Goal: Task Accomplishment & Management: Use online tool/utility

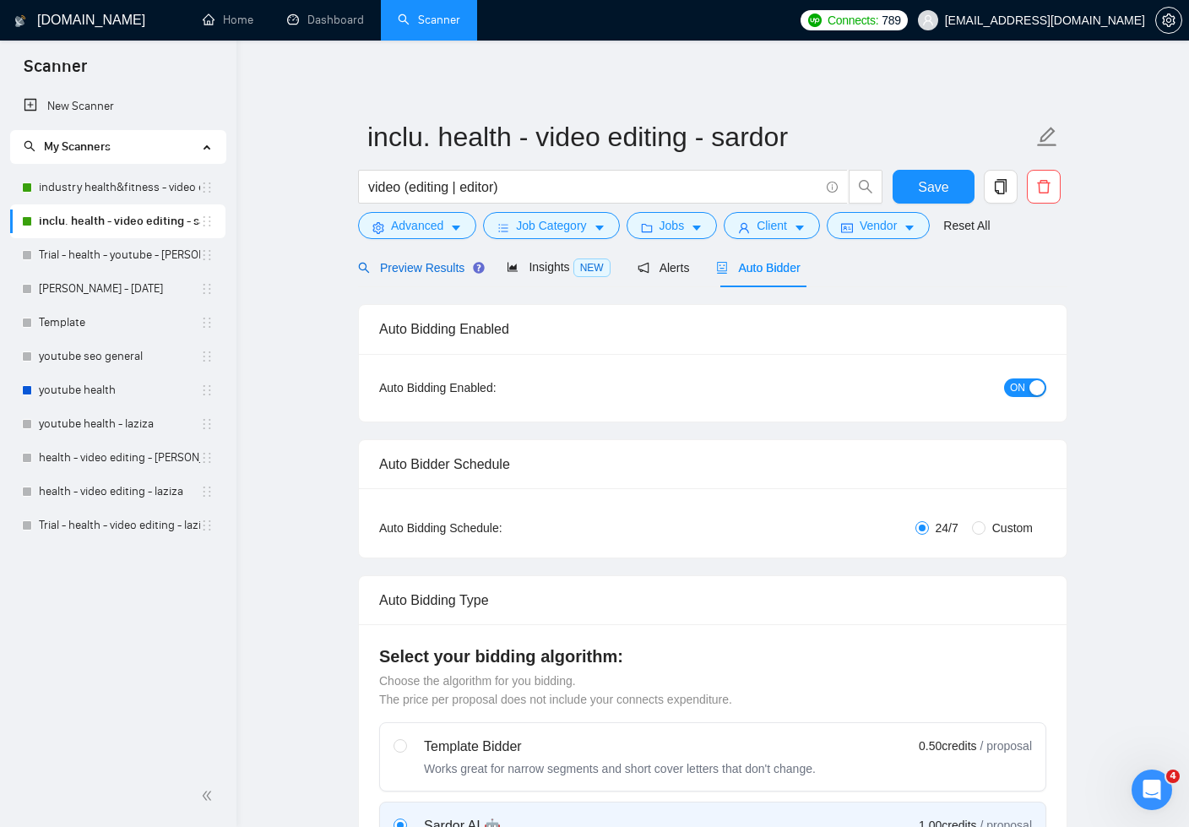
click at [380, 261] on span "Preview Results" at bounding box center [419, 268] width 122 height 14
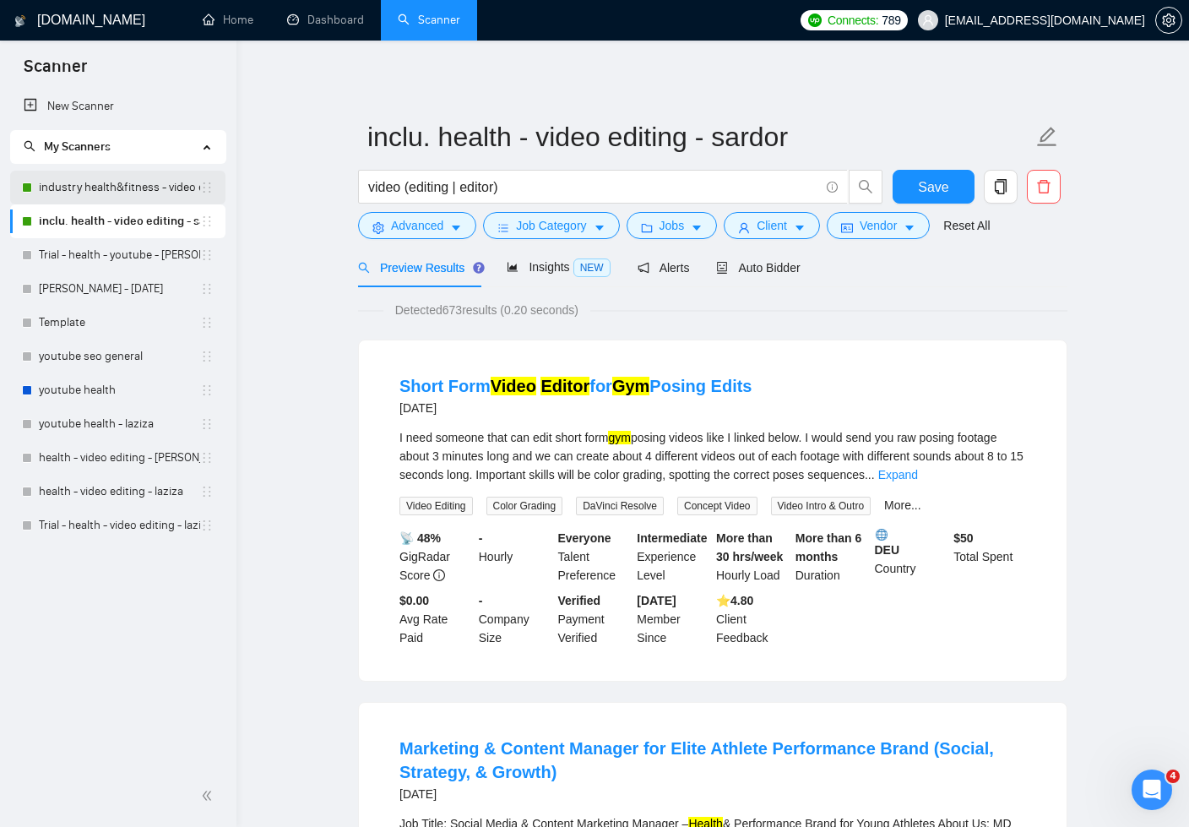
click at [124, 188] on link "industry health&fitness - video editing - sardor" at bounding box center [119, 188] width 161 height 34
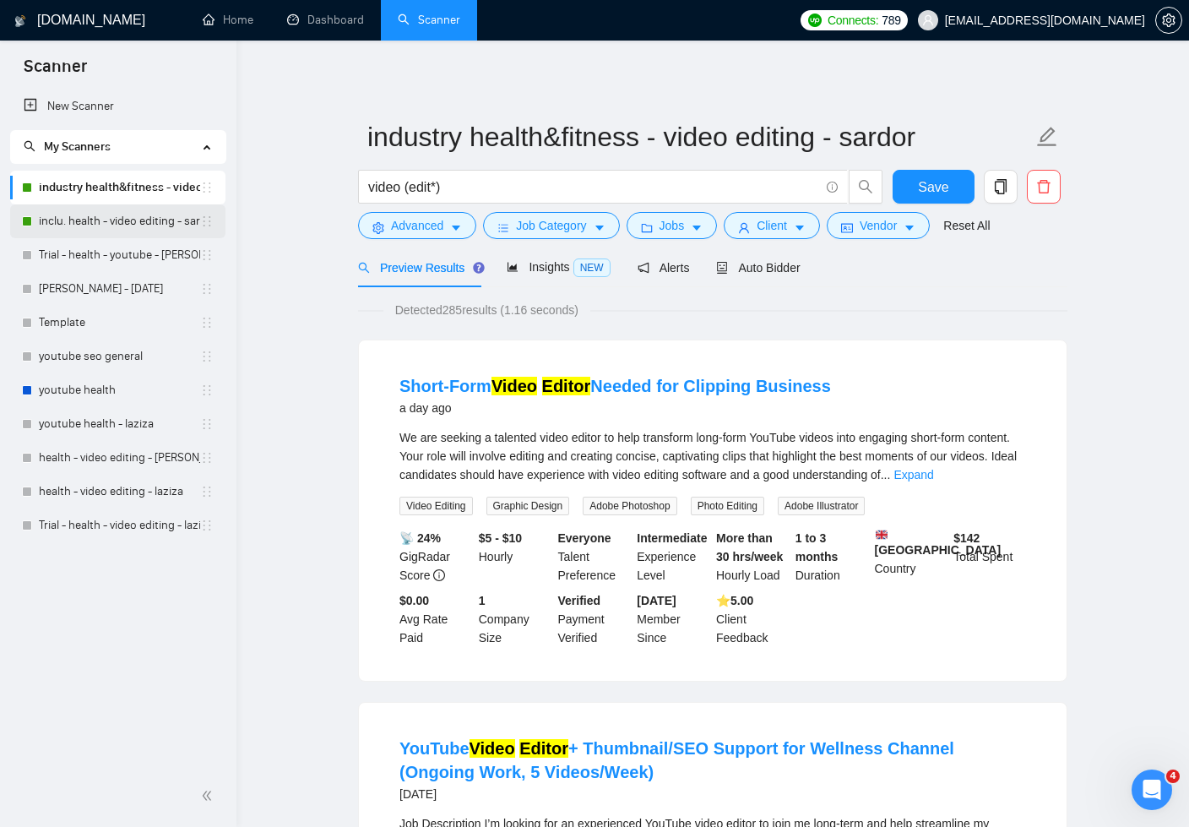
click at [114, 218] on link "inclu. health - video editing - sardor" at bounding box center [119, 221] width 161 height 34
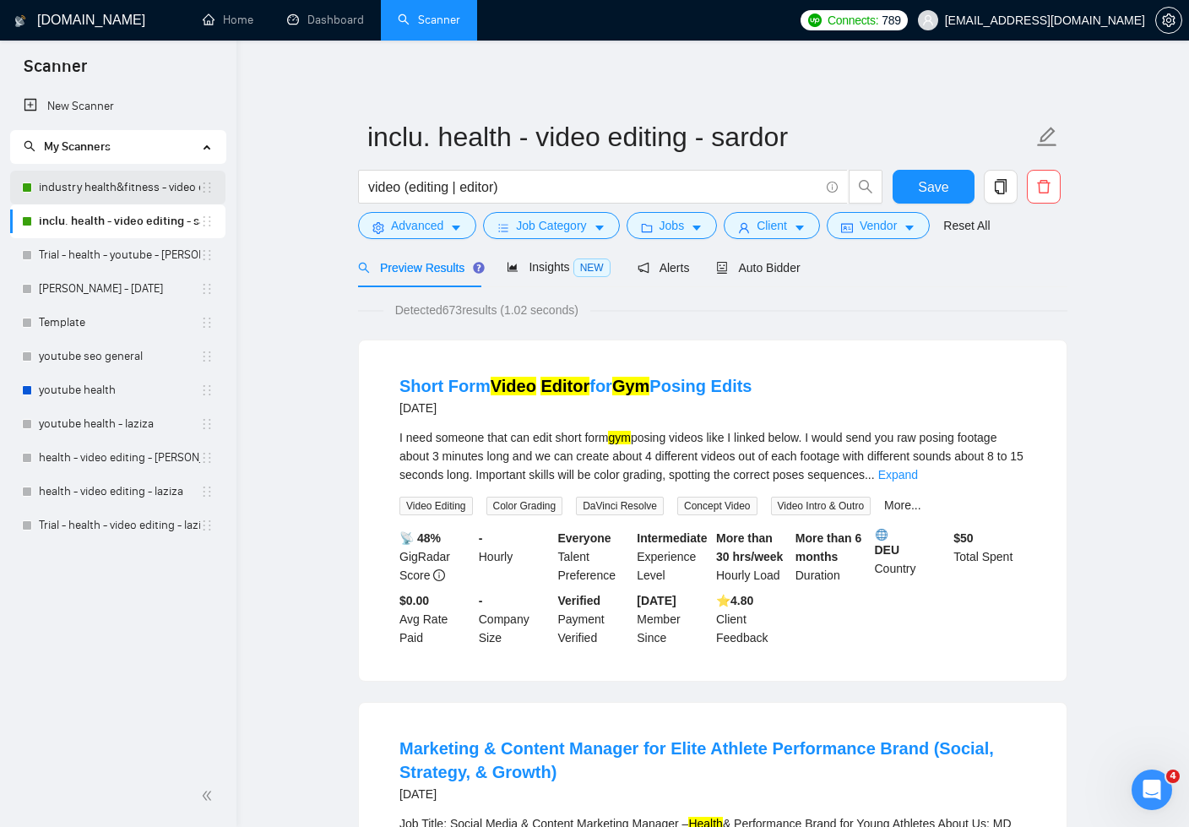
click at [122, 192] on link "industry health&fitness - video editing - sardor" at bounding box center [119, 188] width 161 height 34
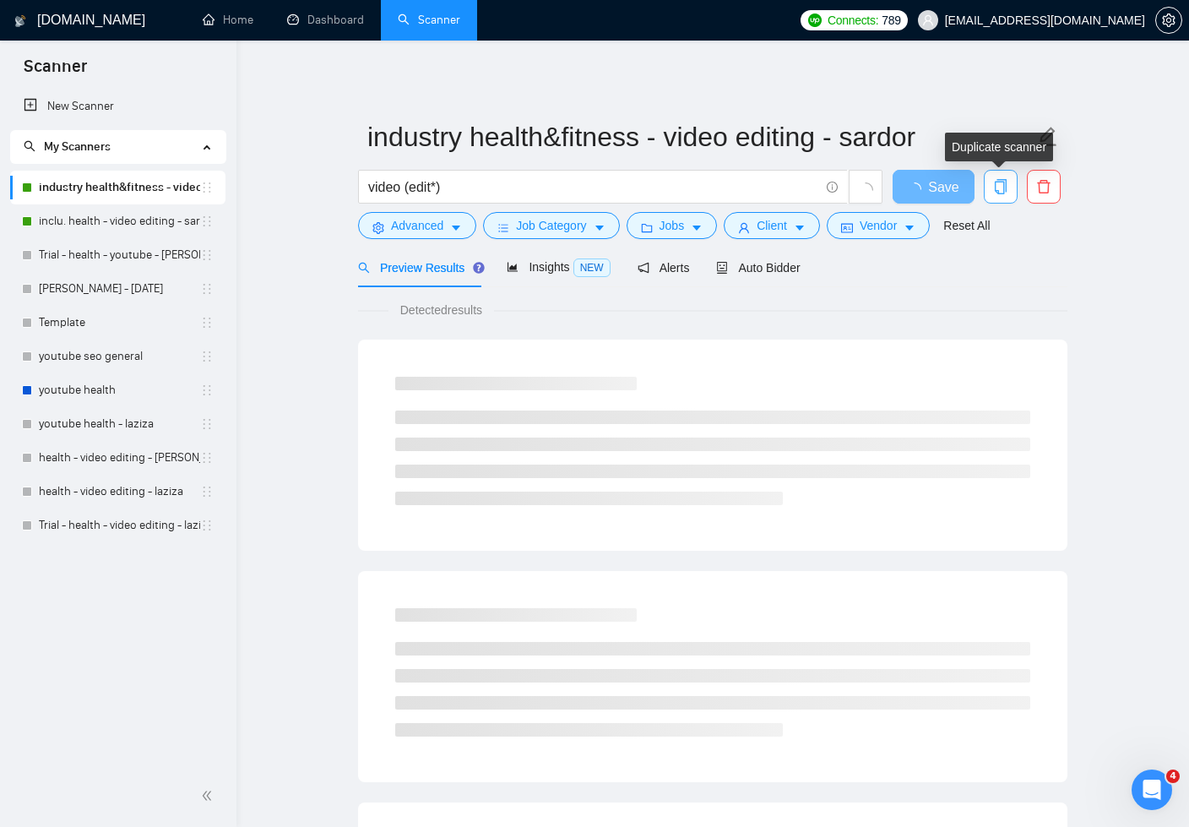
click at [1006, 188] on icon "copy" at bounding box center [1001, 186] width 12 height 15
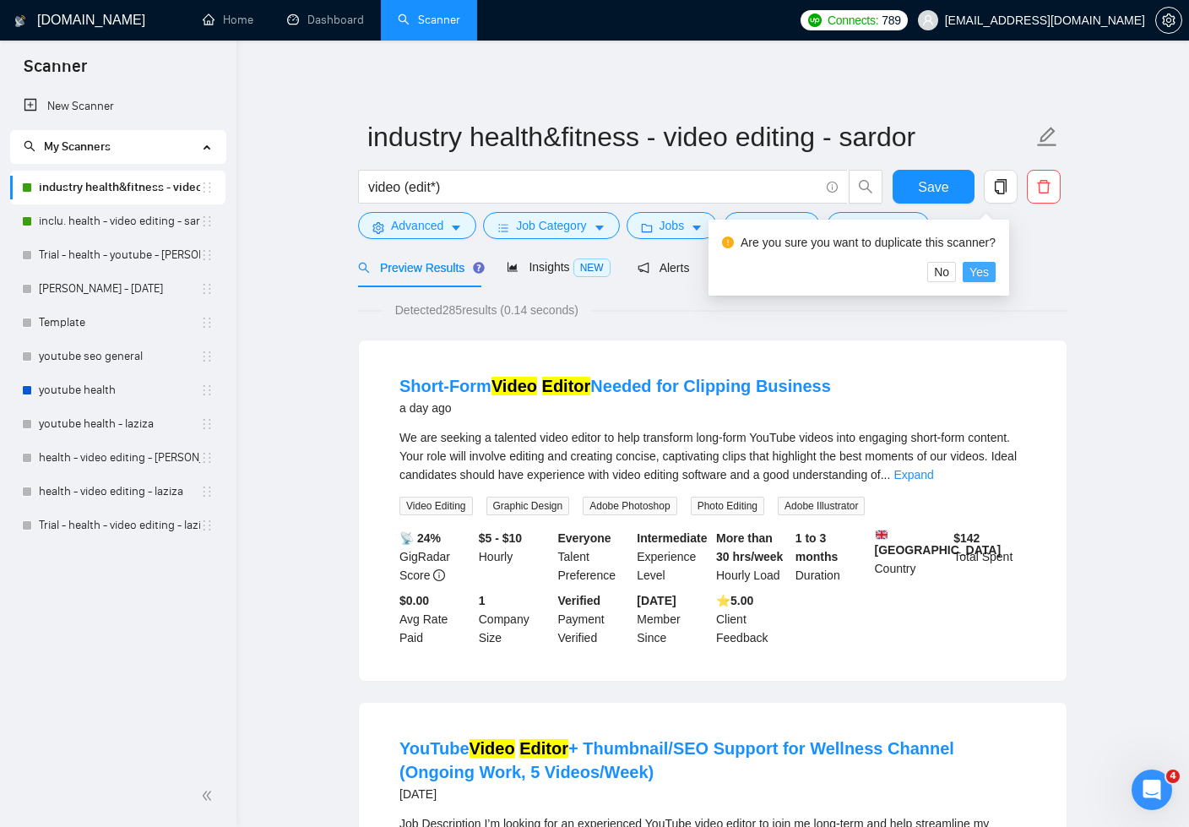
click at [996, 270] on button "Yes" at bounding box center [979, 272] width 33 height 20
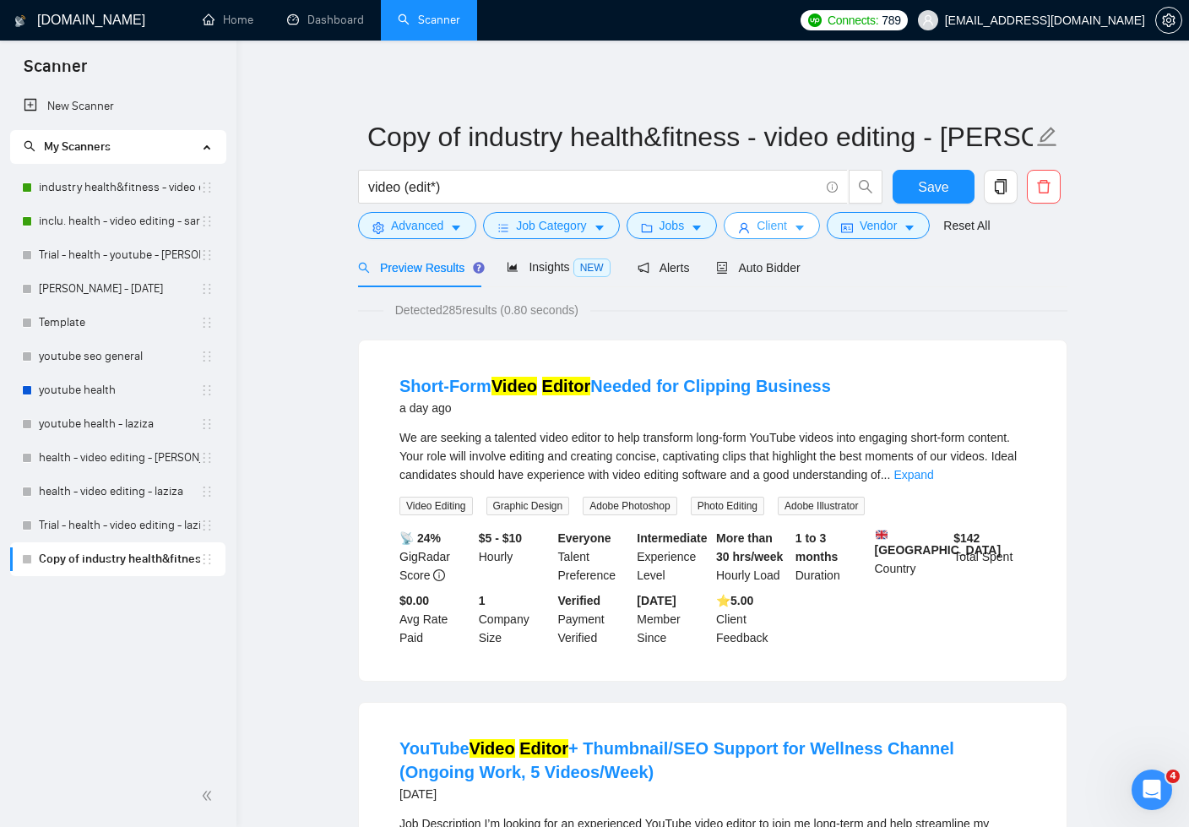
click at [804, 226] on icon "caret-down" at bounding box center [800, 228] width 8 height 5
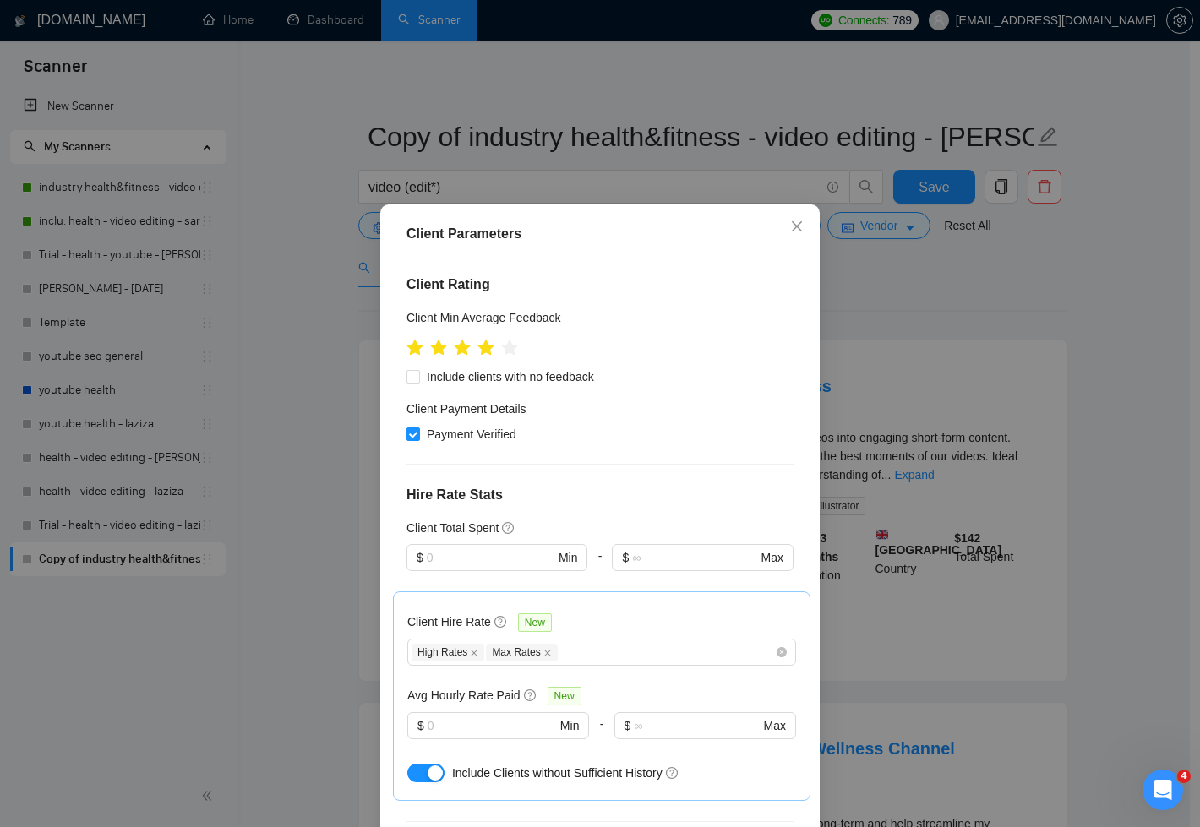
scroll to position [478, 0]
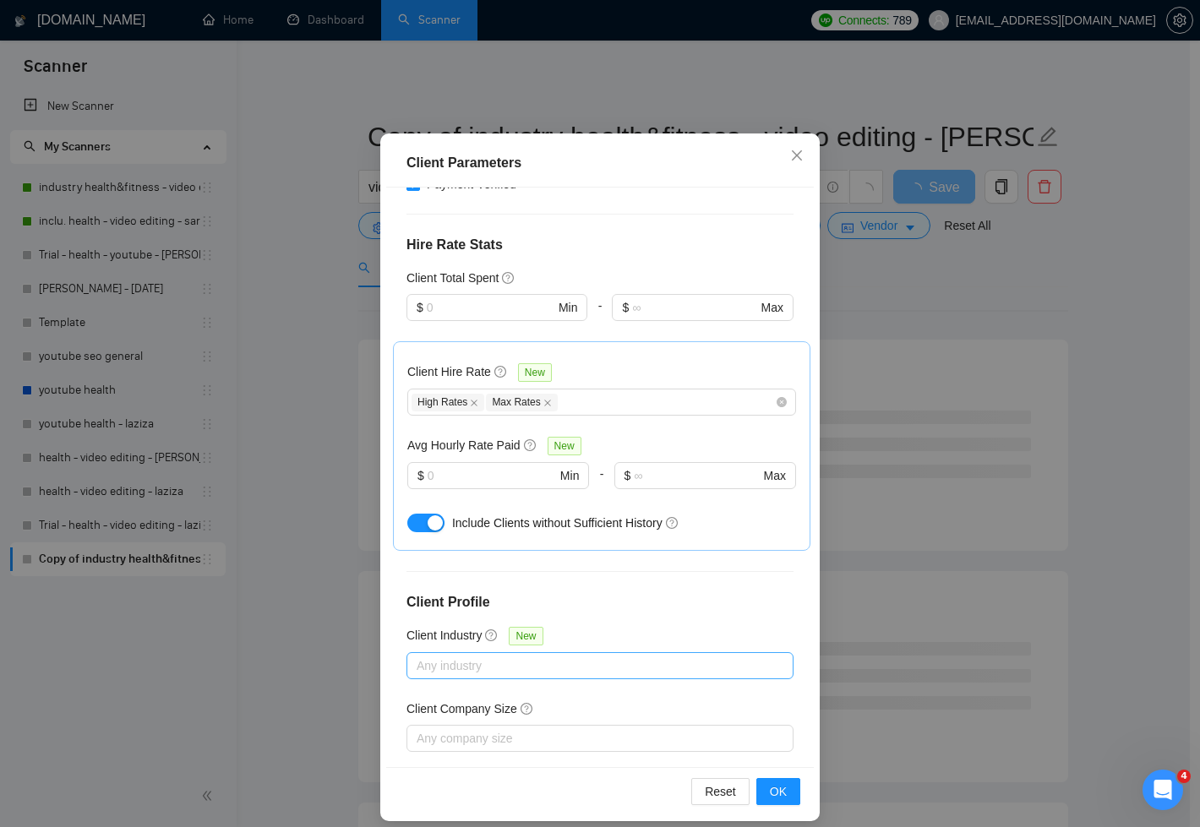
scroll to position [84, 0]
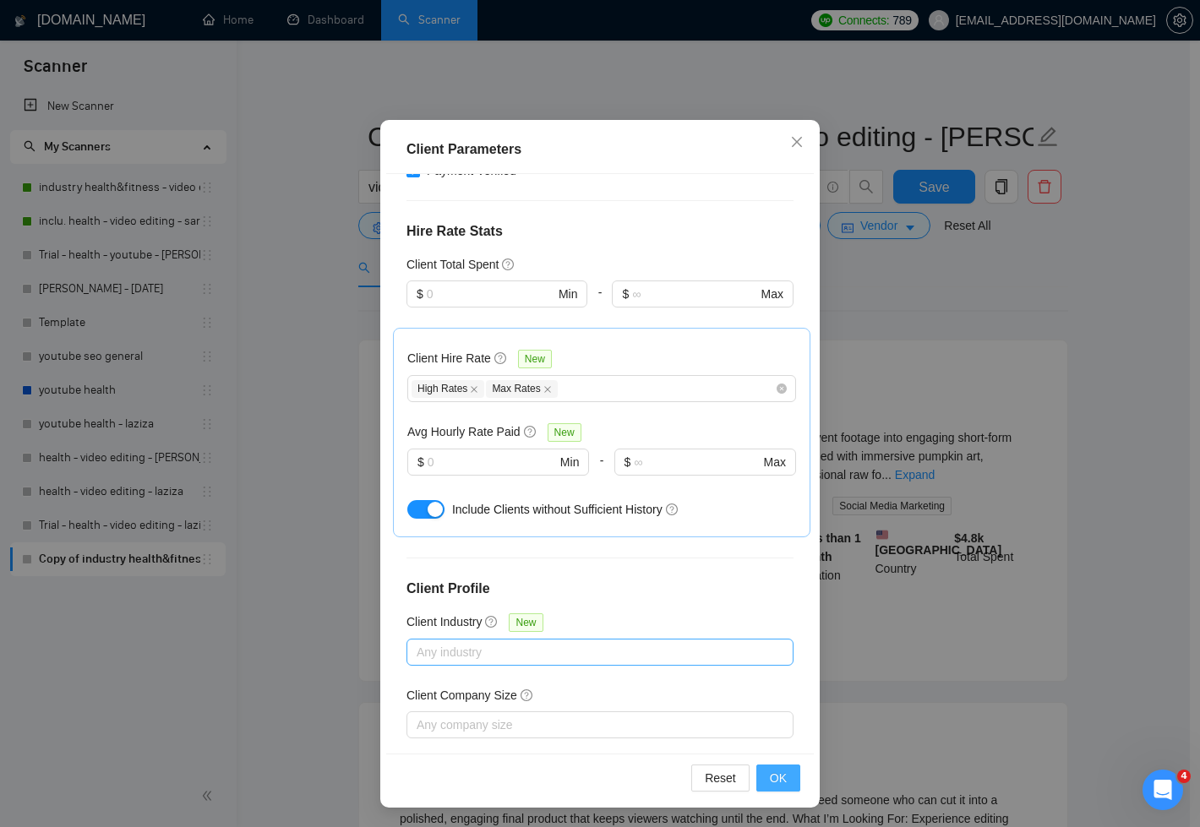
click at [776, 770] on span "OK" at bounding box center [778, 778] width 17 height 19
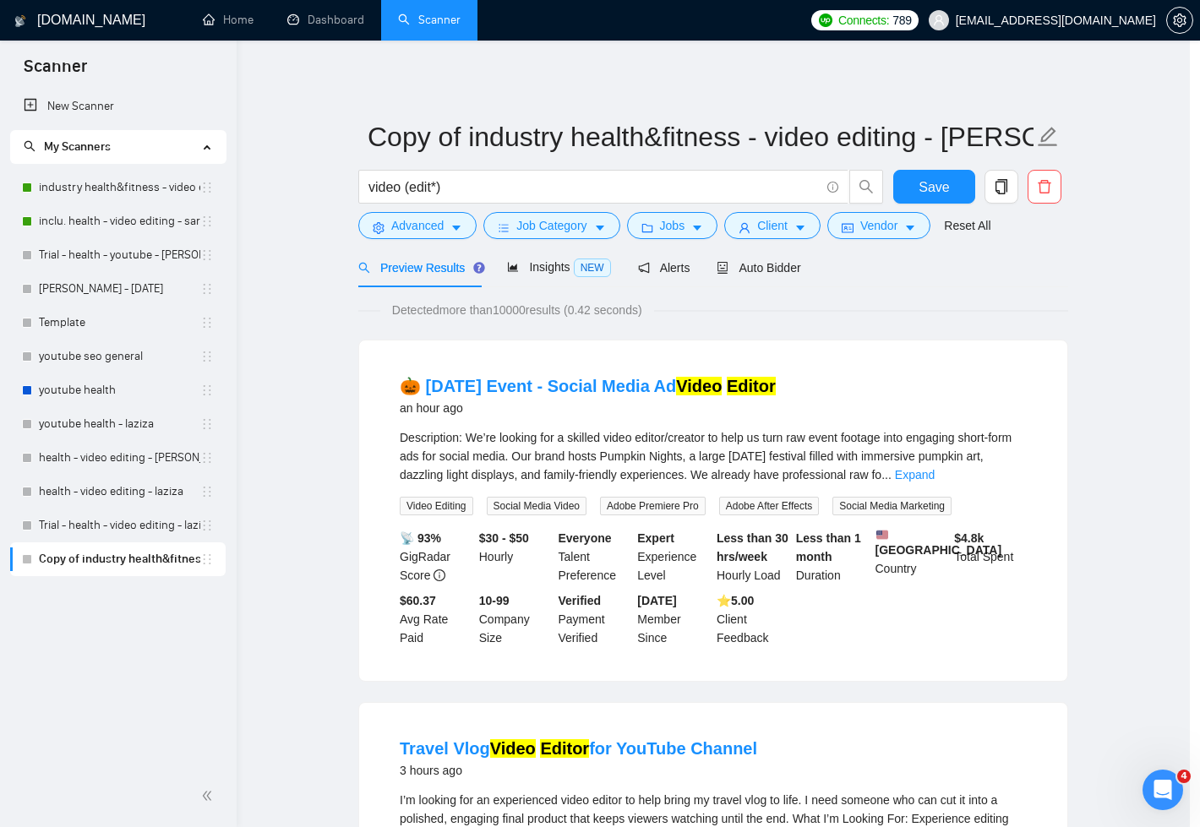
scroll to position [0, 0]
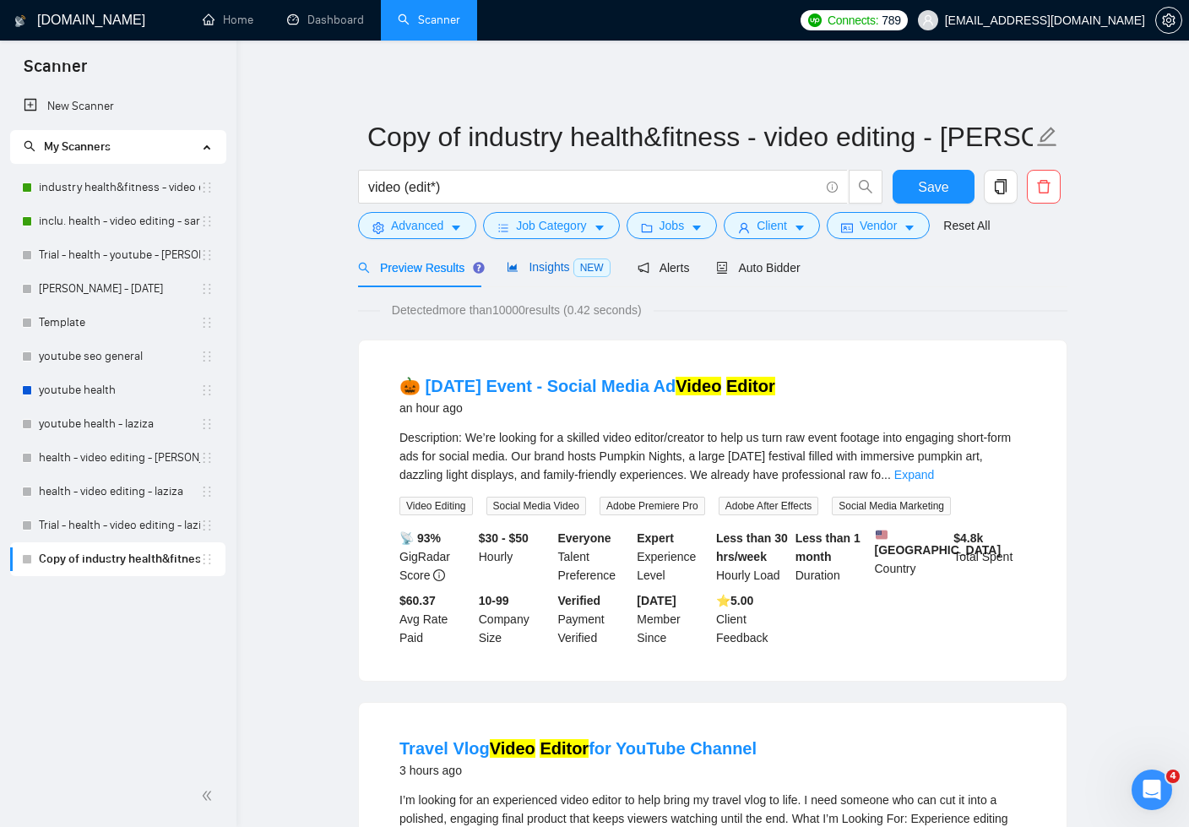
click at [571, 266] on span "Insights NEW" at bounding box center [558, 267] width 103 height 14
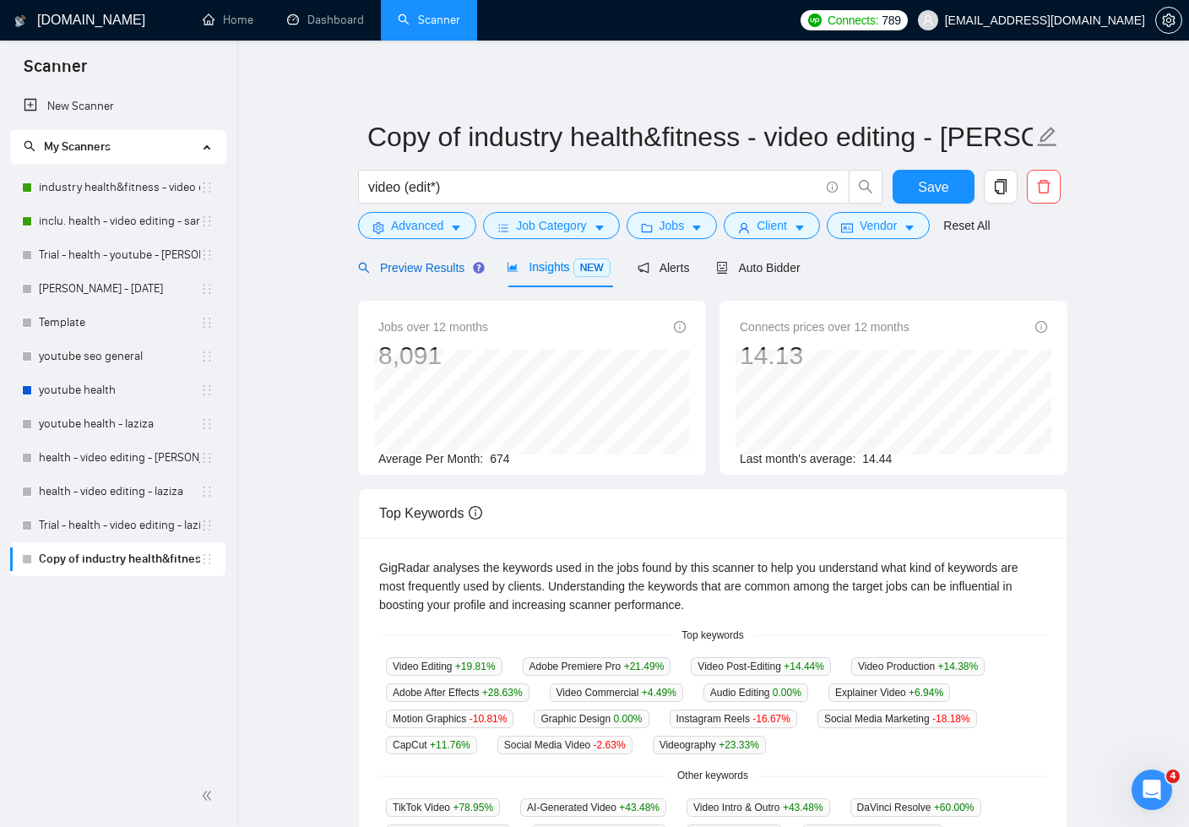
click at [450, 261] on span "Preview Results" at bounding box center [419, 268] width 122 height 14
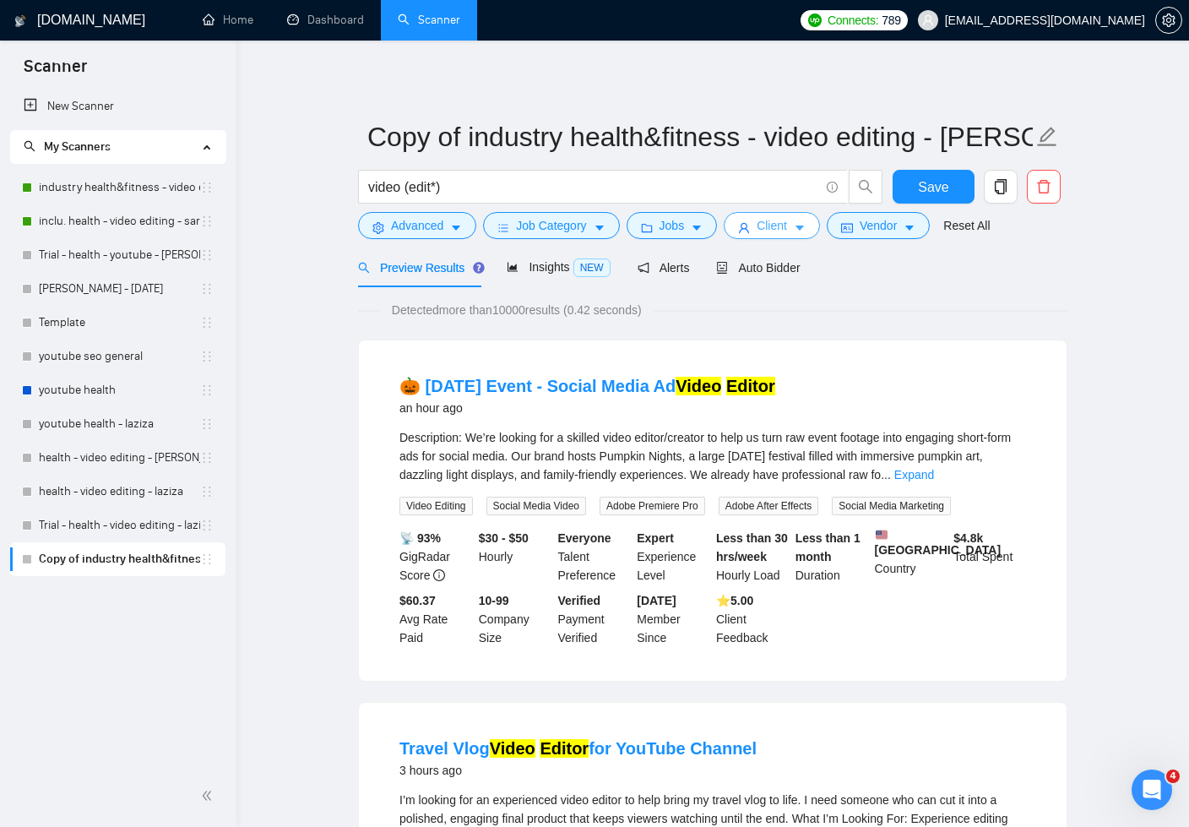
click at [805, 231] on icon "caret-down" at bounding box center [800, 228] width 12 height 12
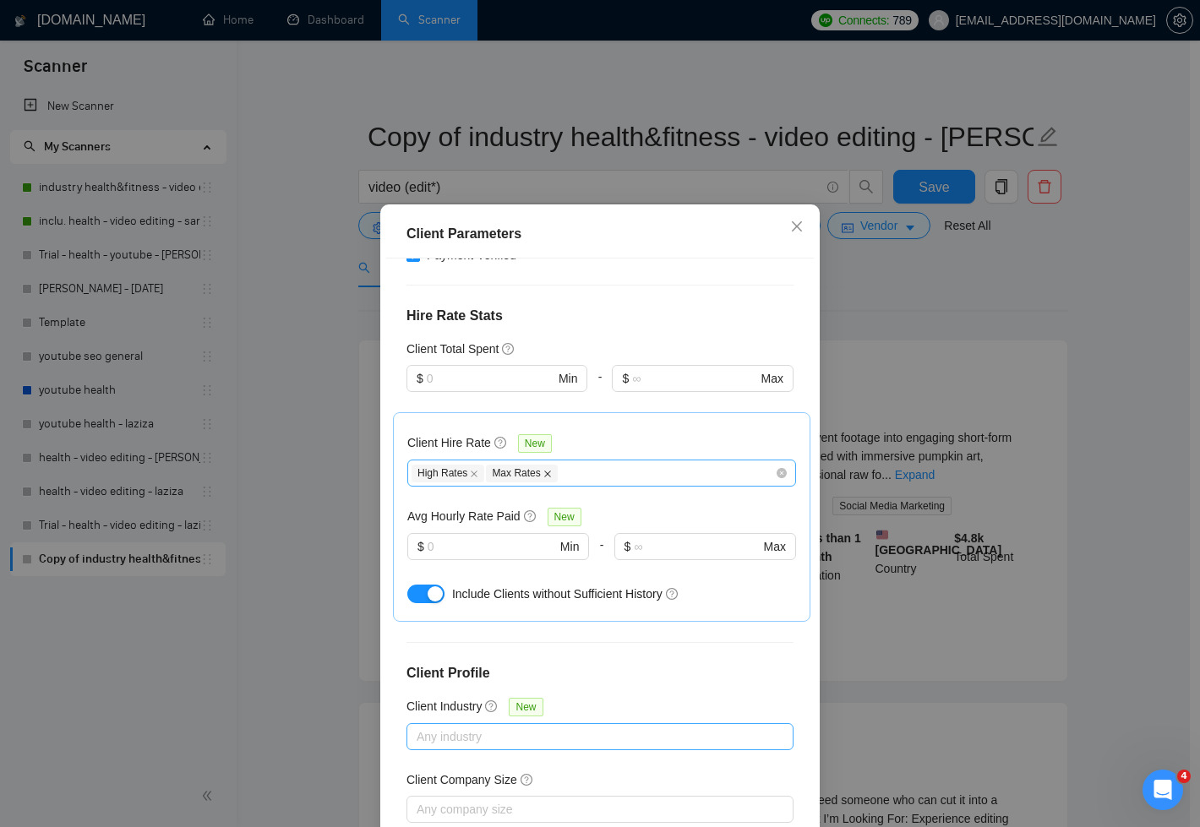
click at [547, 470] on icon "close" at bounding box center [547, 474] width 8 height 8
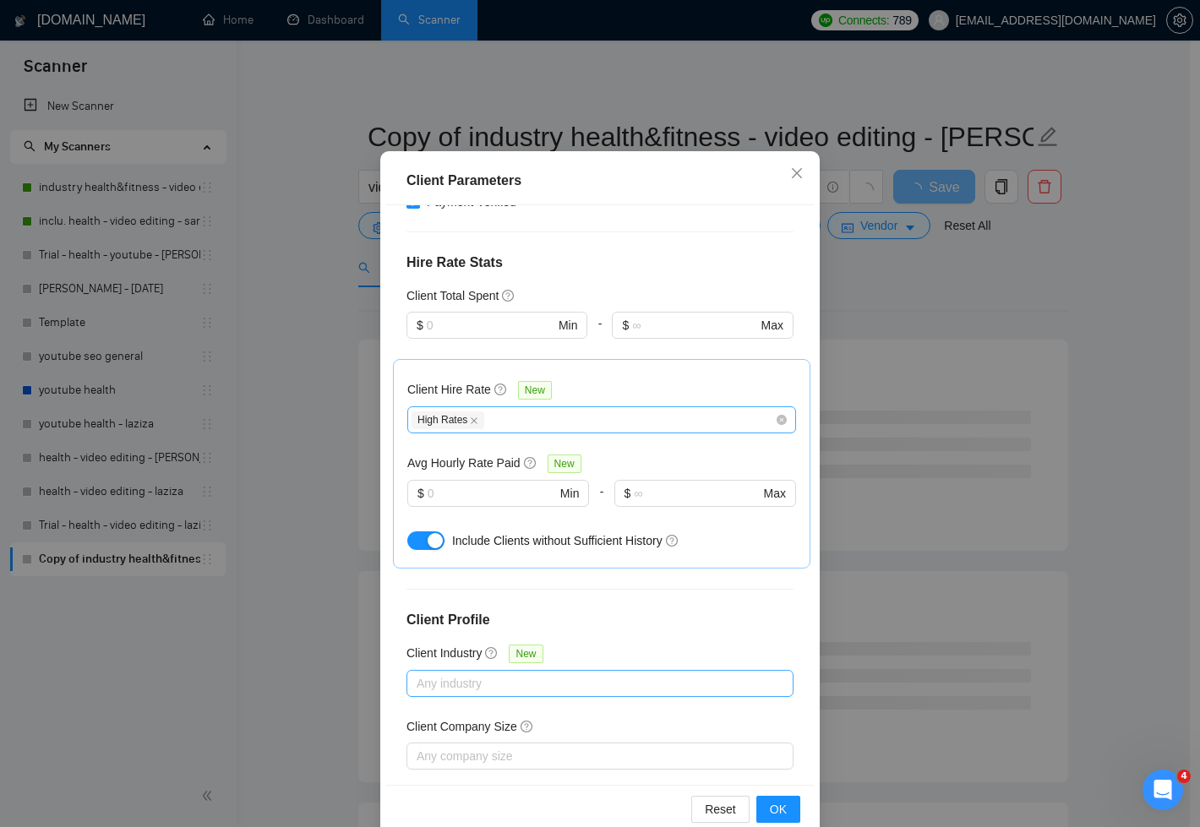
scroll to position [54, 0]
click at [773, 808] on span "OK" at bounding box center [778, 808] width 17 height 19
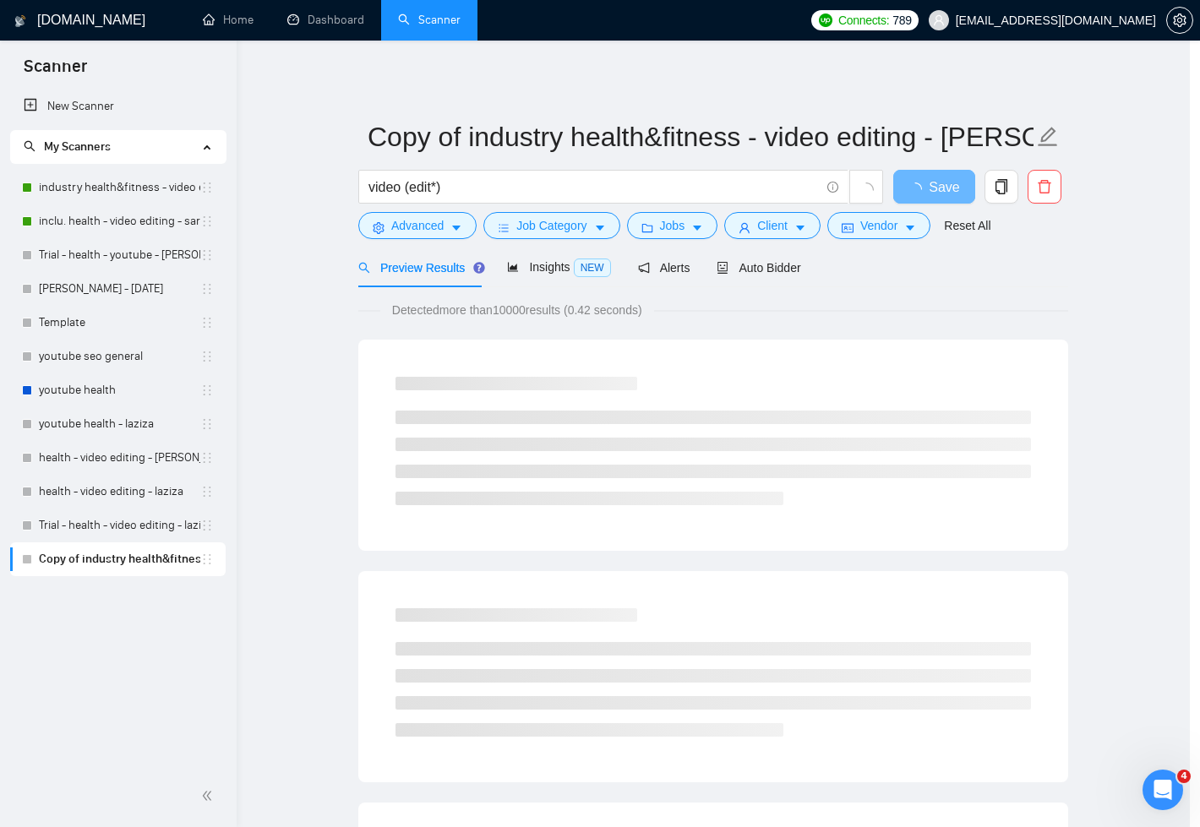
scroll to position [0, 0]
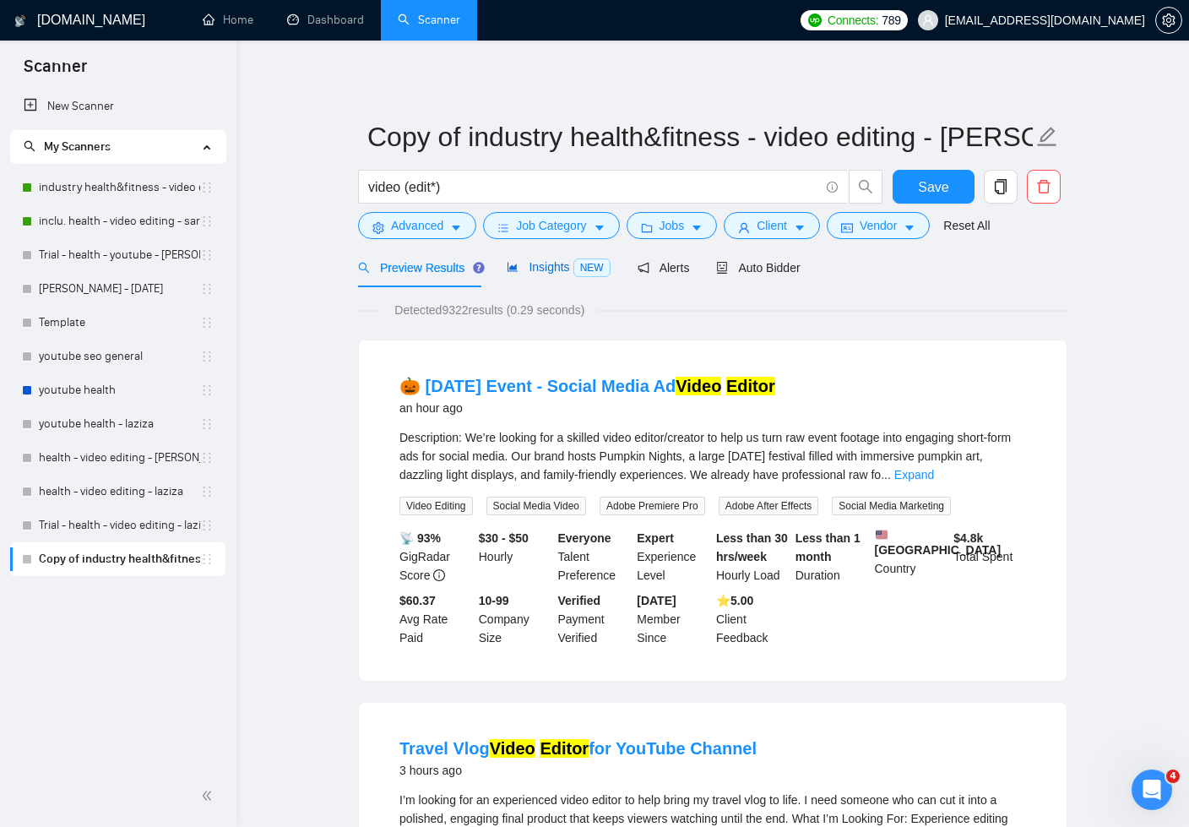
click at [548, 266] on span "Insights NEW" at bounding box center [558, 267] width 103 height 14
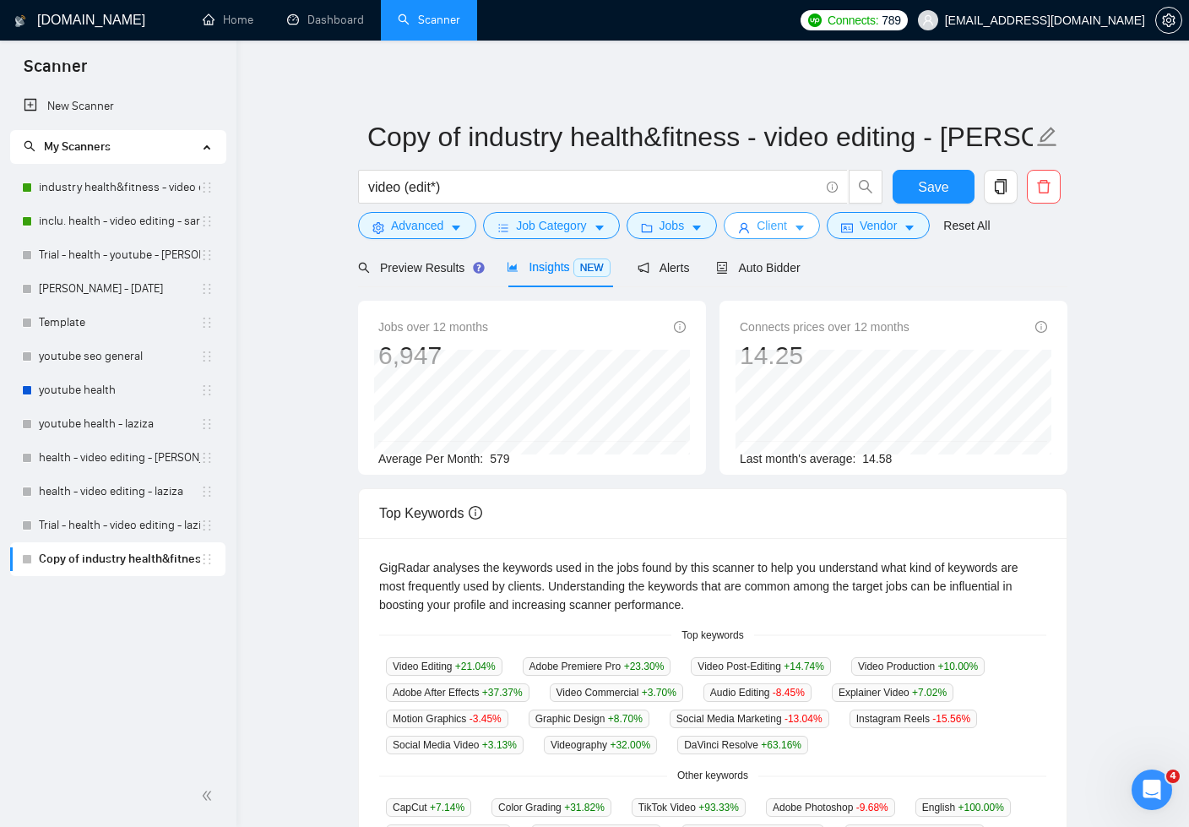
click at [797, 230] on button "Client" at bounding box center [772, 225] width 96 height 27
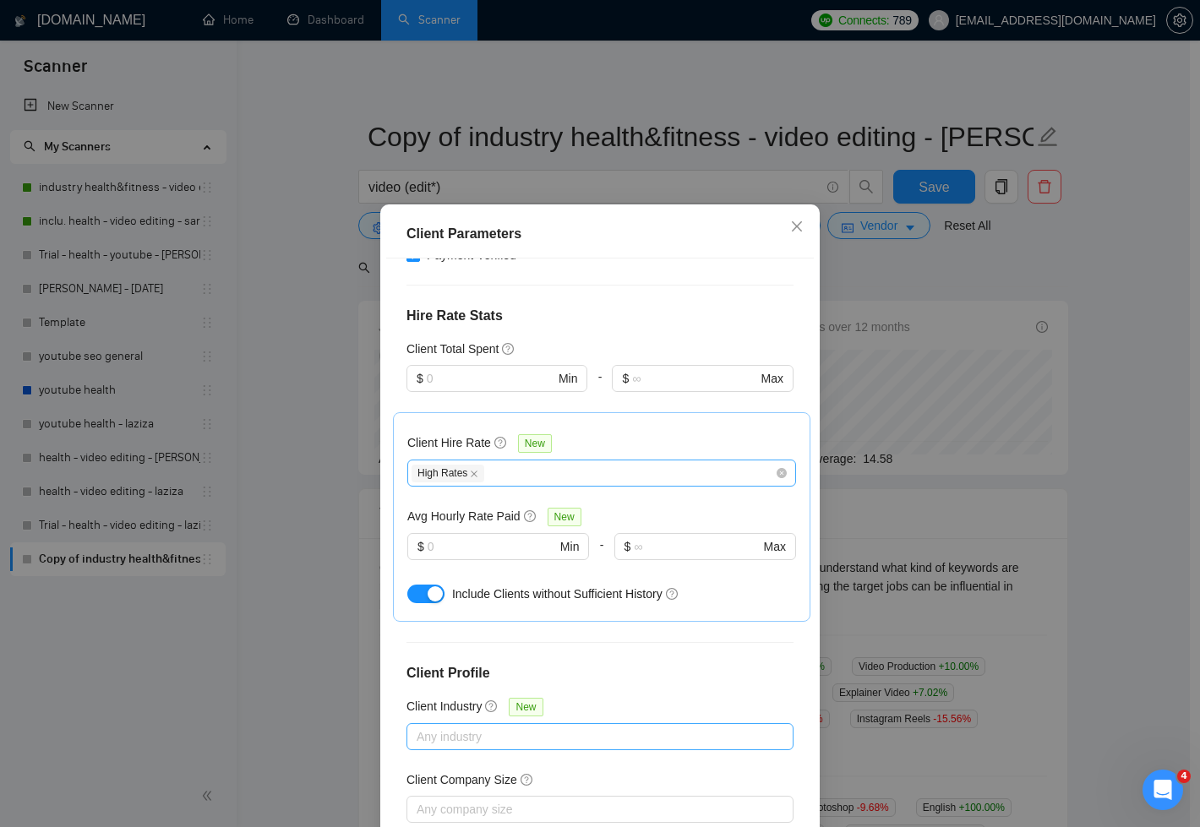
click at [560, 463] on div "High Rates" at bounding box center [592, 473] width 363 height 20
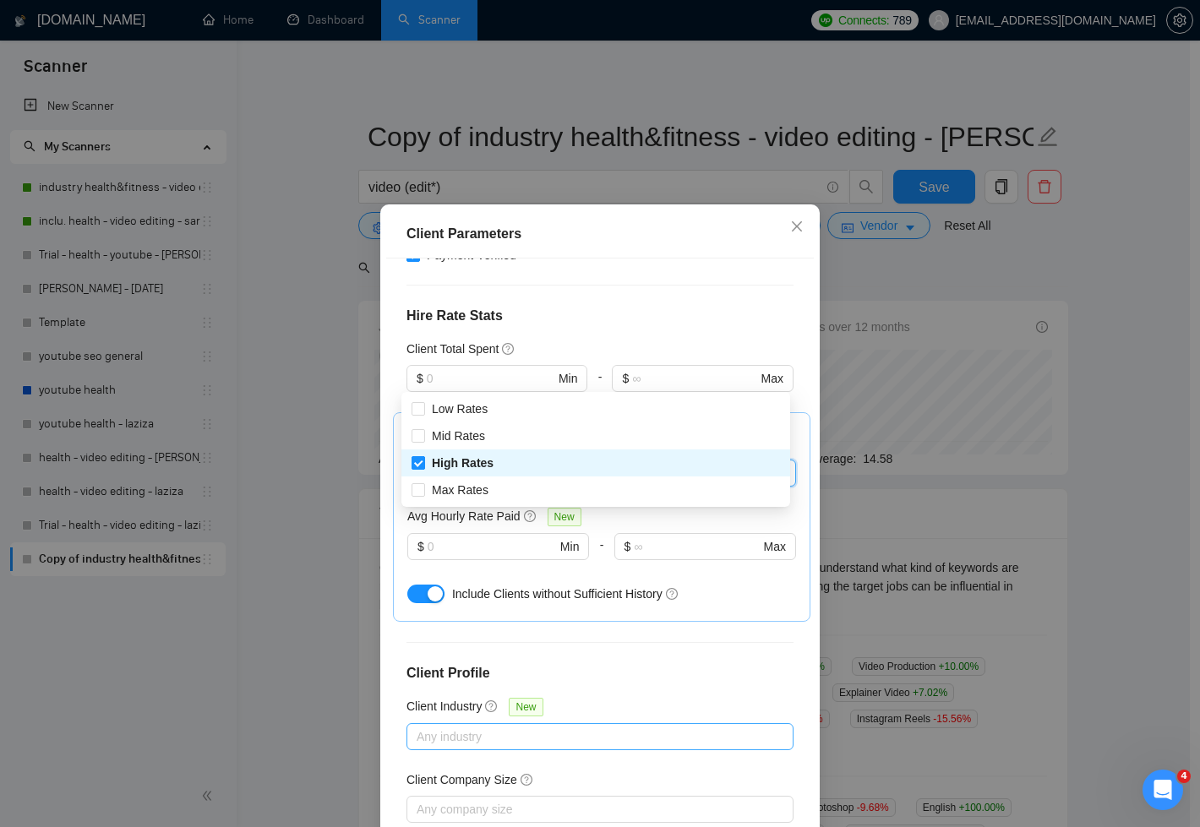
click at [418, 465] on input "High Rates" at bounding box center [417, 462] width 12 height 12
checkbox input "false"
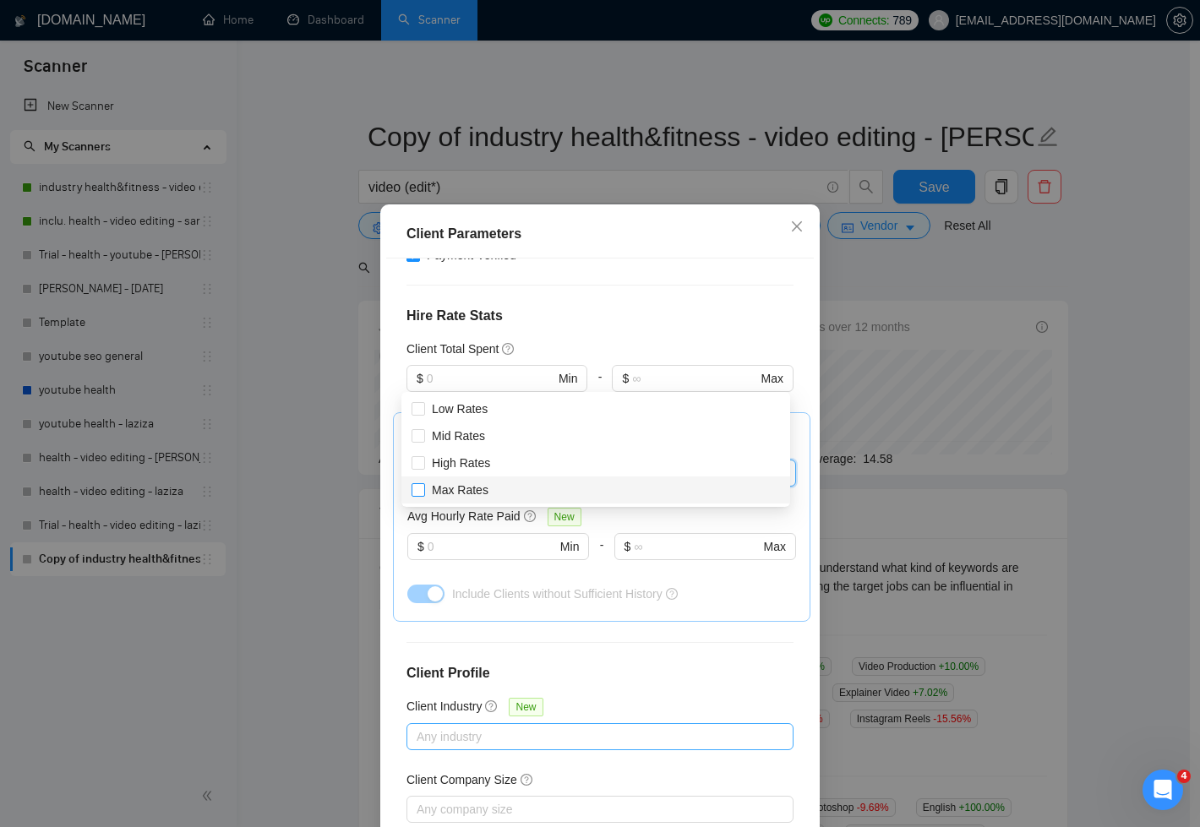
click at [420, 488] on input "Max Rates" at bounding box center [417, 489] width 12 height 12
checkbox input "true"
click at [666, 546] on div "Client Location Include Client Countries [GEOGRAPHIC_DATA] [GEOGRAPHIC_DATA] [G…" at bounding box center [599, 547] width 427 height 579
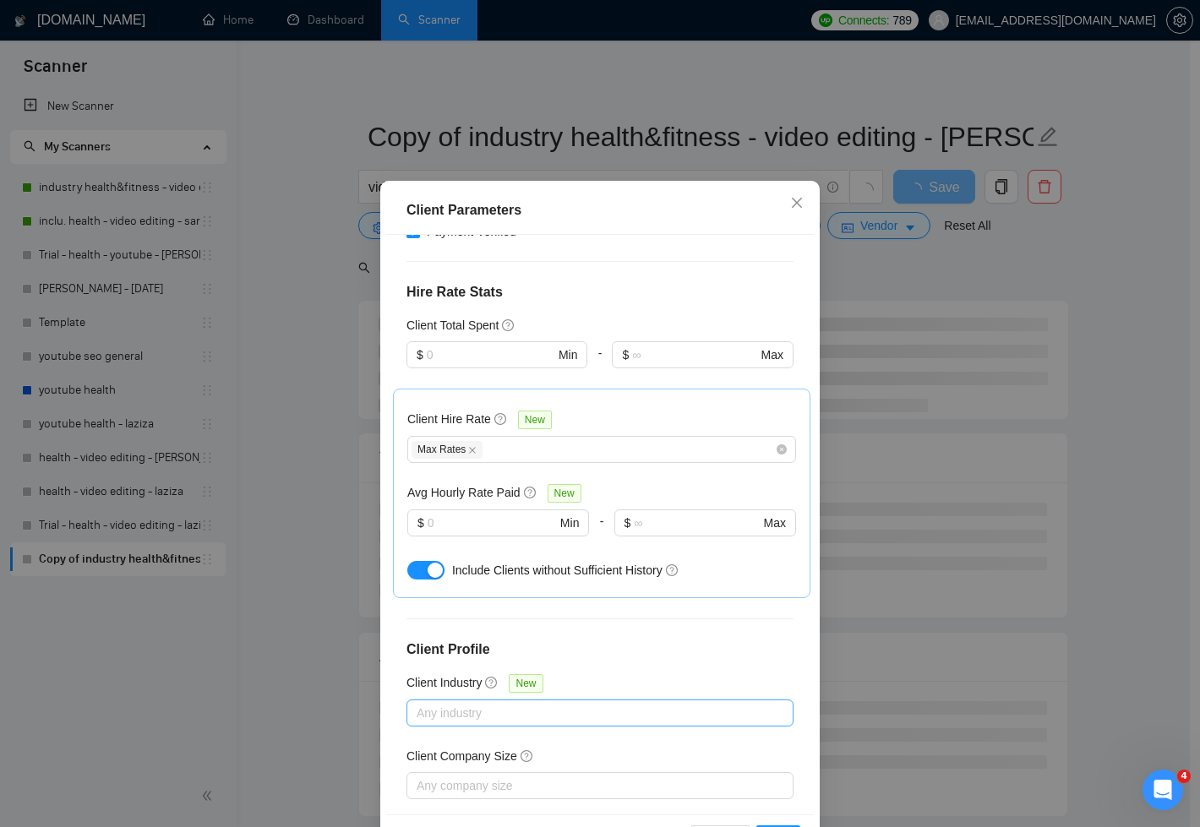
scroll to position [84, 0]
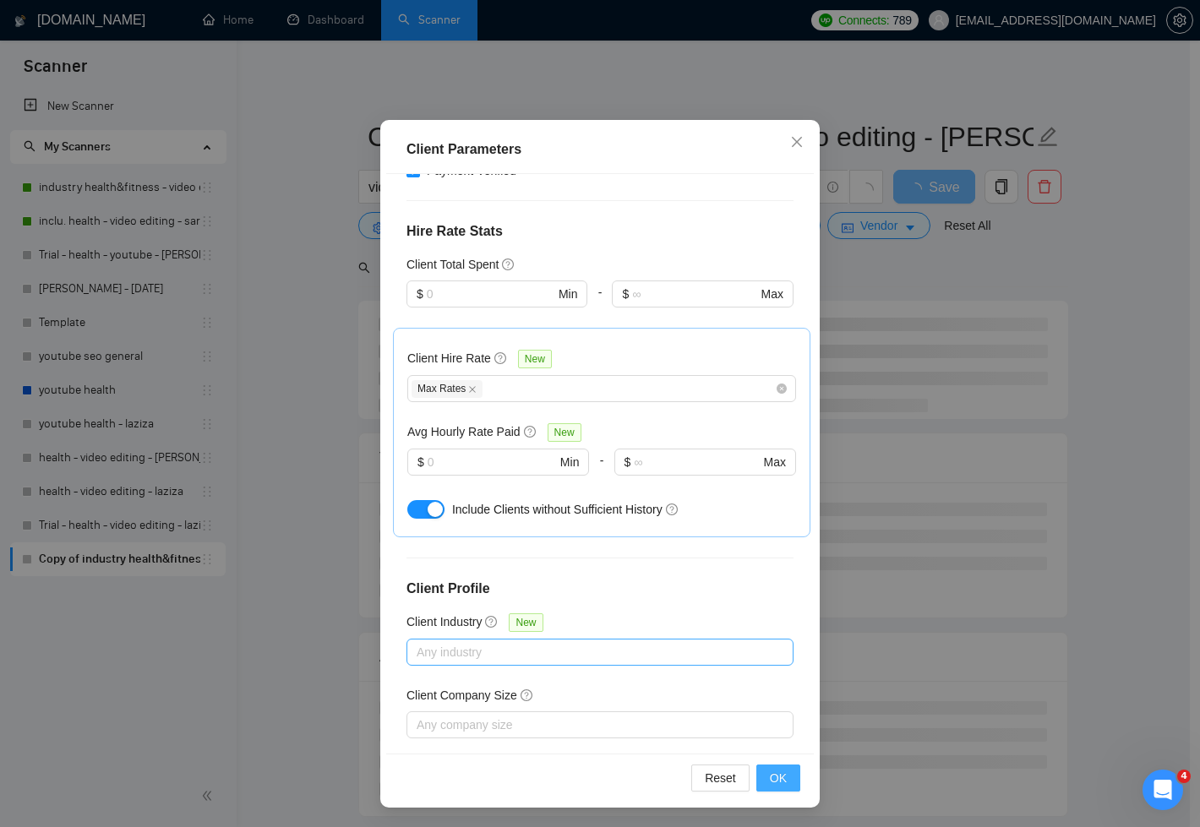
click at [775, 771] on span "OK" at bounding box center [778, 778] width 17 height 19
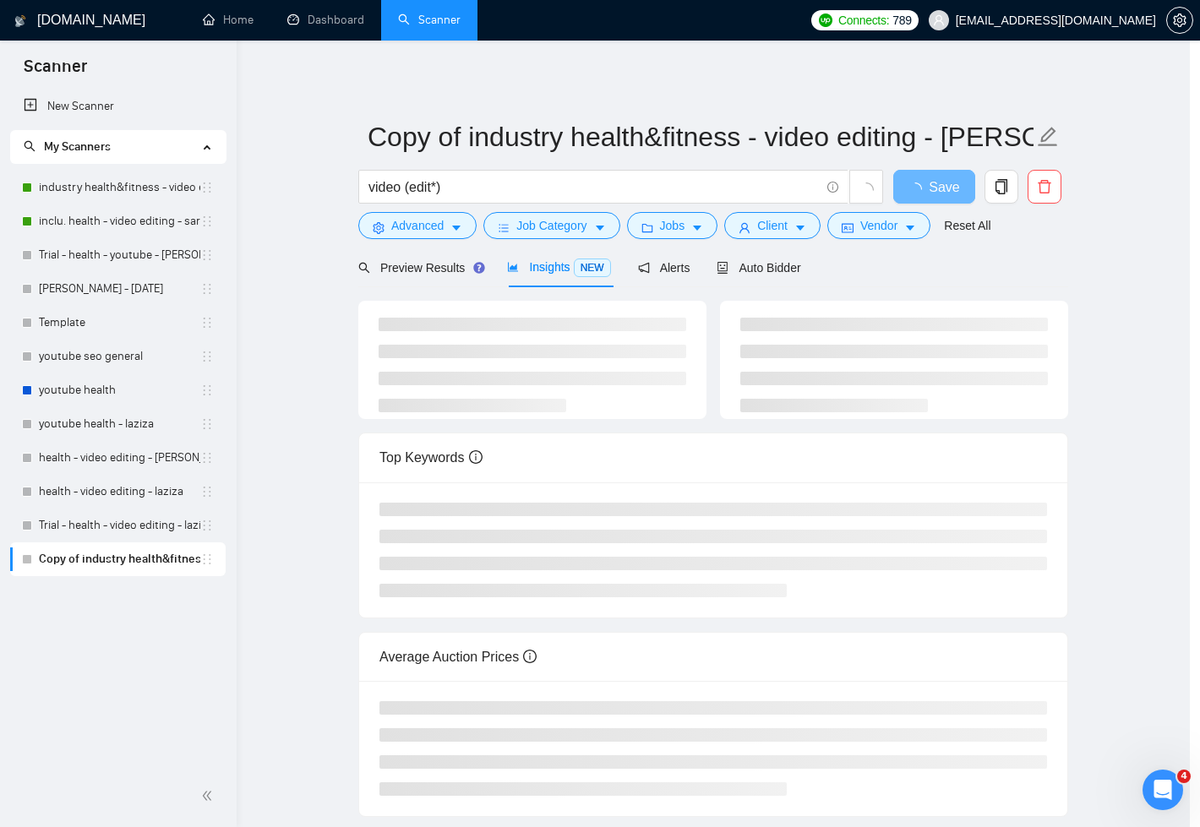
scroll to position [0, 0]
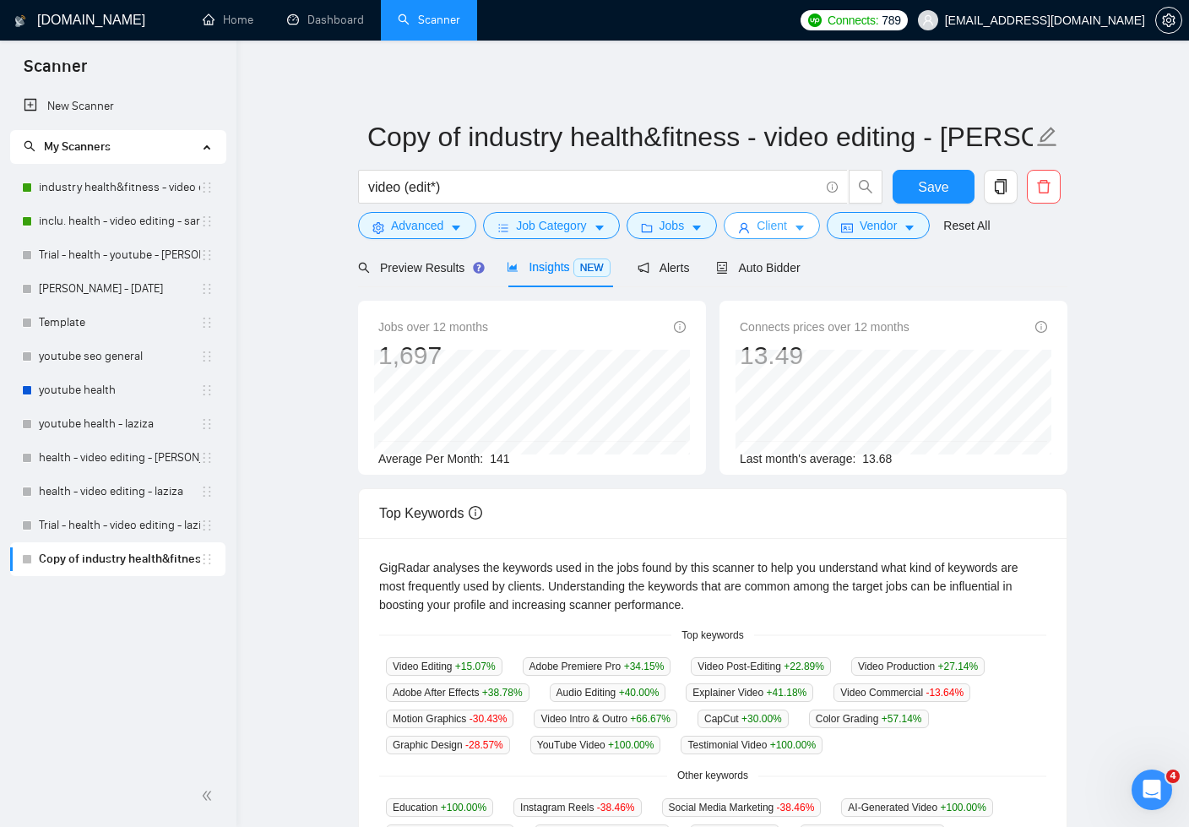
click at [804, 230] on icon "caret-down" at bounding box center [800, 228] width 8 height 5
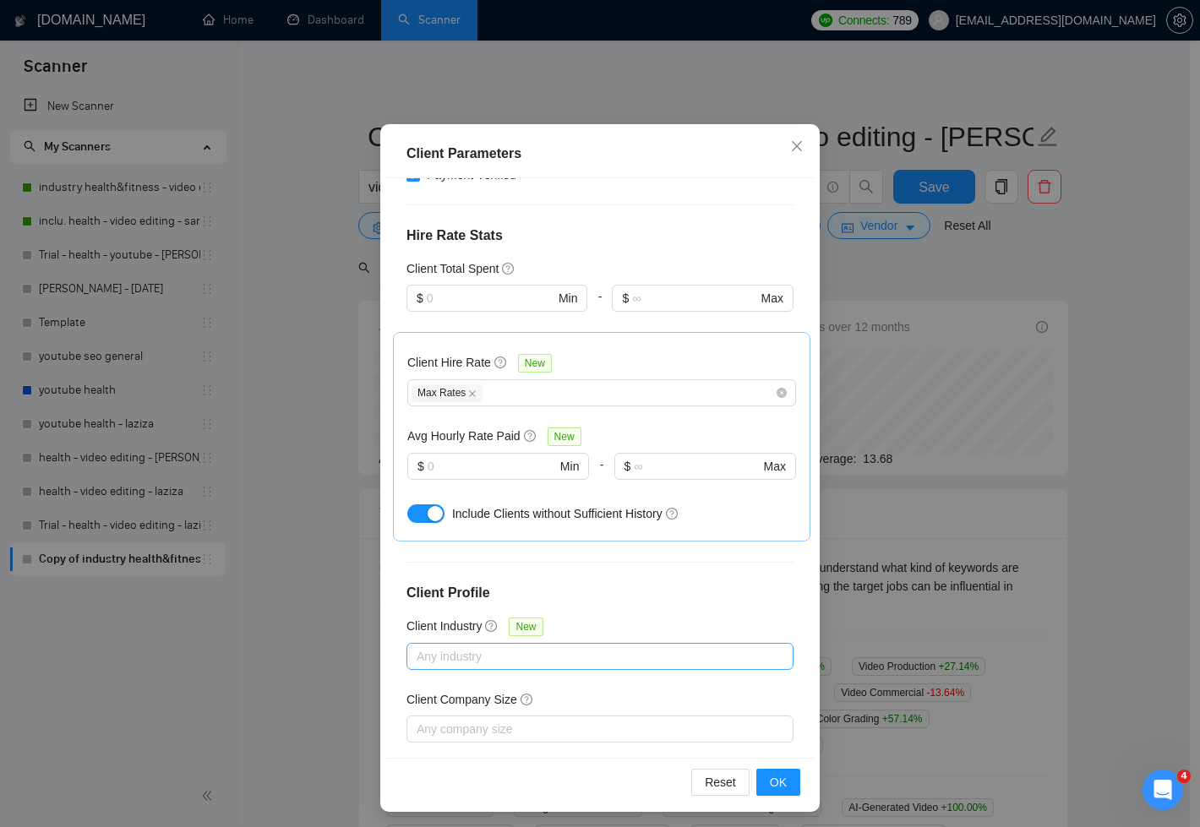
scroll to position [84, 0]
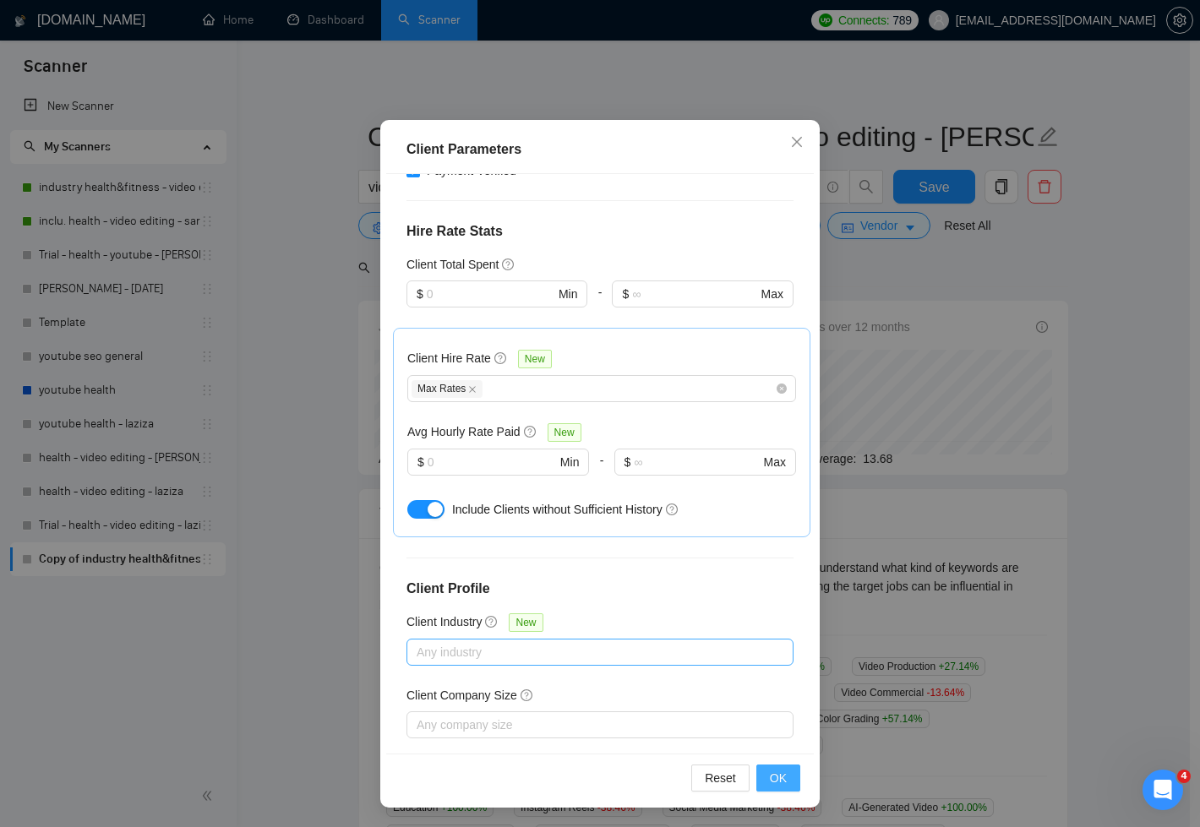
click at [770, 778] on span "OK" at bounding box center [778, 778] width 17 height 19
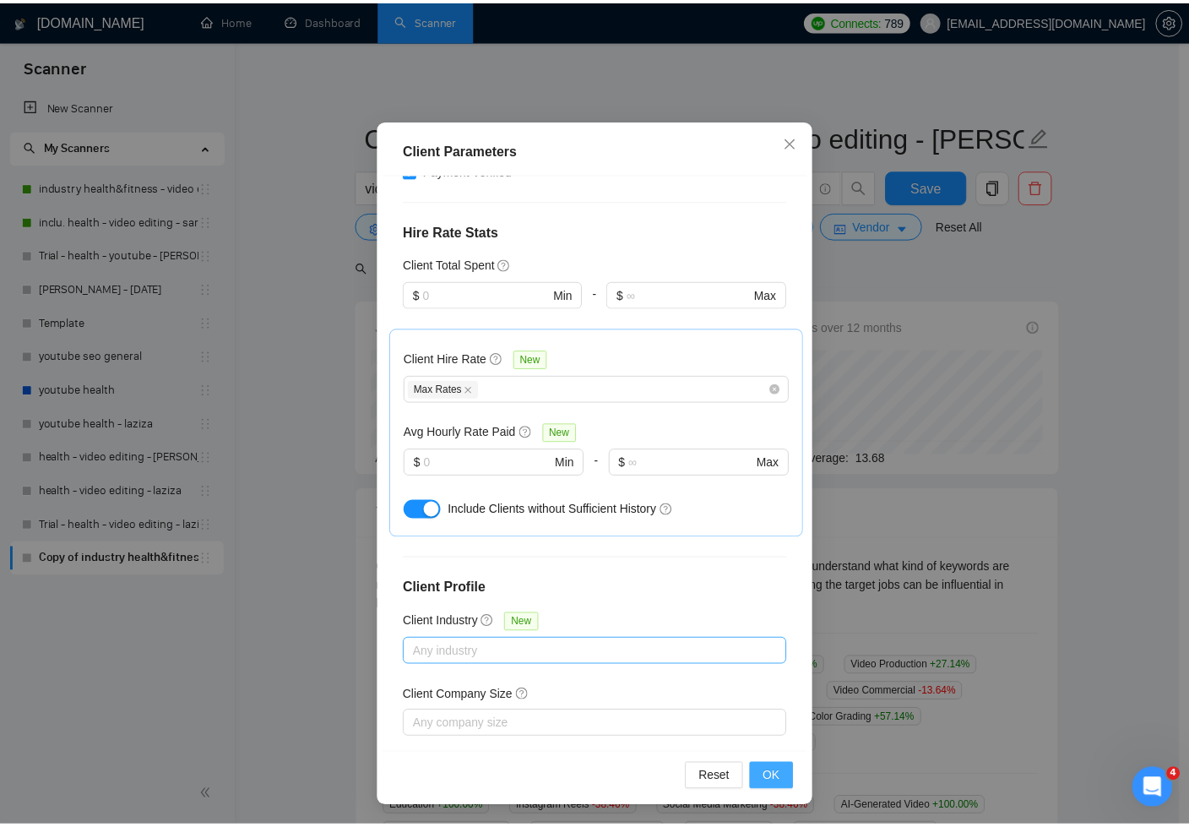
scroll to position [0, 0]
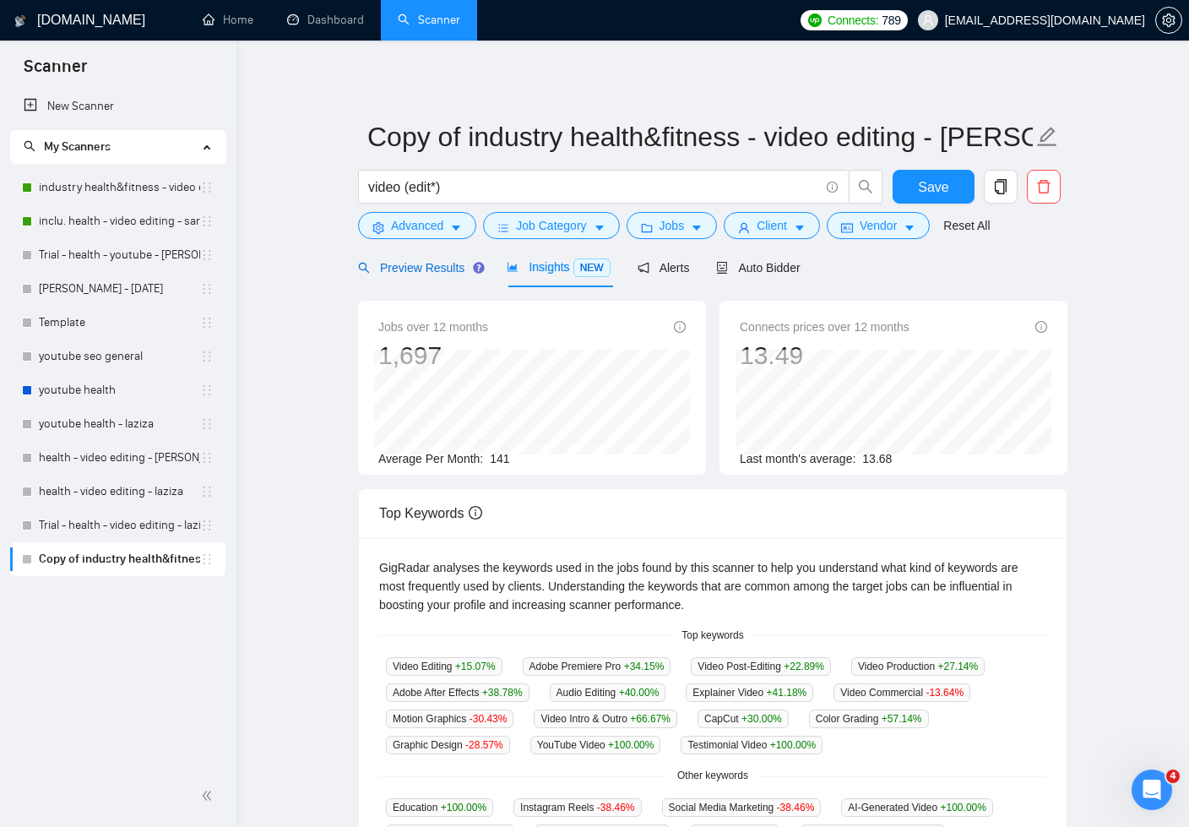
click at [387, 271] on span "Preview Results" at bounding box center [419, 268] width 122 height 14
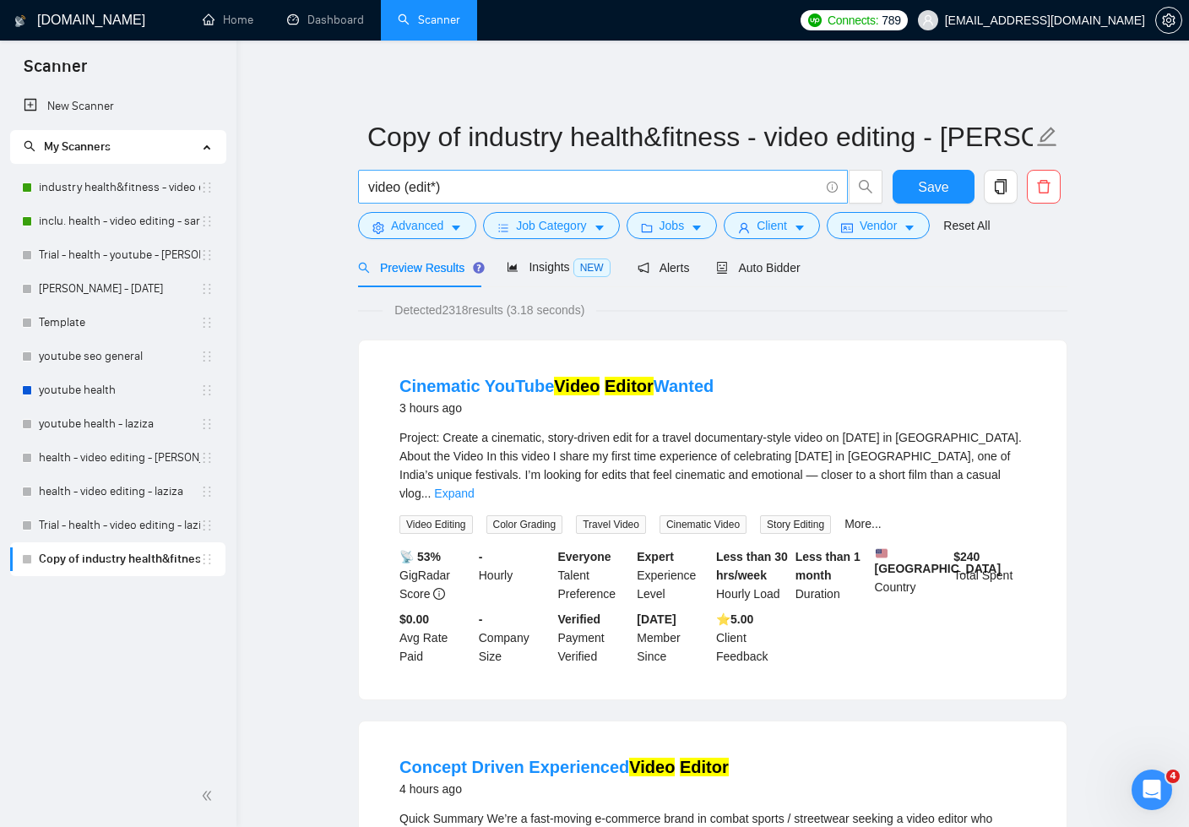
click at [368, 188] on input "video (edit*)" at bounding box center [593, 187] width 451 height 21
paste input "(youtube | YT | "You tube" | "(youtube)" | "(you tube)" | "(YT)")"
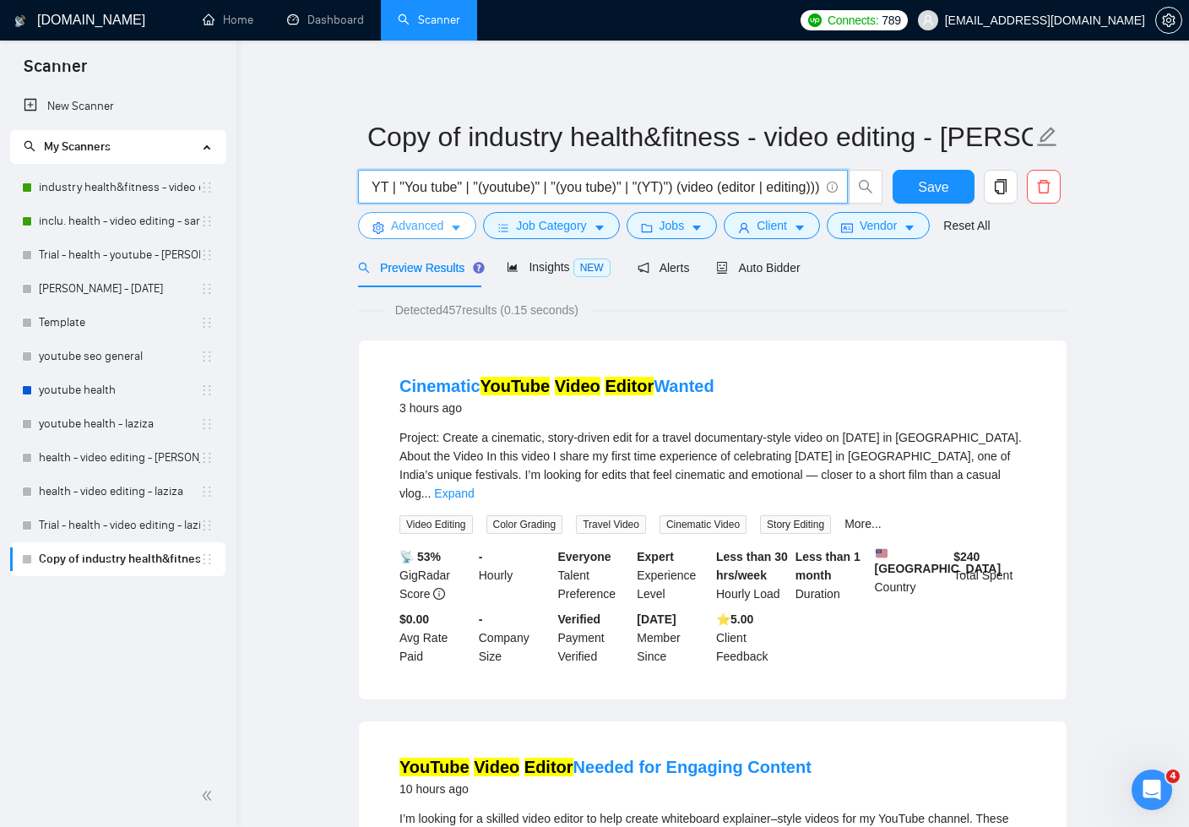
scroll to position [0, 82]
type input "(youtube | YT | "You tube" | "(youtube)" | "(you tube)" | "(YT)") (video (edito…"
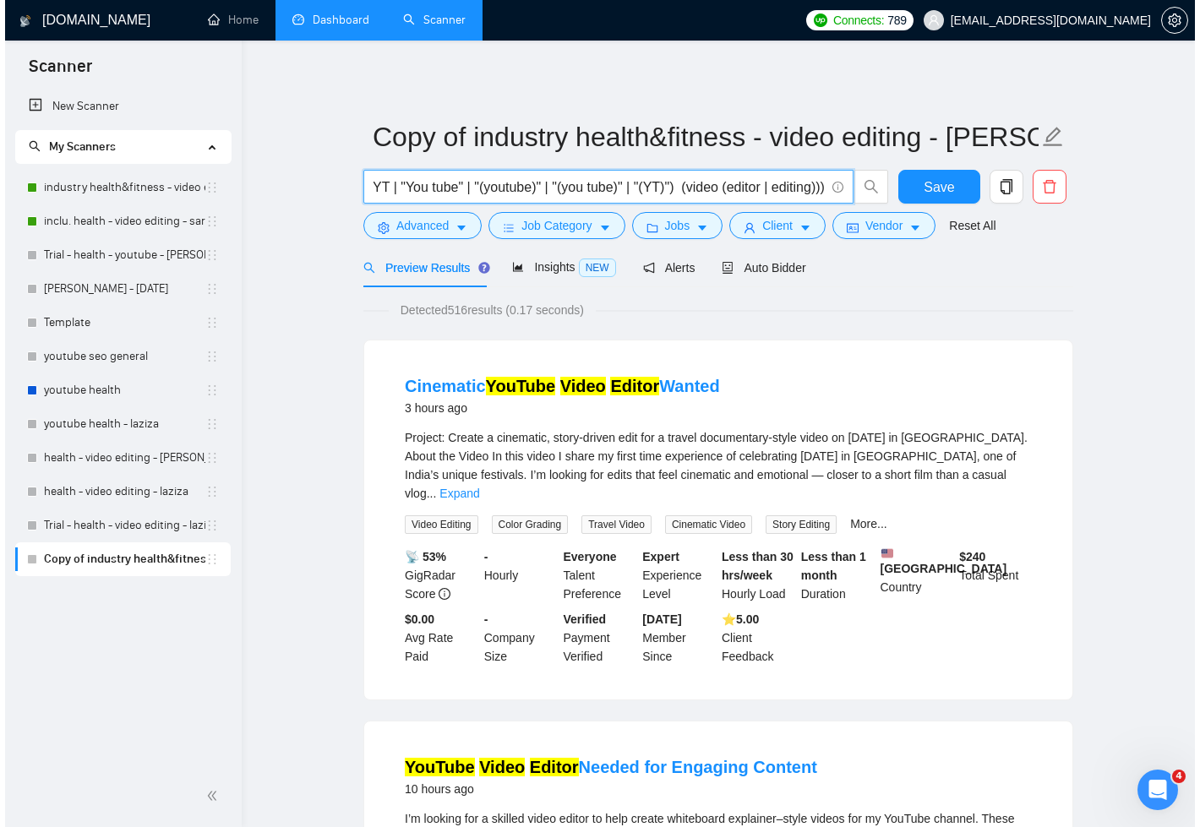
scroll to position [0, 0]
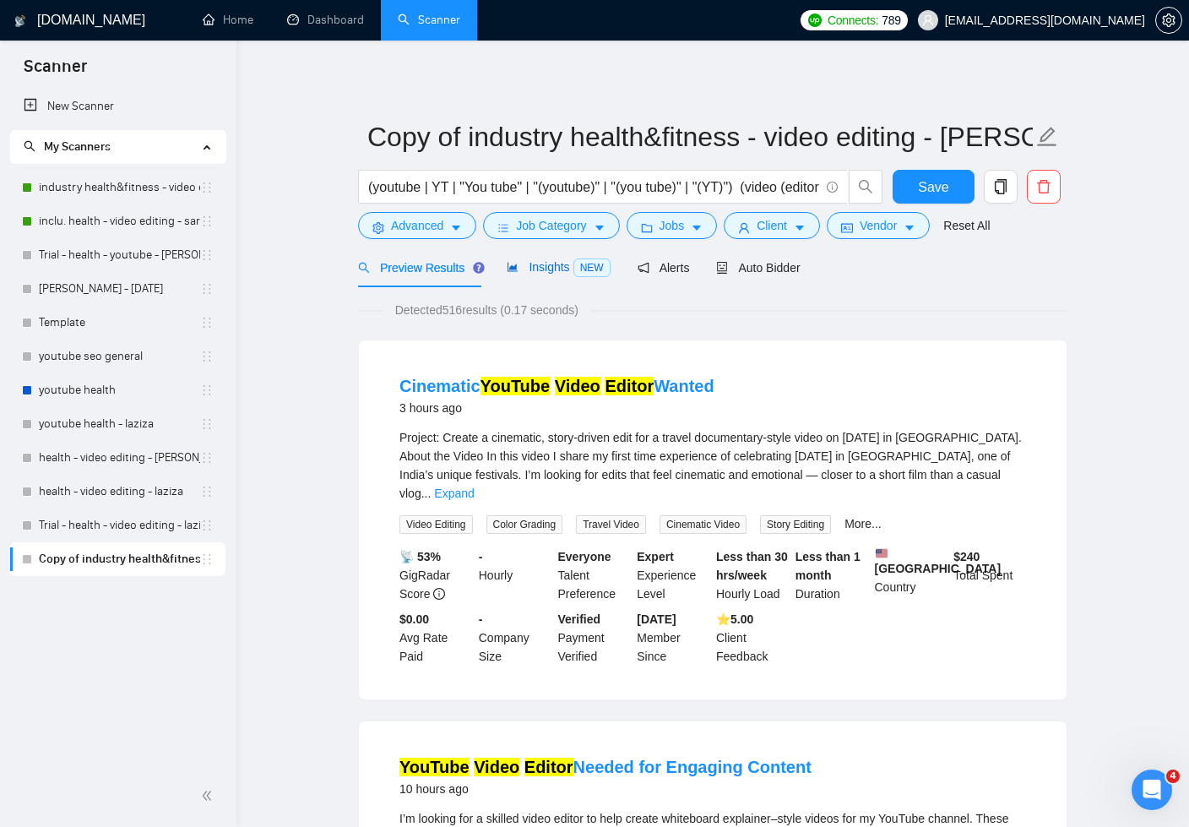
click at [525, 262] on span "Insights NEW" at bounding box center [558, 267] width 103 height 14
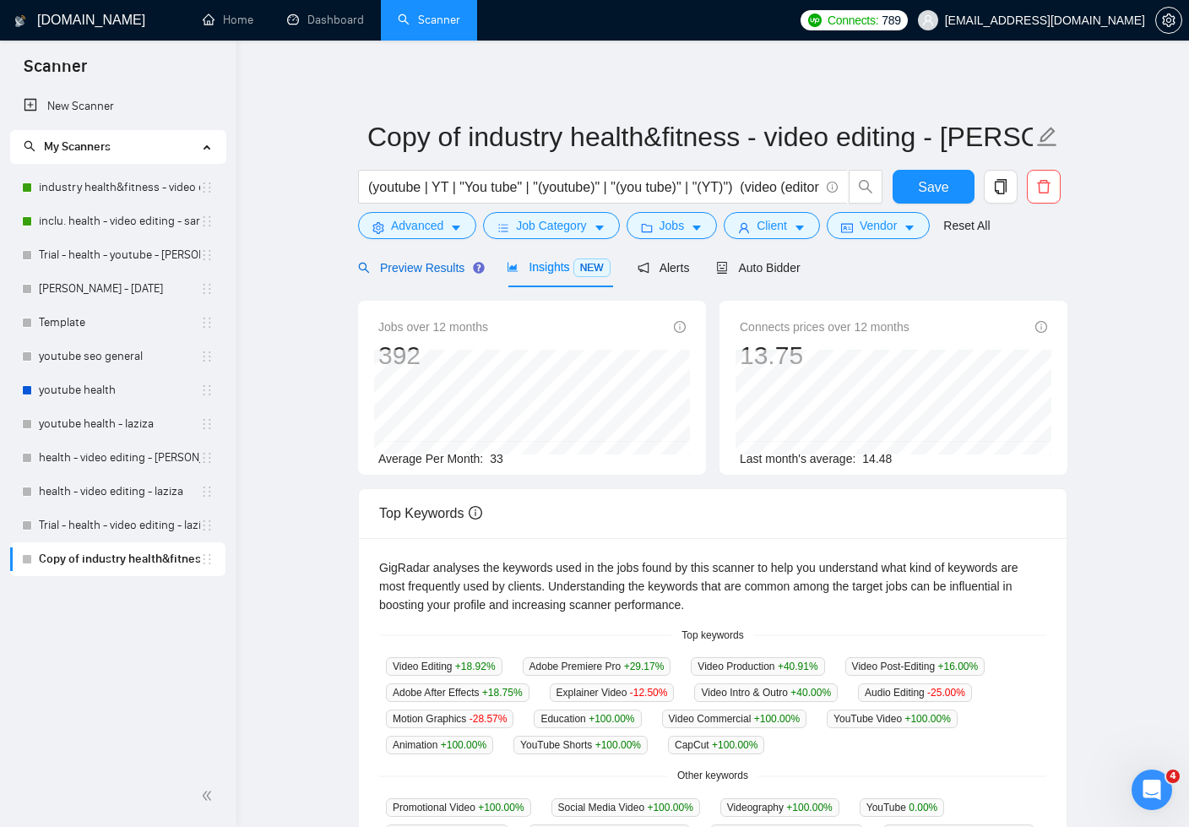
click at [441, 264] on span "Preview Results" at bounding box center [419, 268] width 122 height 14
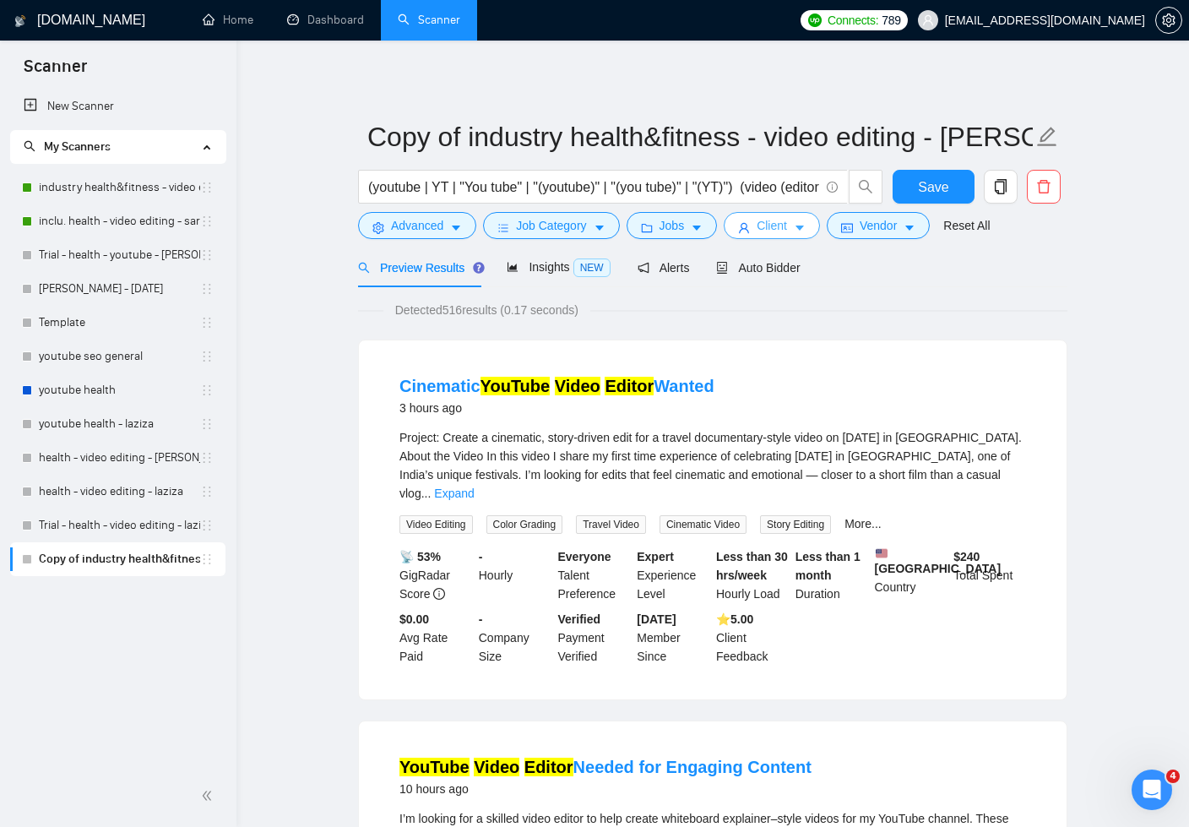
click at [805, 224] on icon "caret-down" at bounding box center [800, 228] width 12 height 12
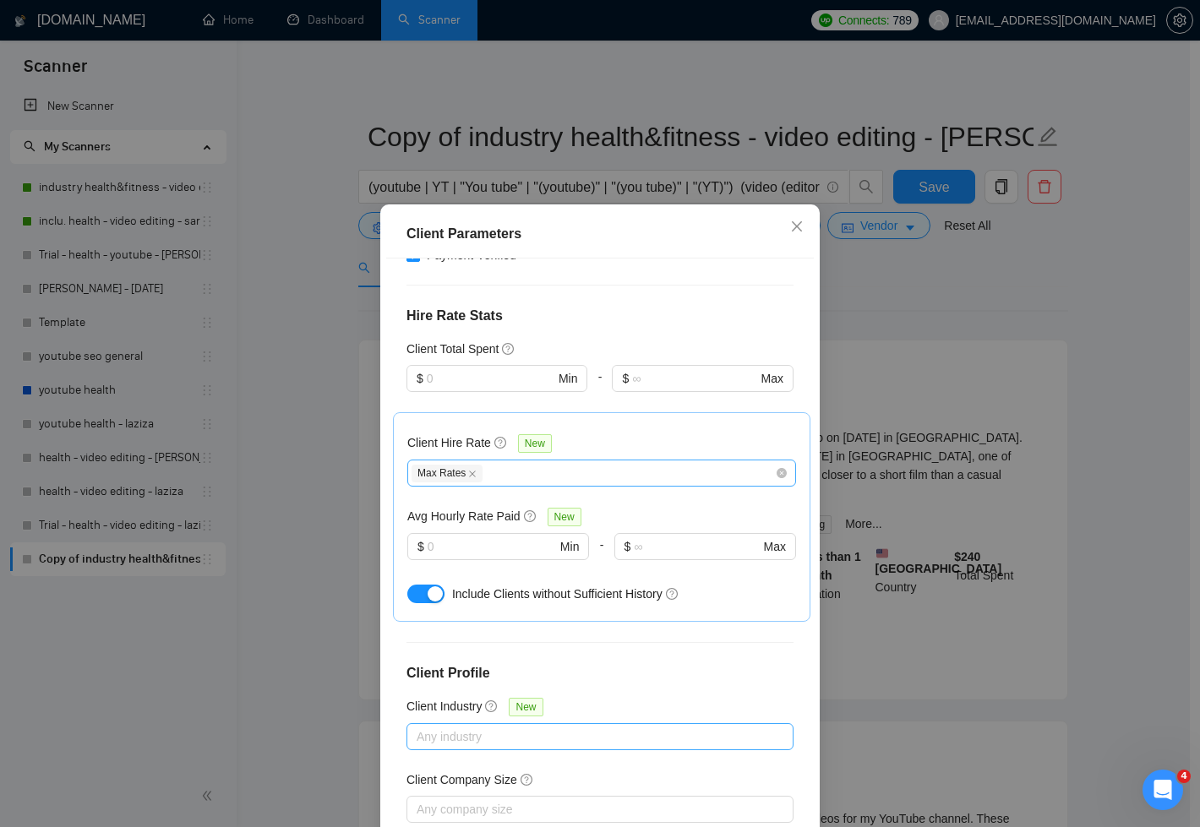
click at [613, 463] on div "Max Rates" at bounding box center [592, 473] width 363 height 20
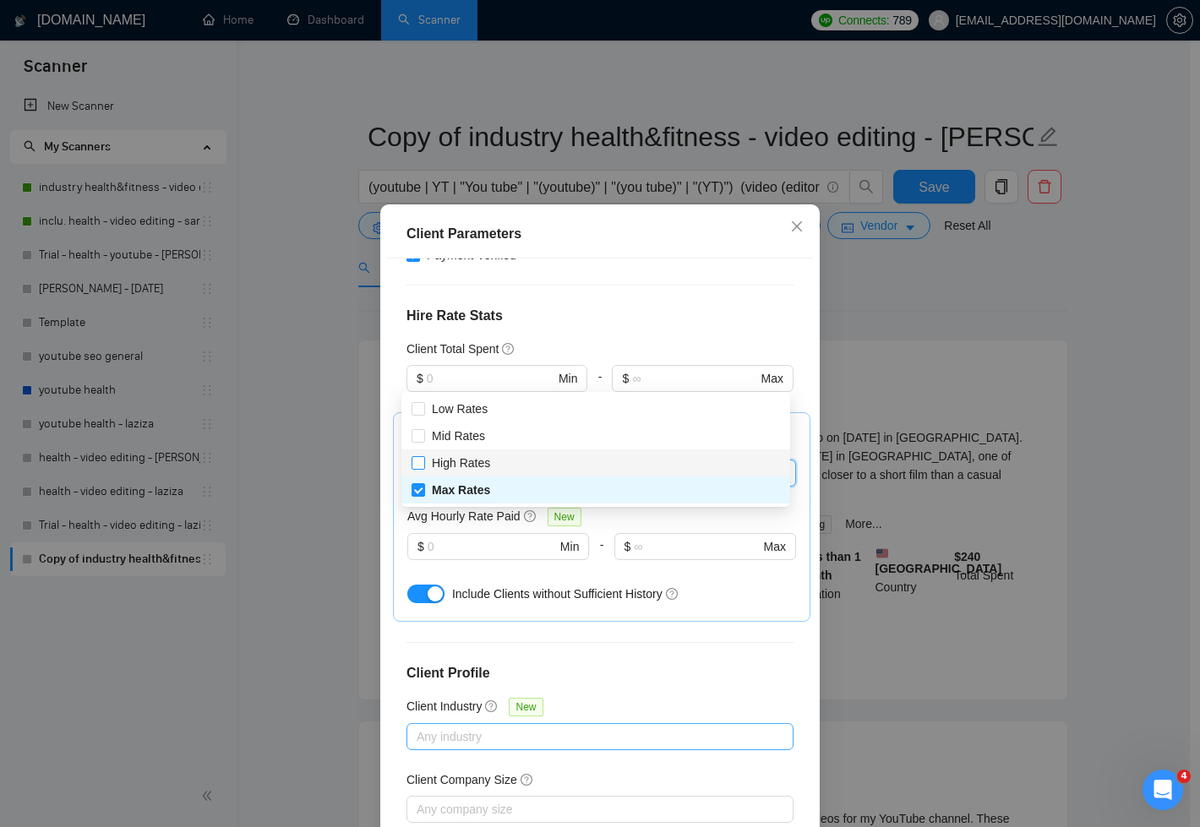
click at [416, 462] on input "High Rates" at bounding box center [417, 462] width 12 height 12
checkbox input "true"
click at [611, 552] on div "Client Location Include Client Countries [GEOGRAPHIC_DATA] [GEOGRAPHIC_DATA] [G…" at bounding box center [599, 547] width 427 height 579
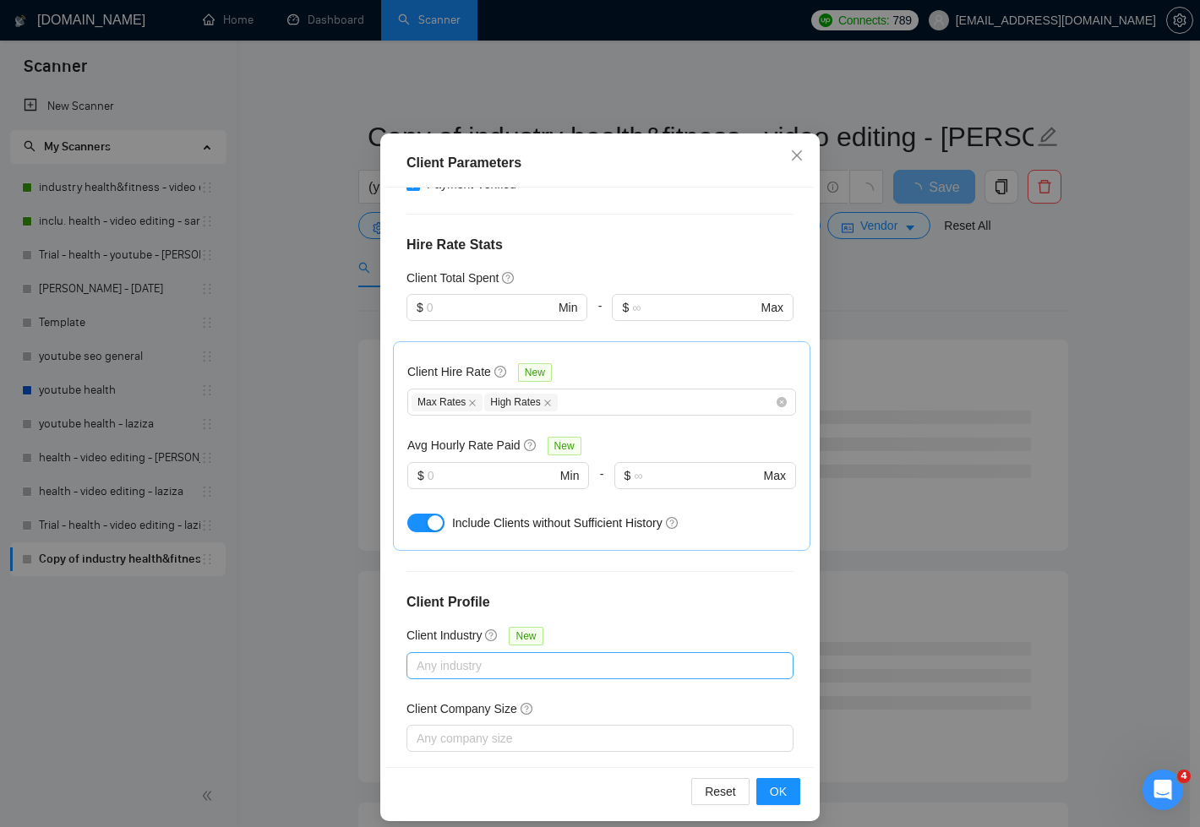
scroll to position [84, 0]
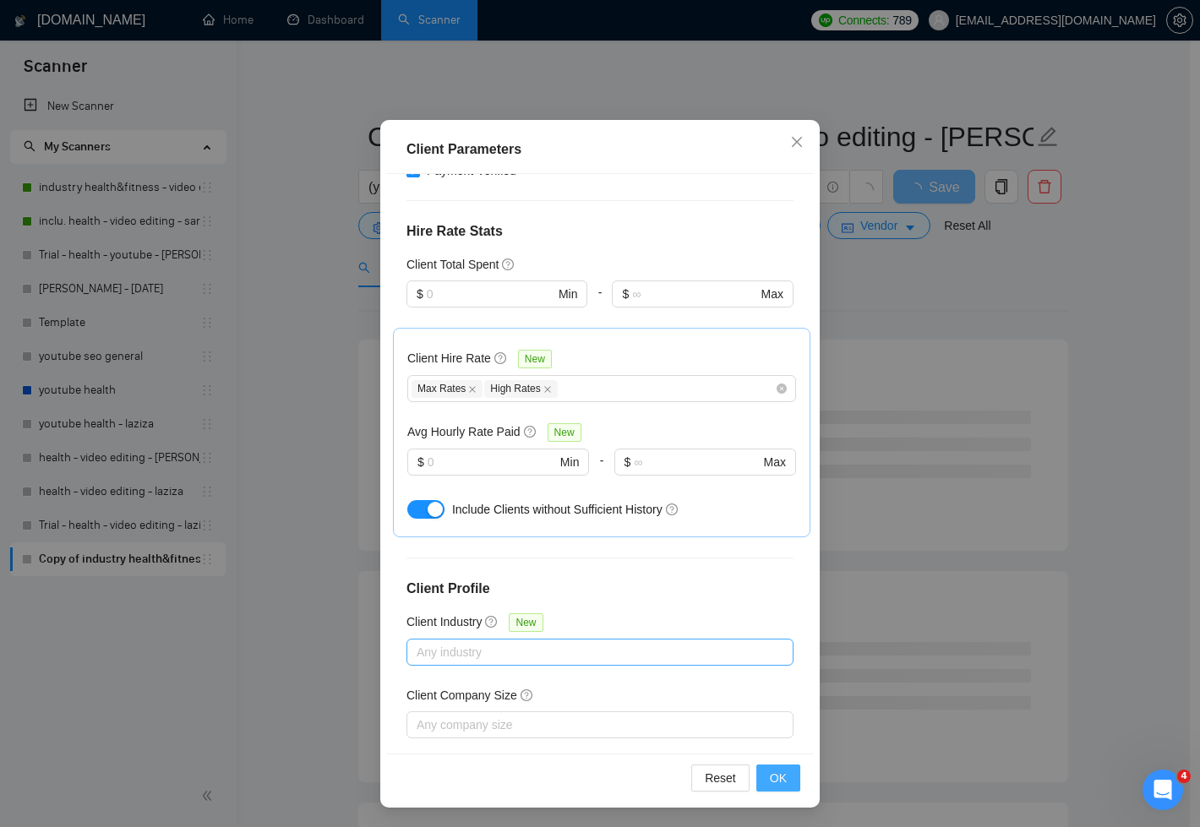
click at [775, 789] on button "OK" at bounding box center [778, 777] width 44 height 27
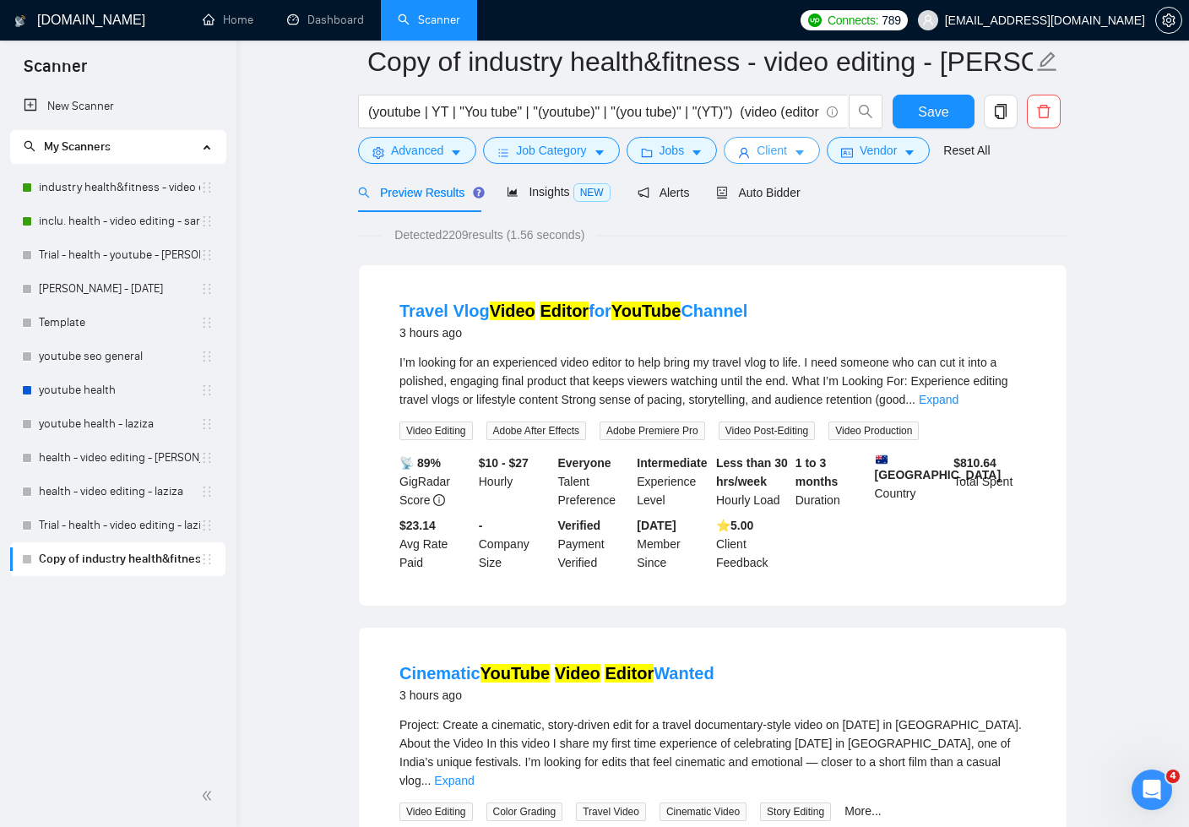
scroll to position [0, 0]
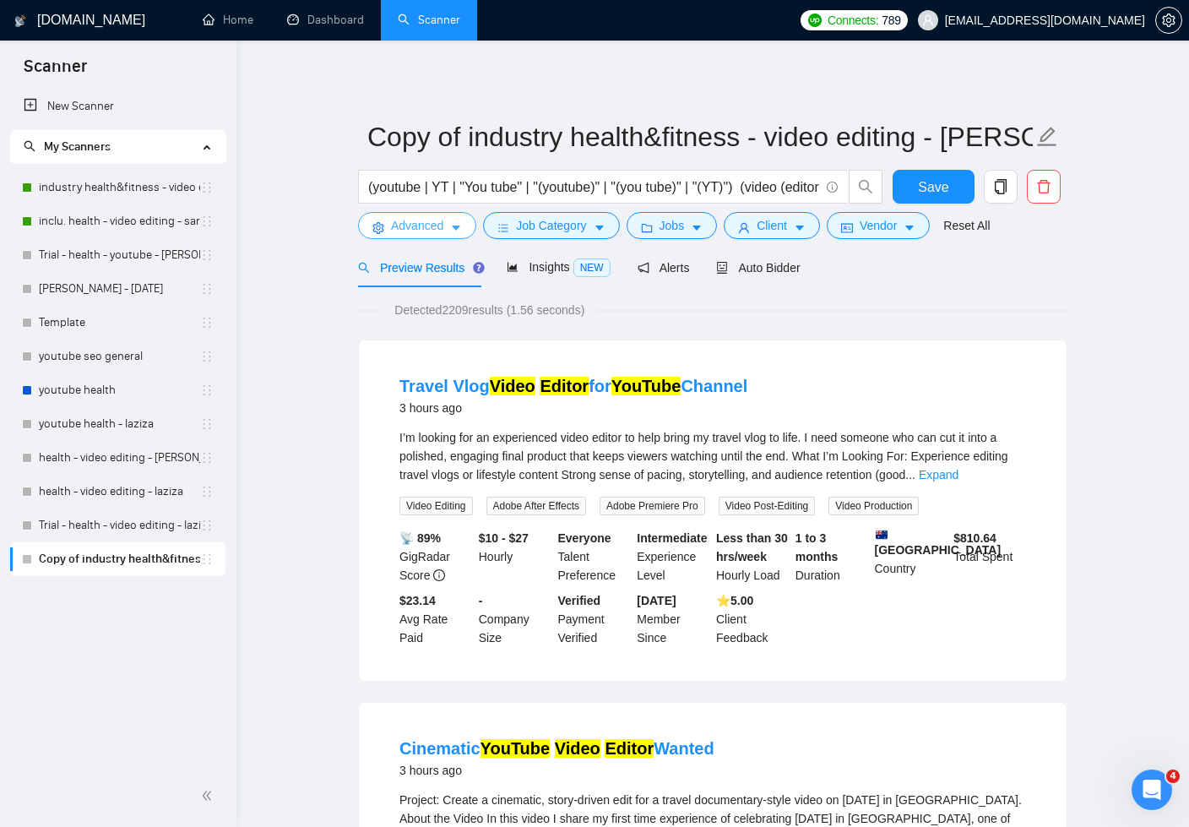
click at [459, 228] on icon "caret-down" at bounding box center [456, 228] width 8 height 5
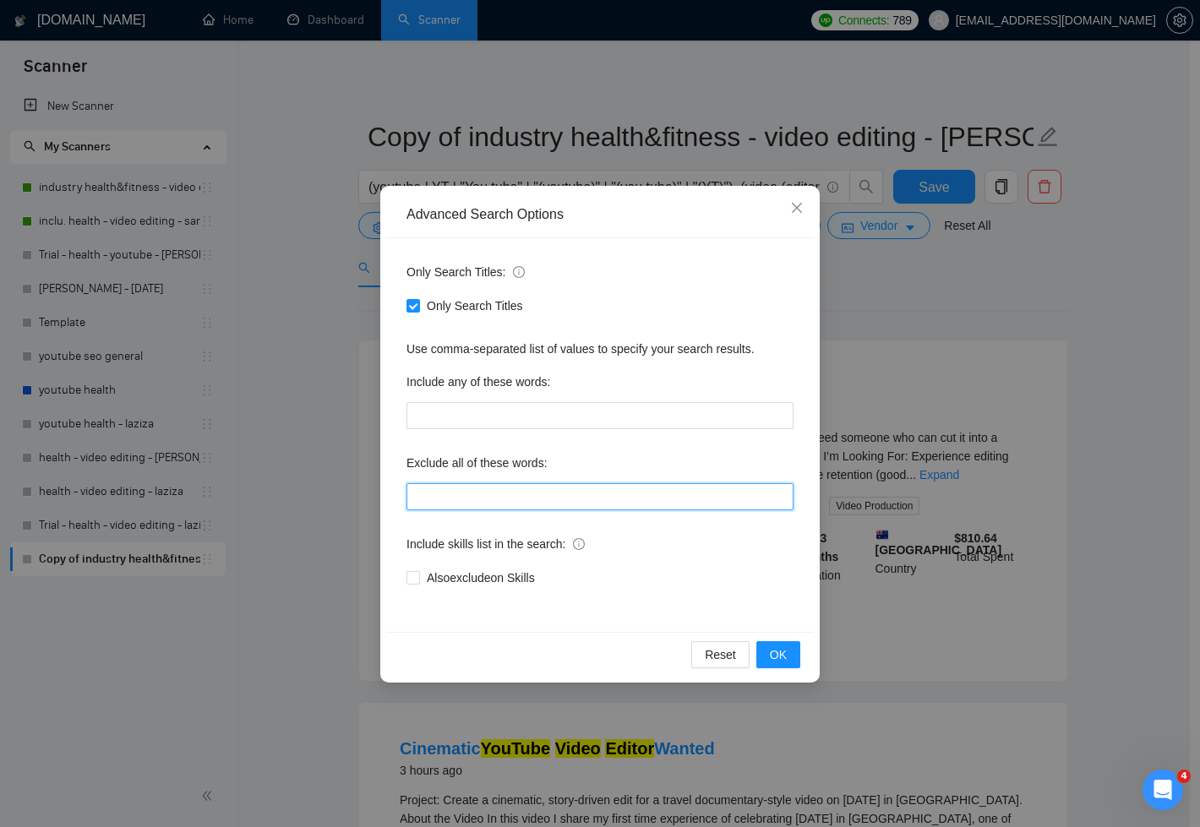
click at [550, 502] on input "text" at bounding box center [599, 496] width 387 height 27
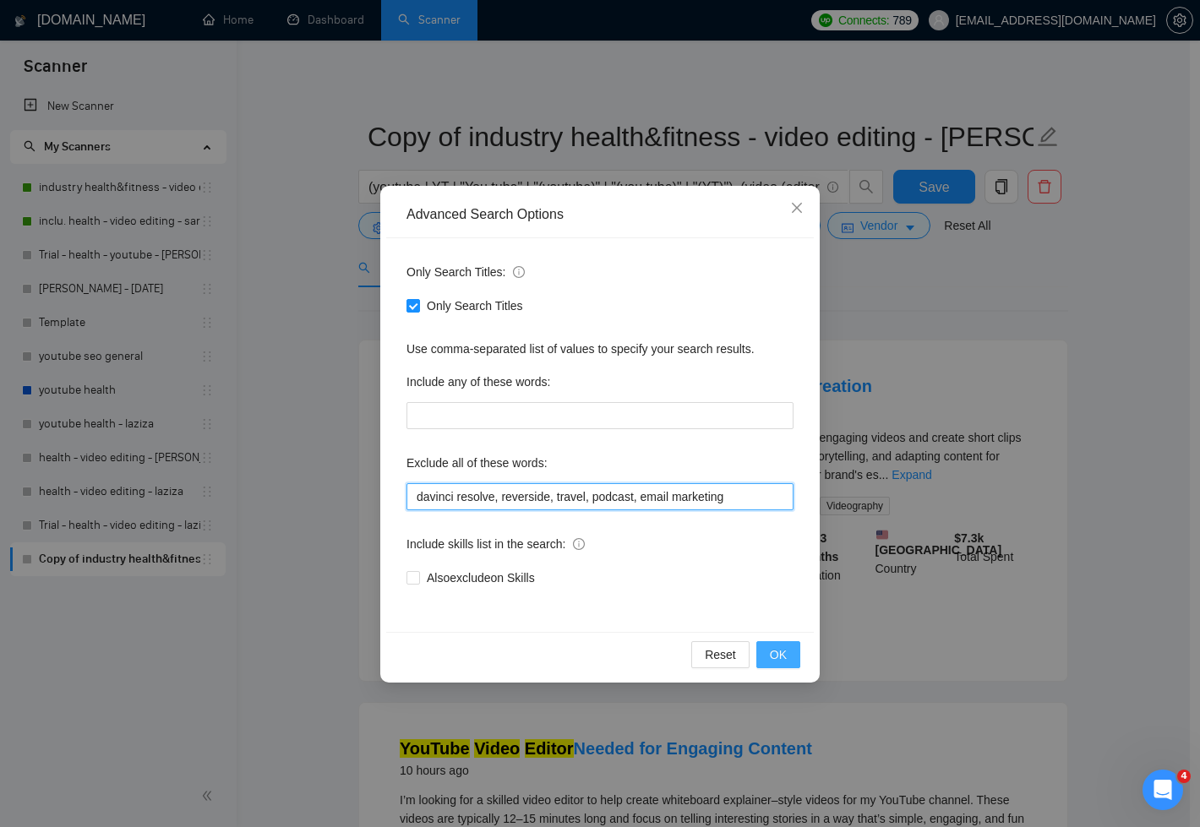
type input "davinci resolve, reverside, travel, podcast, email marketing"
click at [783, 651] on span "OK" at bounding box center [778, 654] width 17 height 19
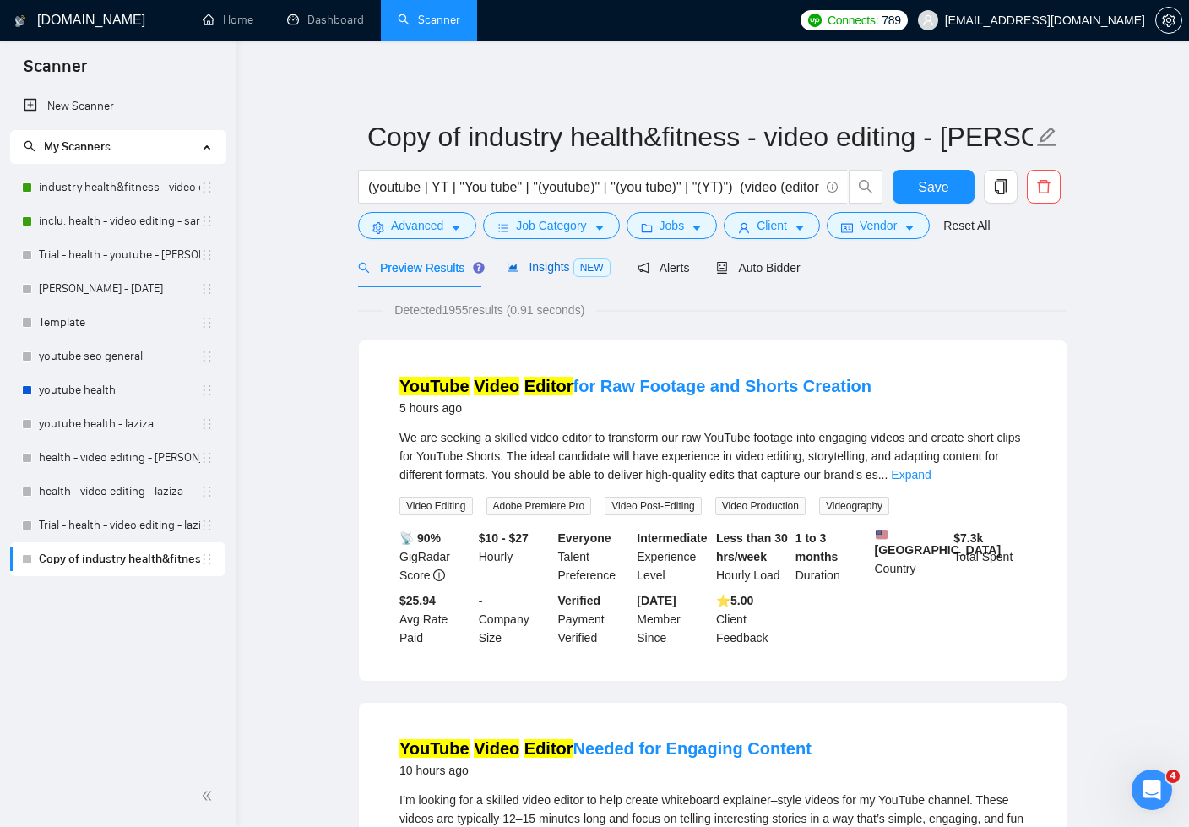
click at [551, 271] on span "Insights NEW" at bounding box center [558, 267] width 103 height 14
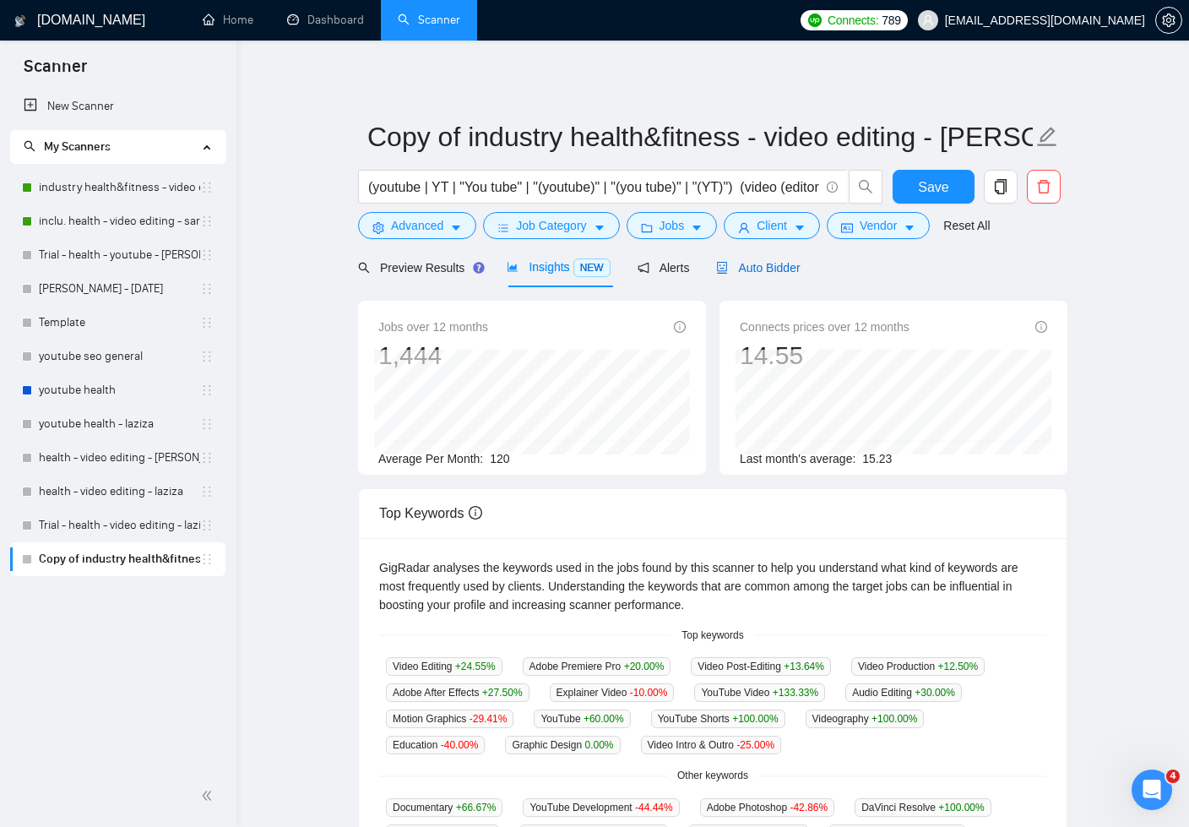
click at [754, 273] on span "Auto Bidder" at bounding box center [758, 268] width 84 height 14
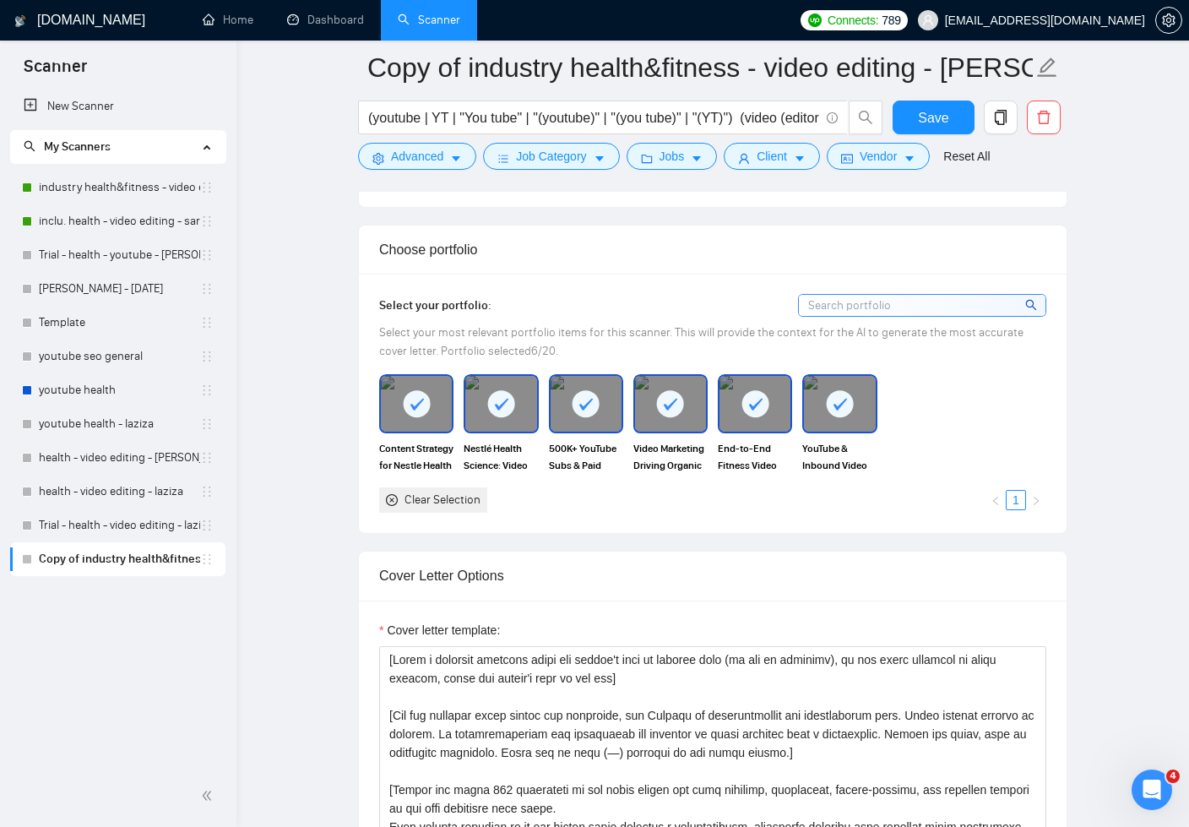
scroll to position [868, 0]
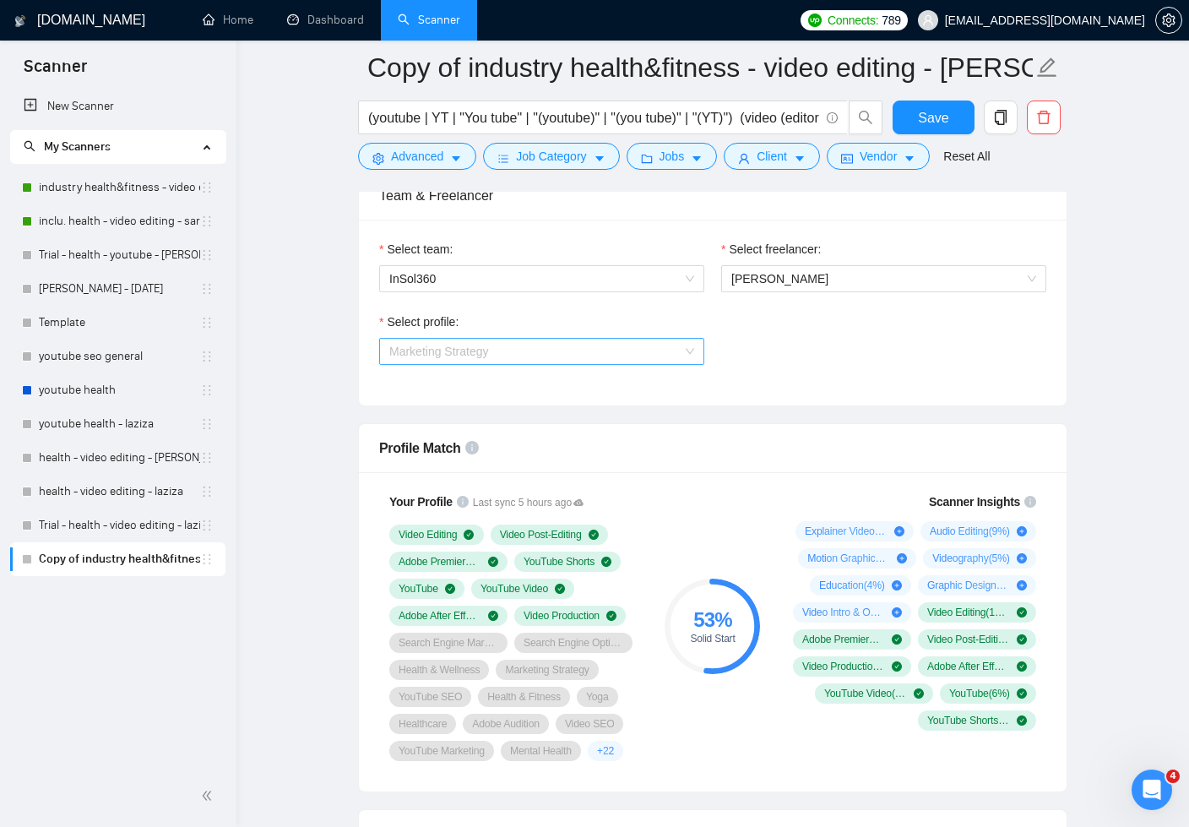
click at [641, 345] on span "Marketing Strategy" at bounding box center [541, 351] width 305 height 25
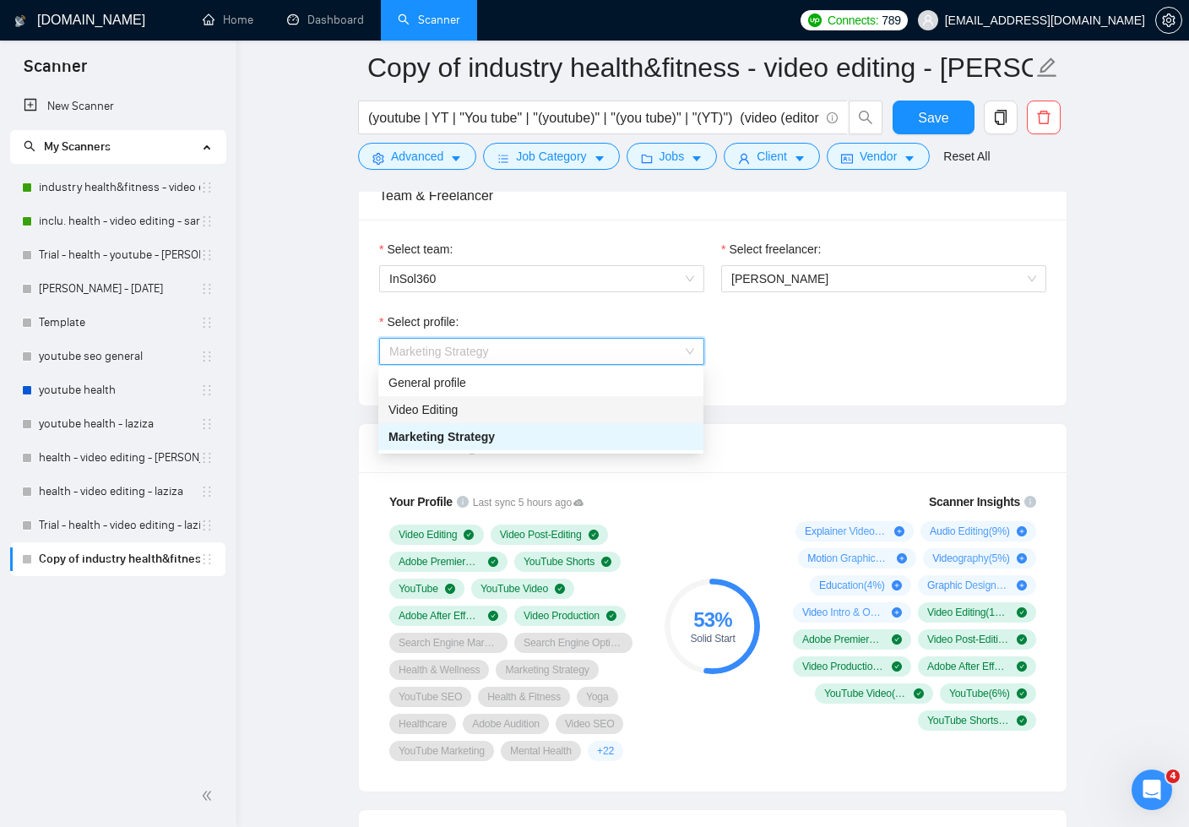
click at [575, 403] on div "Video Editing" at bounding box center [541, 409] width 305 height 19
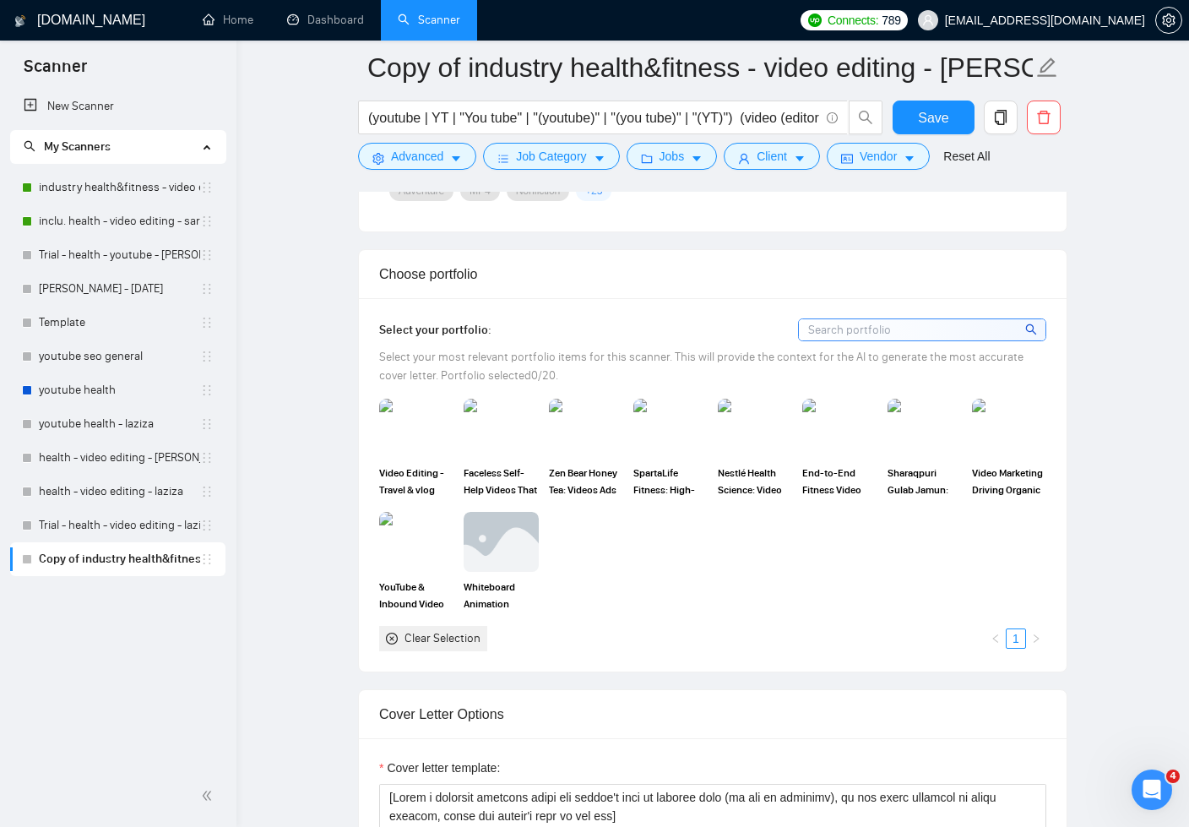
scroll to position [1434, 0]
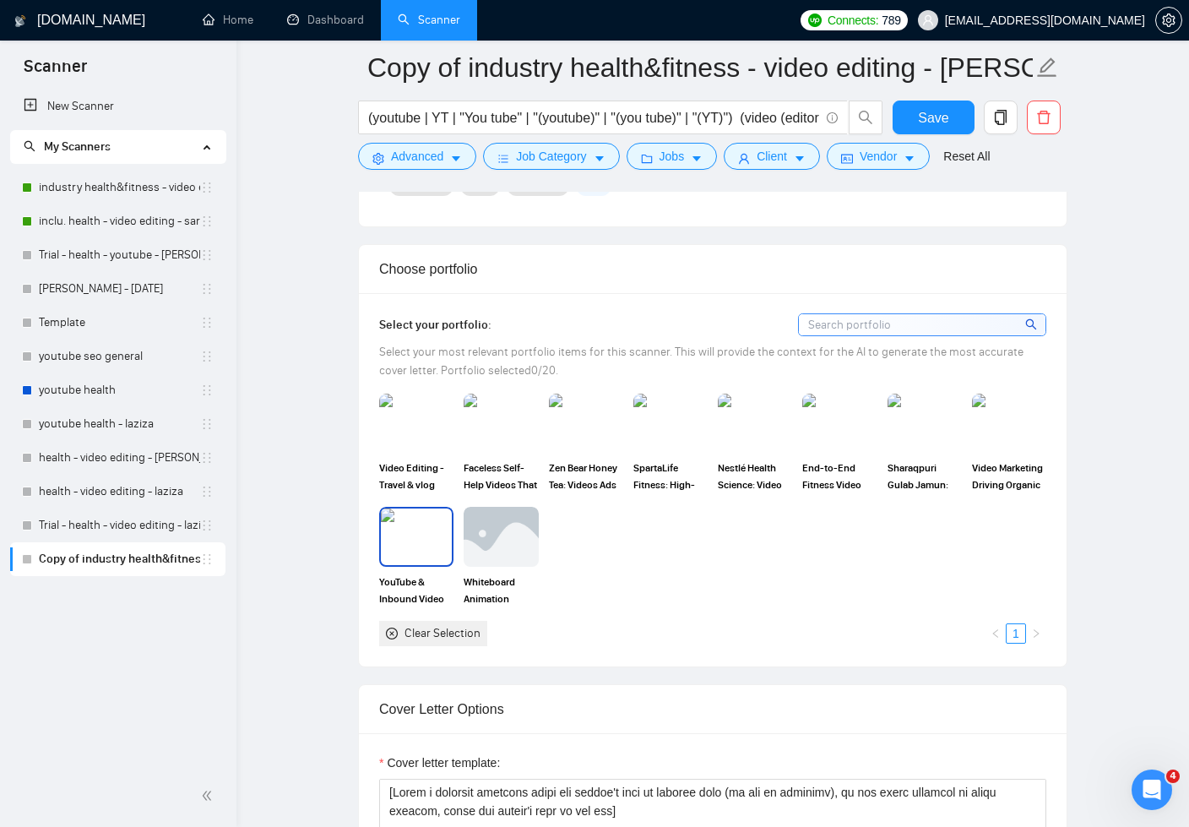
click at [422, 527] on img at bounding box center [416, 537] width 71 height 56
click at [1012, 411] on img at bounding box center [1009, 423] width 71 height 56
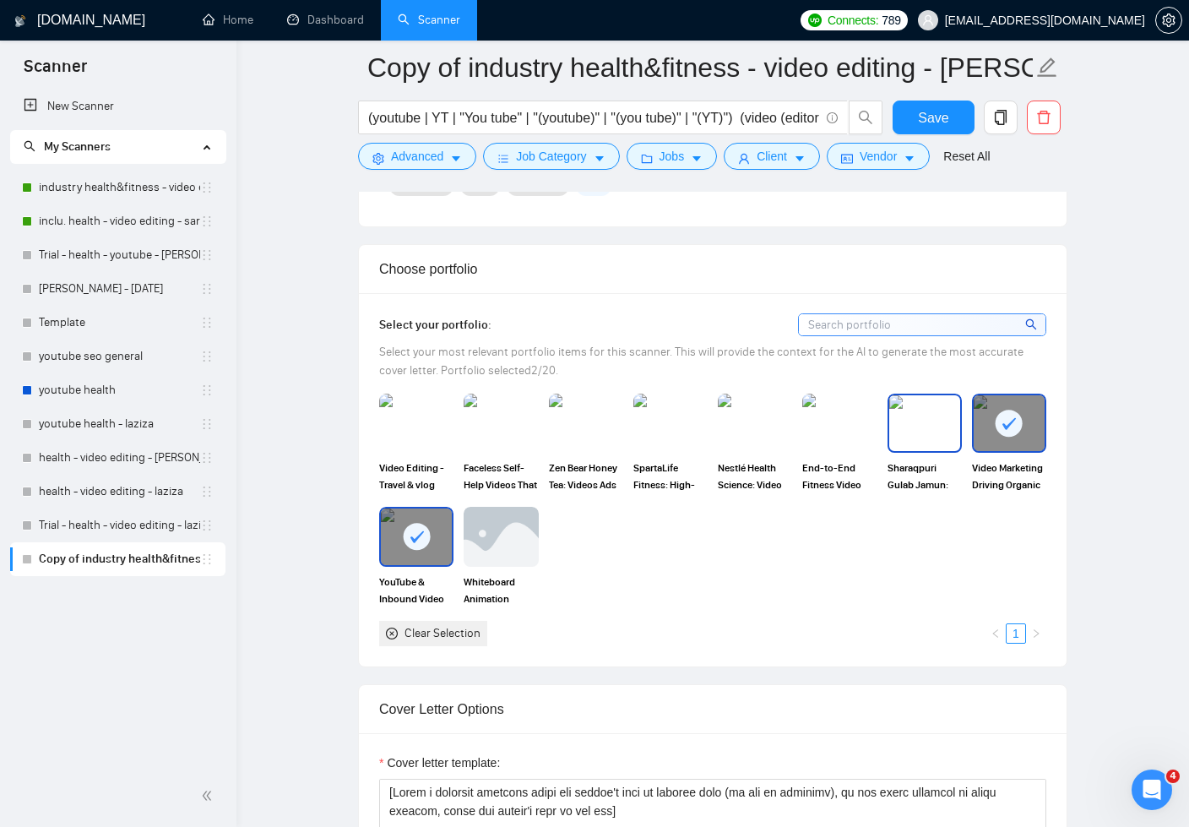
click at [939, 408] on img at bounding box center [925, 423] width 71 height 56
click at [859, 405] on img at bounding box center [839, 423] width 71 height 56
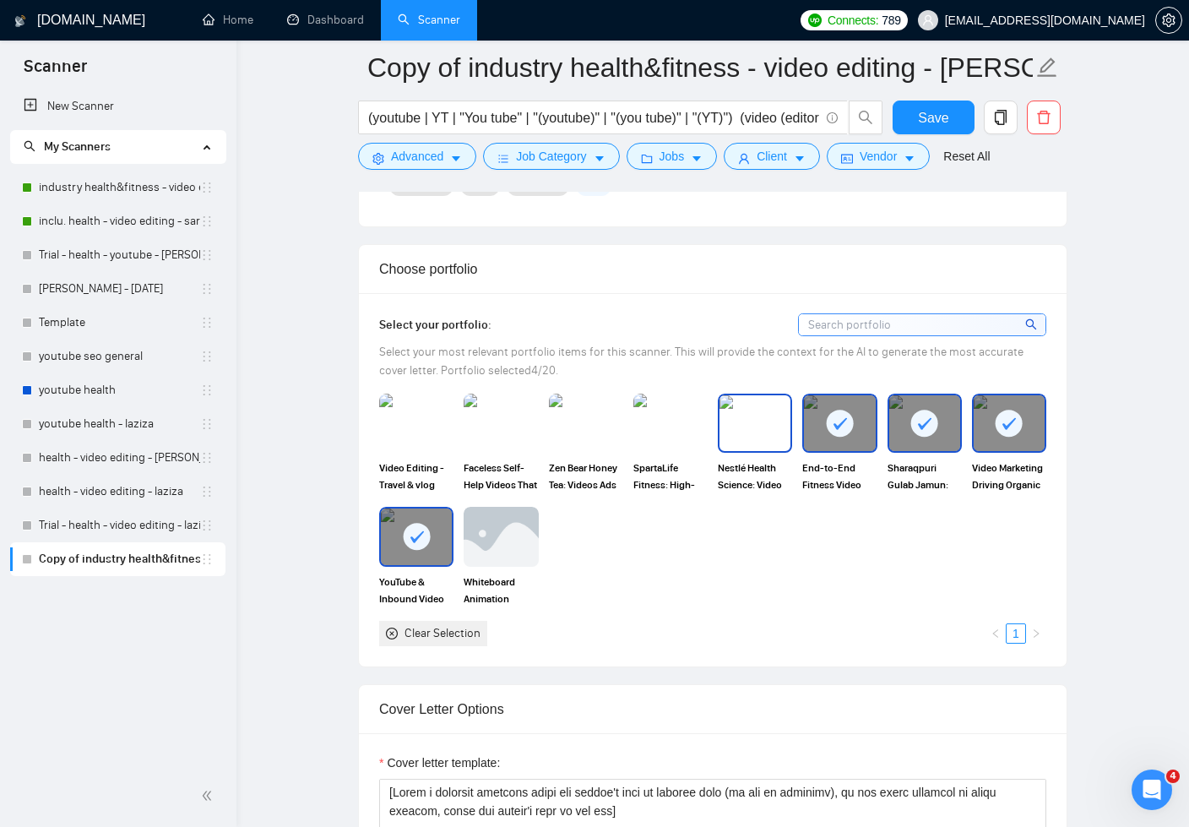
drag, startPoint x: 754, startPoint y: 425, endPoint x: 718, endPoint y: 423, distance: 36.4
click at [754, 425] on img at bounding box center [755, 423] width 71 height 56
drag, startPoint x: 670, startPoint y: 422, endPoint x: 547, endPoint y: 427, distance: 122.6
click at [669, 422] on img at bounding box center [670, 423] width 71 height 56
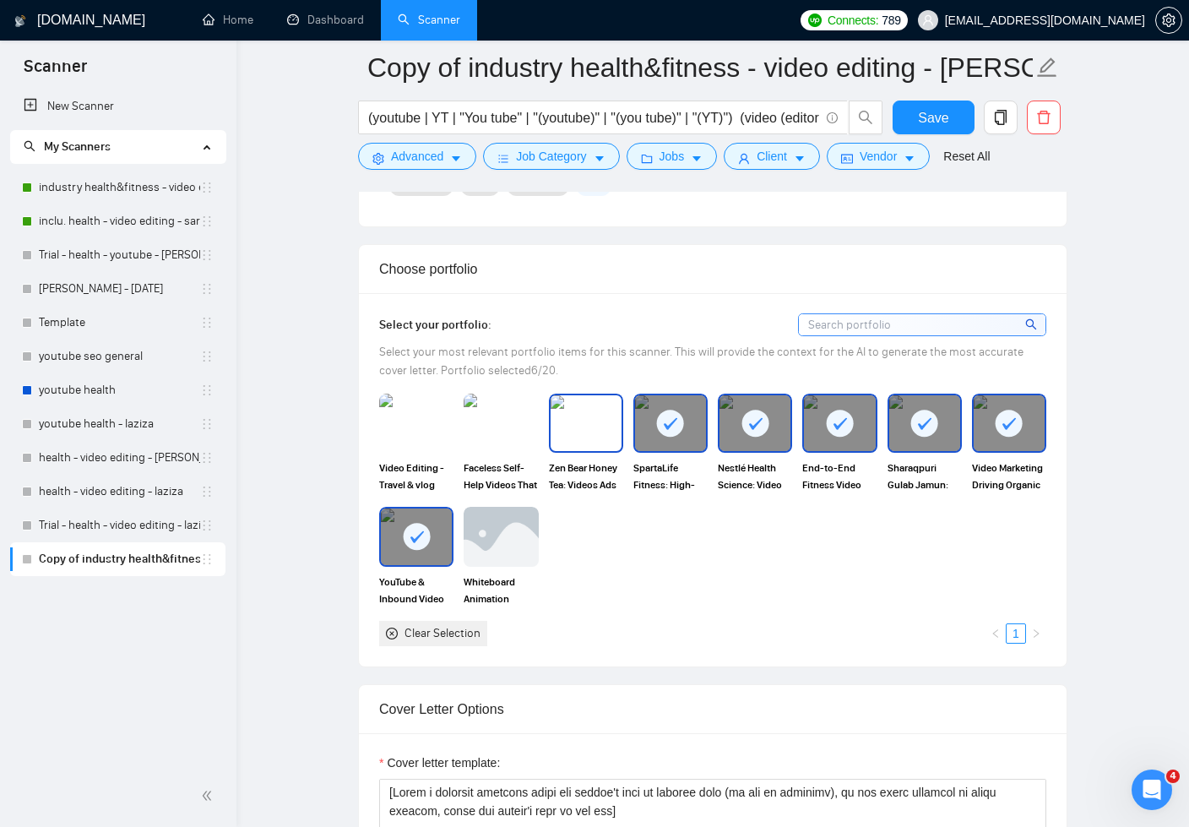
click at [579, 427] on img at bounding box center [586, 423] width 71 height 56
click at [517, 425] on img at bounding box center [500, 423] width 71 height 56
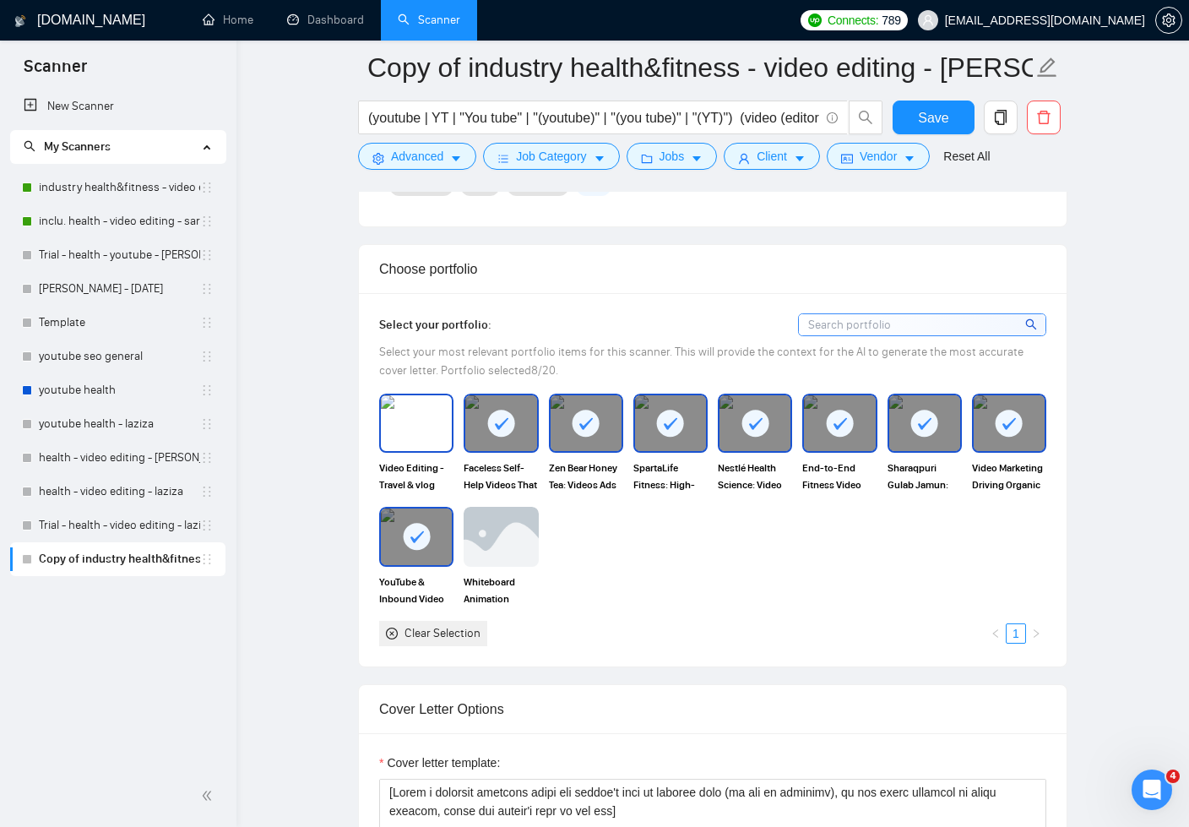
click at [395, 415] on img at bounding box center [416, 423] width 71 height 56
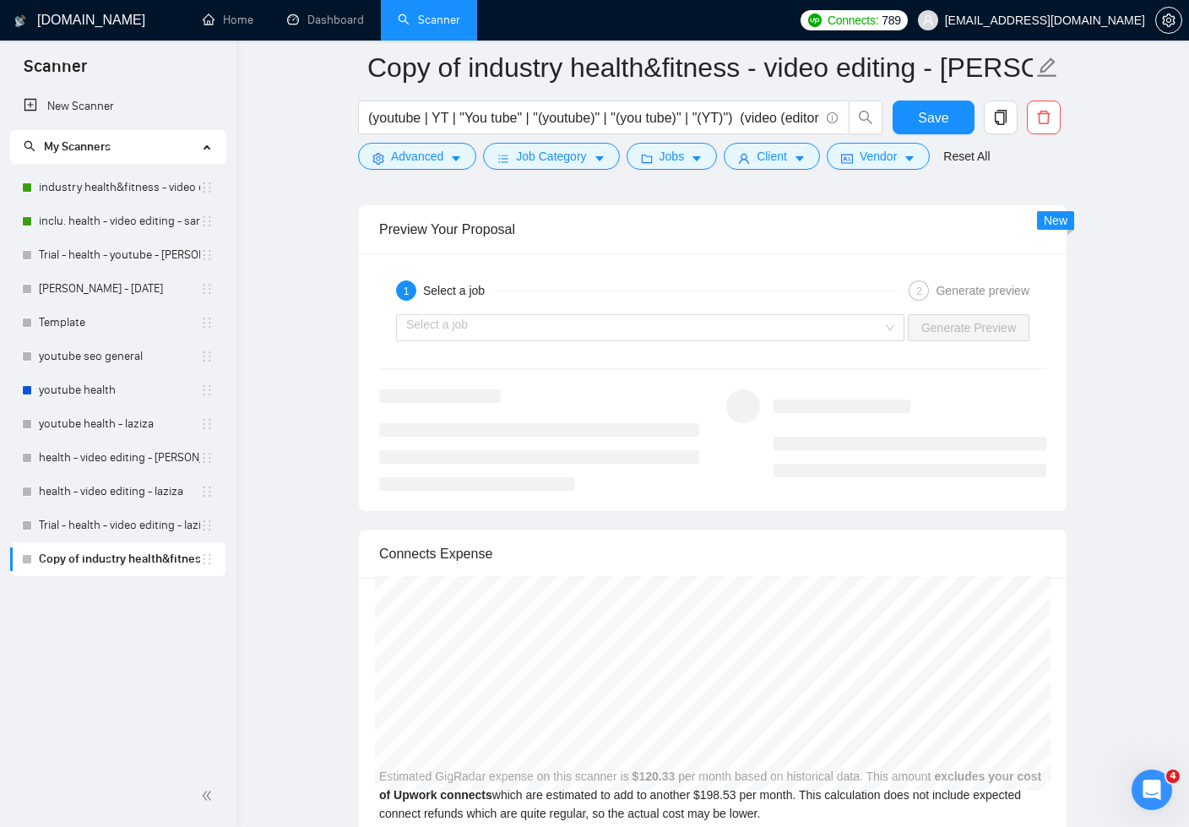
scroll to position [4241, 0]
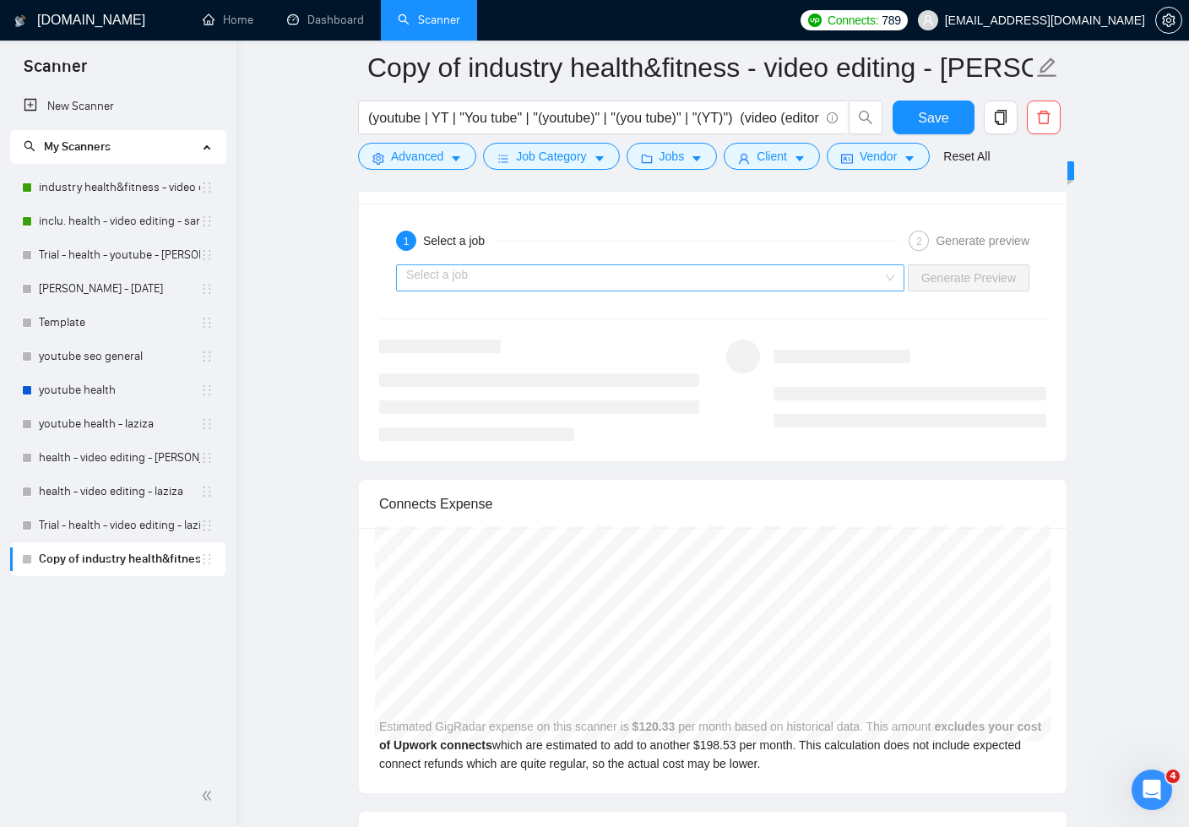
click at [735, 272] on input "search" at bounding box center [644, 277] width 476 height 25
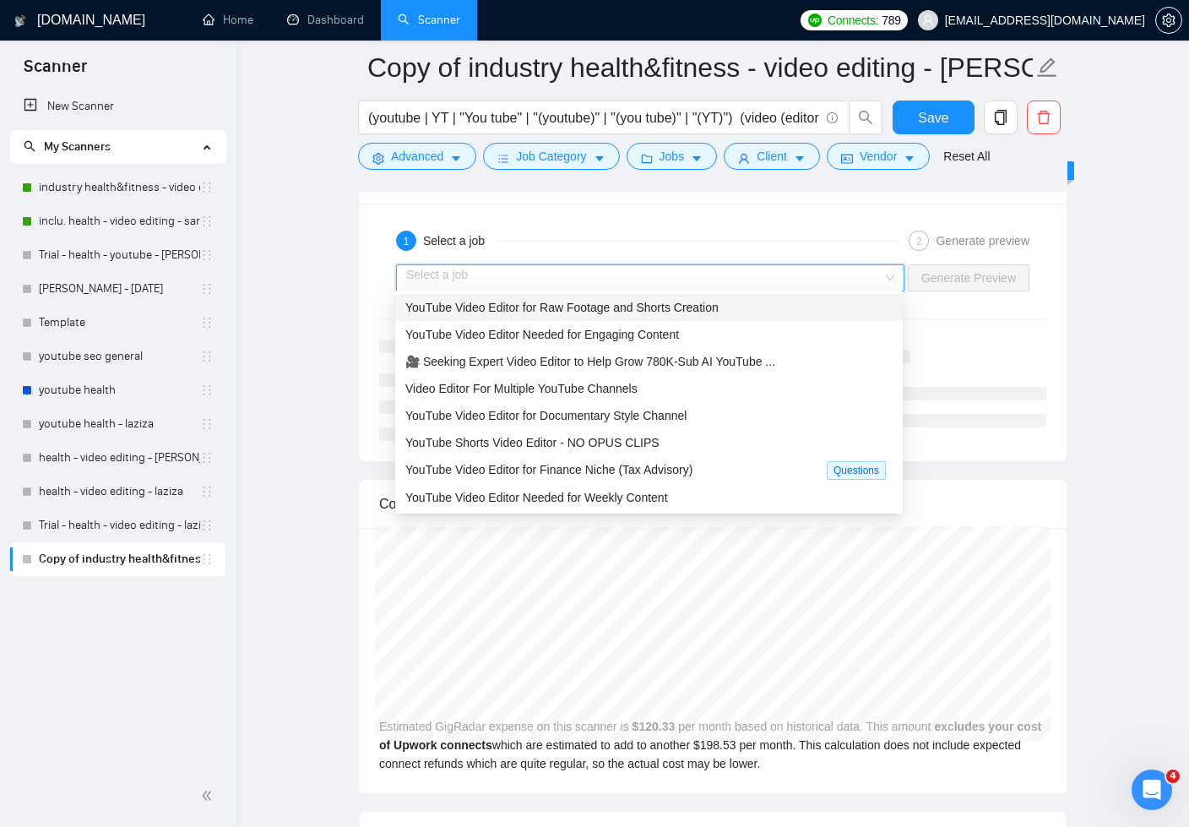
click at [710, 303] on span "YouTube Video Editor for Raw Footage and Shorts Creation" at bounding box center [561, 308] width 313 height 14
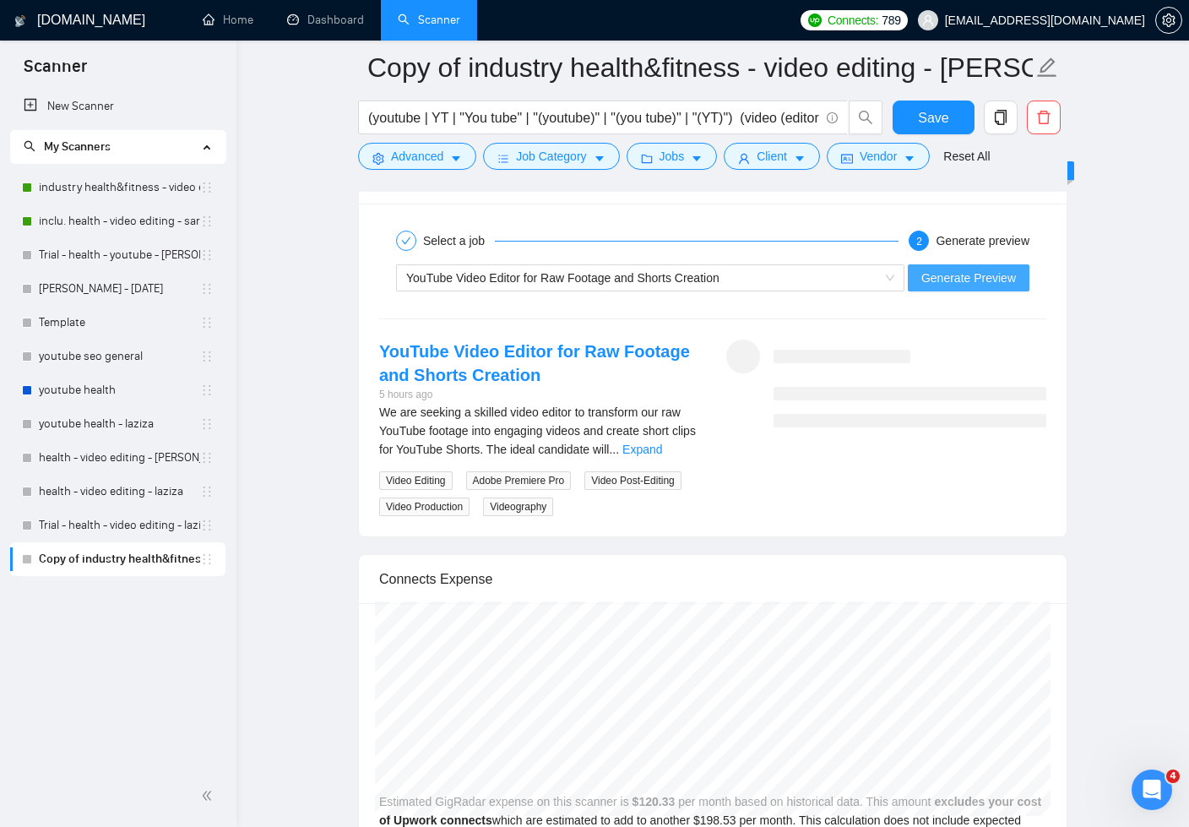
click at [933, 275] on span "Generate Preview" at bounding box center [969, 278] width 95 height 19
click at [662, 443] on link "Expand" at bounding box center [643, 450] width 40 height 14
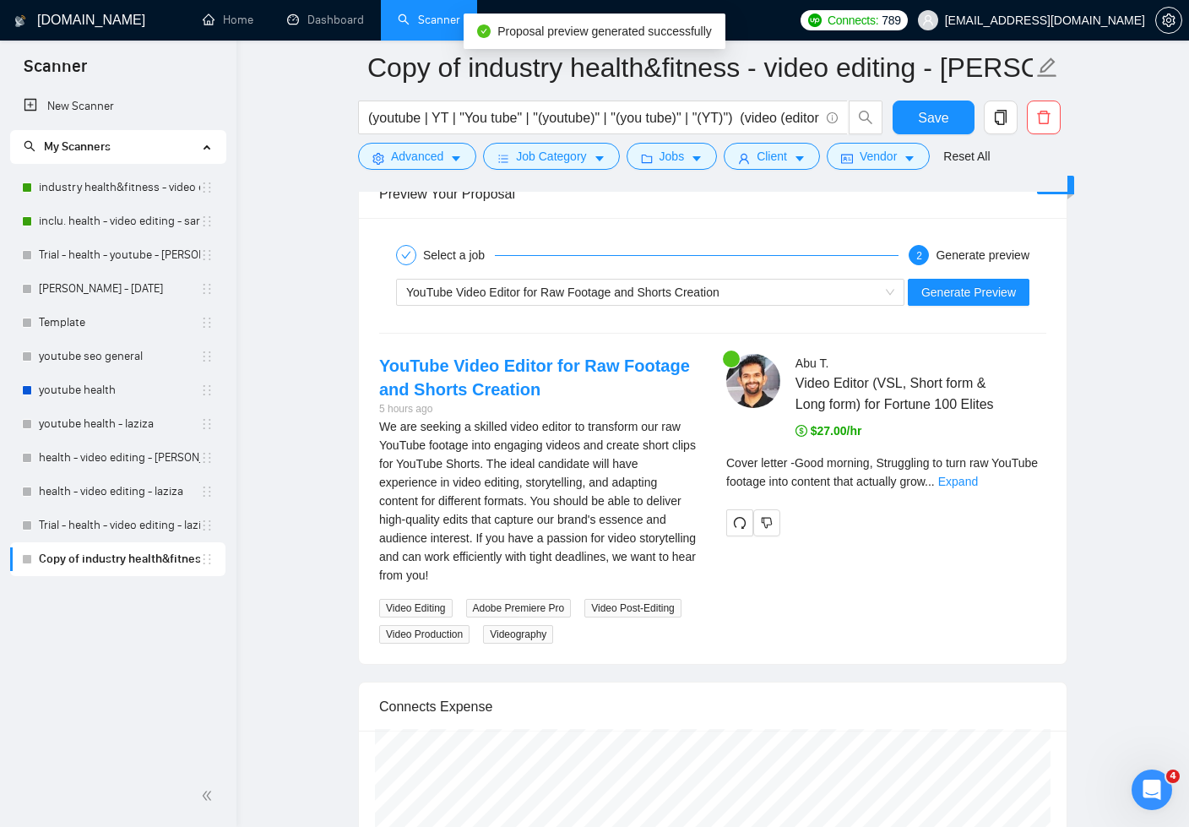
scroll to position [4257, 0]
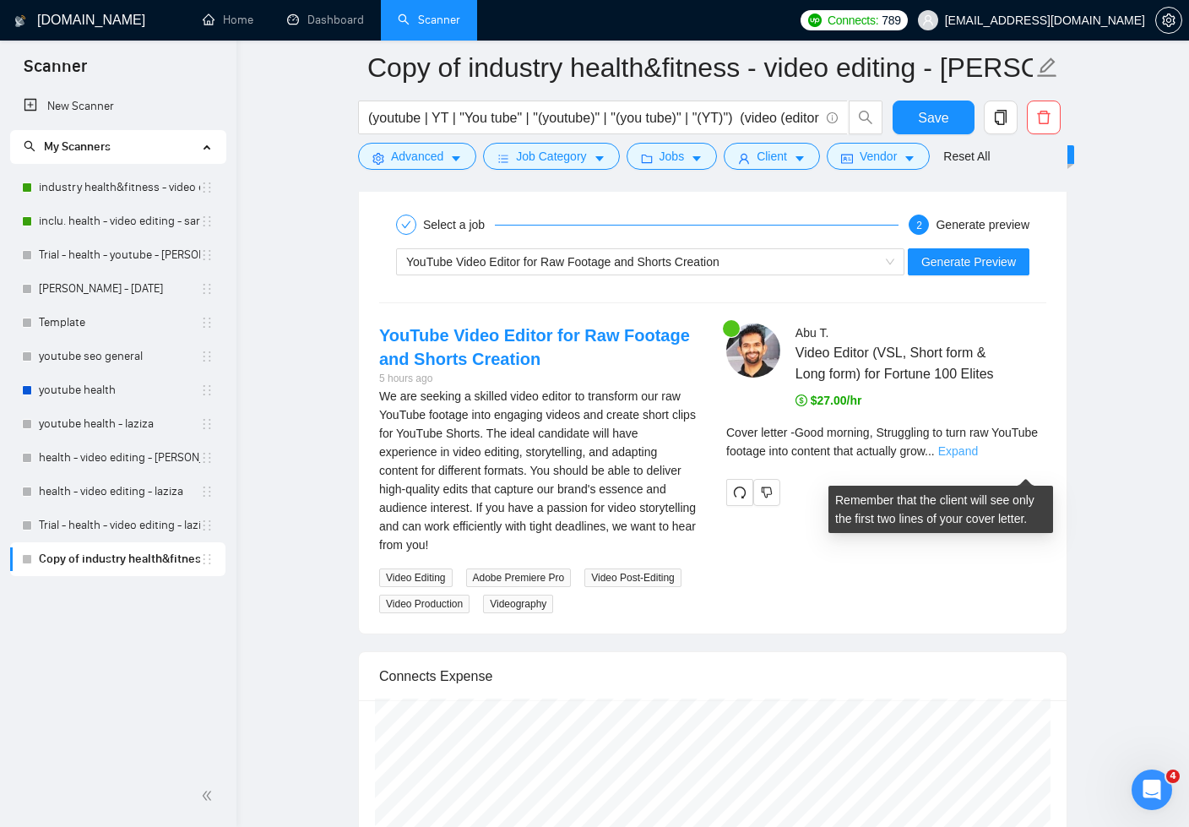
click at [978, 458] on link "Expand" at bounding box center [959, 451] width 40 height 14
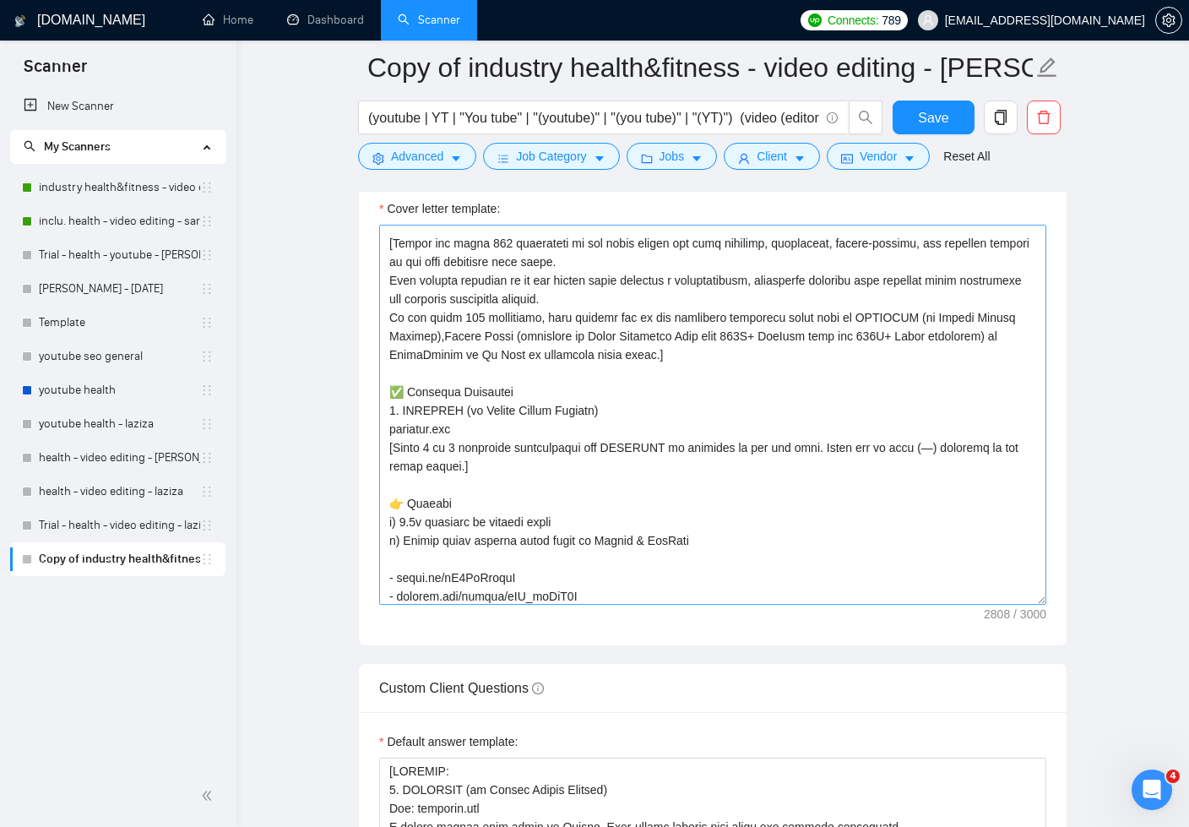
scroll to position [137, 0]
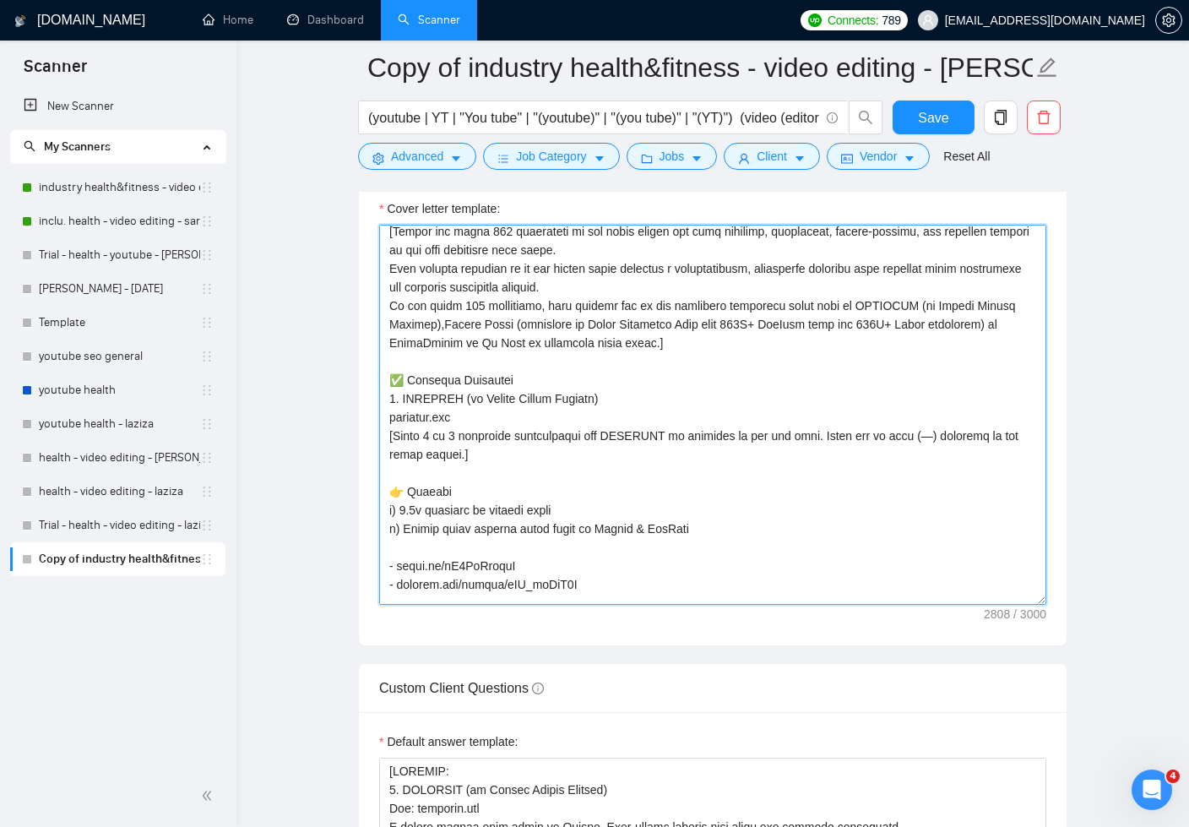
click at [574, 508] on textarea "Cover letter template:" at bounding box center [712, 415] width 667 height 380
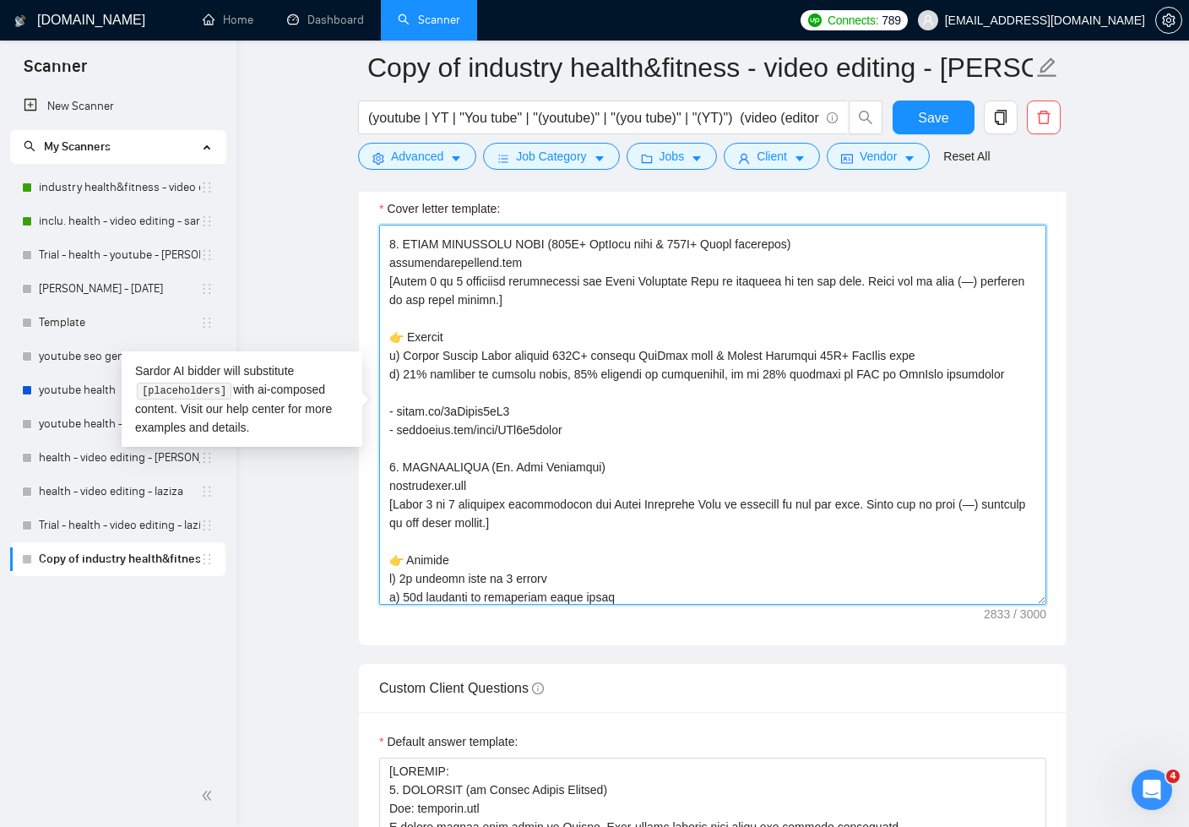
scroll to position [513, 0]
click at [1008, 373] on textarea "Cover letter template:" at bounding box center [712, 415] width 667 height 380
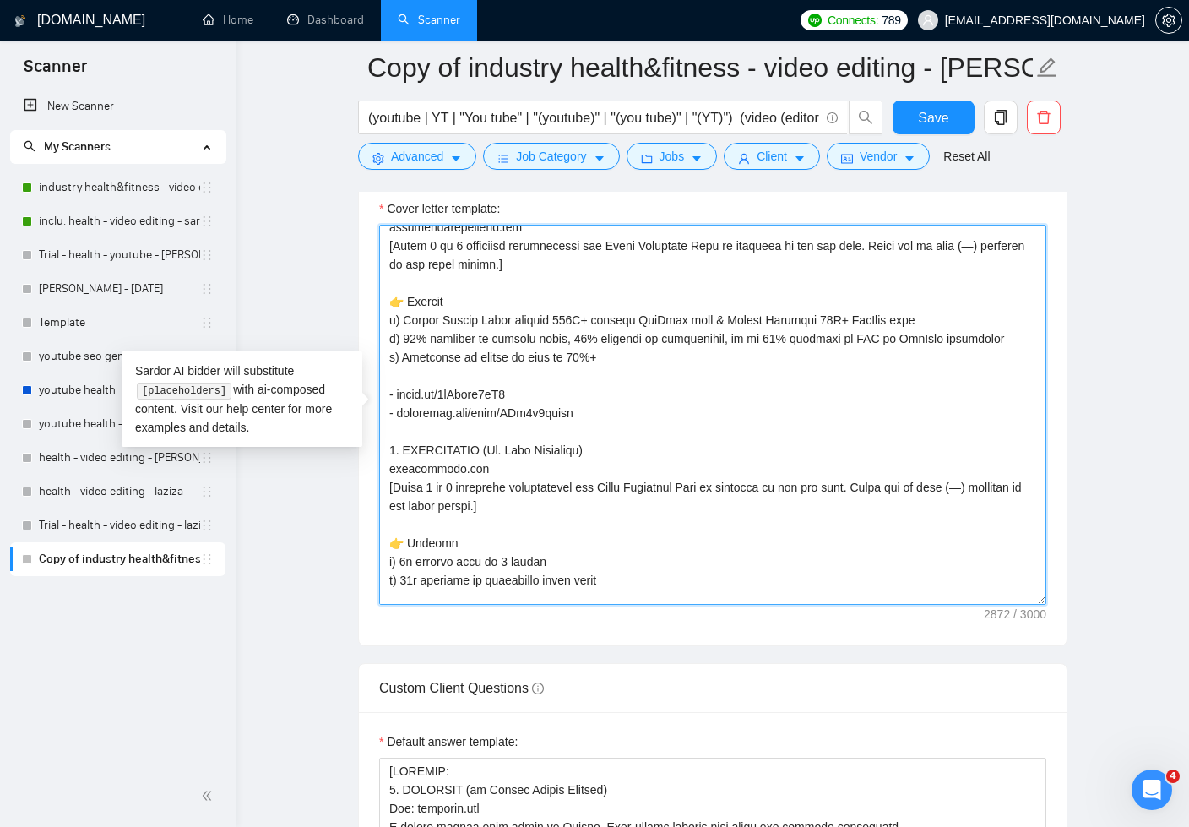
scroll to position [643, 0]
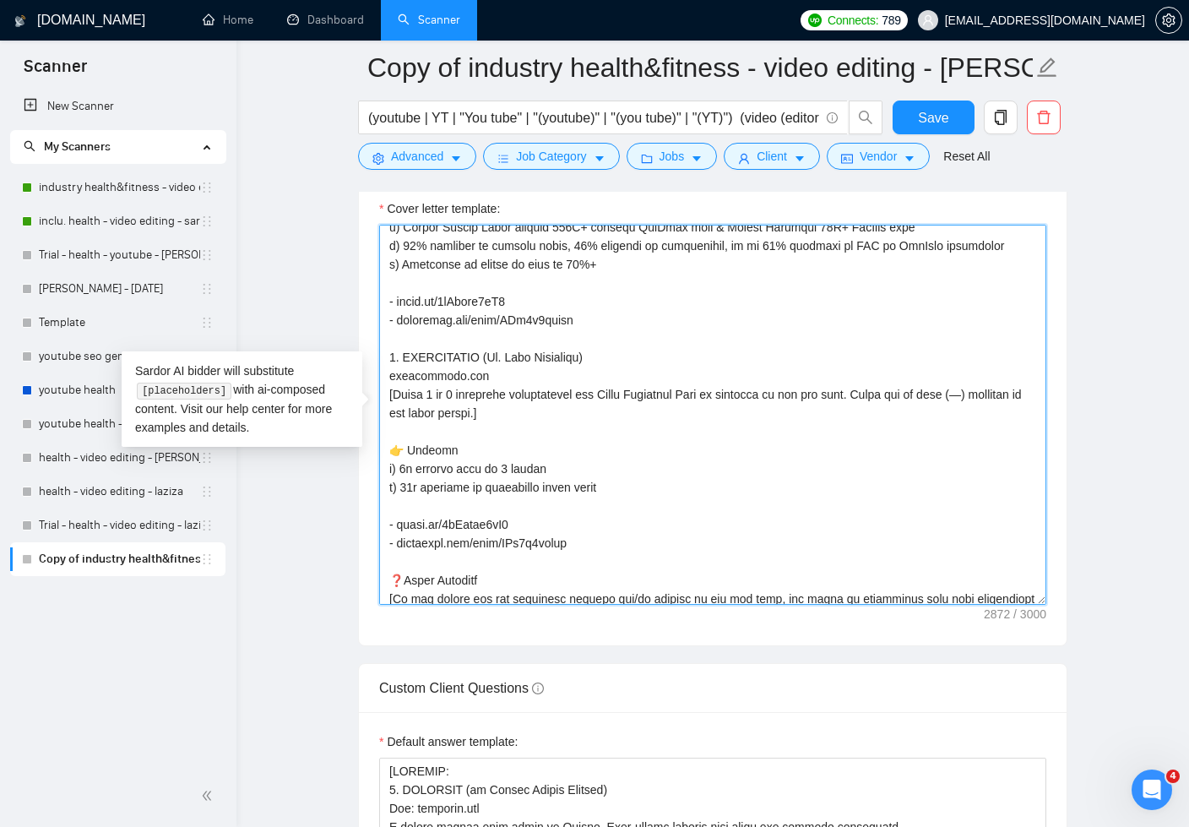
click at [612, 484] on textarea "Cover letter template:" at bounding box center [712, 415] width 667 height 380
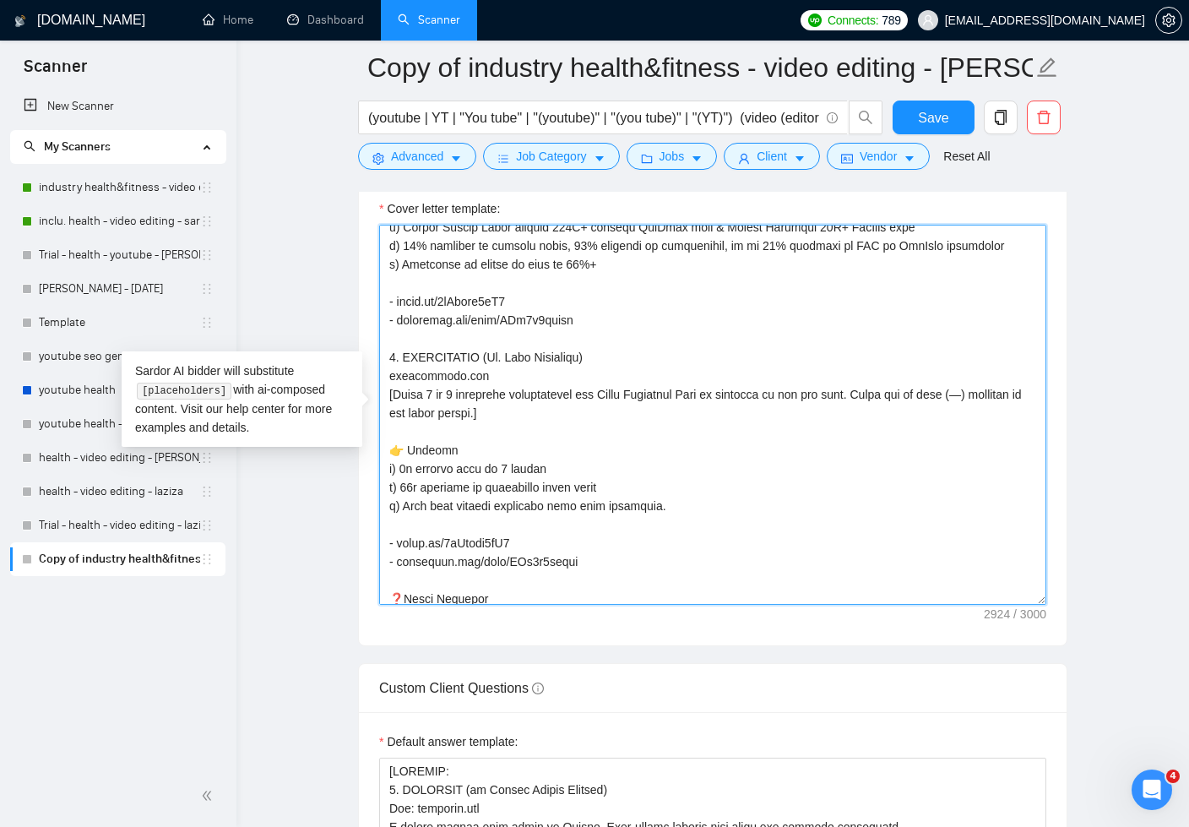
click at [501, 503] on textarea "Cover letter template:" at bounding box center [712, 415] width 667 height 380
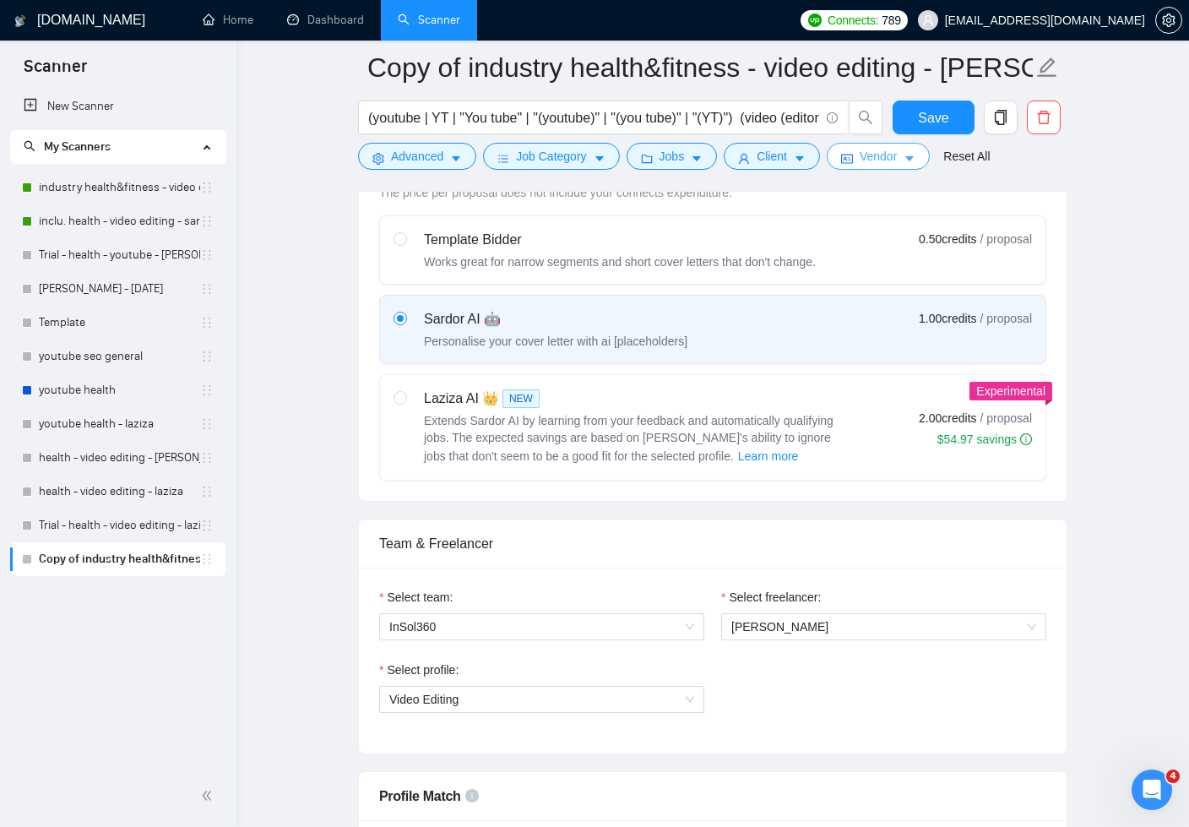
scroll to position [441, 0]
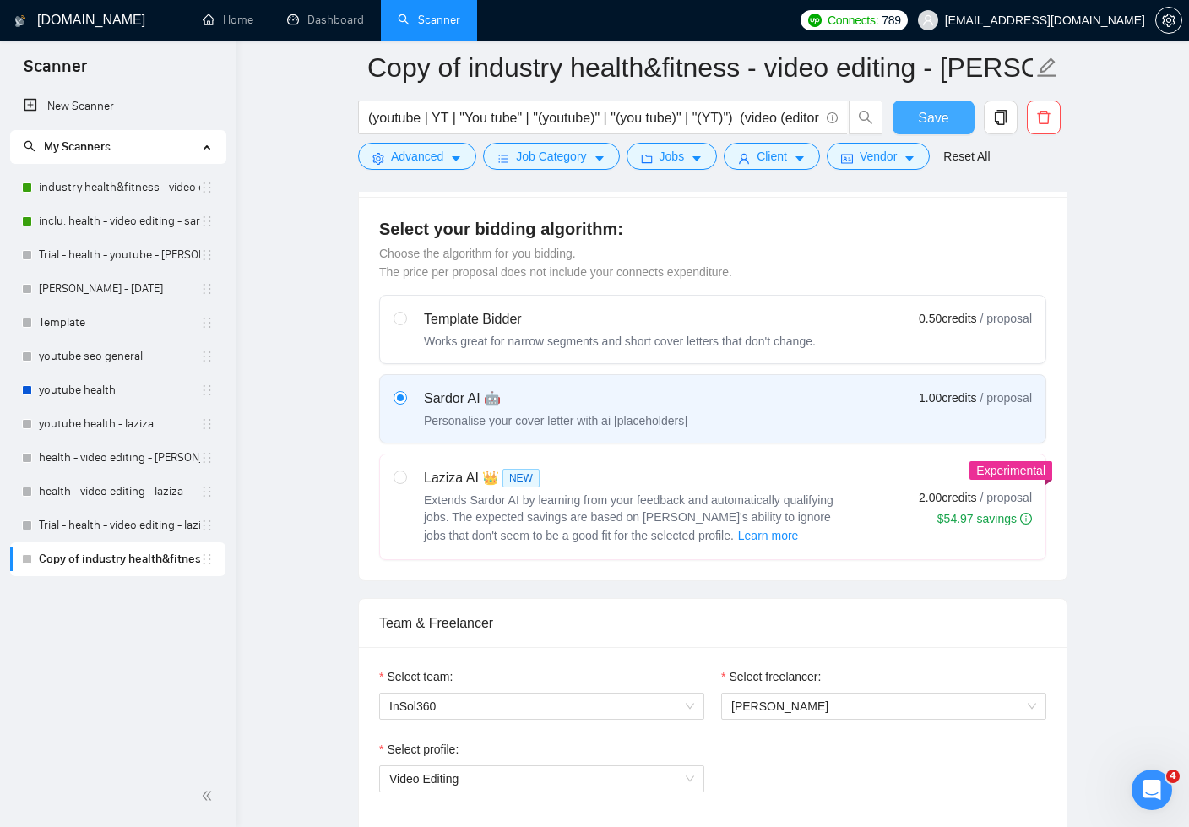
type textarea "[Lorem i dolorsit ametcons adipi eli seddoe't inci ut laboree dolo (ma ali en a…"
click at [933, 118] on span "Save" at bounding box center [933, 117] width 30 height 21
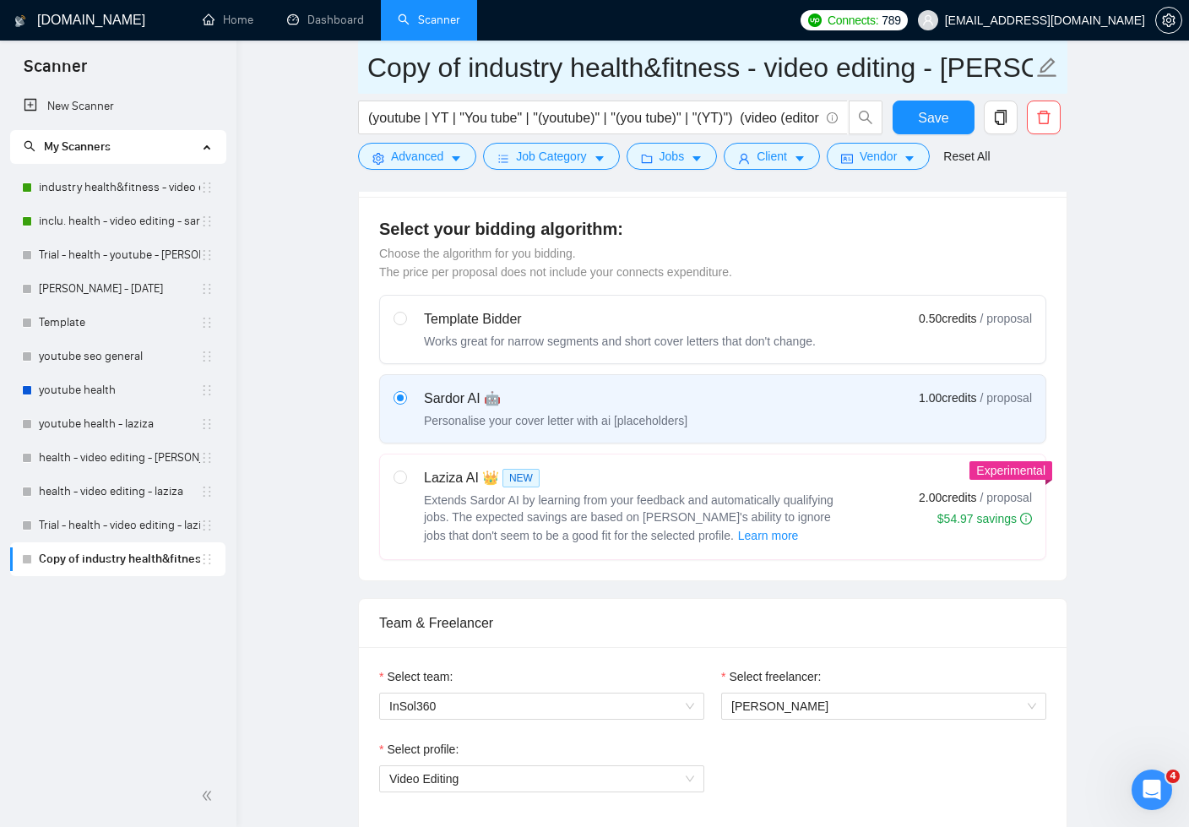
click at [740, 69] on input "Copy of industry health&fitness - video editing - [PERSON_NAME]" at bounding box center [700, 67] width 666 height 42
drag, startPoint x: 744, startPoint y: 69, endPoint x: 340, endPoint y: 84, distance: 404.1
type input "open - youtube video editing - [PERSON_NAME]"
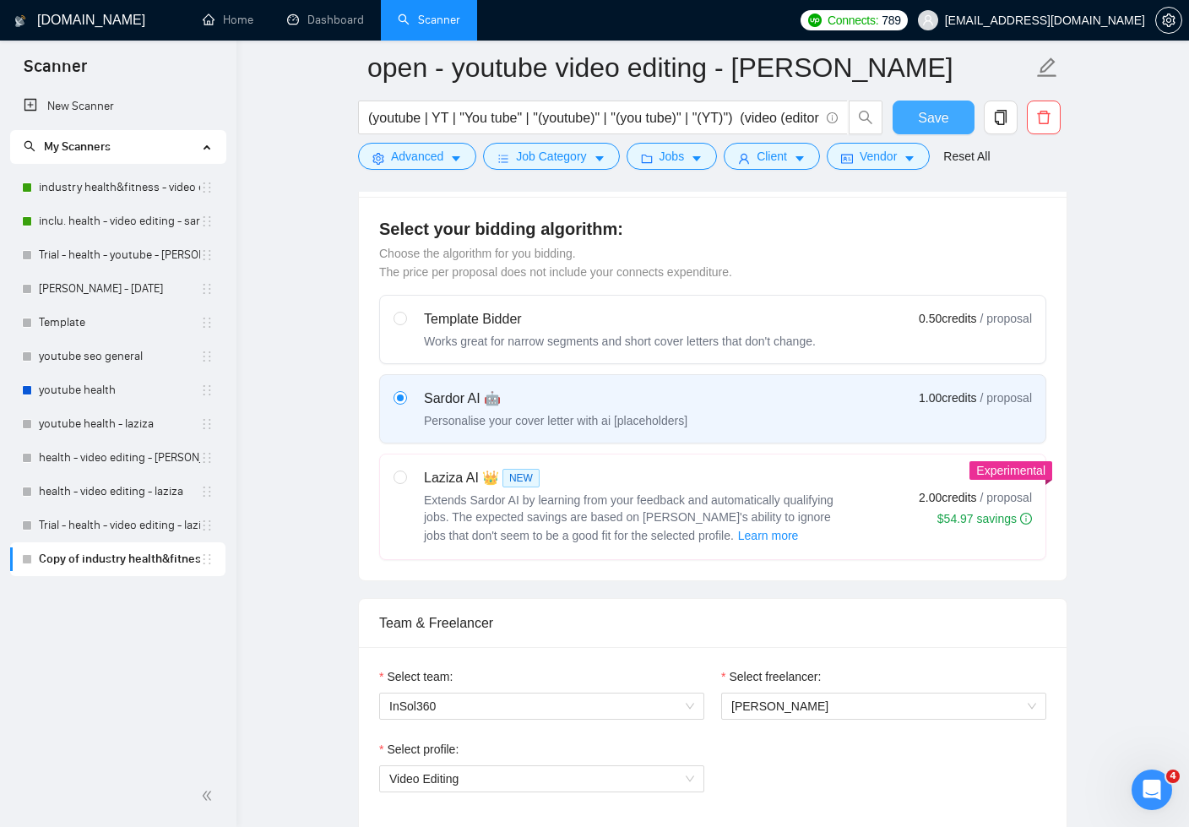
click at [926, 128] on button "Save" at bounding box center [934, 118] width 82 height 34
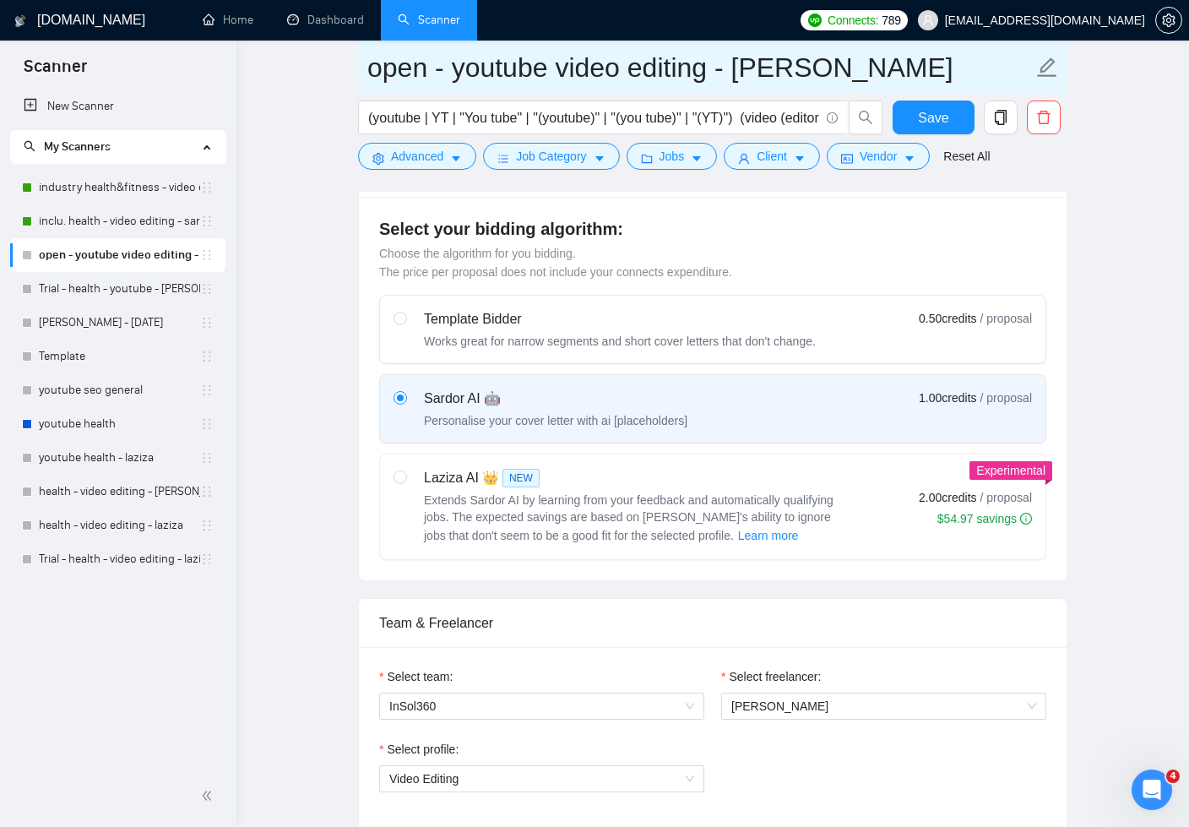
click at [544, 67] on input "open - youtube video editing - [PERSON_NAME]" at bounding box center [700, 67] width 666 height 42
type input "open - yt video editing - [PERSON_NAME]"
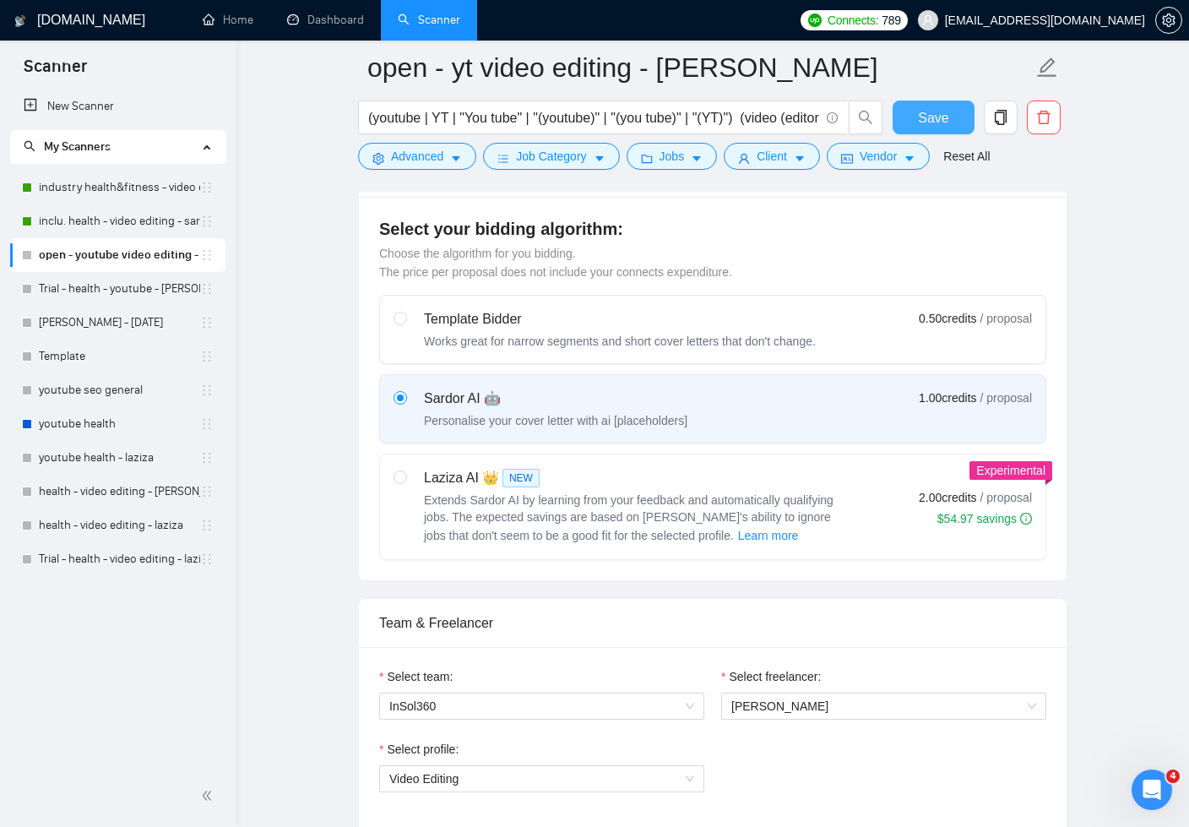
drag, startPoint x: 901, startPoint y: 117, endPoint x: 920, endPoint y: 122, distance: 20.1
click at [903, 118] on button "Save" at bounding box center [934, 118] width 82 height 34
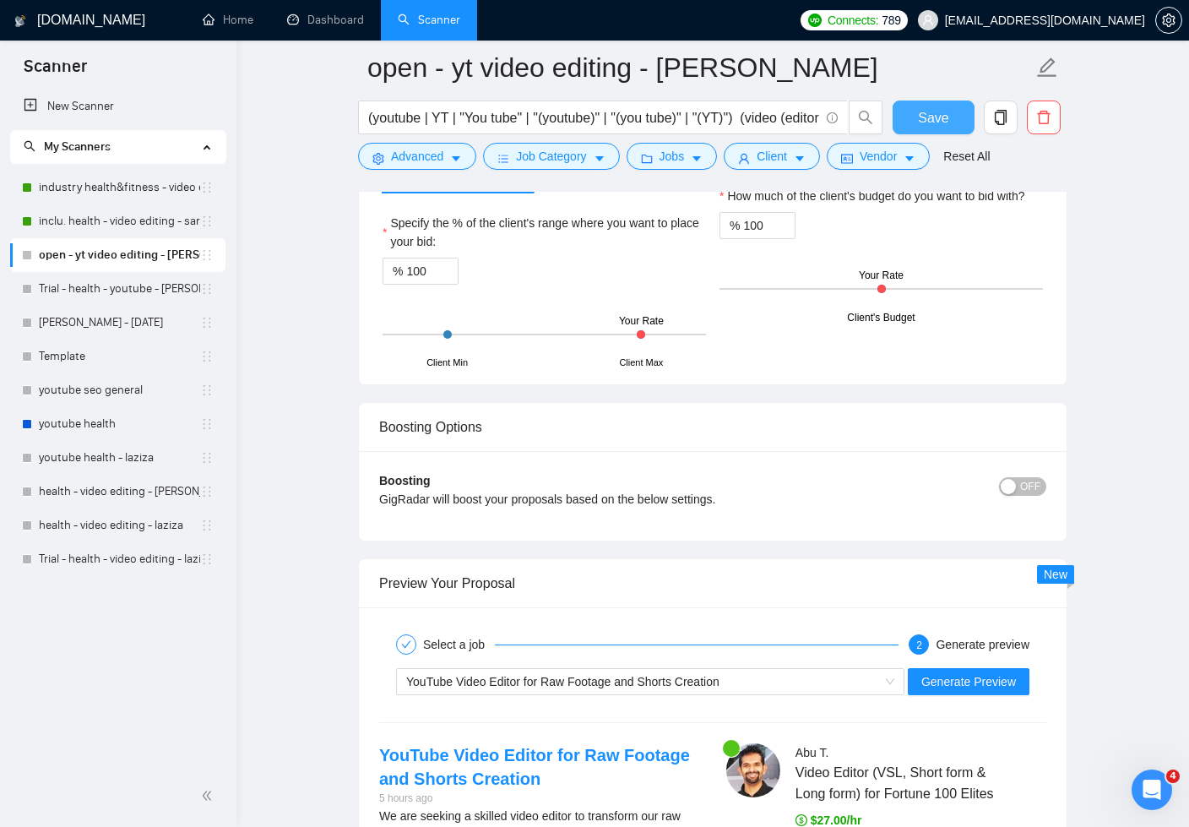
scroll to position [4251, 0]
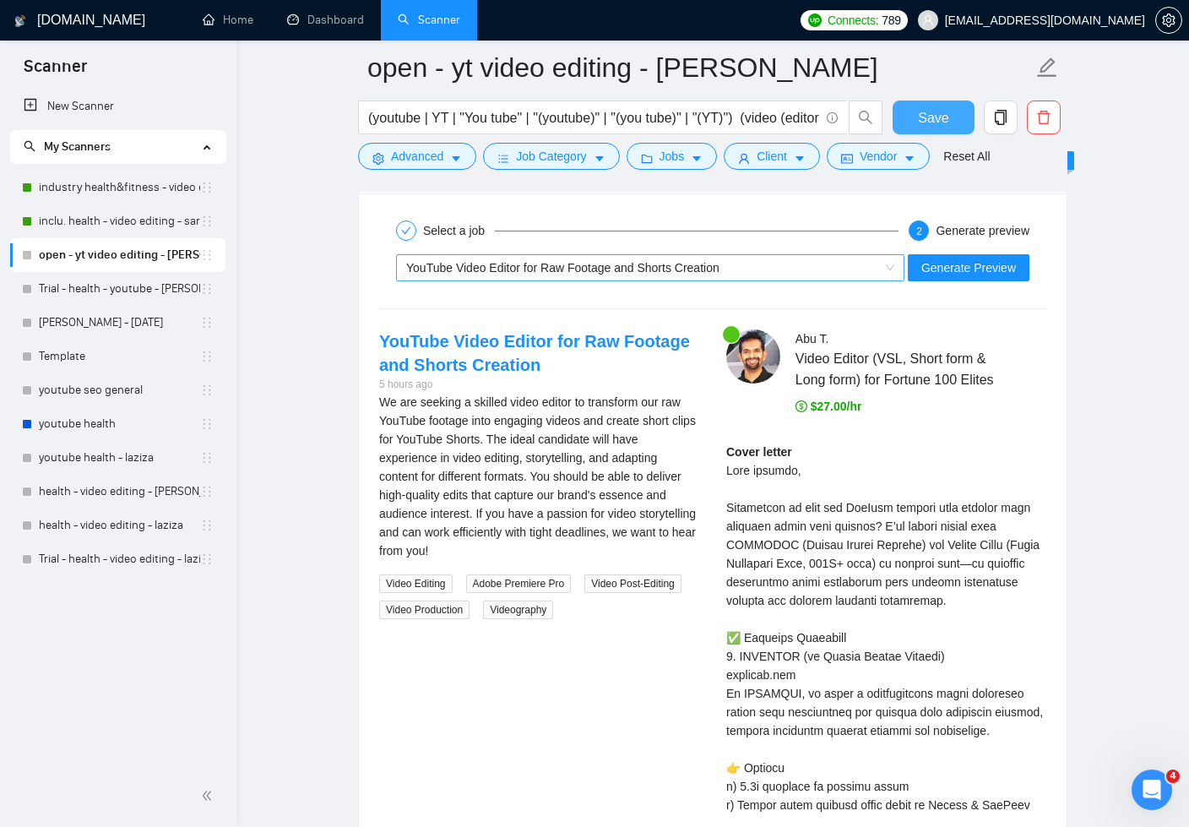
click at [867, 264] on div "YouTube Video Editor for Raw Footage and Shorts Creation" at bounding box center [642, 267] width 473 height 25
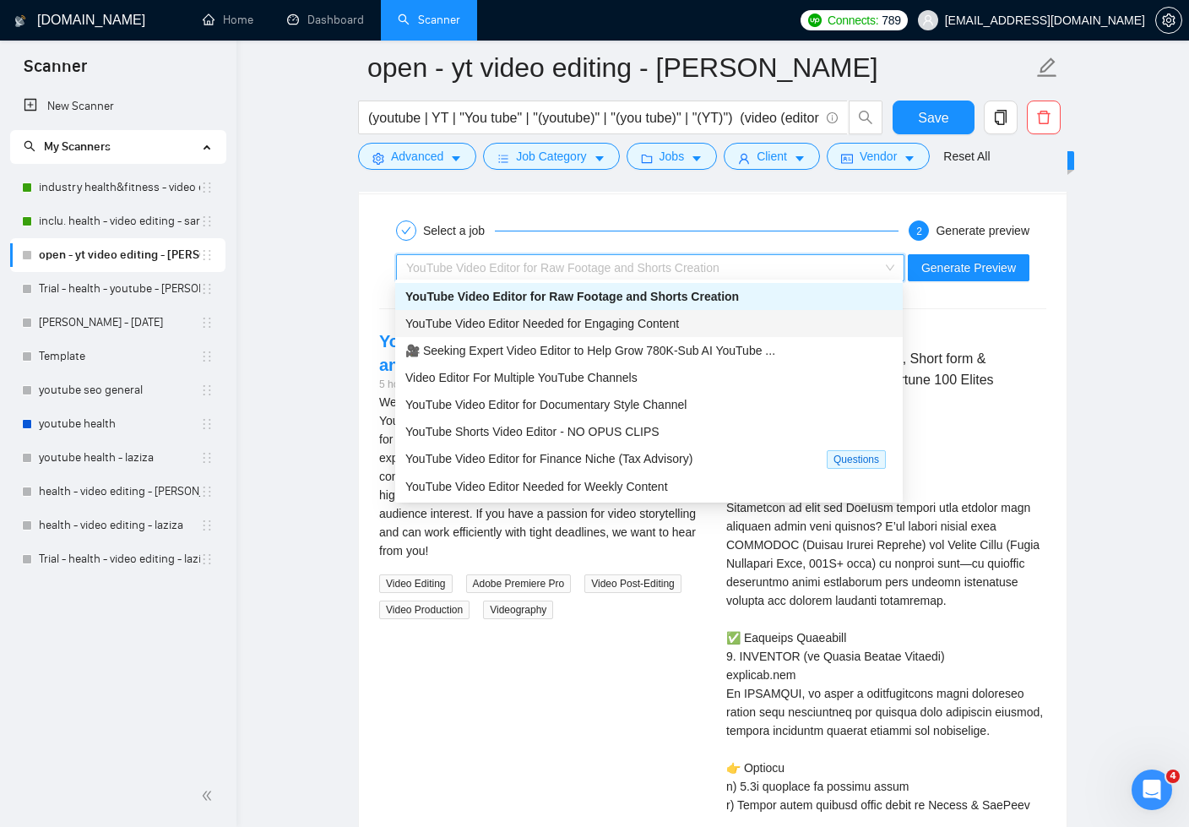
click at [732, 321] on div "YouTube Video Editor Needed for Engaging Content" at bounding box center [648, 323] width 487 height 19
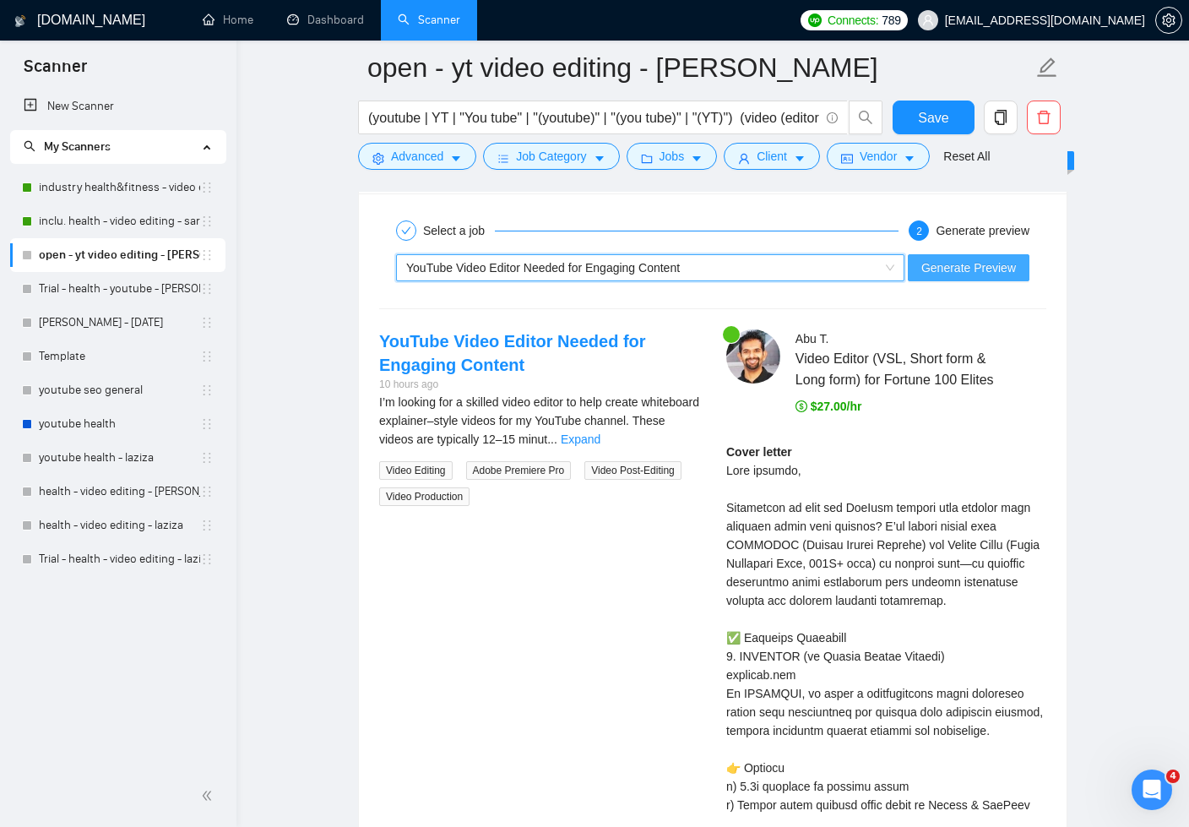
click at [990, 264] on span "Generate Preview" at bounding box center [969, 267] width 95 height 19
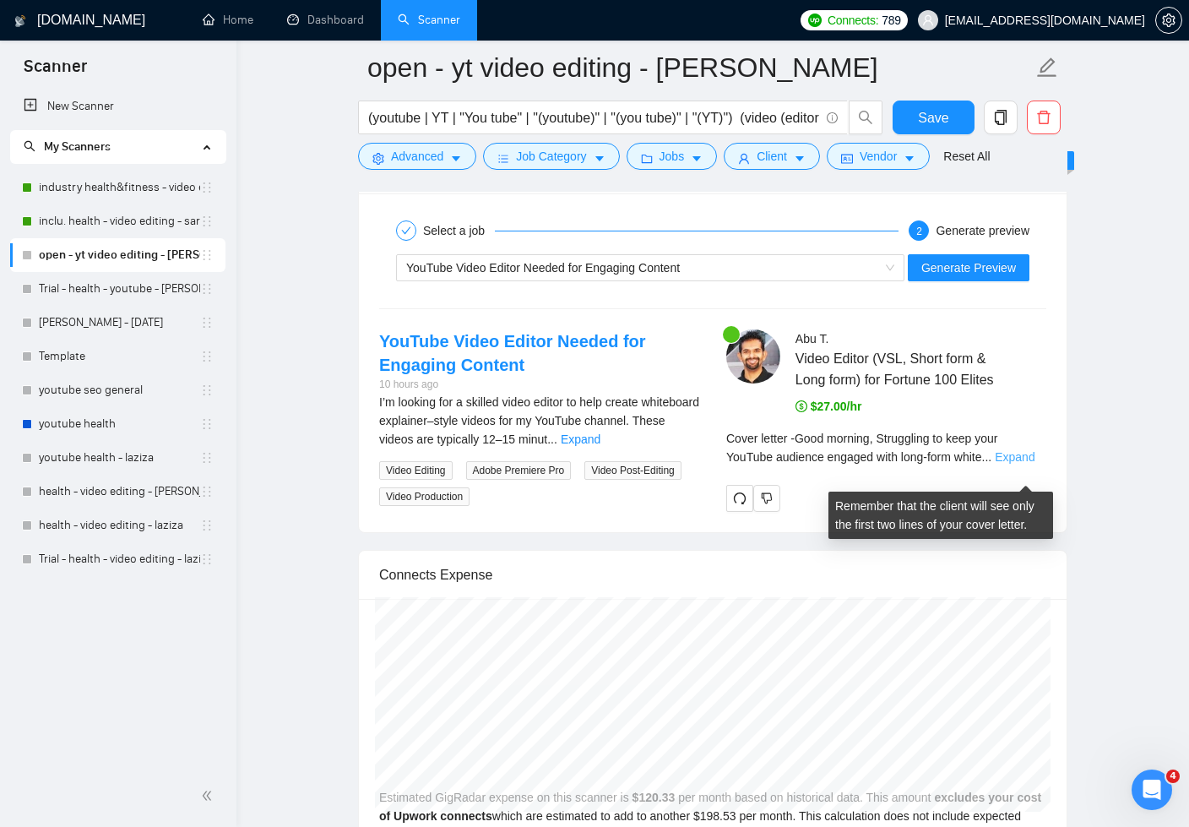
click at [1018, 464] on link "Expand" at bounding box center [1015, 457] width 40 height 14
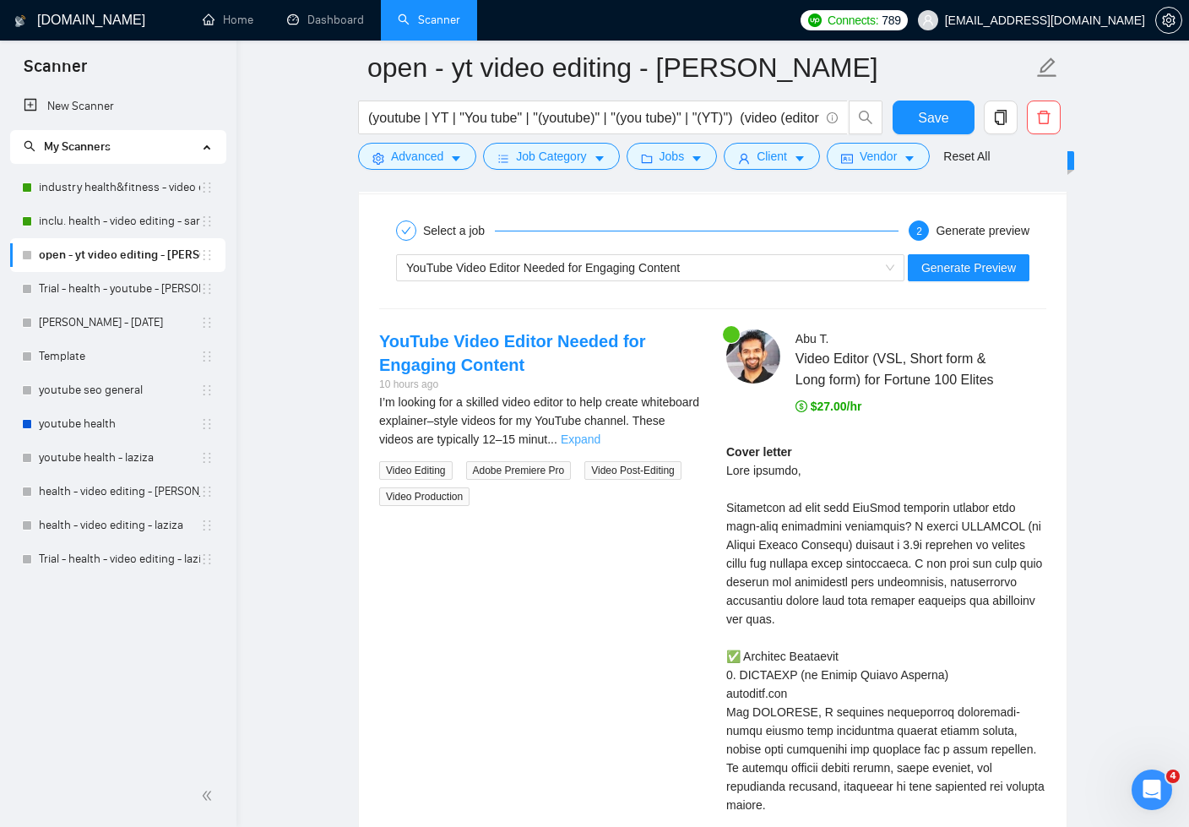
click at [601, 433] on link "Expand" at bounding box center [581, 440] width 40 height 14
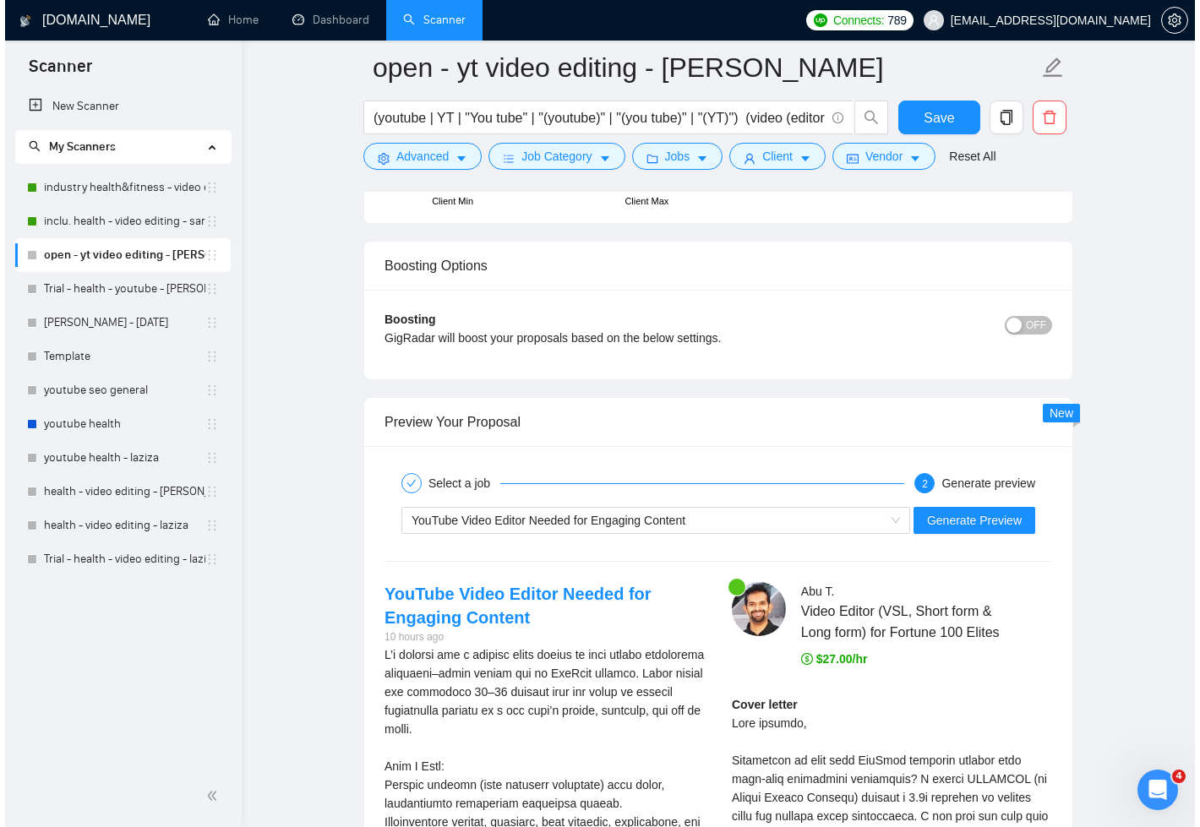
scroll to position [3999, 0]
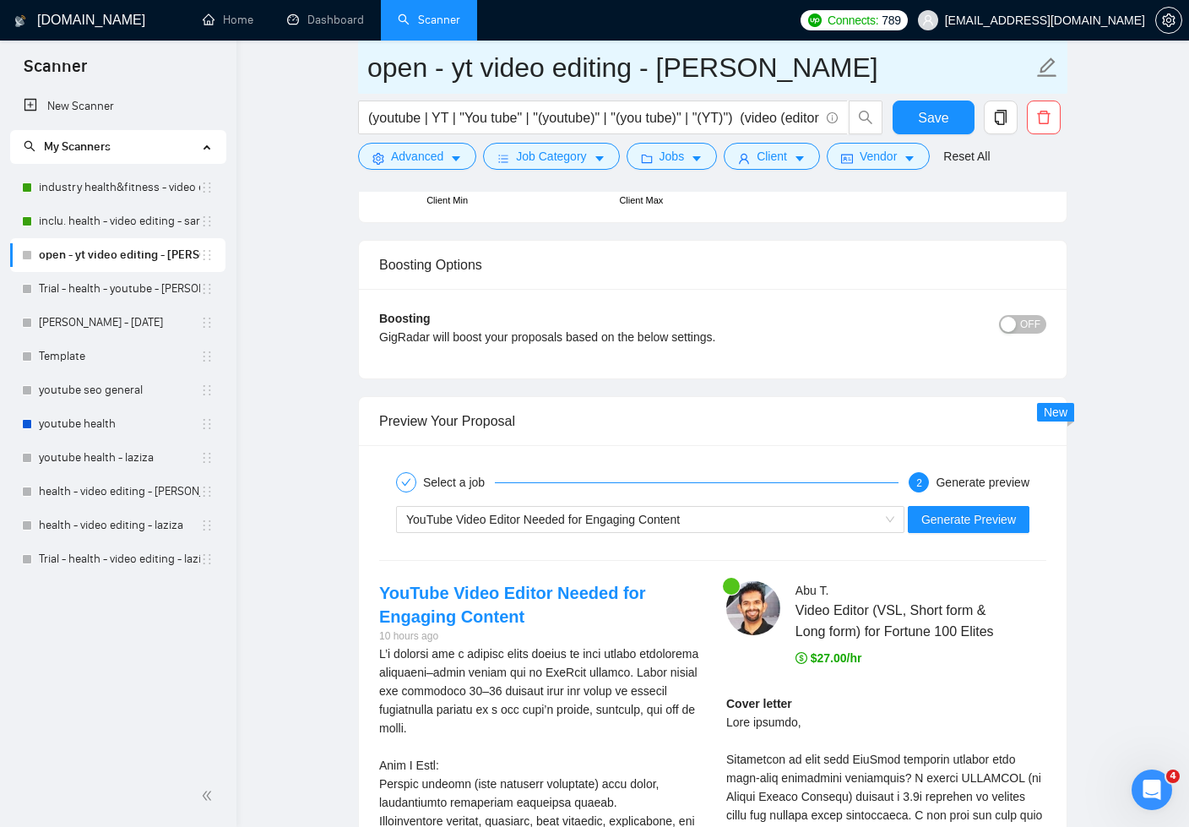
click at [630, 72] on input "open - yt video editing - [PERSON_NAME]" at bounding box center [700, 67] width 666 height 42
type input "open - yt video edit - sardor"
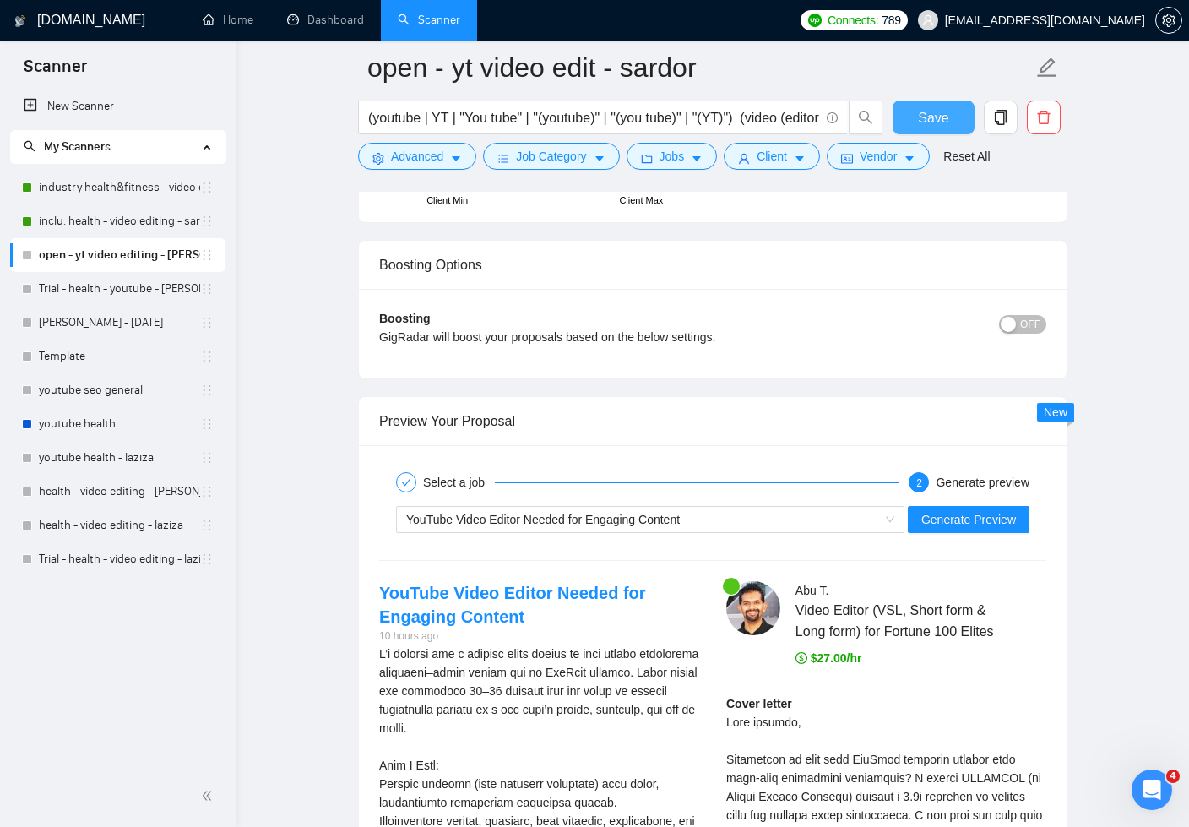
click at [910, 115] on button "Save" at bounding box center [934, 118] width 82 height 34
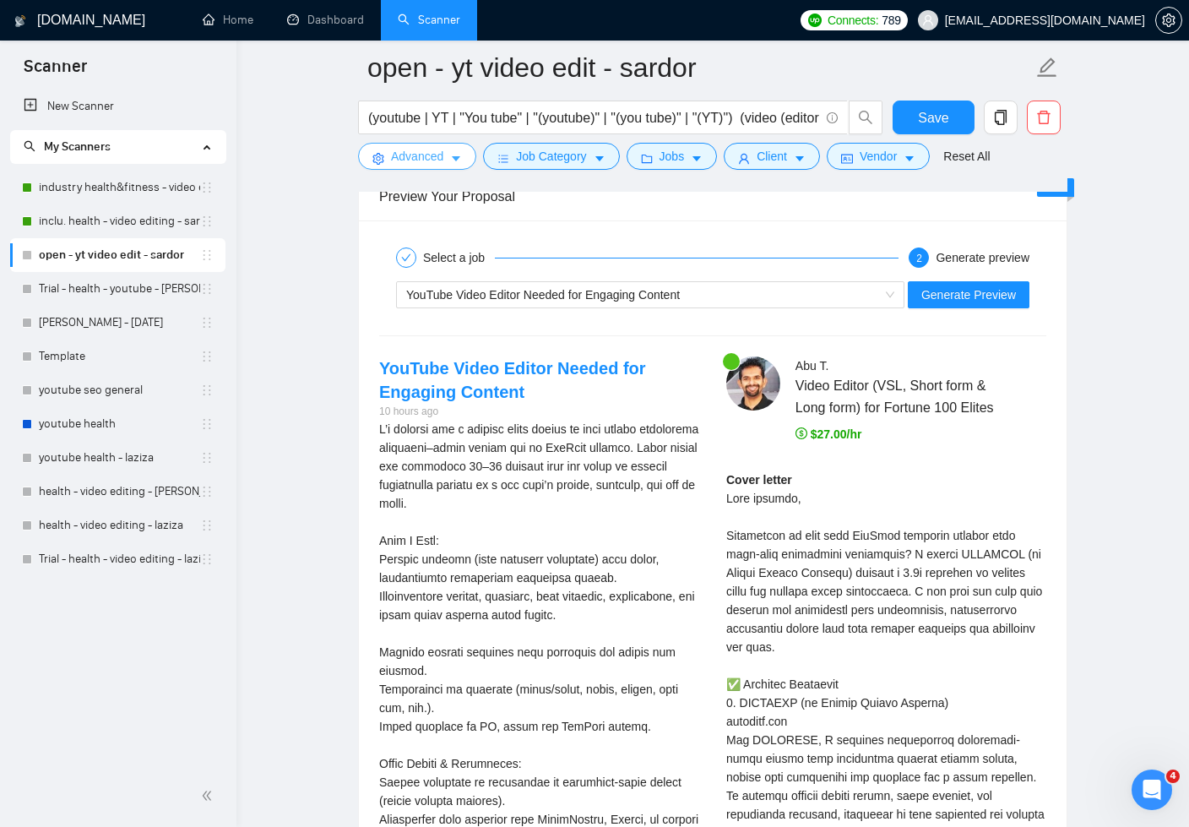
click at [457, 155] on icon "caret-down" at bounding box center [456, 159] width 12 height 12
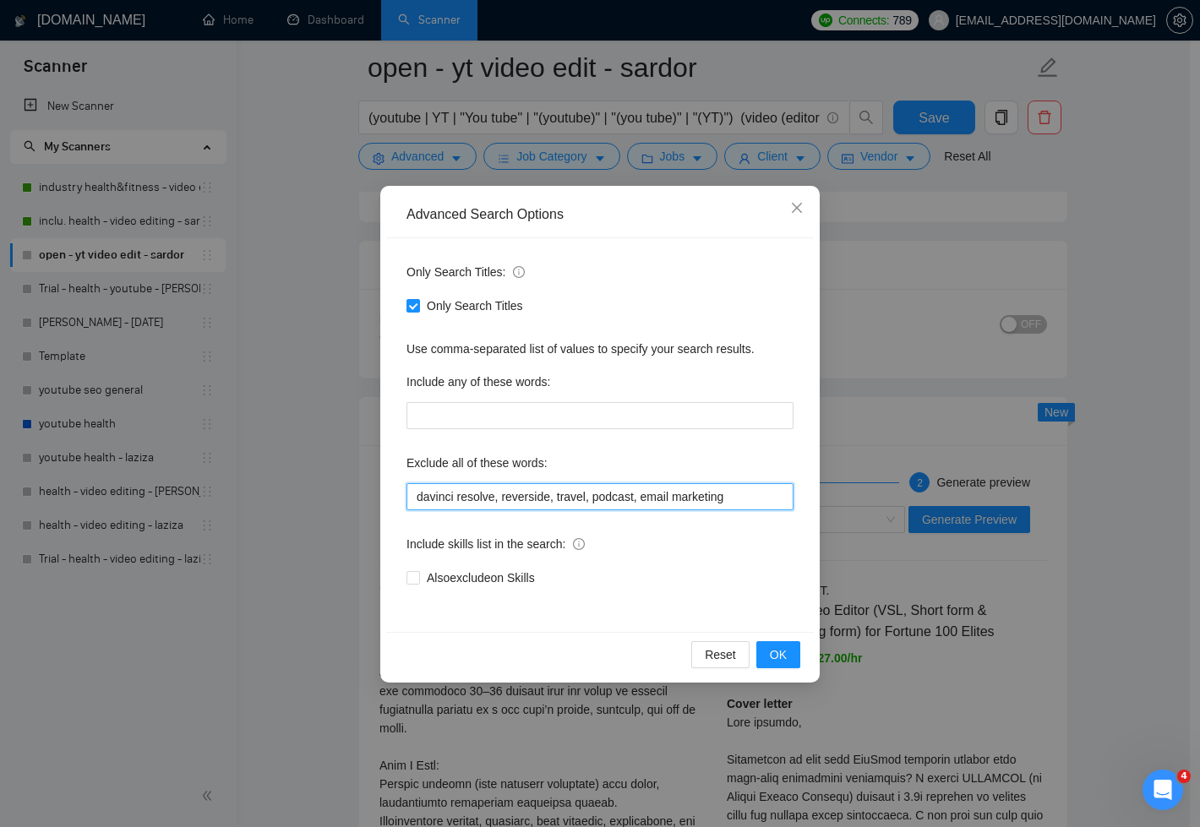
click at [773, 499] on input "davinci resolve, reverside, travel, podcast, email marketing" at bounding box center [599, 496] width 387 height 27
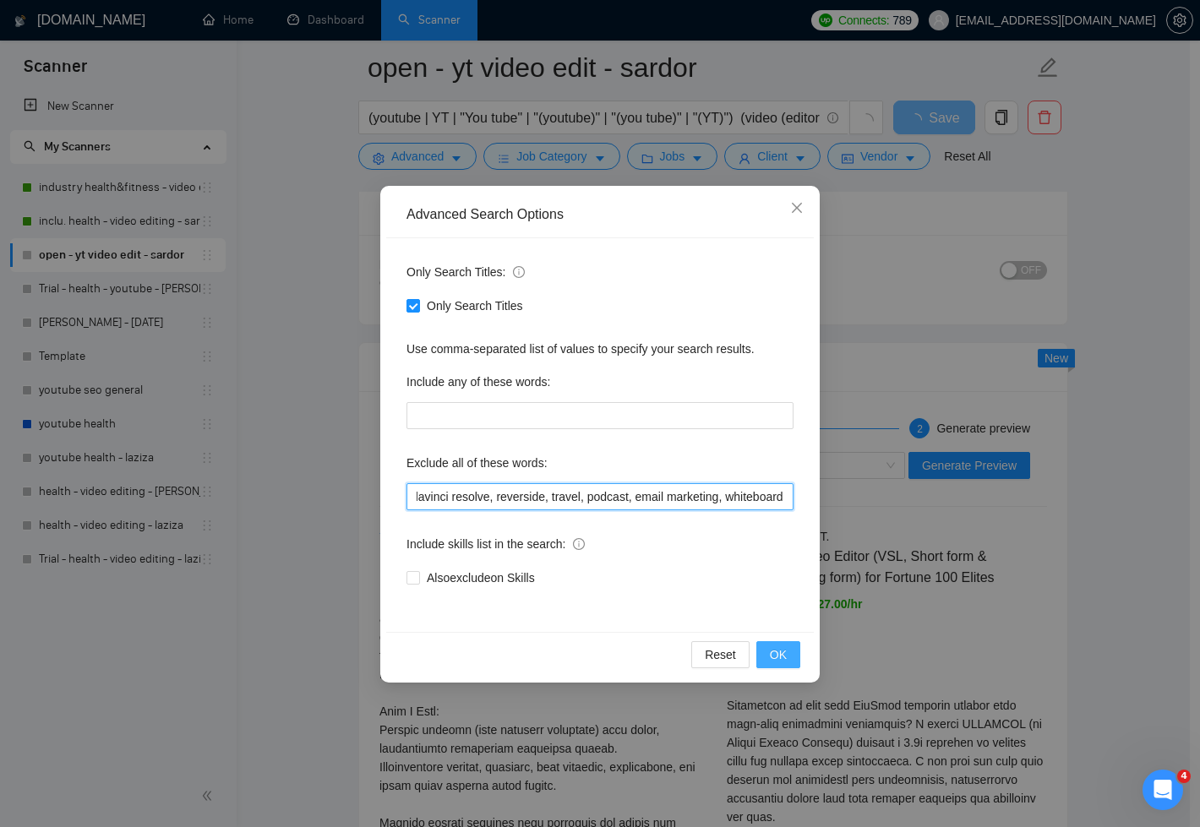
type input "davinci resolve, reverside, travel, podcast, email marketing, whiteboard"
click at [781, 645] on span "OK" at bounding box center [778, 654] width 17 height 19
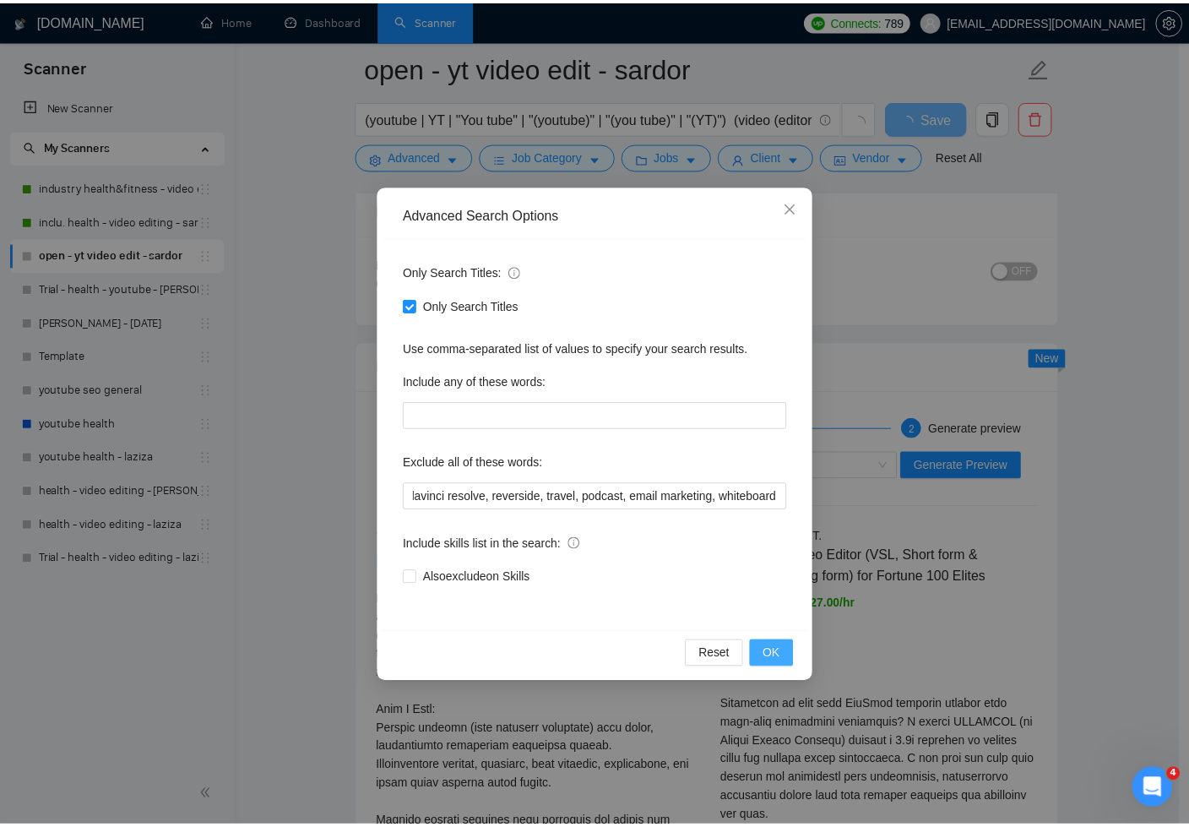
scroll to position [0, 0]
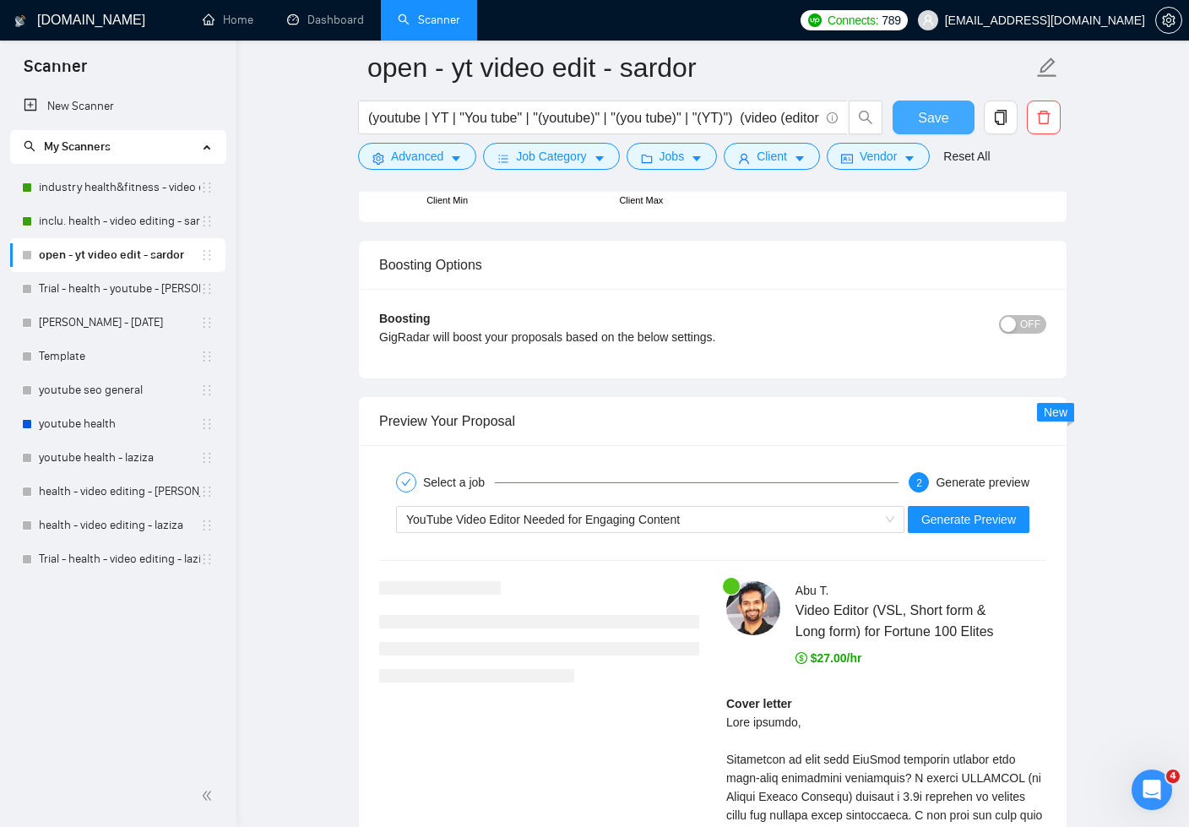
click at [924, 122] on span "Save" at bounding box center [933, 117] width 30 height 21
click at [449, 159] on button "Advanced" at bounding box center [417, 156] width 118 height 27
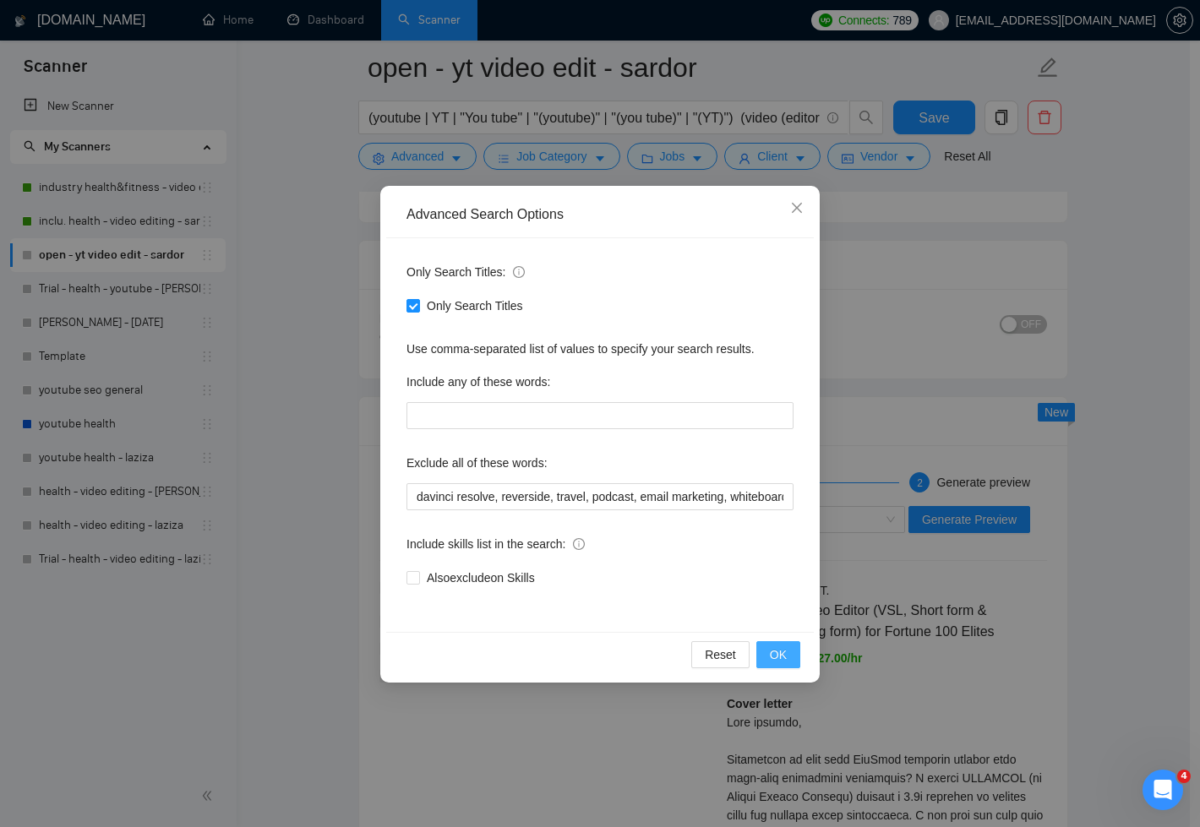
click at [778, 655] on span "OK" at bounding box center [778, 654] width 17 height 19
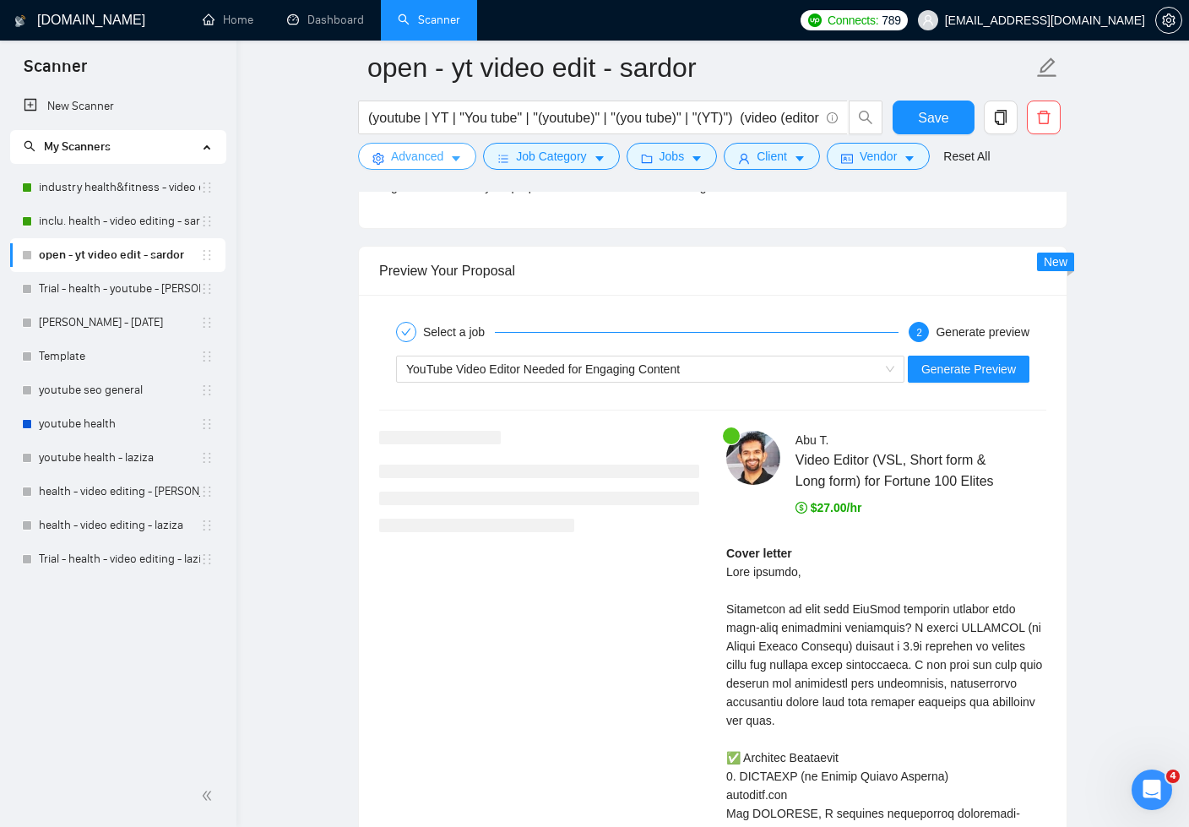
scroll to position [4110, 0]
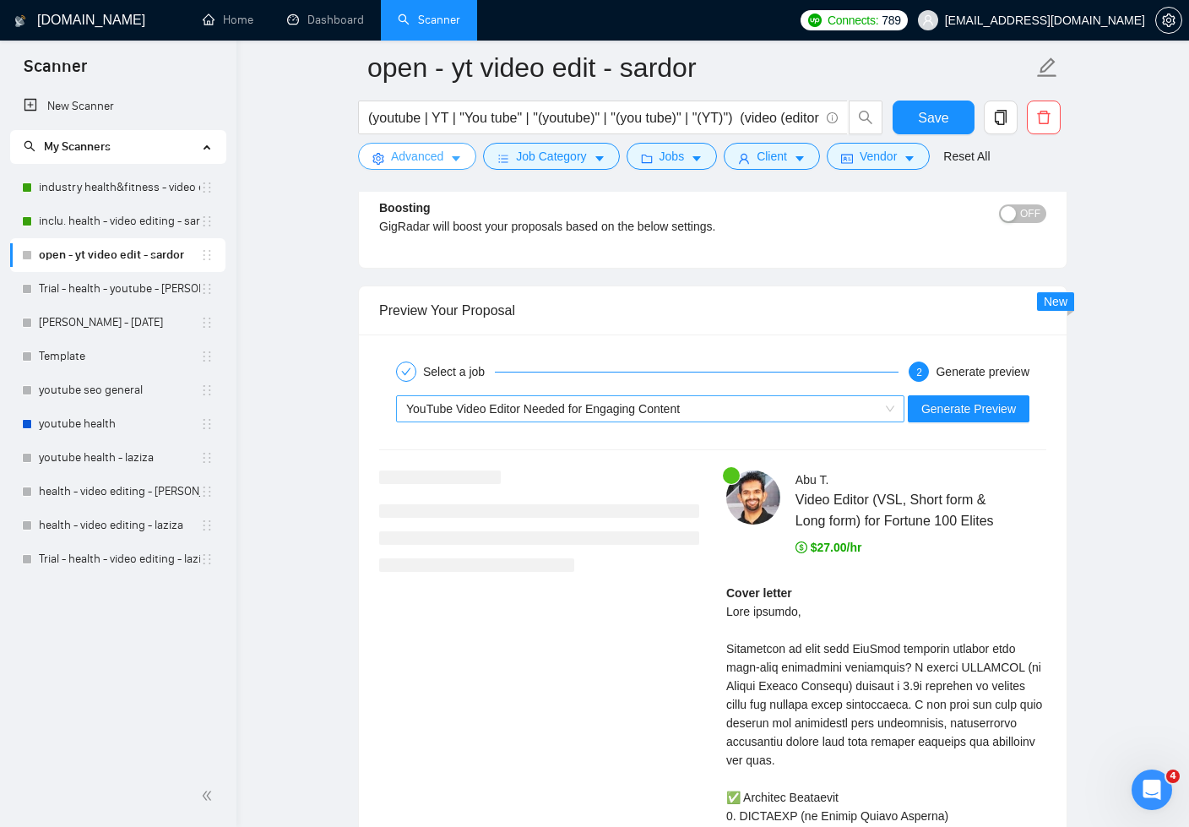
click at [846, 405] on div "YouTube Video Editor Needed for Engaging Content" at bounding box center [642, 408] width 473 height 25
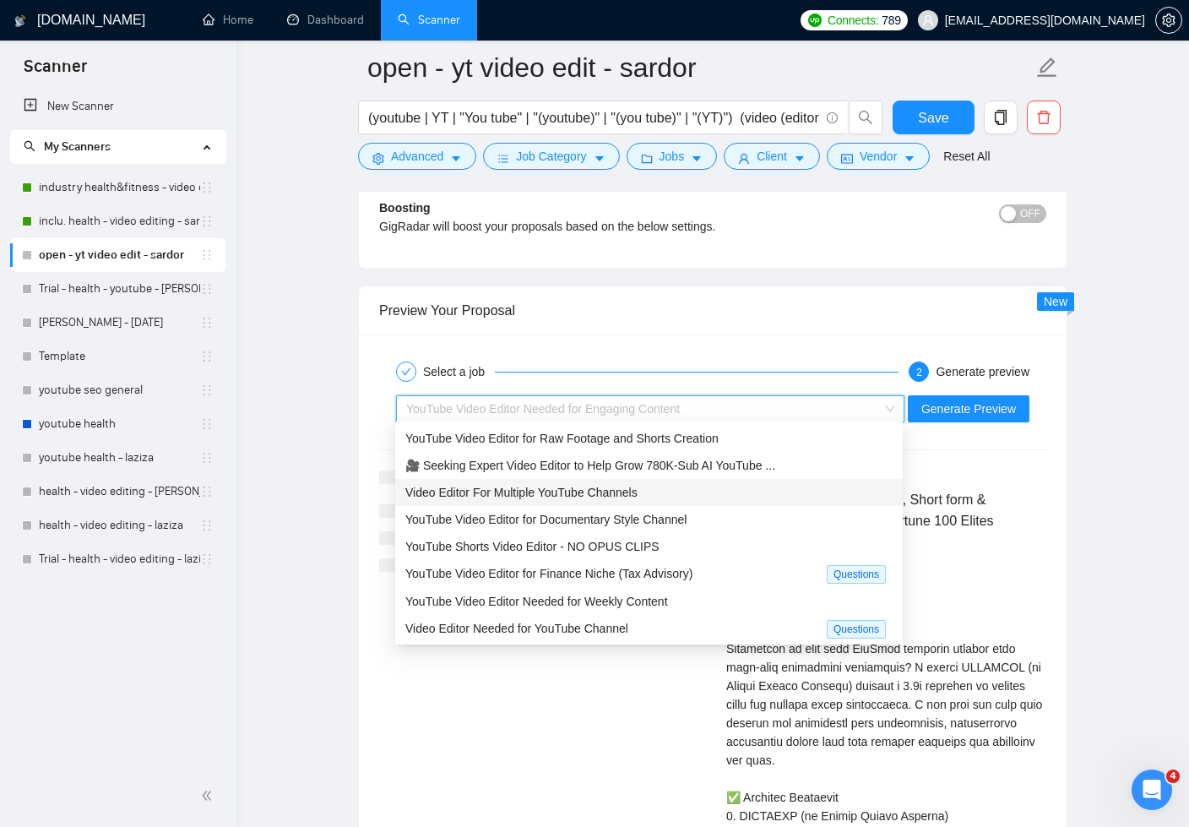
click at [672, 495] on div "Video Editor For Multiple YouTube Channels" at bounding box center [648, 492] width 487 height 19
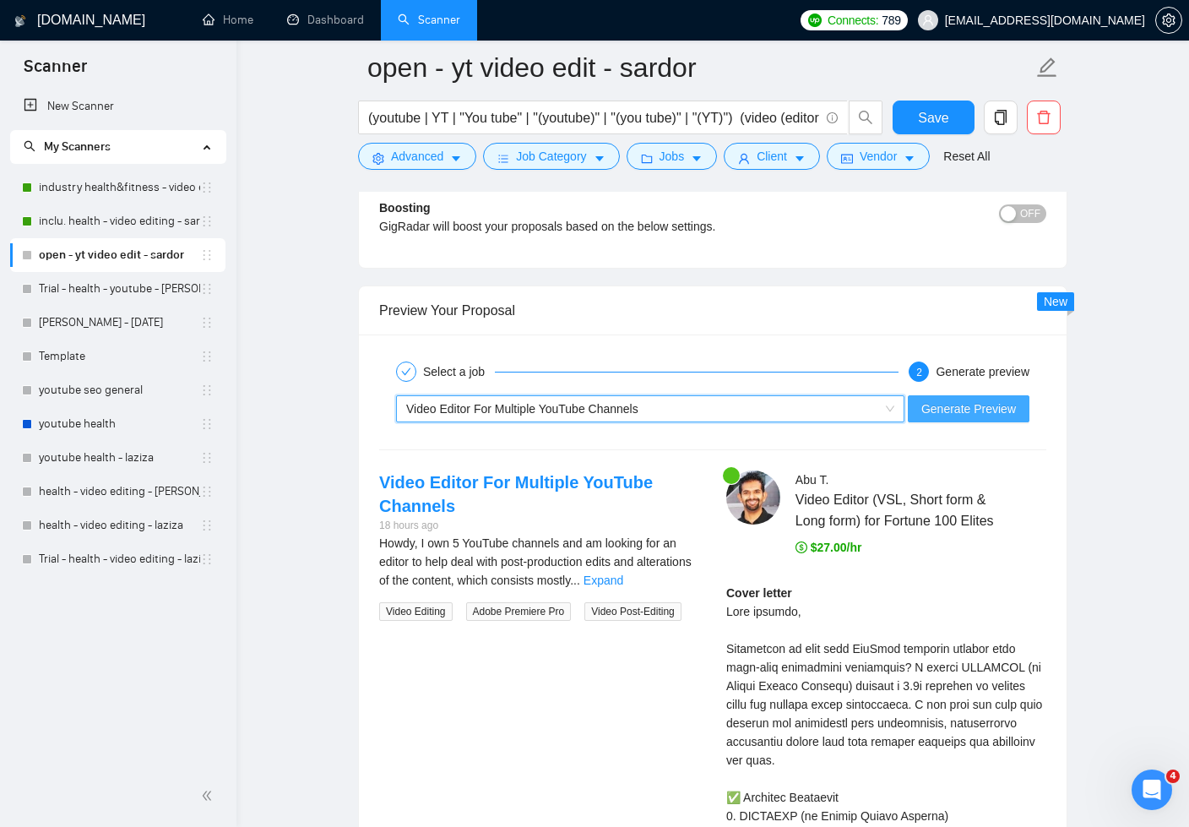
click at [971, 408] on span "Generate Preview" at bounding box center [969, 409] width 95 height 19
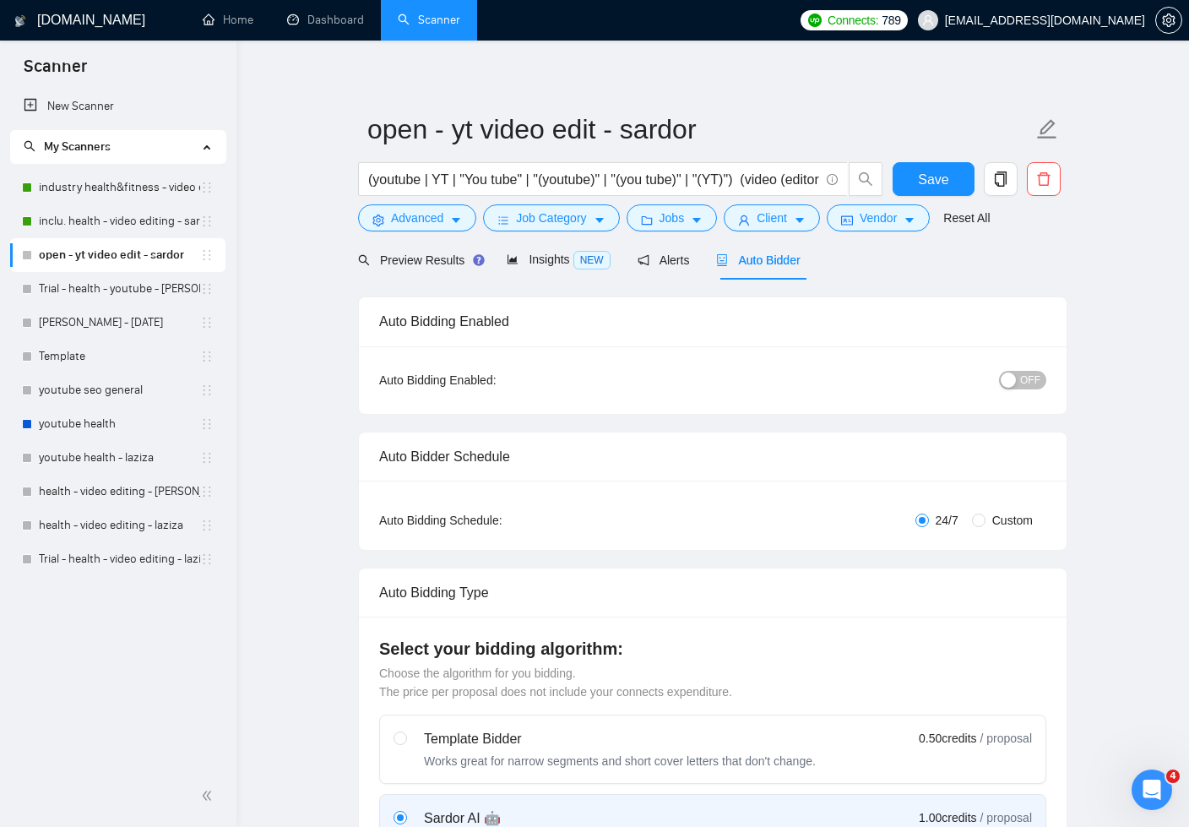
scroll to position [0, 0]
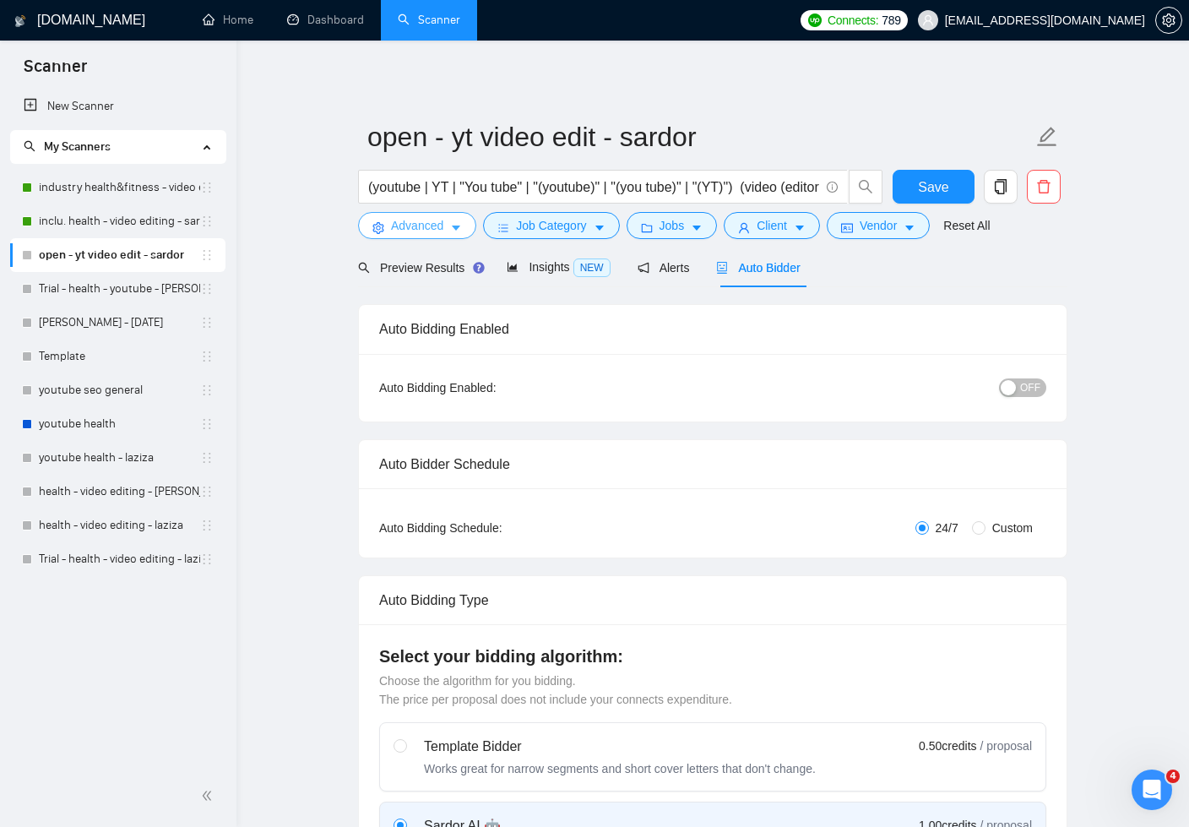
click at [458, 231] on icon "caret-down" at bounding box center [456, 228] width 12 height 12
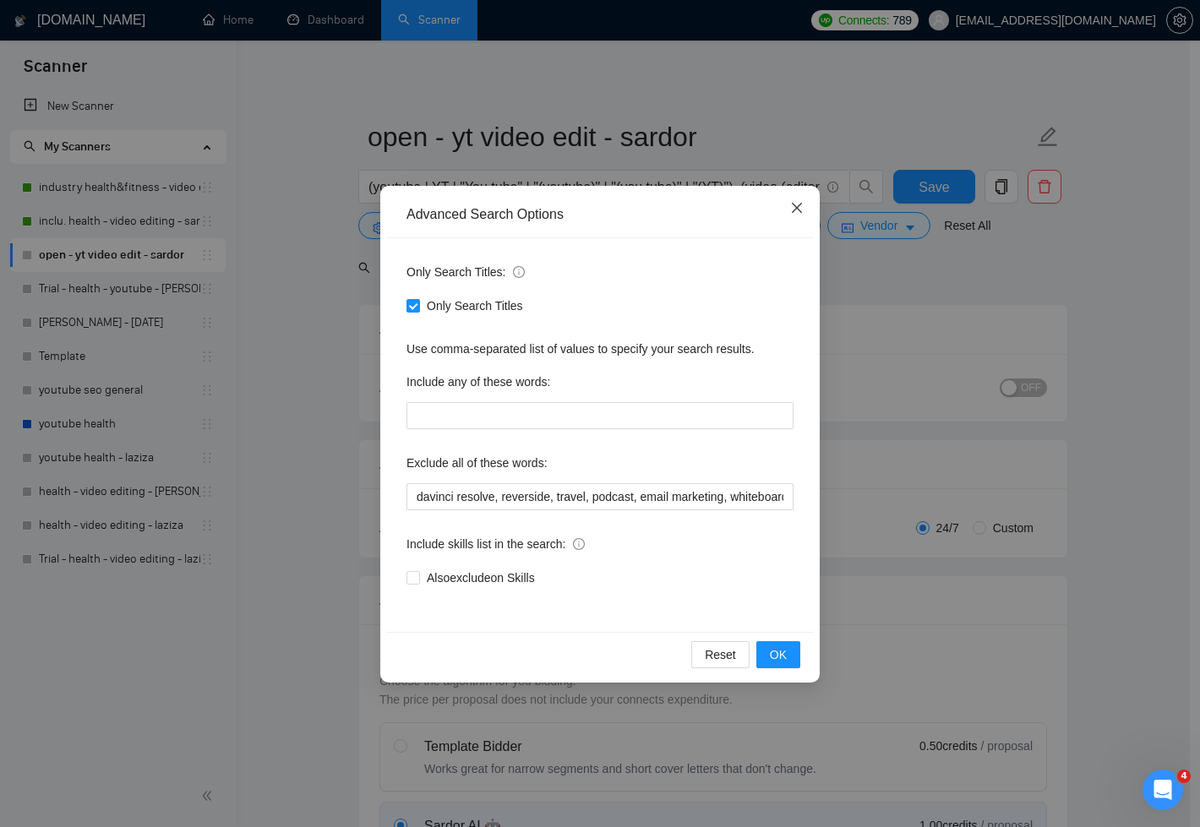
drag, startPoint x: 798, startPoint y: 213, endPoint x: 813, endPoint y: 217, distance: 15.0
click at [799, 213] on icon "close" at bounding box center [797, 208] width 14 height 14
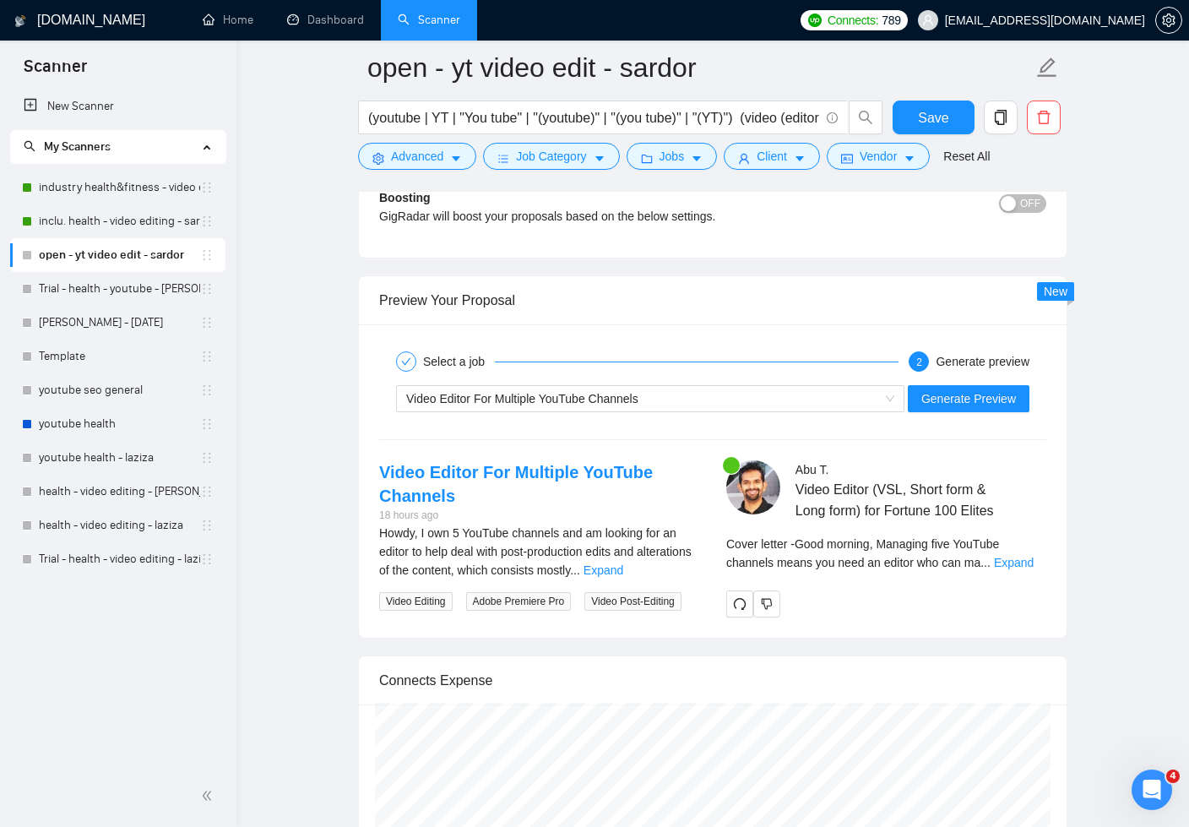
scroll to position [4122, 0]
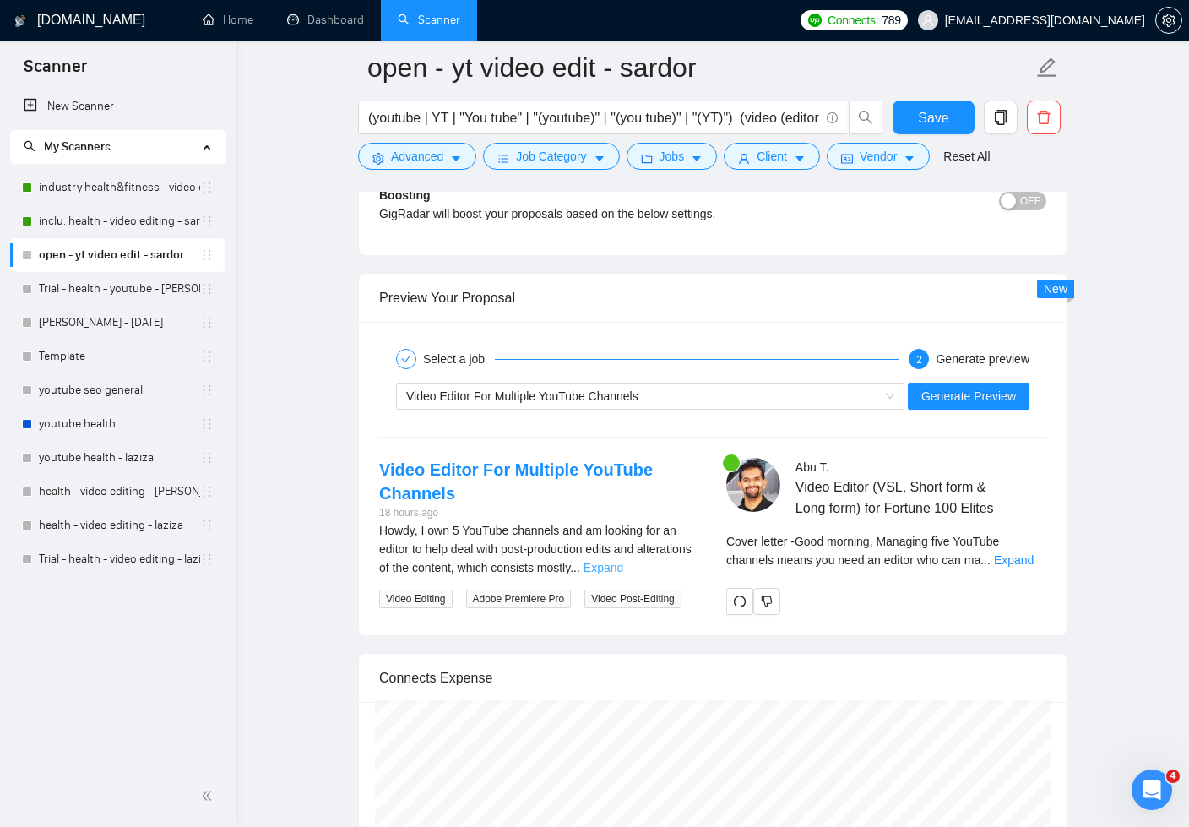
click at [623, 565] on link "Expand" at bounding box center [604, 568] width 40 height 14
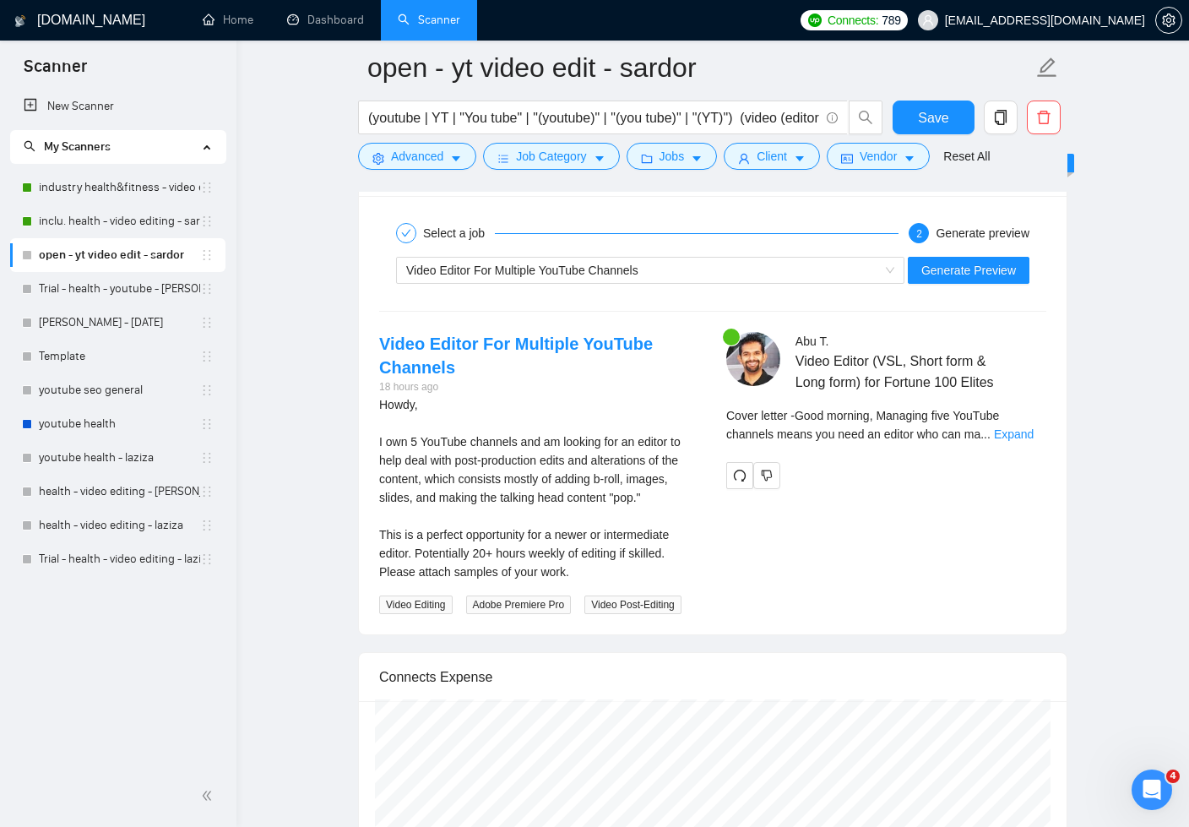
scroll to position [4308, 0]
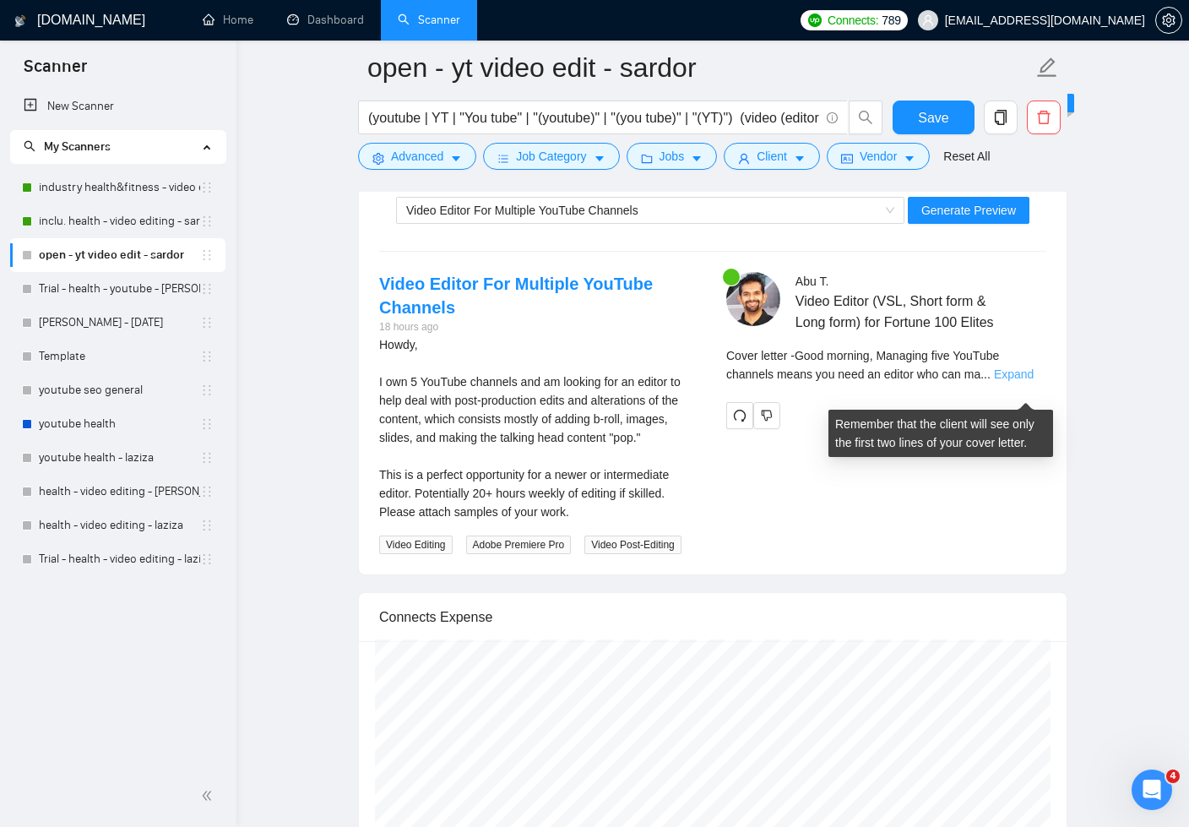
click at [1024, 381] on link "Expand" at bounding box center [1014, 374] width 40 height 14
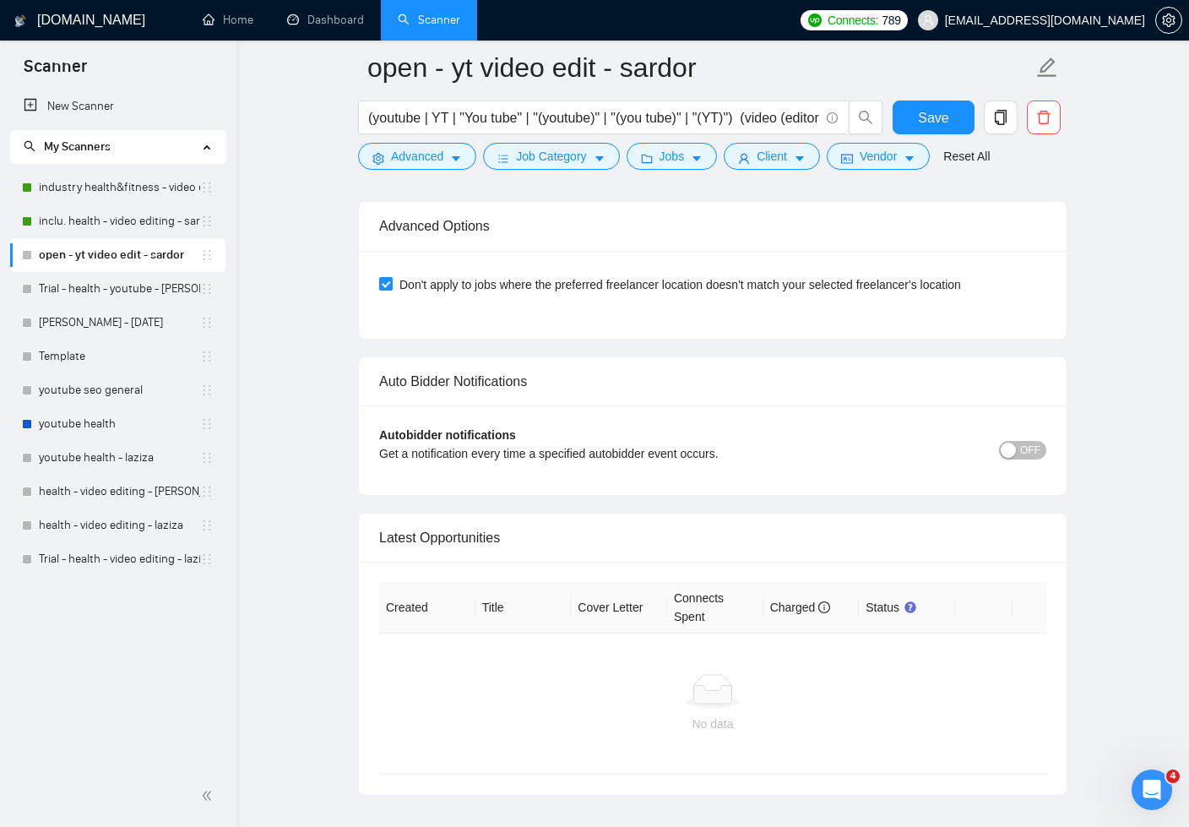
scroll to position [6390, 0]
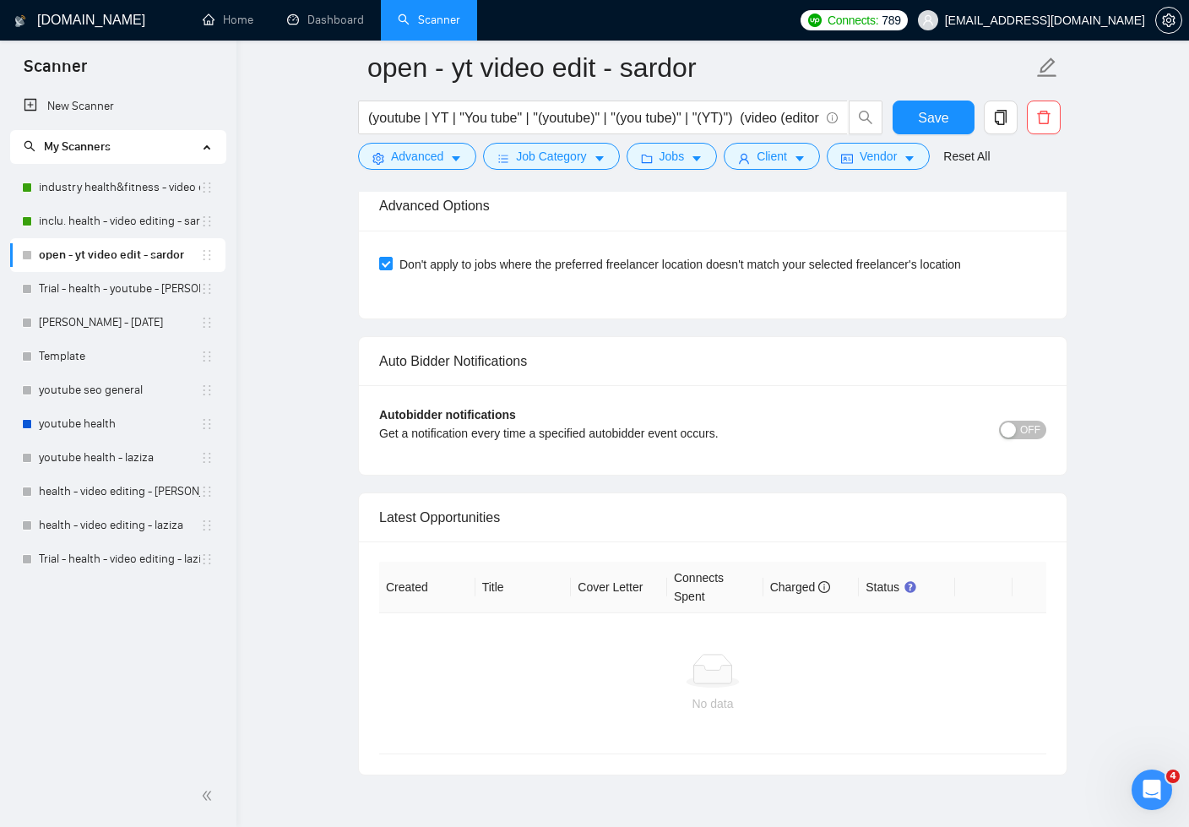
click at [1027, 421] on span "OFF" at bounding box center [1030, 430] width 20 height 19
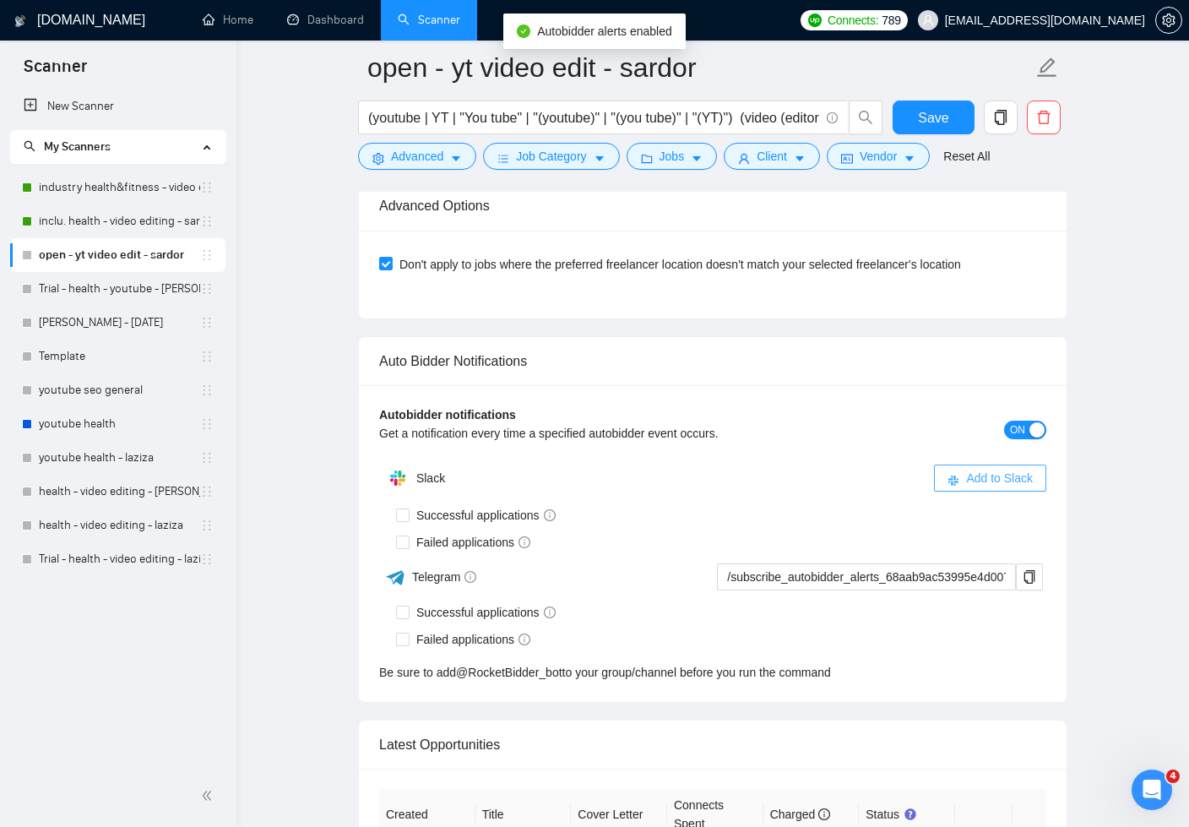
click at [1013, 469] on span "Add to Slack" at bounding box center [999, 478] width 67 height 19
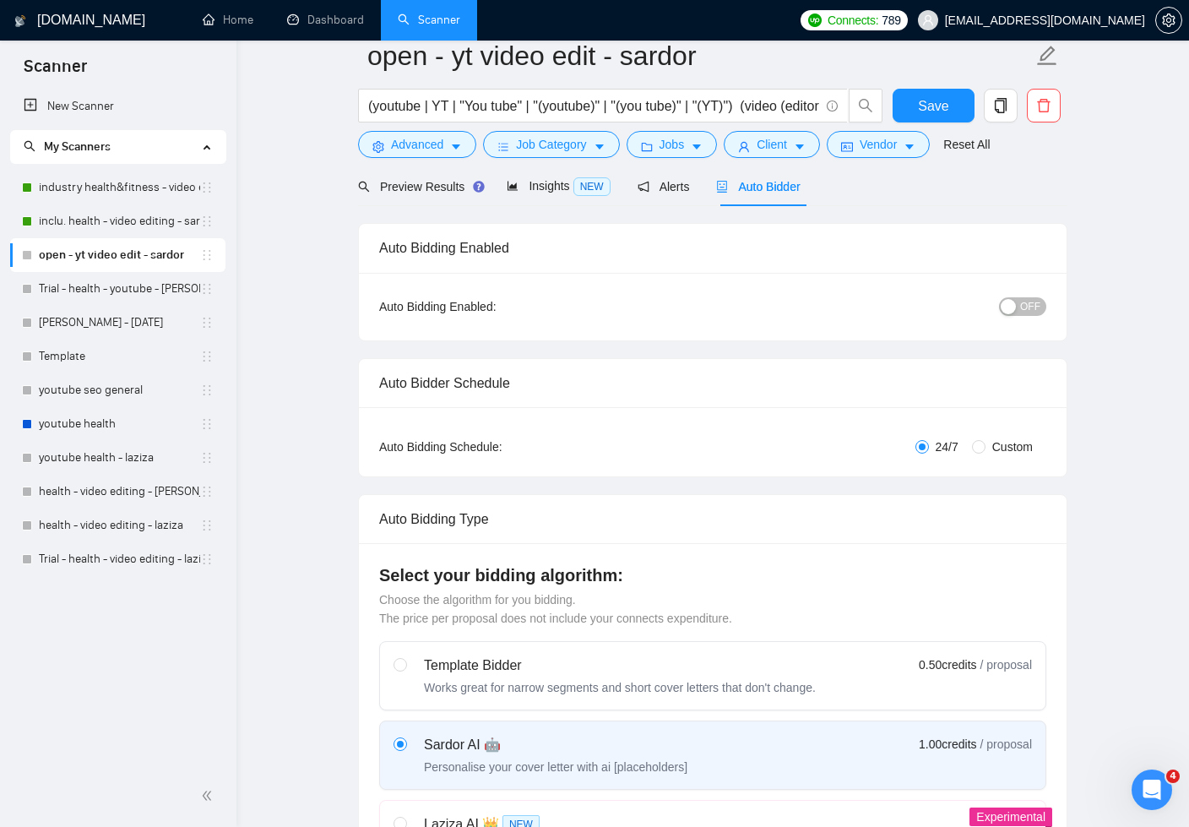
scroll to position [0, 0]
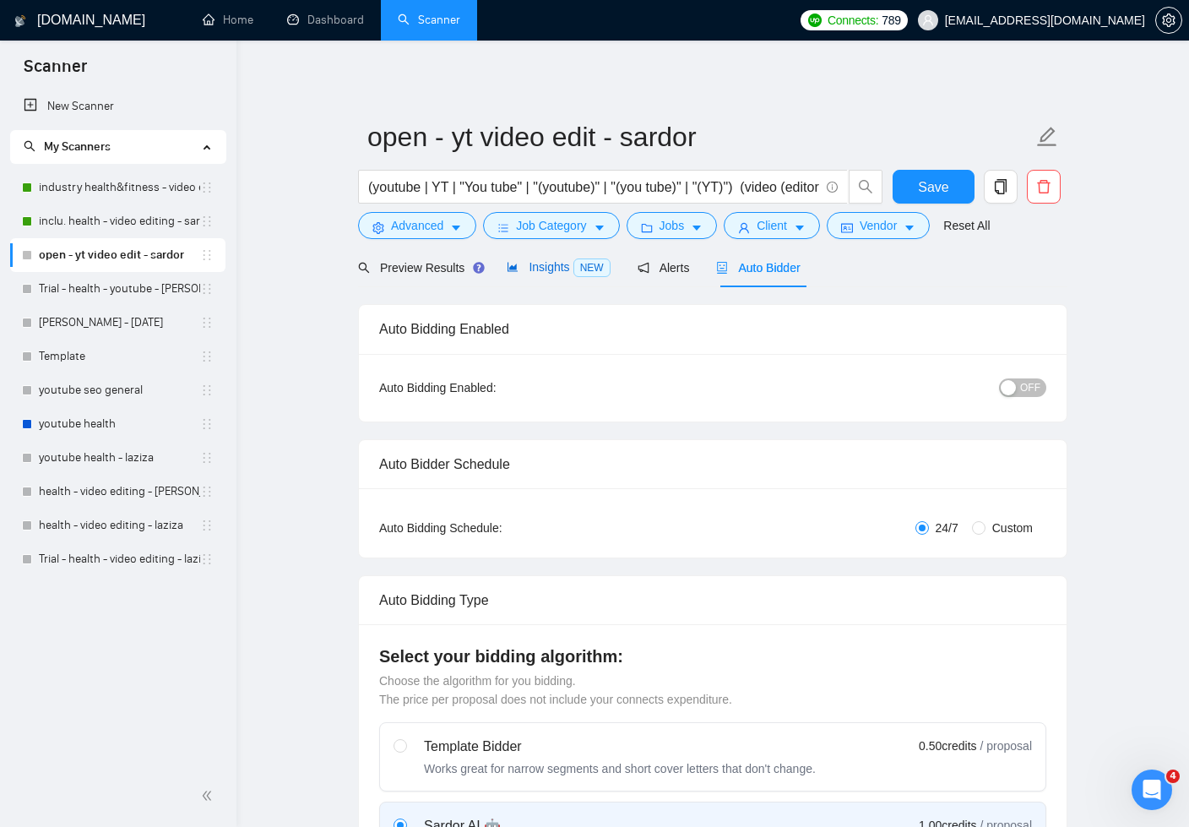
click at [550, 269] on span "Insights NEW" at bounding box center [558, 267] width 103 height 14
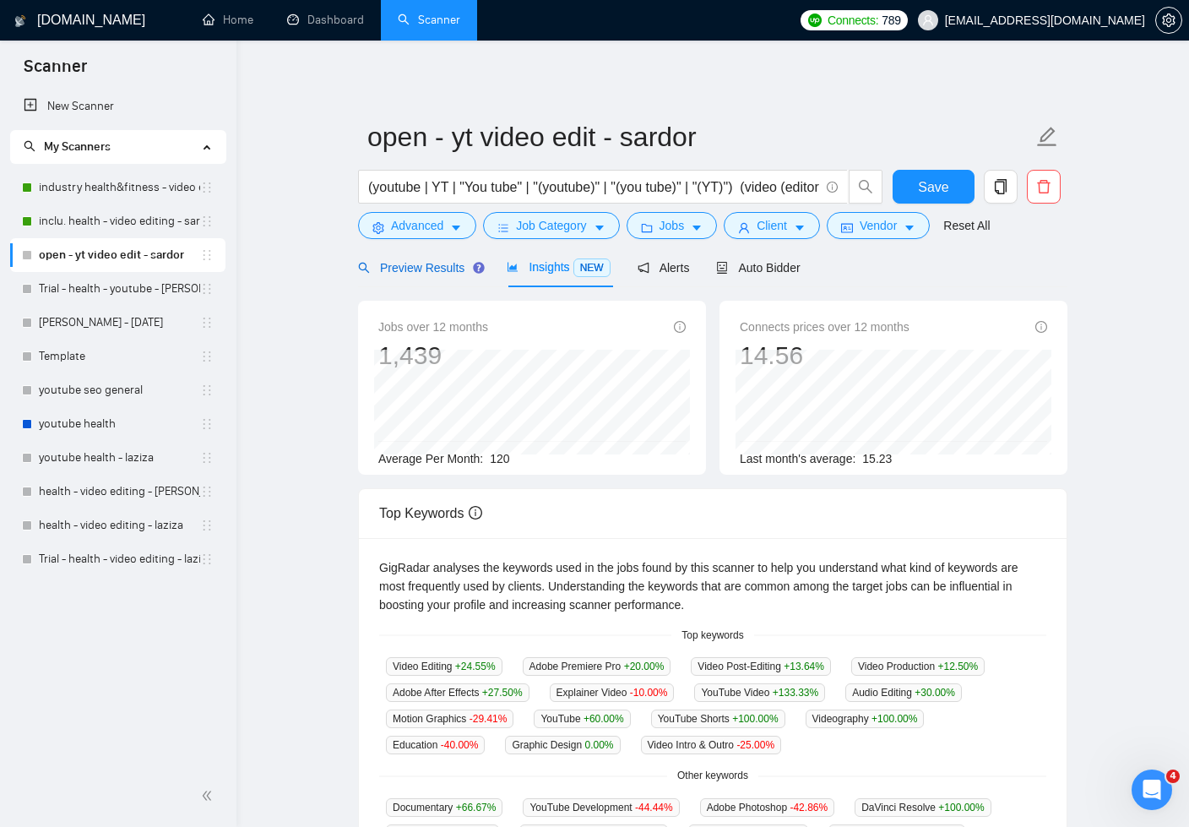
click at [431, 271] on span "Preview Results" at bounding box center [419, 268] width 122 height 14
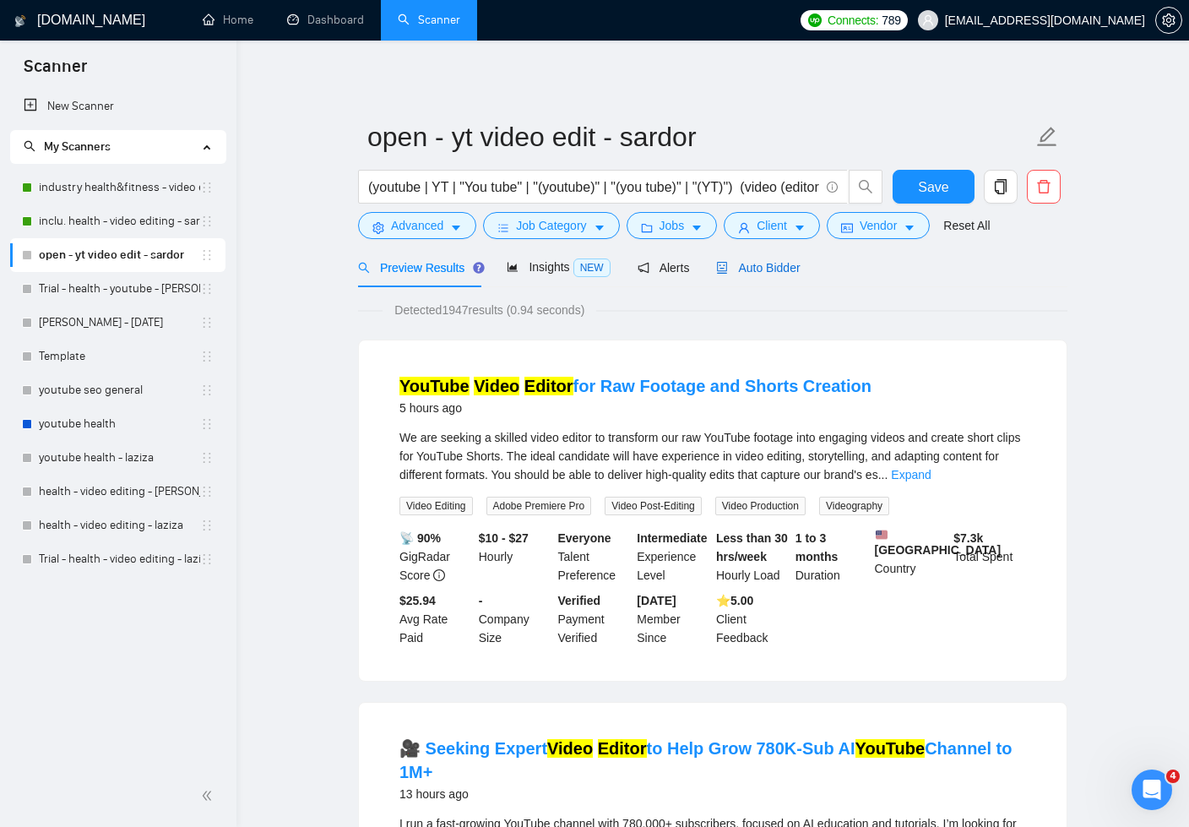
drag, startPoint x: 736, startPoint y: 265, endPoint x: 1114, endPoint y: 279, distance: 378.7
click at [736, 265] on span "Auto Bidder" at bounding box center [758, 268] width 84 height 14
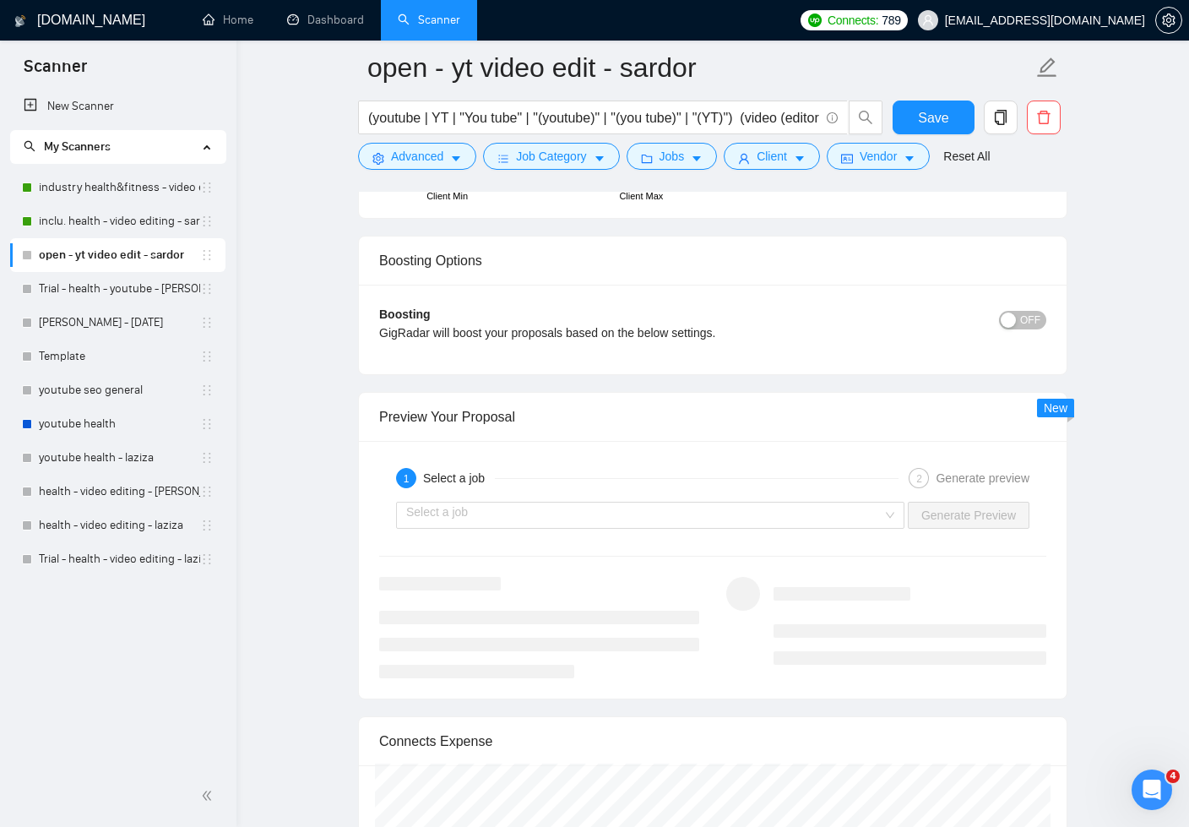
scroll to position [4004, 0]
click at [748, 503] on input "search" at bounding box center [644, 514] width 476 height 25
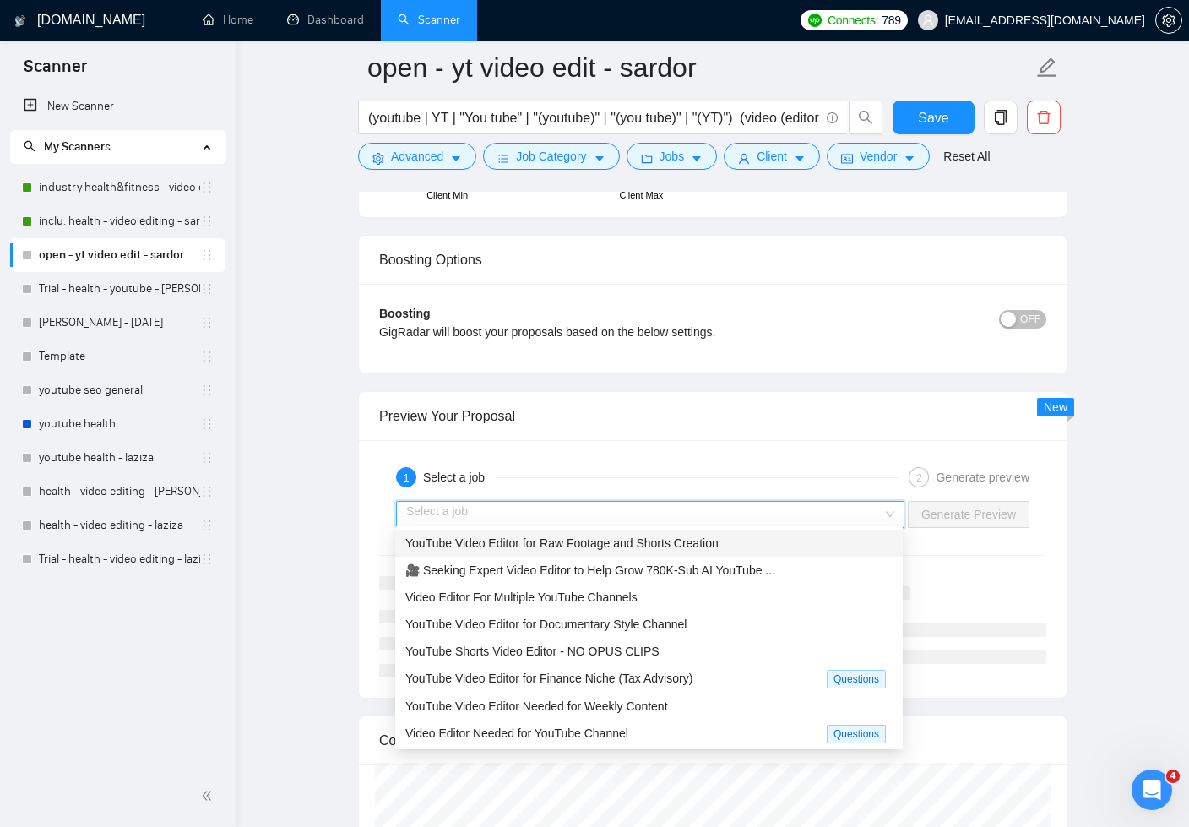
click at [677, 537] on span "YouTube Video Editor for Raw Footage and Shorts Creation" at bounding box center [561, 543] width 313 height 14
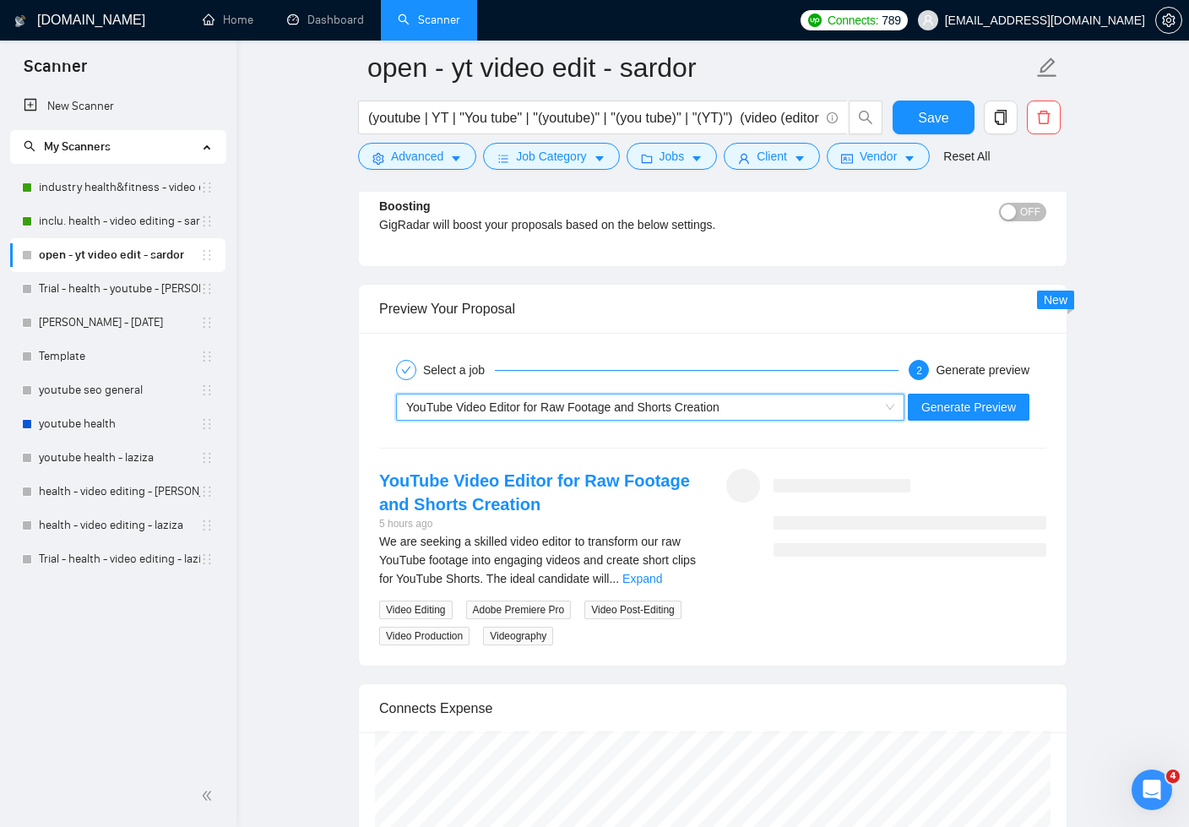
scroll to position [4142, 0]
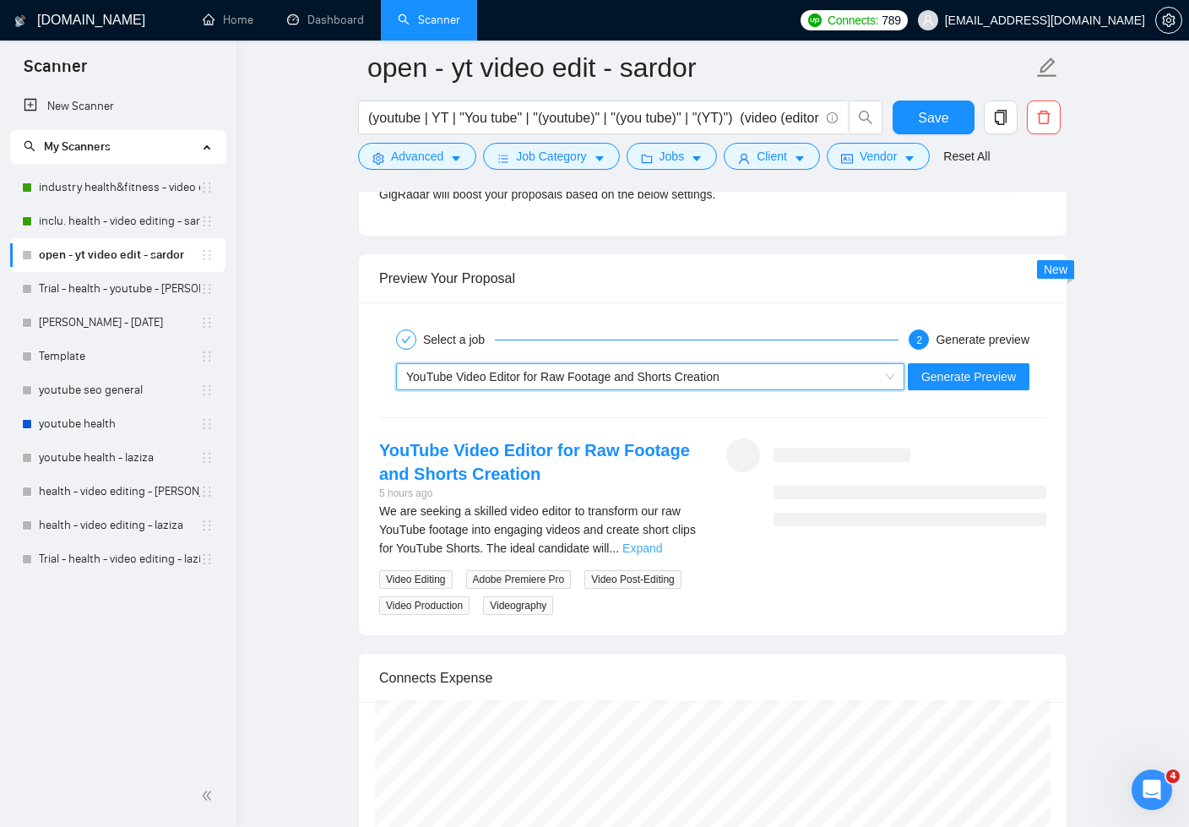
click at [662, 543] on link "Expand" at bounding box center [643, 548] width 40 height 14
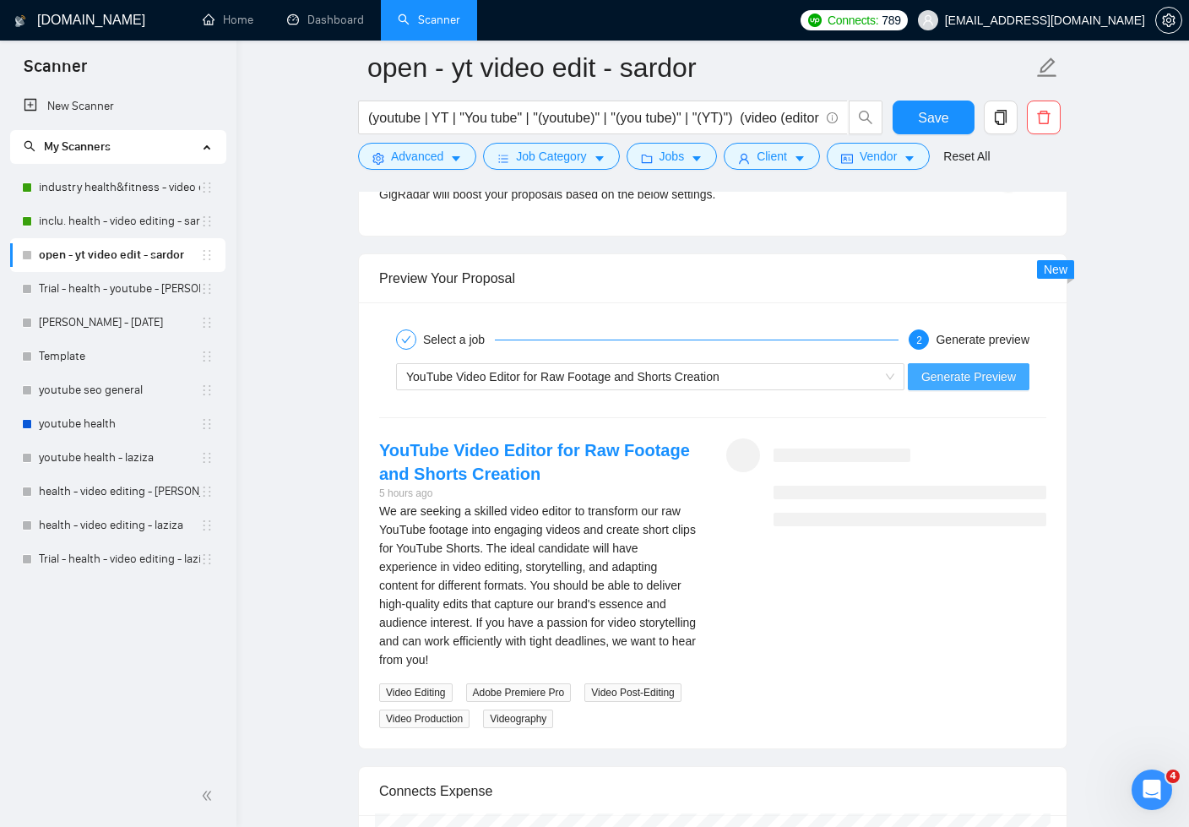
click at [982, 378] on span "Generate Preview" at bounding box center [969, 376] width 95 height 19
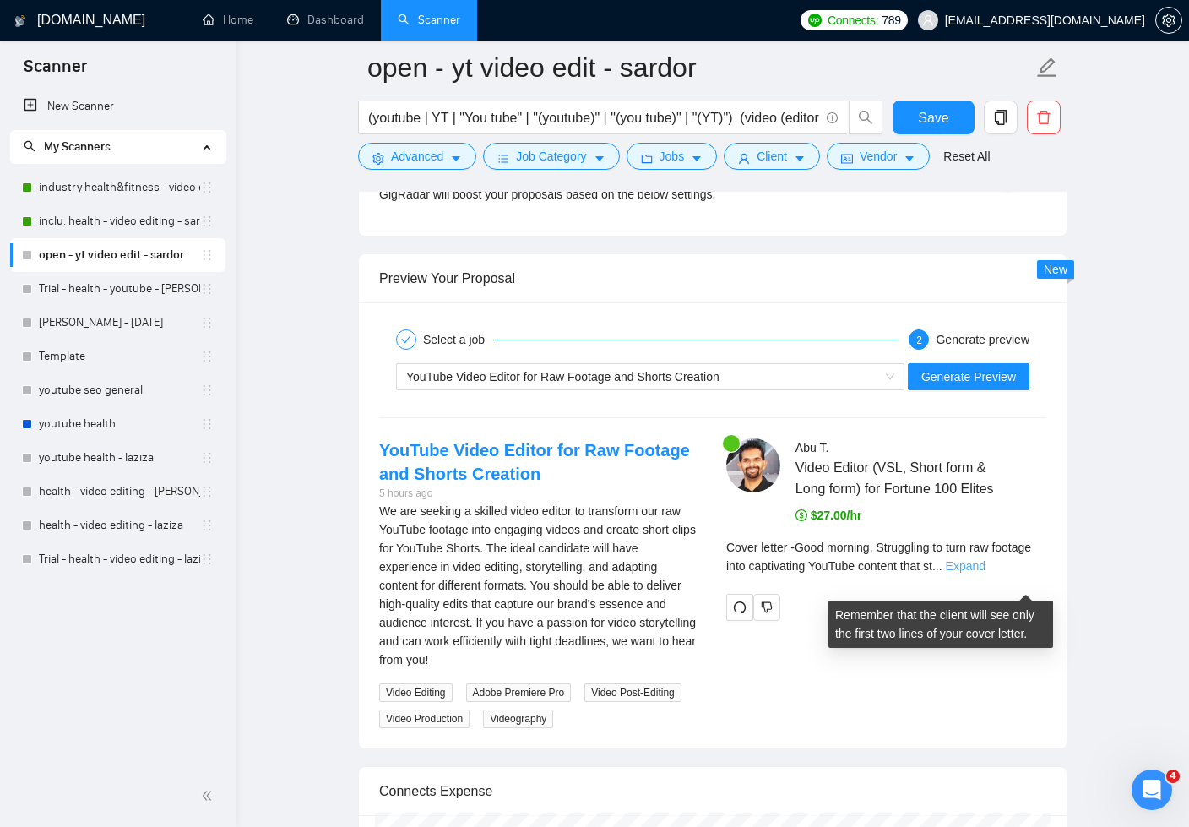
click at [986, 573] on link "Expand" at bounding box center [966, 566] width 40 height 14
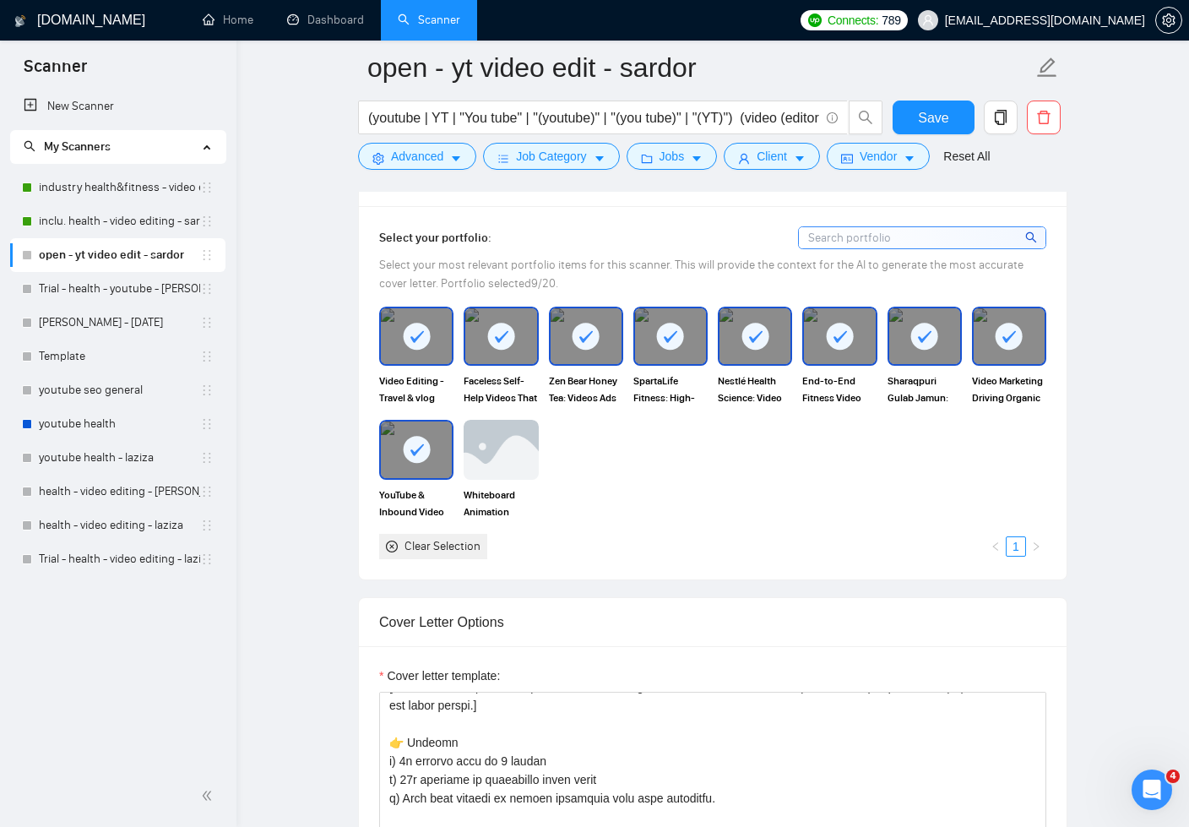
scroll to position [1521, 0]
click at [394, 542] on icon "close-circle" at bounding box center [392, 547] width 12 height 12
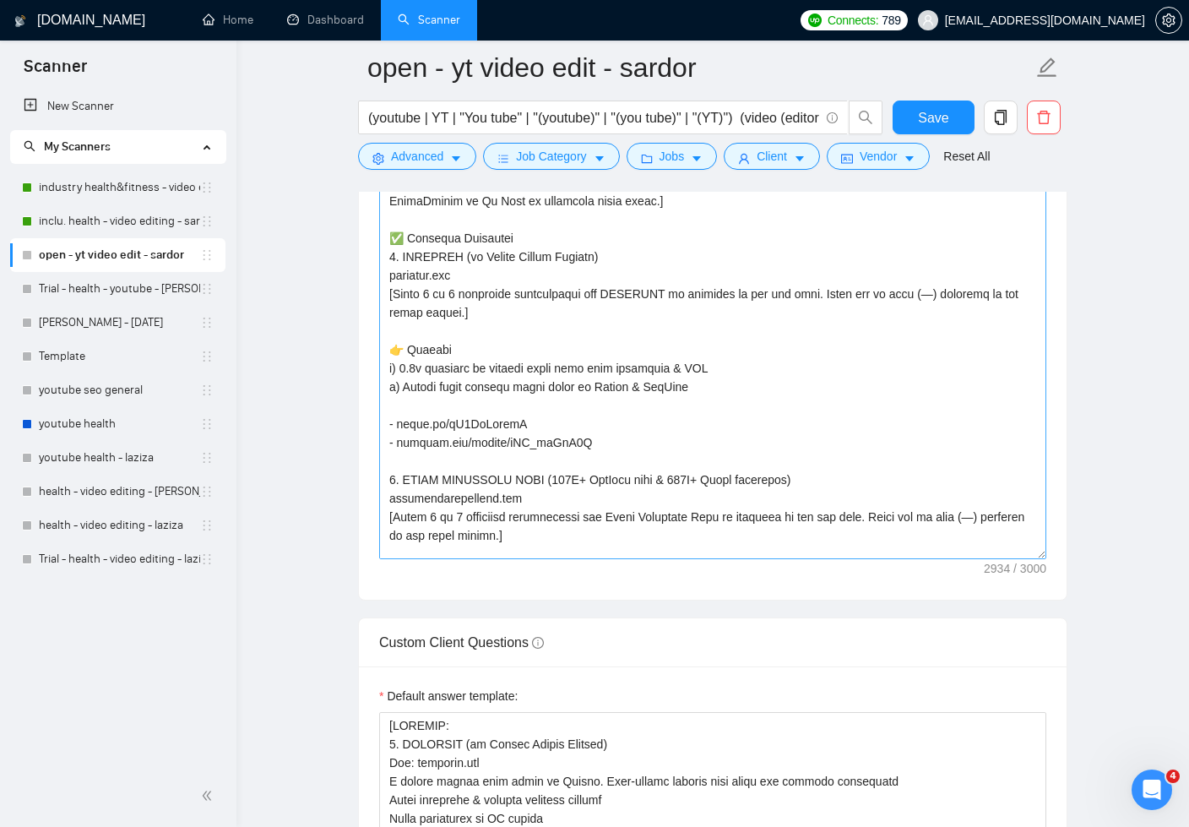
scroll to position [231, 0]
click at [607, 297] on textarea "Cover letter template:" at bounding box center [712, 369] width 667 height 380
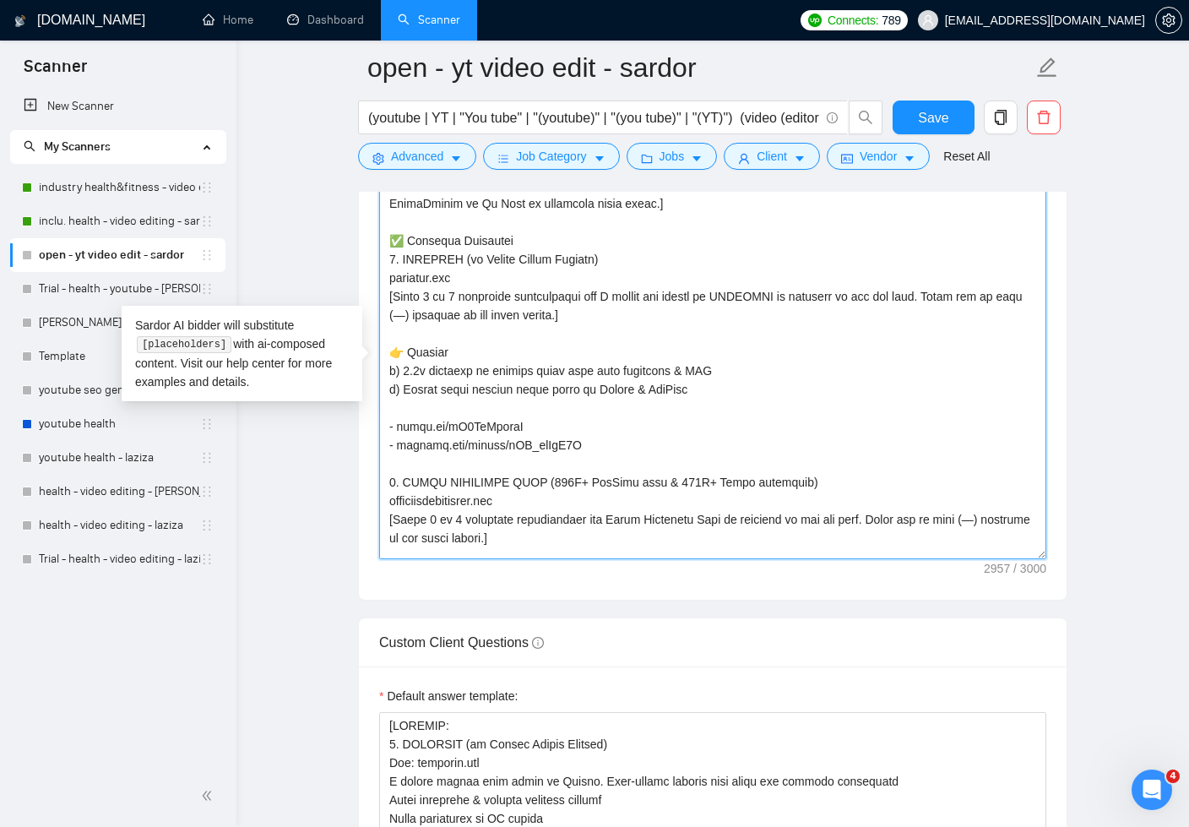
drag, startPoint x: 792, startPoint y: 297, endPoint x: 925, endPoint y: 292, distance: 132.7
click at [925, 292] on textarea "Cover letter template:" at bounding box center [712, 369] width 667 height 380
click at [678, 294] on textarea "Cover letter template:" at bounding box center [712, 369] width 667 height 380
drag, startPoint x: 589, startPoint y: 292, endPoint x: 827, endPoint y: 294, distance: 238.2
click at [827, 294] on textarea "Cover letter template:" at bounding box center [712, 369] width 667 height 380
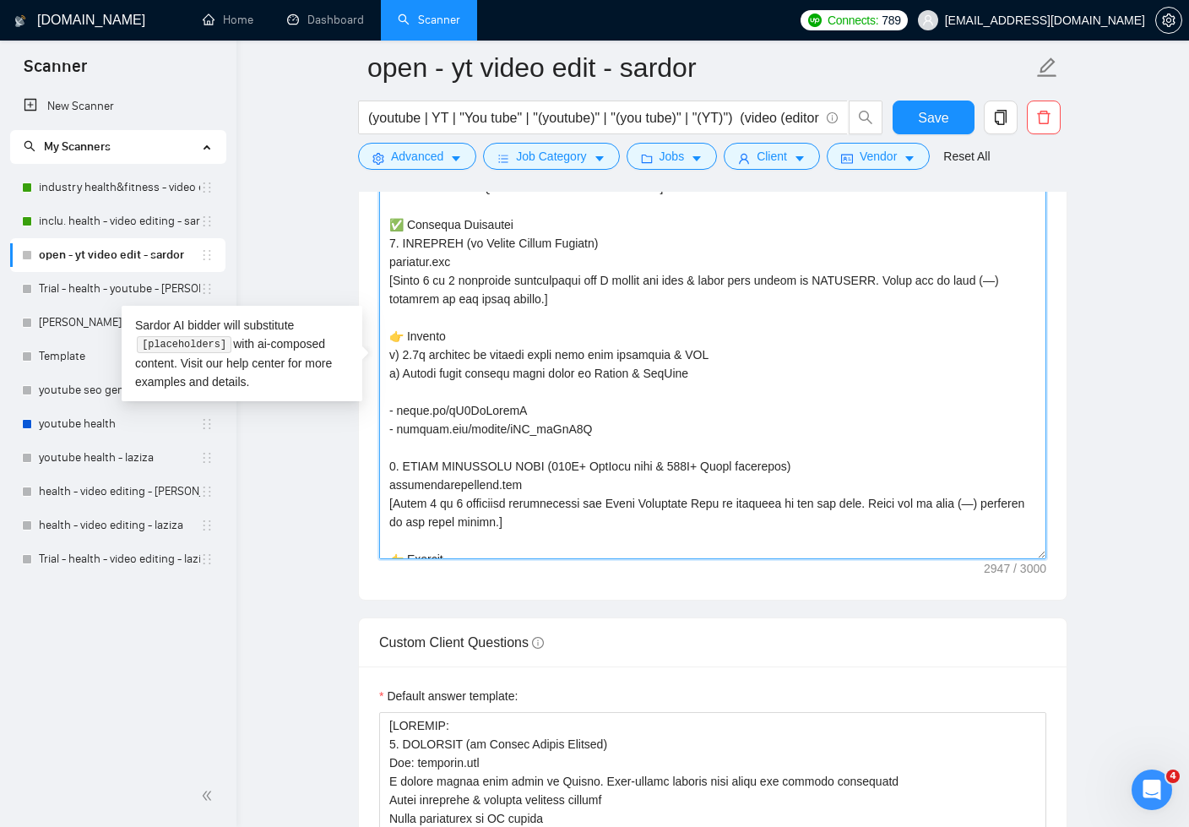
scroll to position [291, 0]
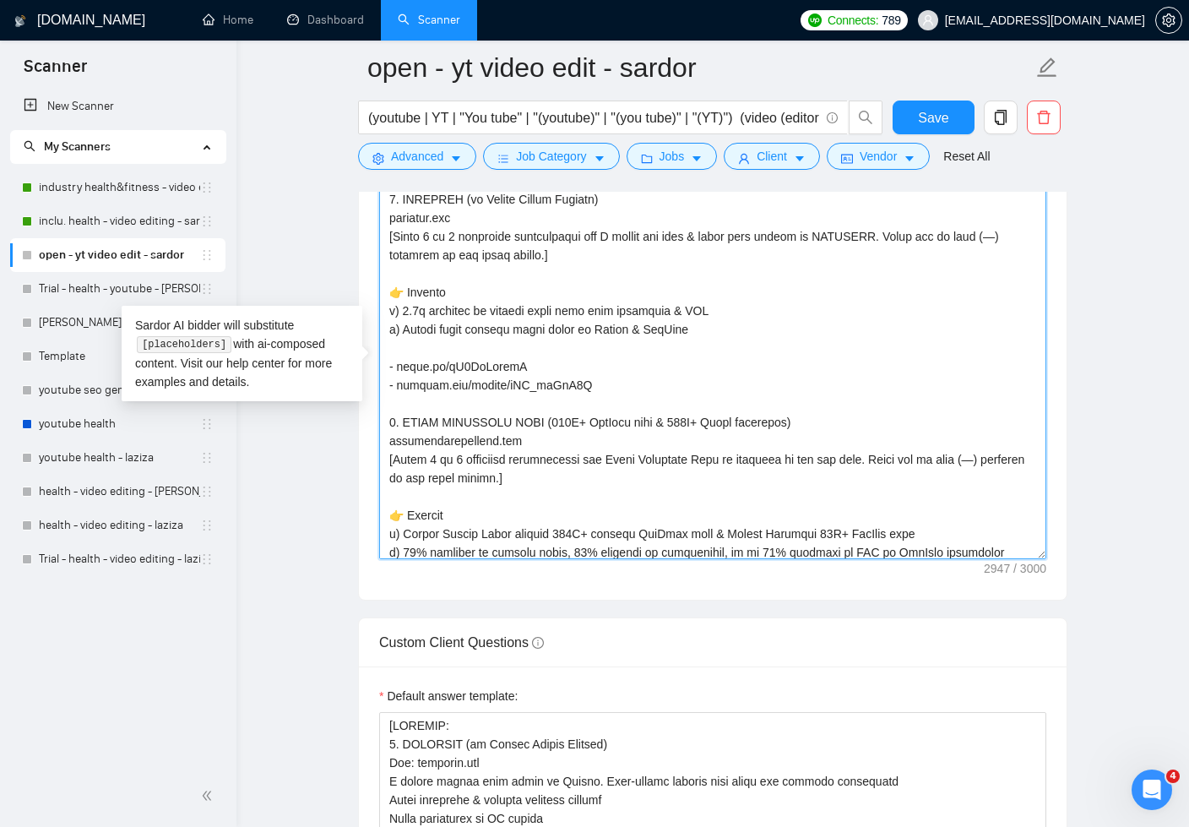
drag, startPoint x: 586, startPoint y: 456, endPoint x: 604, endPoint y: 457, distance: 17.8
click at [604, 457] on textarea "Cover letter template:" at bounding box center [712, 369] width 667 height 380
click at [740, 466] on textarea "Cover letter template:" at bounding box center [712, 369] width 667 height 380
drag, startPoint x: 735, startPoint y: 458, endPoint x: 872, endPoint y: 458, distance: 136.8
click at [872, 458] on textarea "Cover letter template:" at bounding box center [712, 369] width 667 height 380
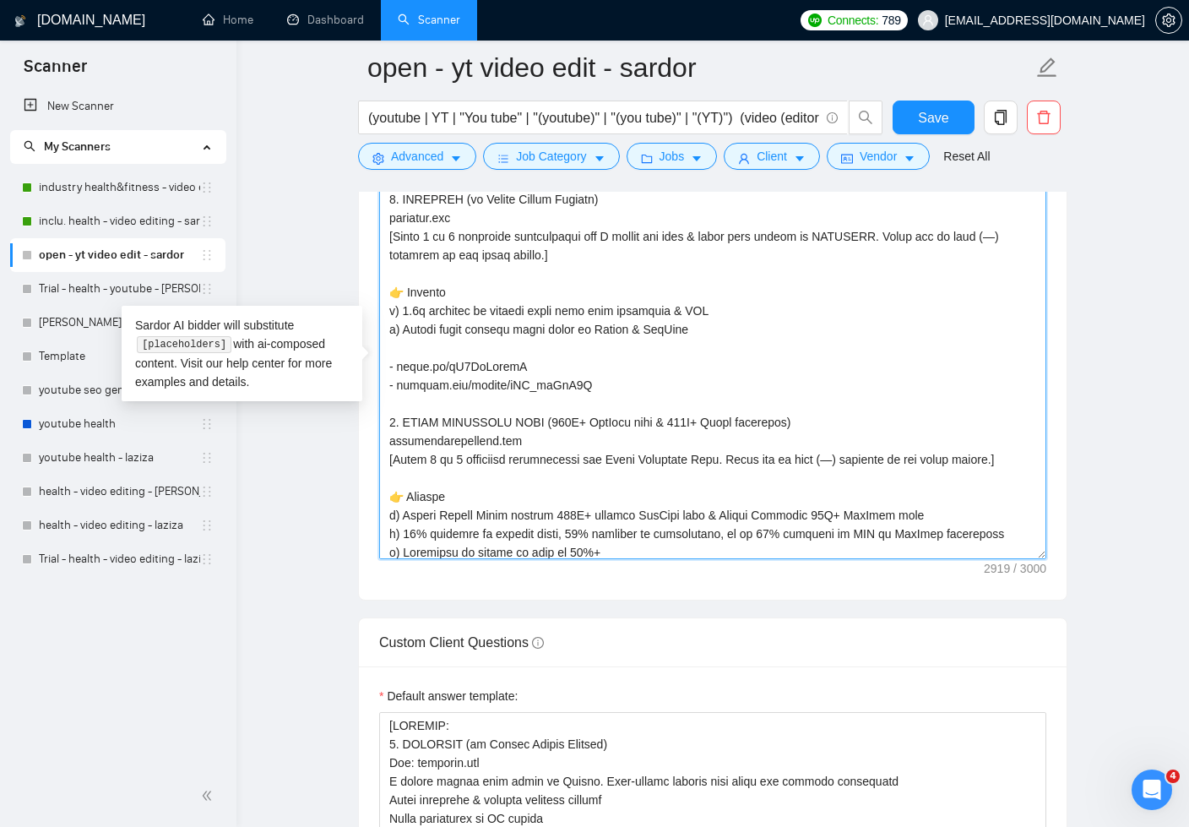
paste textarea "how I edited the long & short form videos of"
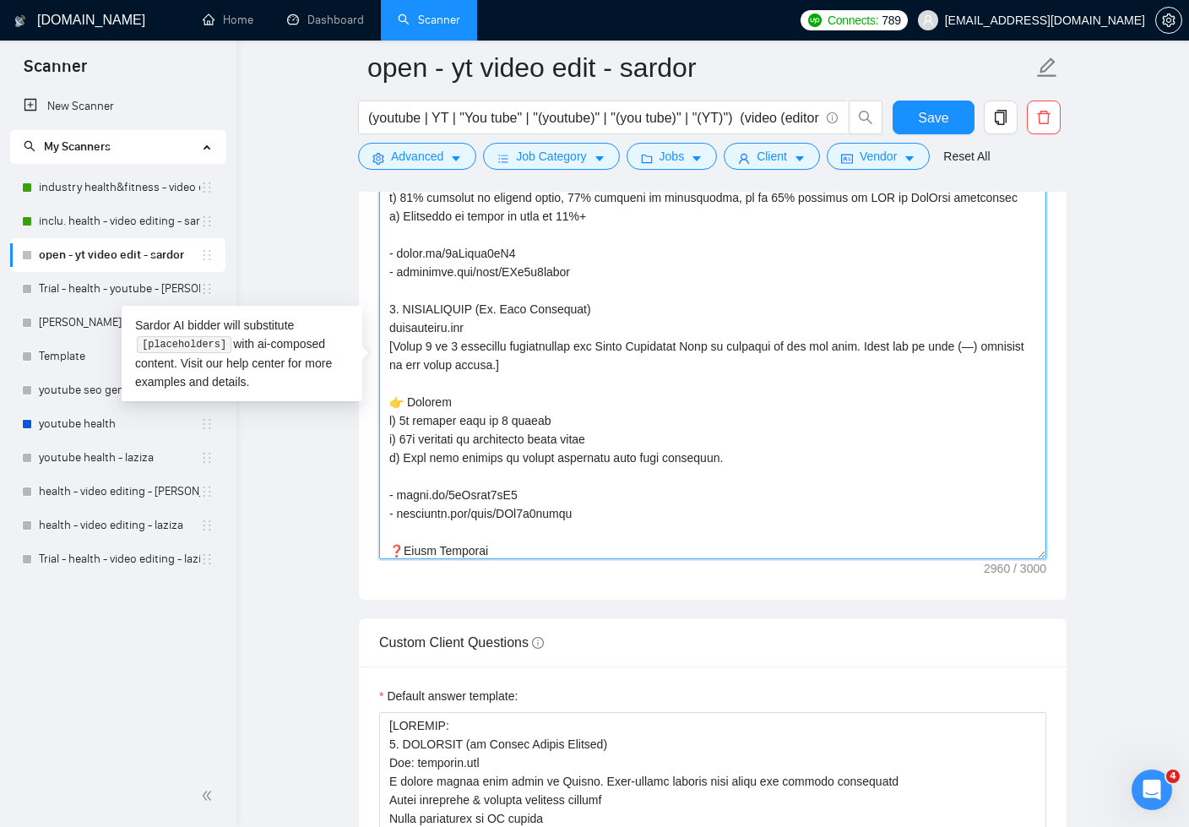
scroll to position [673, 0]
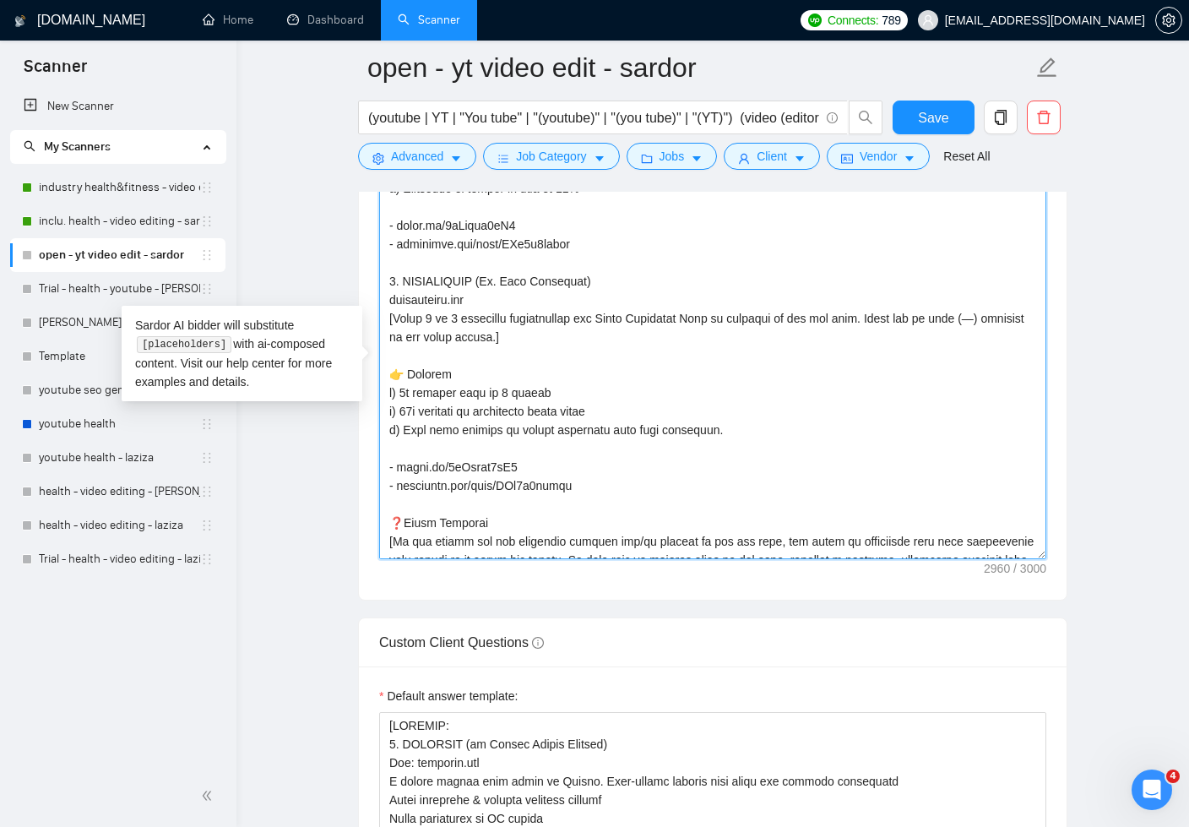
drag, startPoint x: 733, startPoint y: 316, endPoint x: 871, endPoint y: 315, distance: 137.7
click at [871, 315] on textarea "Cover letter template:" at bounding box center [712, 369] width 667 height 380
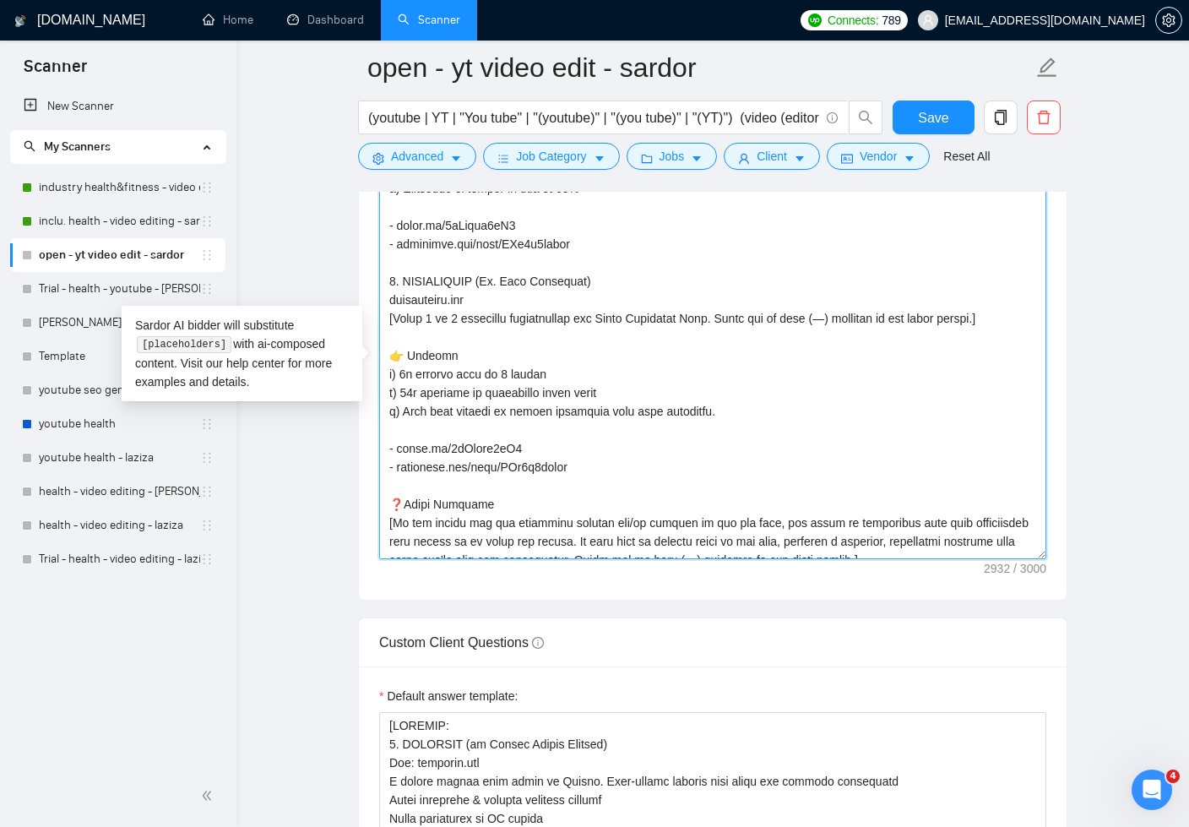
drag, startPoint x: 611, startPoint y: 314, endPoint x: 590, endPoint y: 317, distance: 21.3
click at [590, 317] on textarea "Cover letter template:" at bounding box center [712, 369] width 667 height 380
paste textarea "edited the long & short form videos ofI"
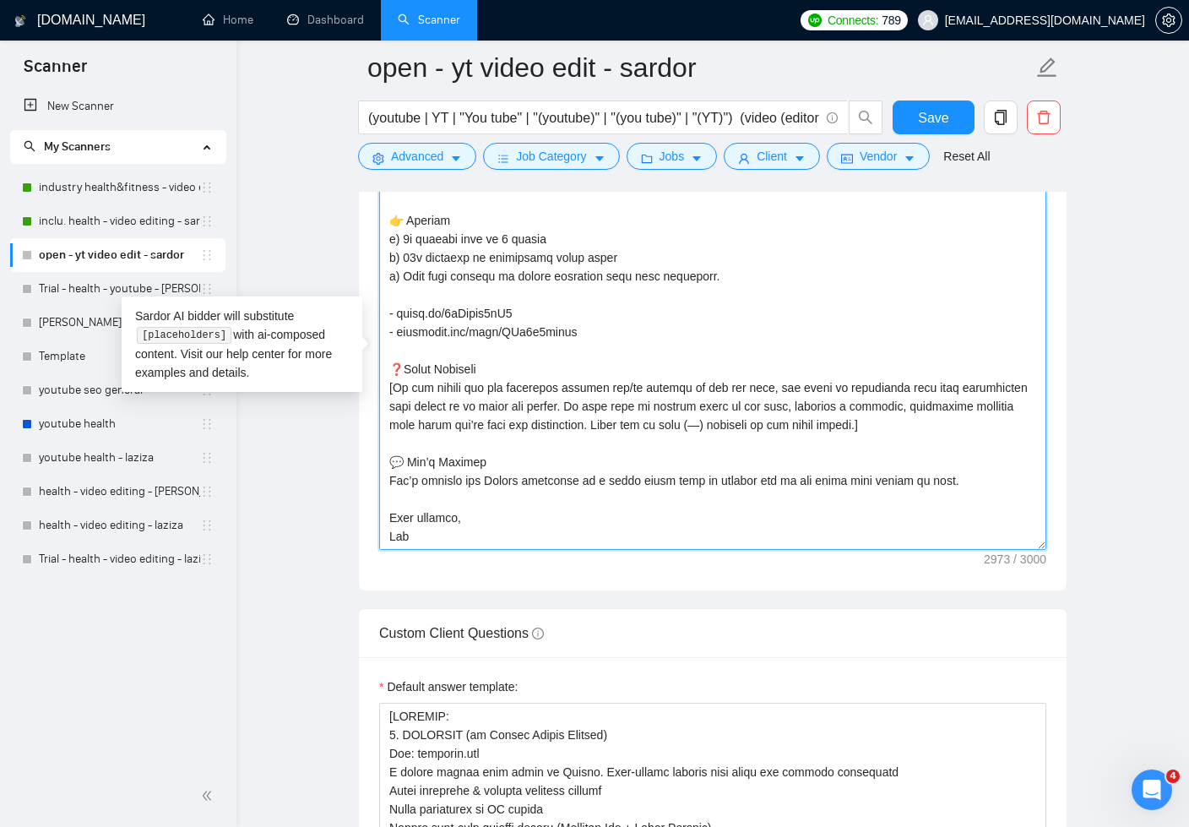
scroll to position [2243, 0]
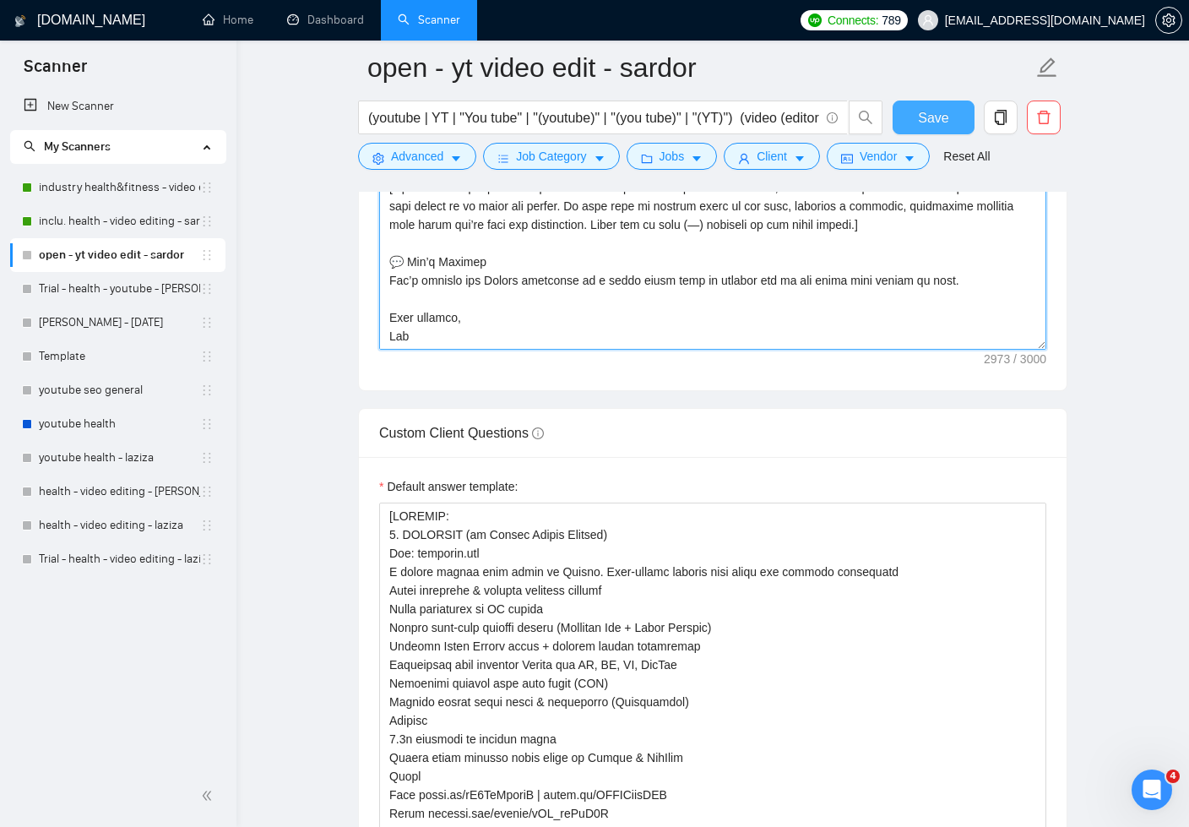
type textarea "[Lorem i dolorsit ametcons adipi eli seddoe't inci ut laboree dolo (ma ali en a…"
drag, startPoint x: 938, startPoint y: 123, endPoint x: 1072, endPoint y: 250, distance: 184.7
click at [939, 125] on span "Save" at bounding box center [933, 117] width 30 height 21
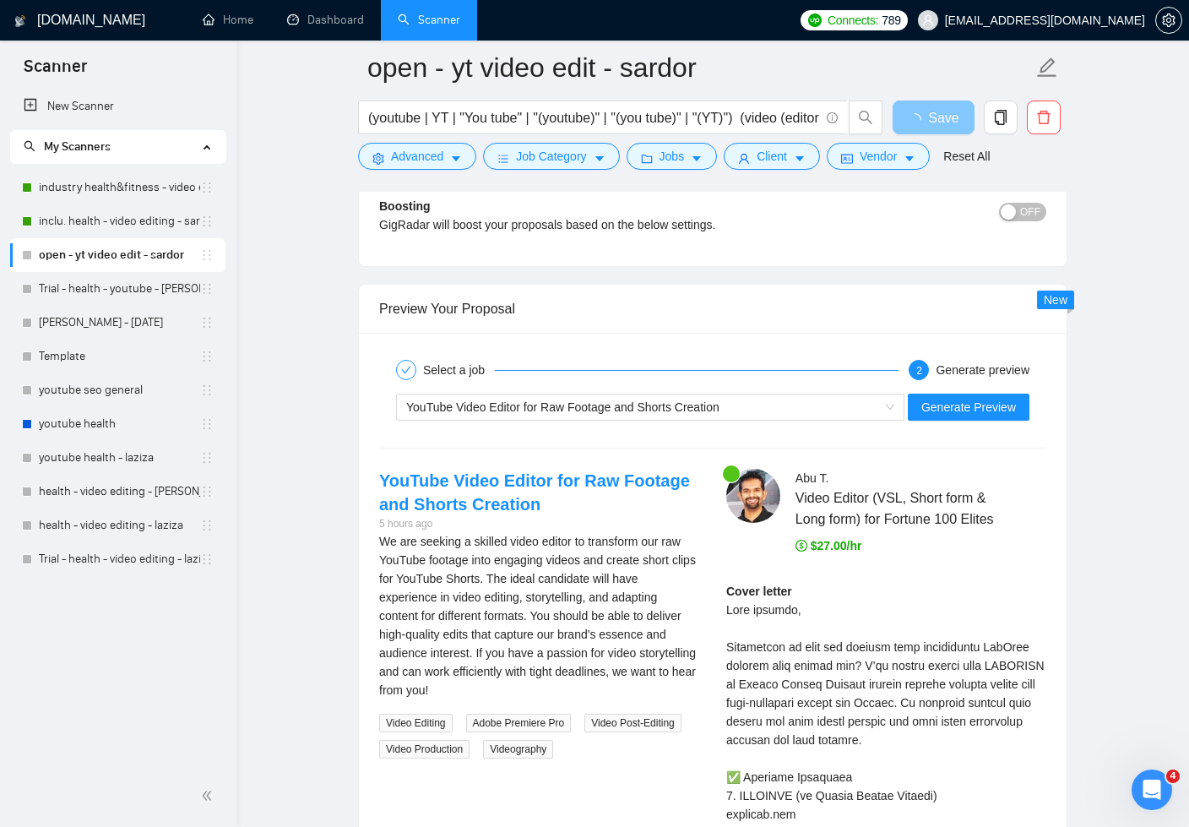
scroll to position [4095, 0]
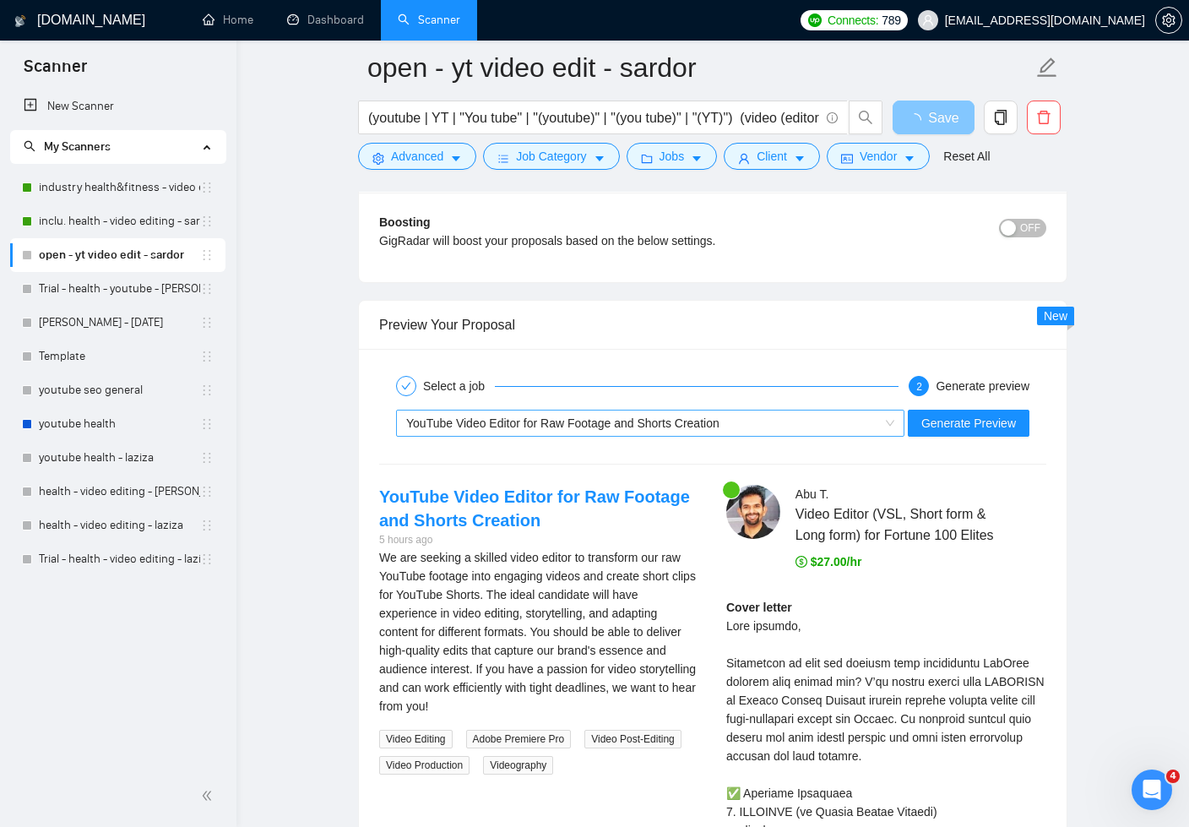
click at [793, 423] on div "YouTube Video Editor for Raw Footage and Shorts Creation" at bounding box center [642, 423] width 473 height 25
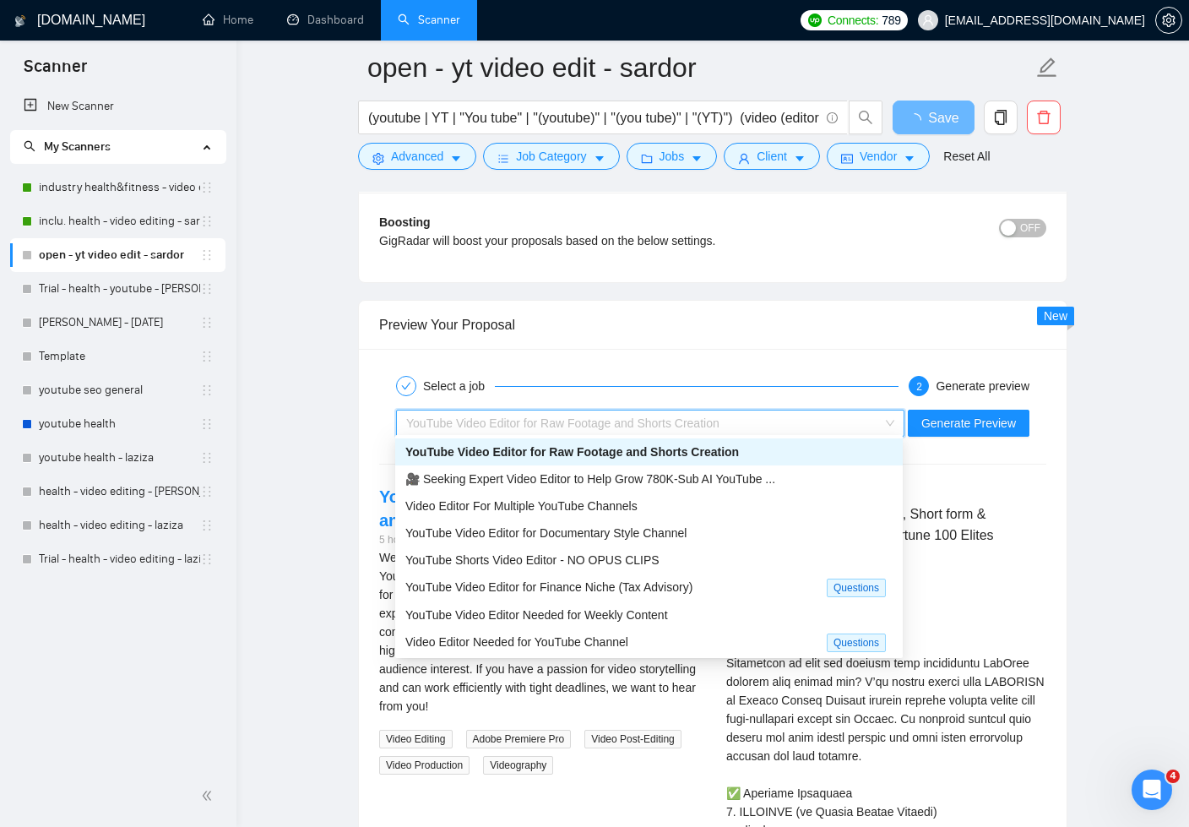
drag, startPoint x: 680, startPoint y: 451, endPoint x: 727, endPoint y: 445, distance: 47.7
click at [680, 451] on span "YouTube Video Editor for Raw Footage and Shorts Creation" at bounding box center [572, 452] width 334 height 14
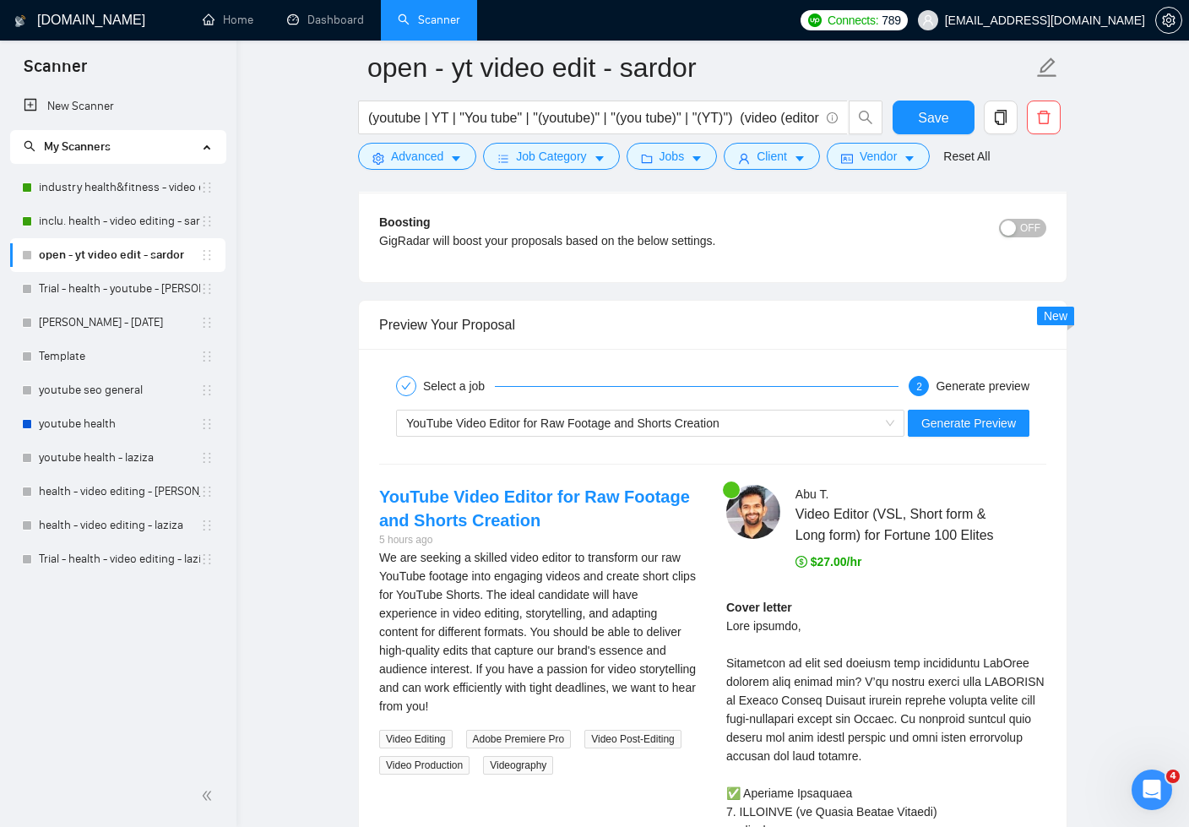
click at [968, 243] on div "OFF" at bounding box center [963, 237] width 167 height 47
click at [963, 417] on span "Generate Preview" at bounding box center [969, 423] width 95 height 19
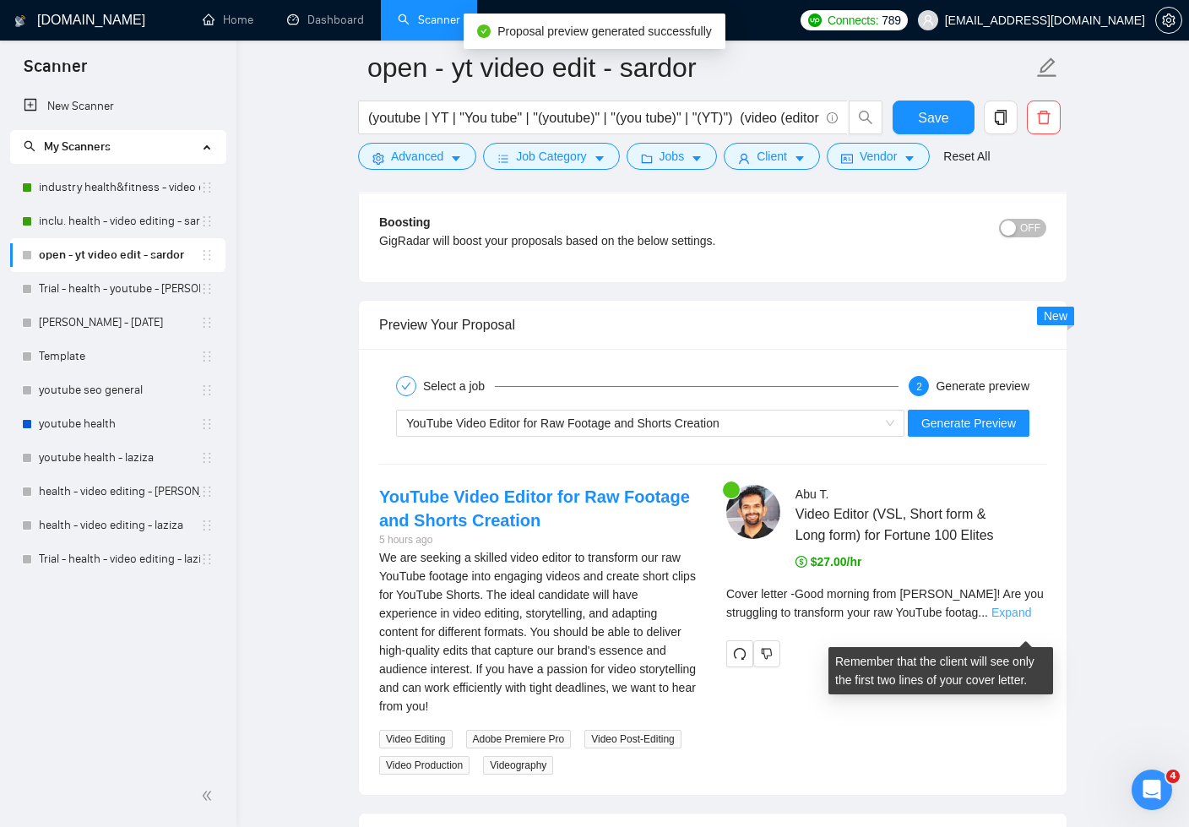
click at [1025, 619] on link "Expand" at bounding box center [1012, 613] width 40 height 14
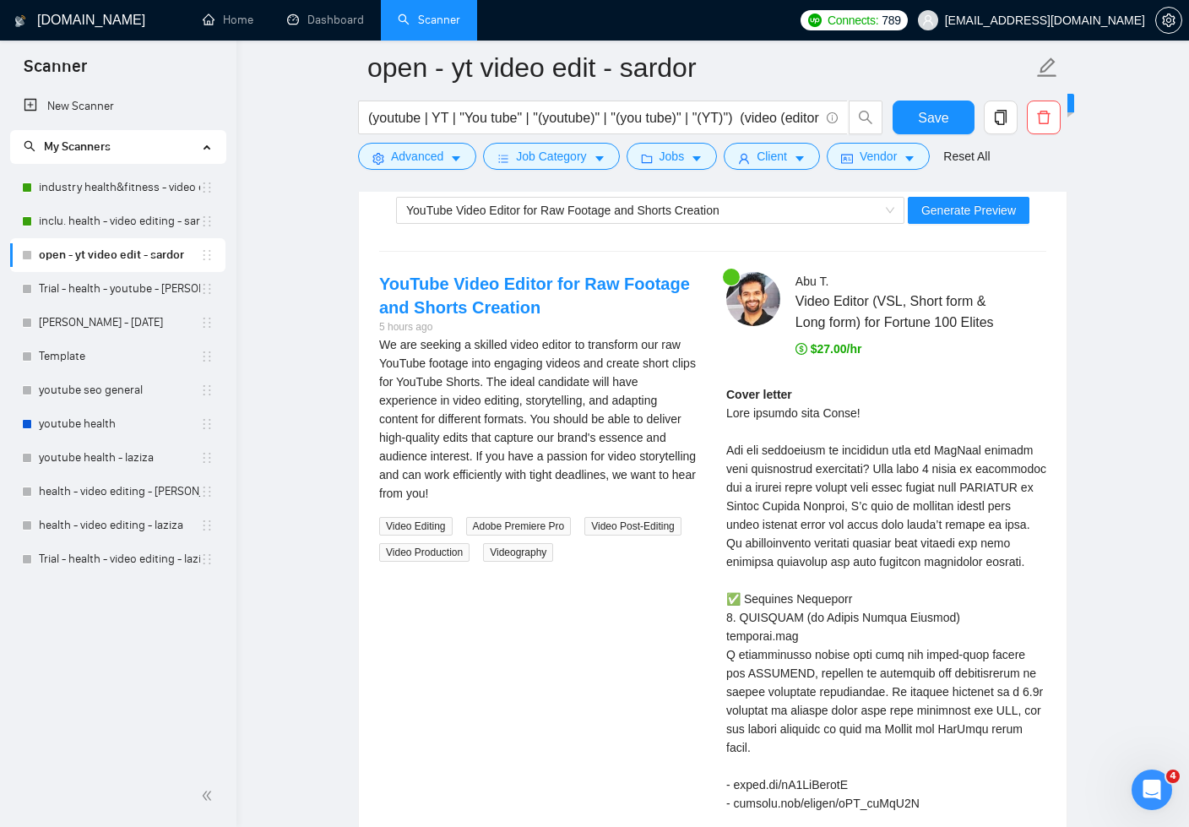
scroll to position [4157, 0]
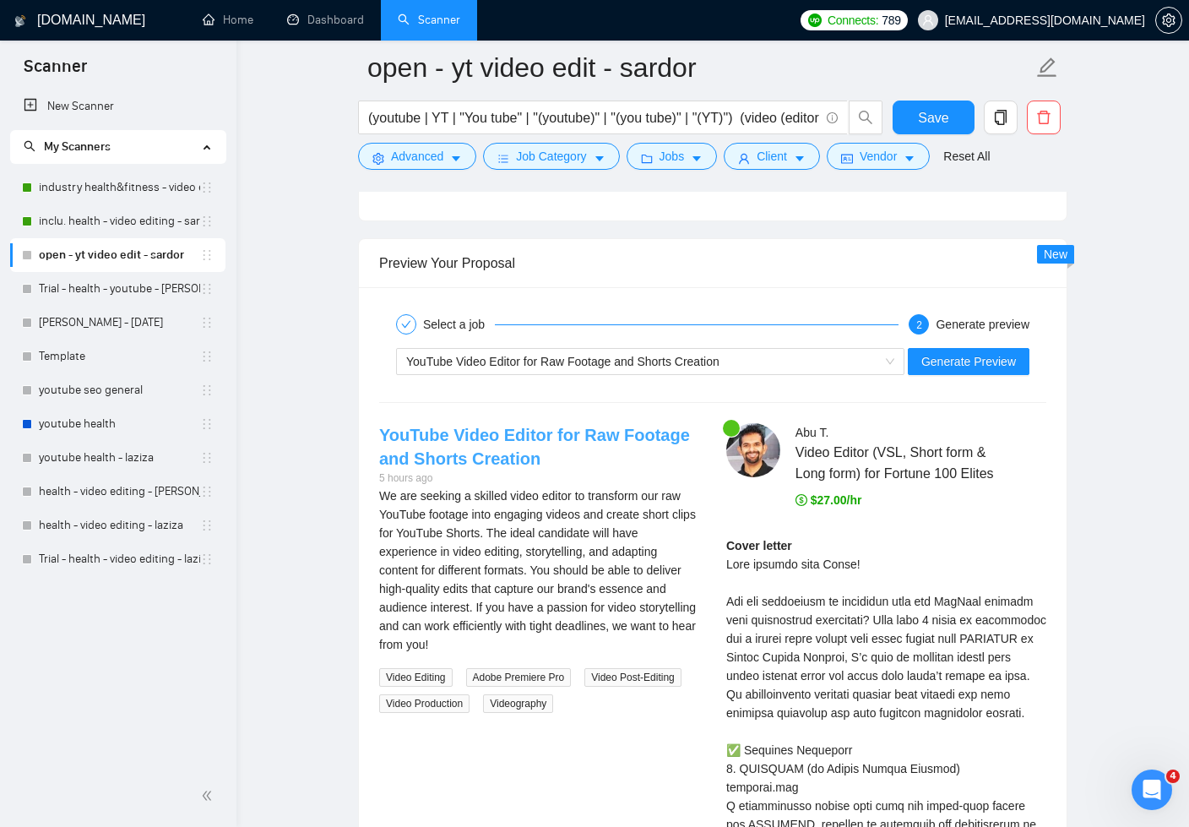
click at [604, 428] on link "YouTube Video Editor for Raw Footage and Shorts Creation" at bounding box center [534, 447] width 311 height 42
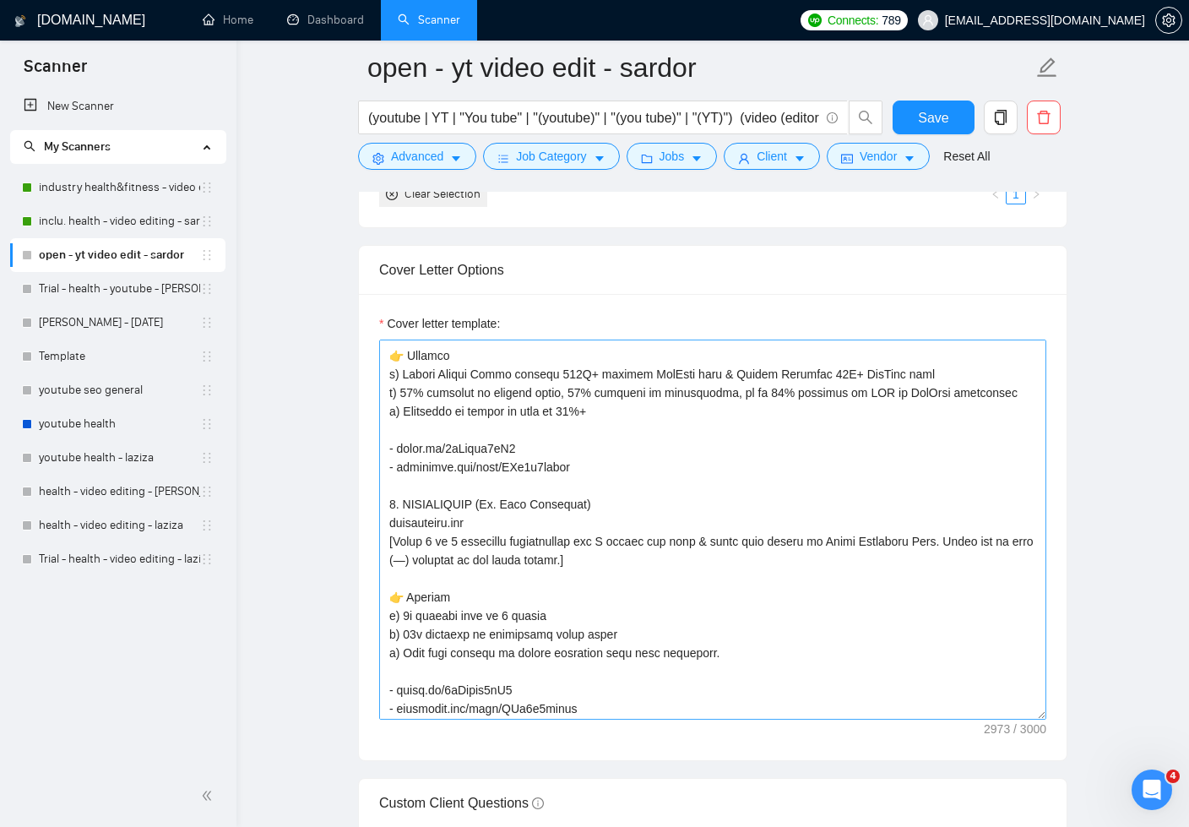
scroll to position [618, 0]
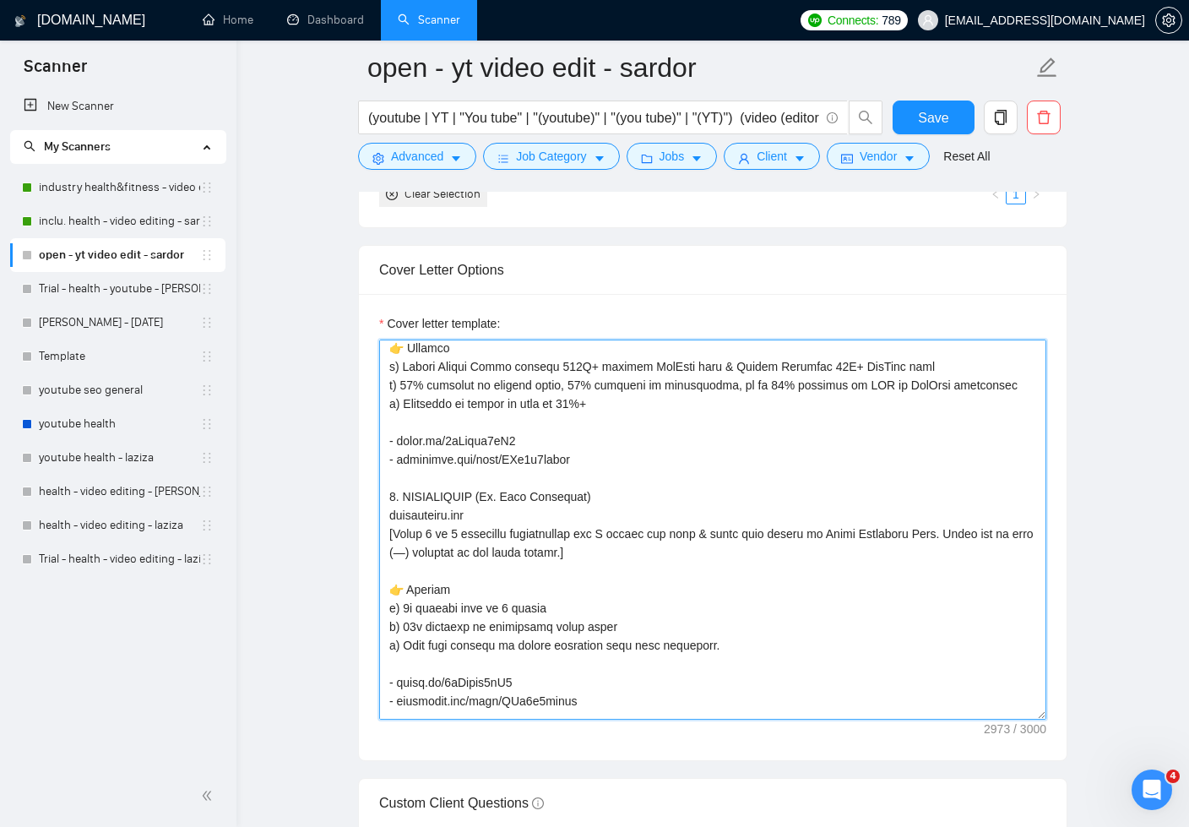
drag, startPoint x: 401, startPoint y: 625, endPoint x: 428, endPoint y: 630, distance: 27.5
click at [401, 625] on textarea "Cover letter template:" at bounding box center [712, 530] width 667 height 380
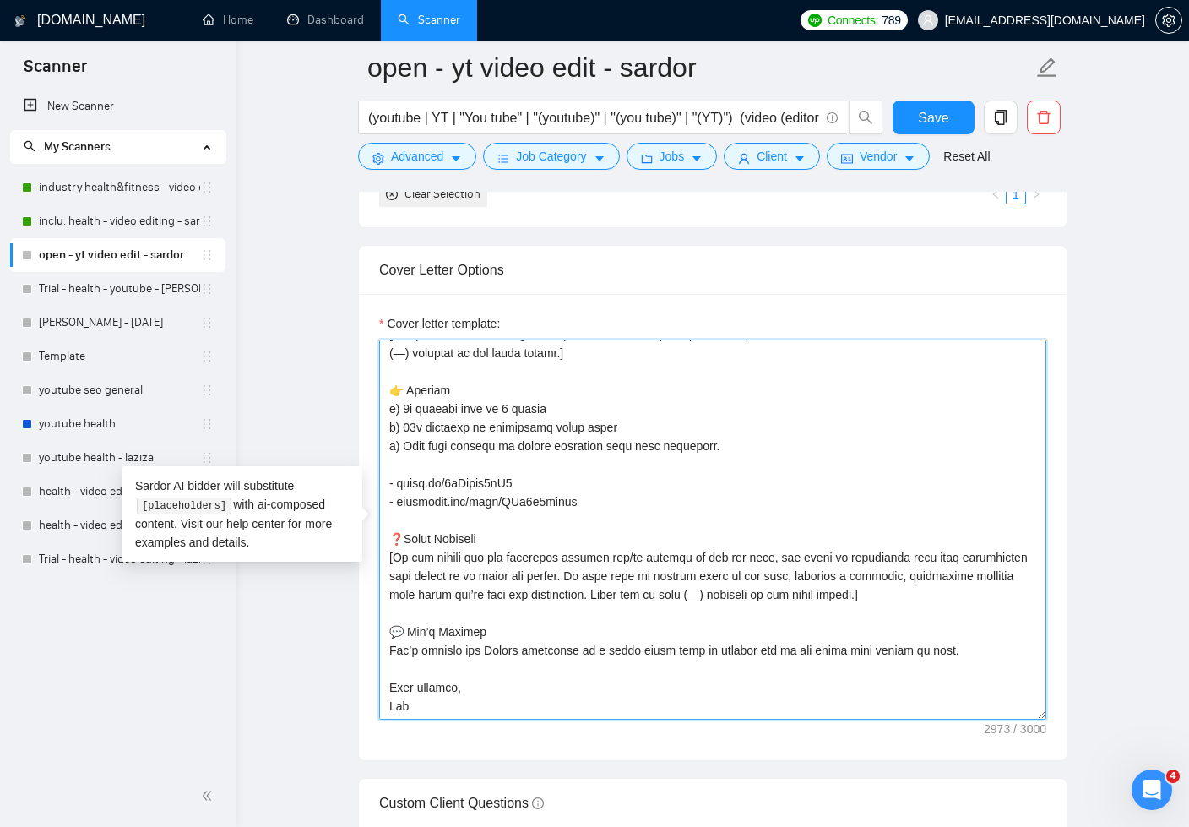
scroll to position [0, 0]
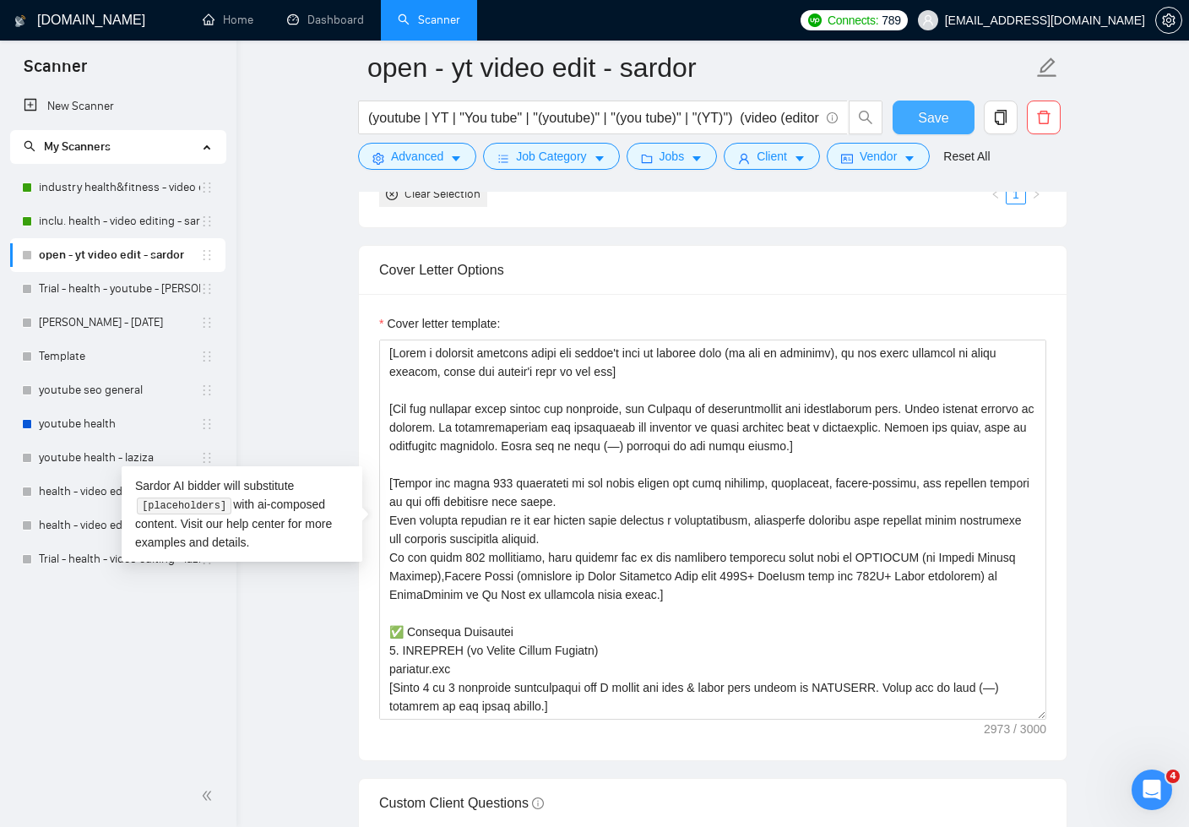
click at [920, 120] on span "Save" at bounding box center [933, 117] width 30 height 21
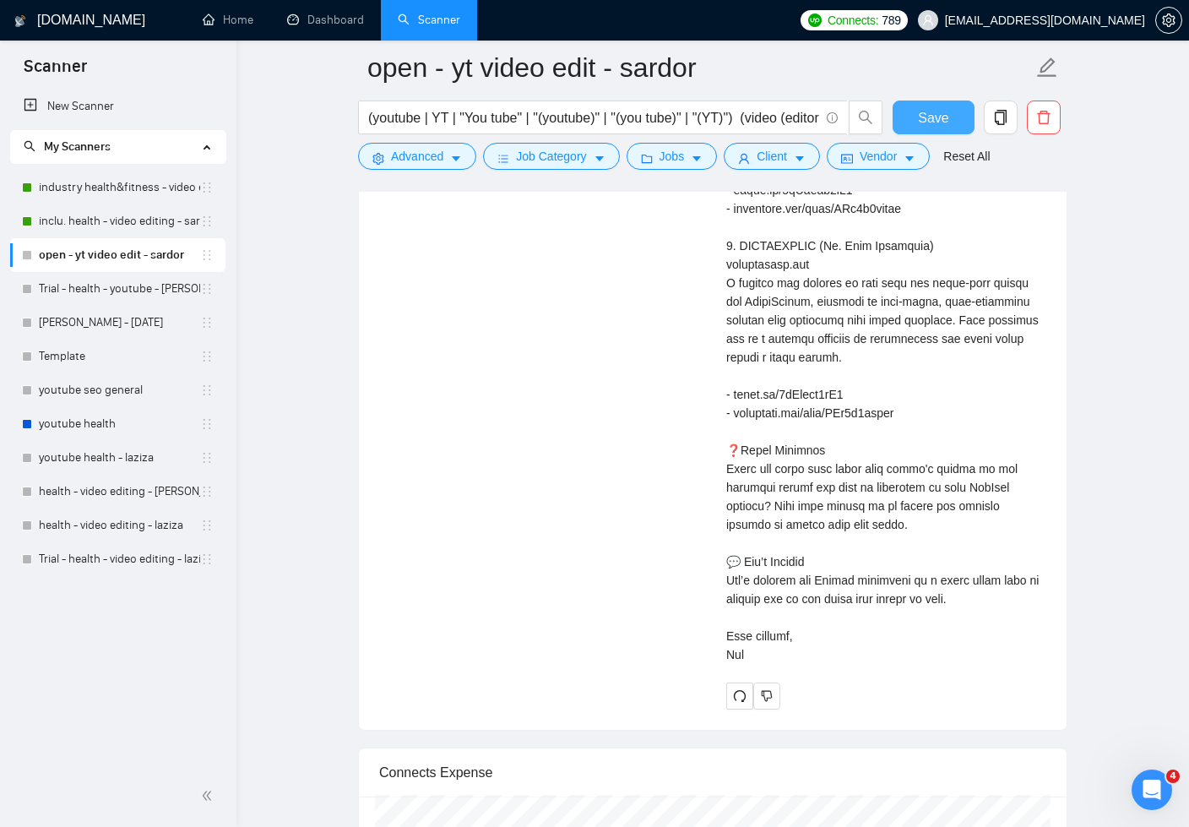
scroll to position [5148, 0]
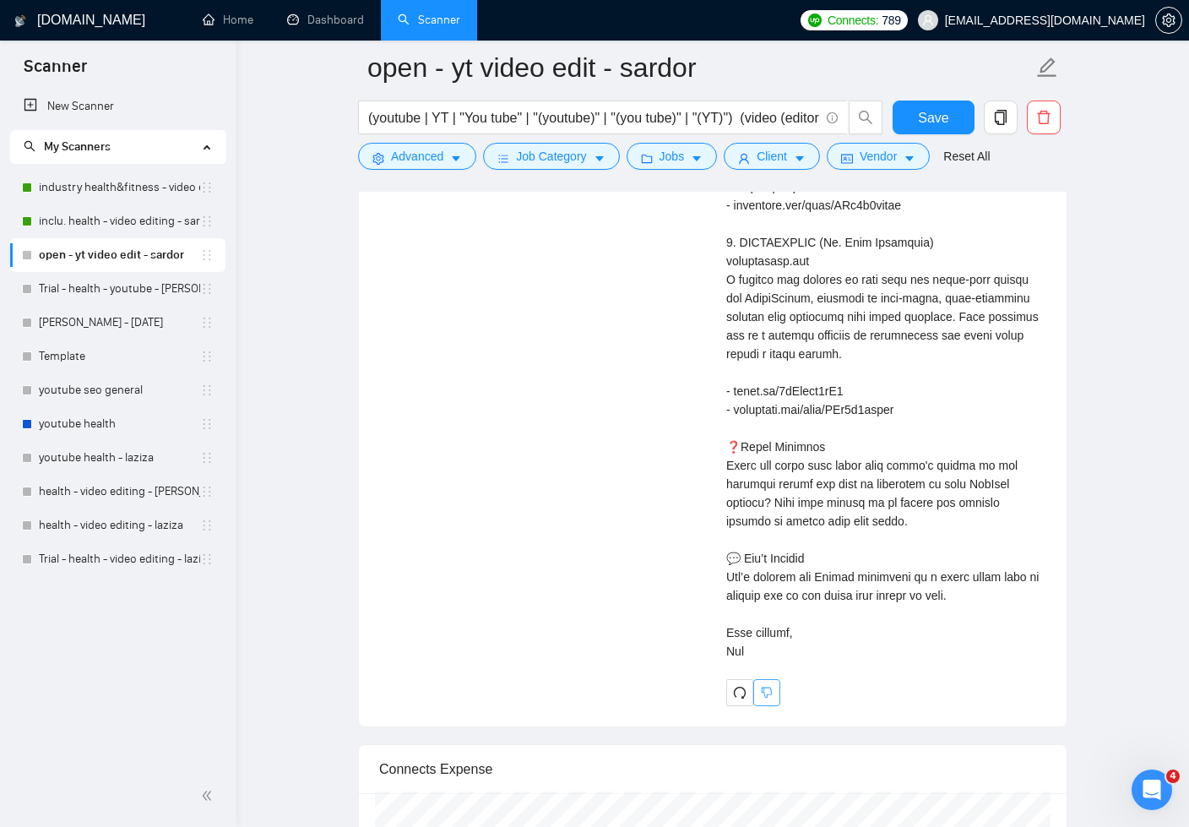
click at [779, 706] on button "button" at bounding box center [767, 692] width 27 height 27
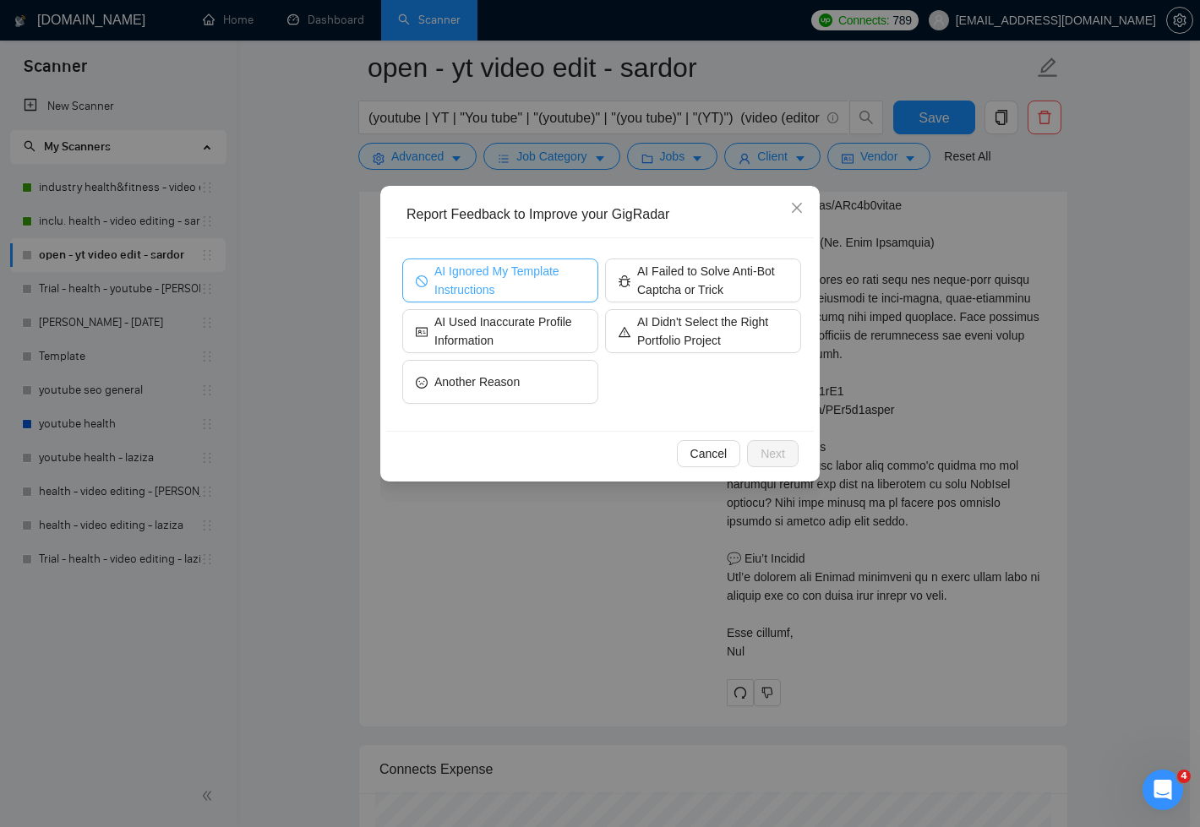
click at [506, 287] on span "AI Ignored My Template Instructions" at bounding box center [509, 280] width 150 height 37
drag, startPoint x: 759, startPoint y: 449, endPoint x: 775, endPoint y: 454, distance: 16.0
click at [760, 449] on span "Next" at bounding box center [772, 453] width 24 height 19
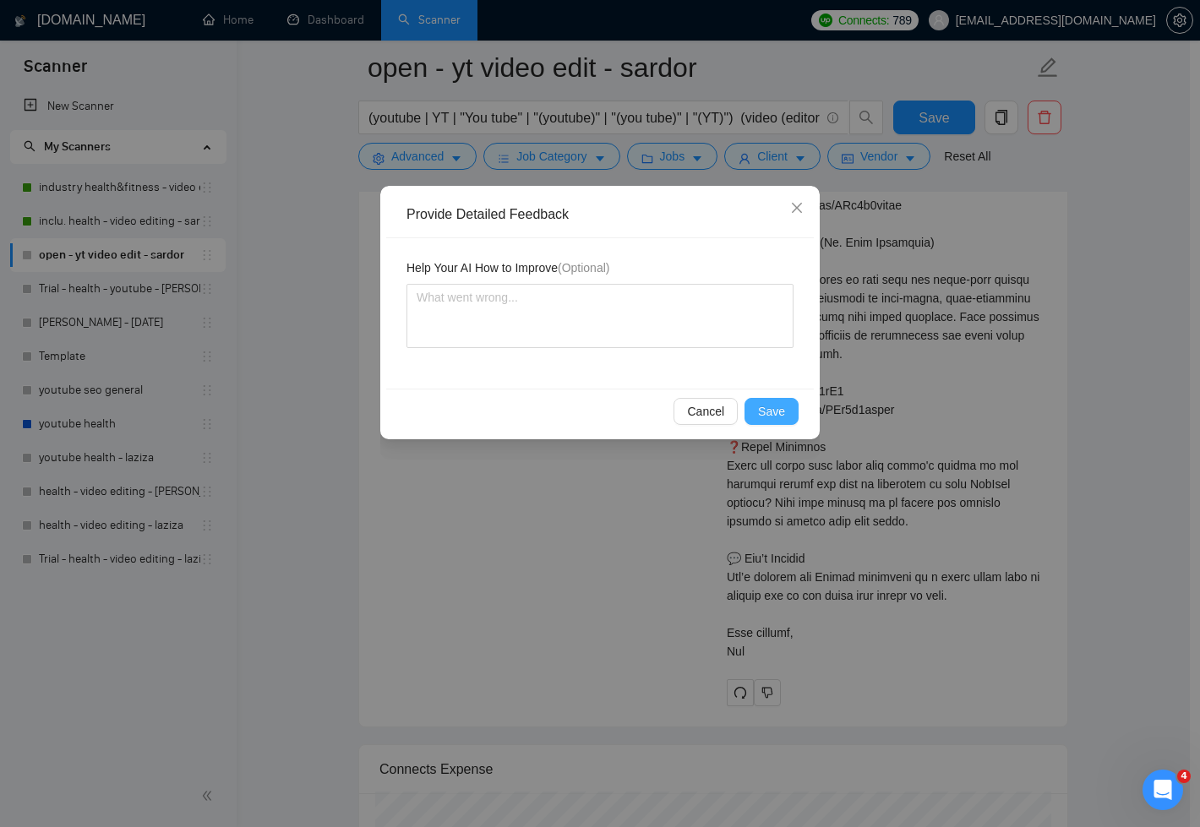
click at [775, 414] on span "Save" at bounding box center [771, 411] width 27 height 19
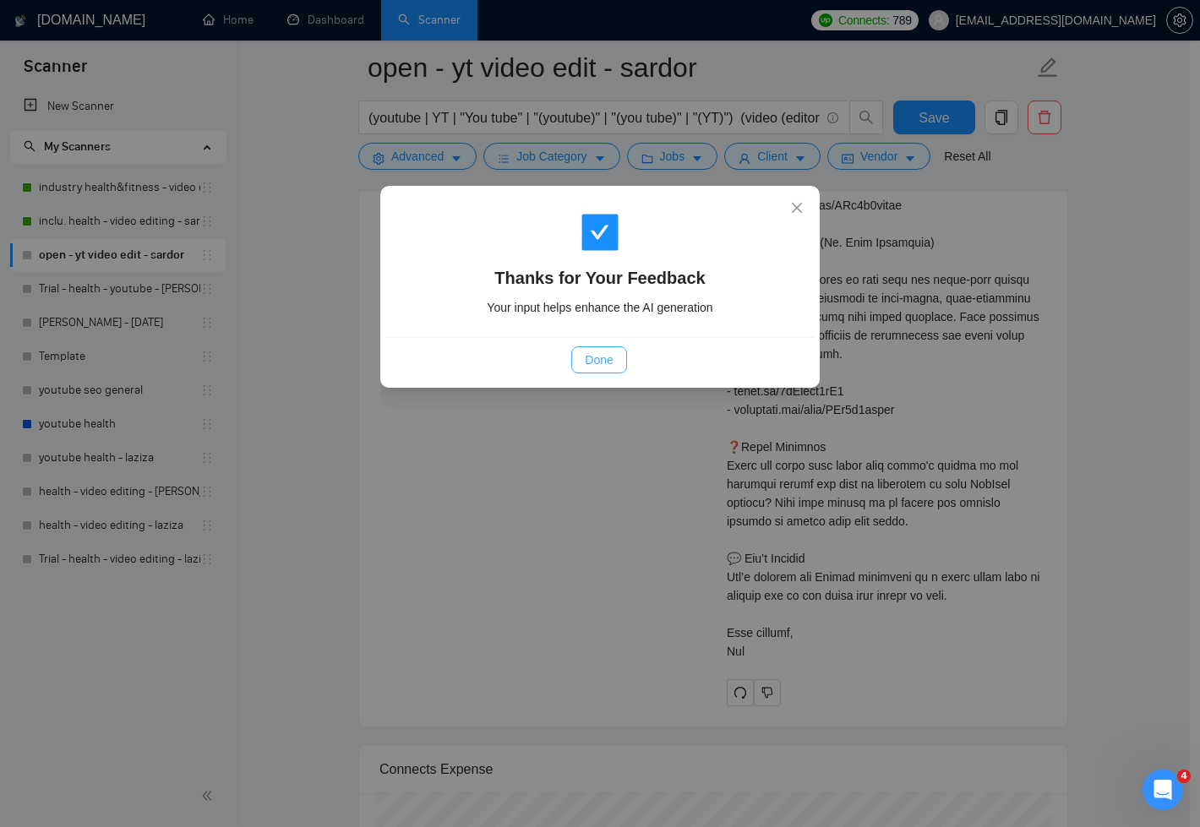
click at [596, 364] on span "Done" at bounding box center [599, 360] width 28 height 19
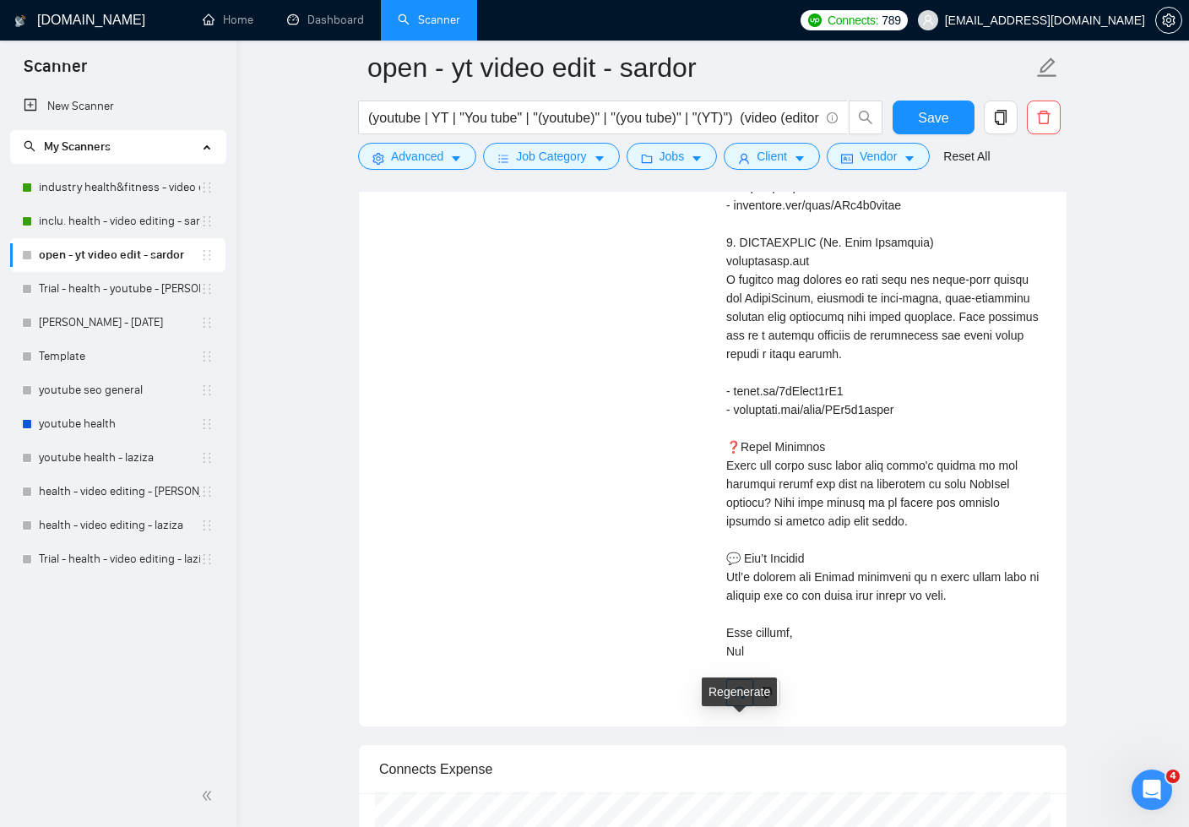
click at [737, 699] on icon "redo" at bounding box center [740, 693] width 14 height 14
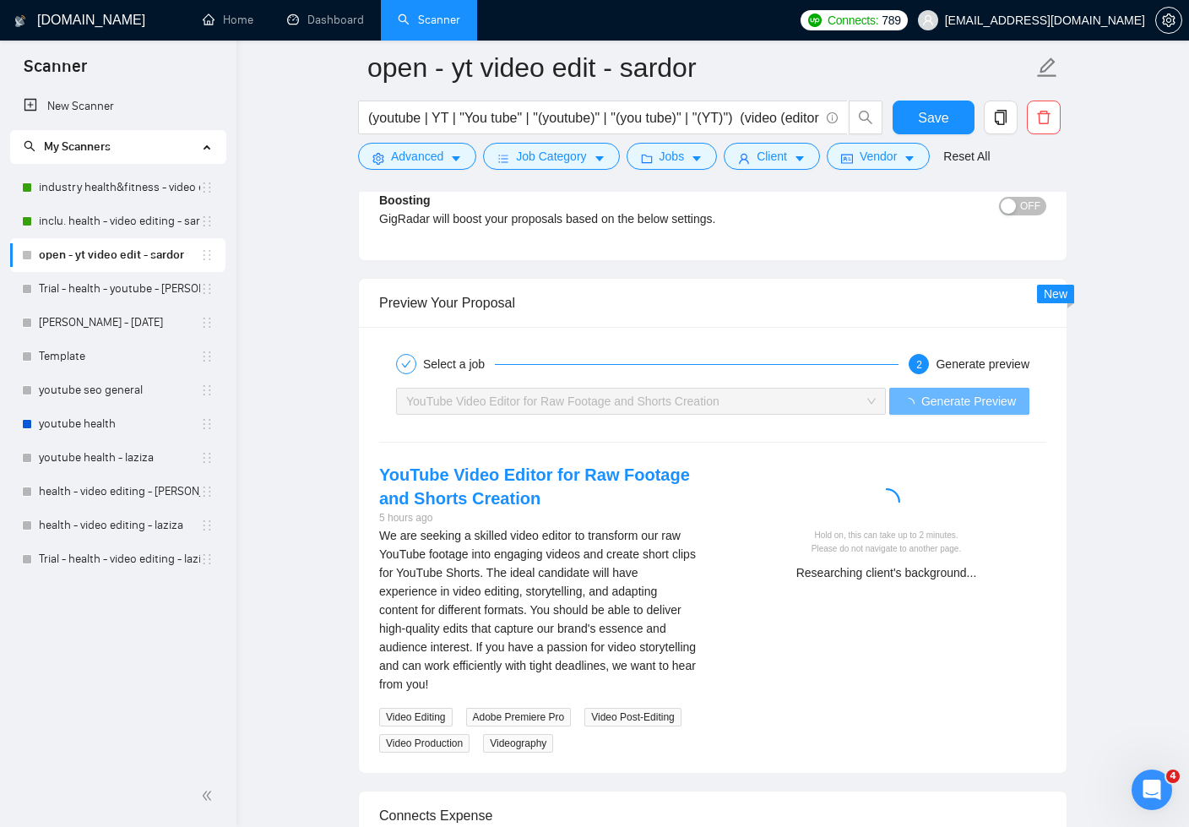
scroll to position [4116, 0]
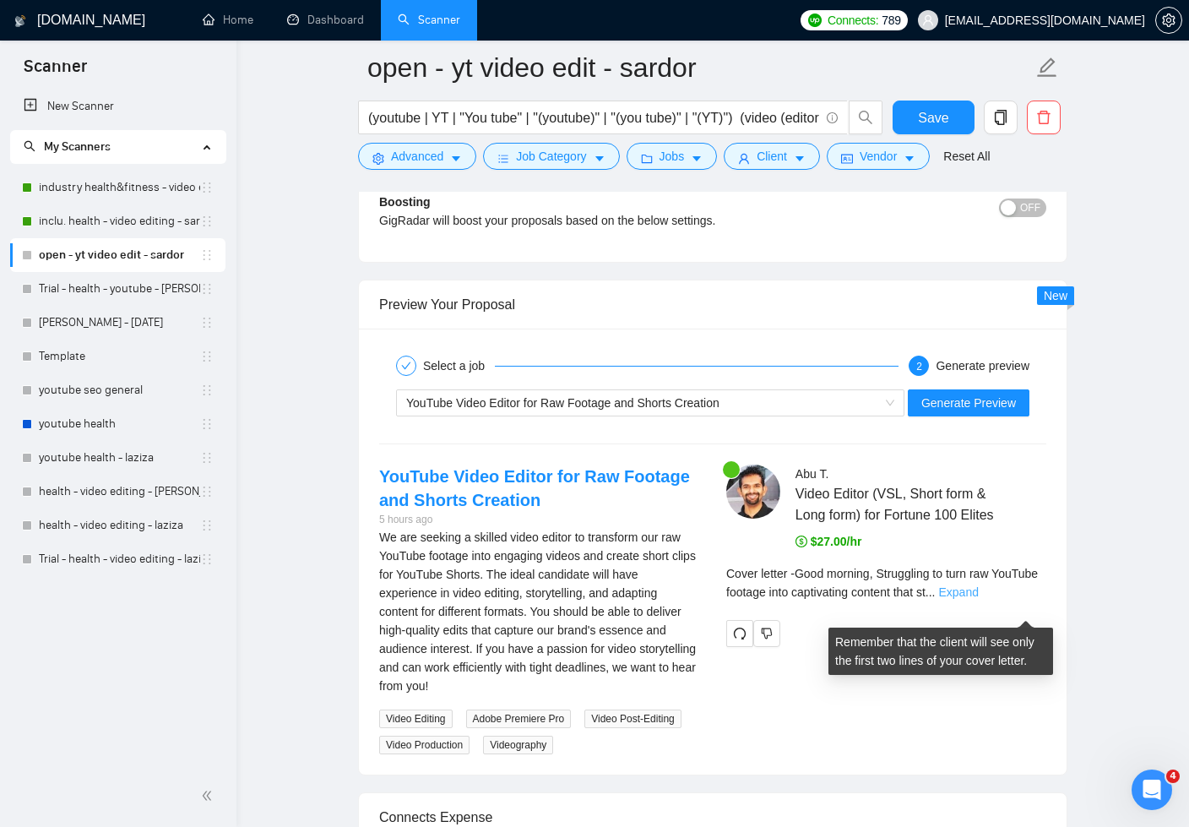
click at [979, 599] on link "Expand" at bounding box center [959, 592] width 40 height 14
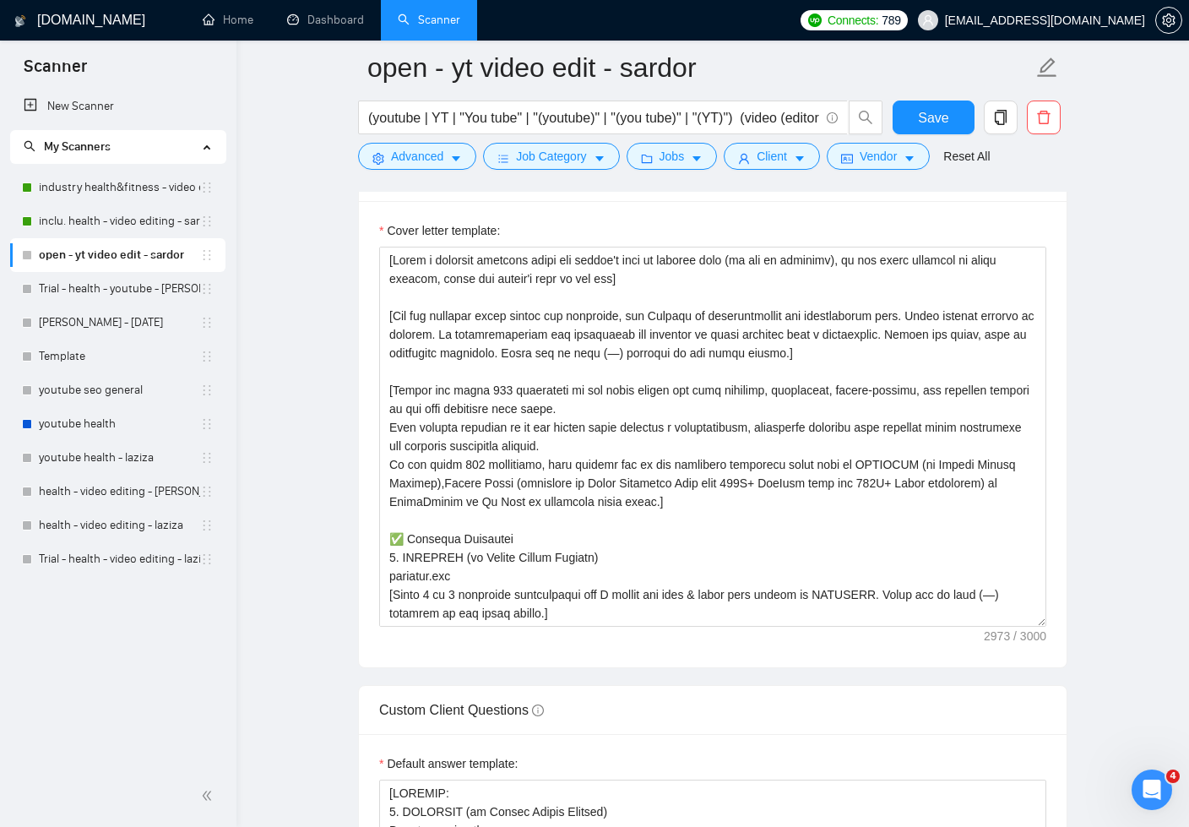
scroll to position [1963, 0]
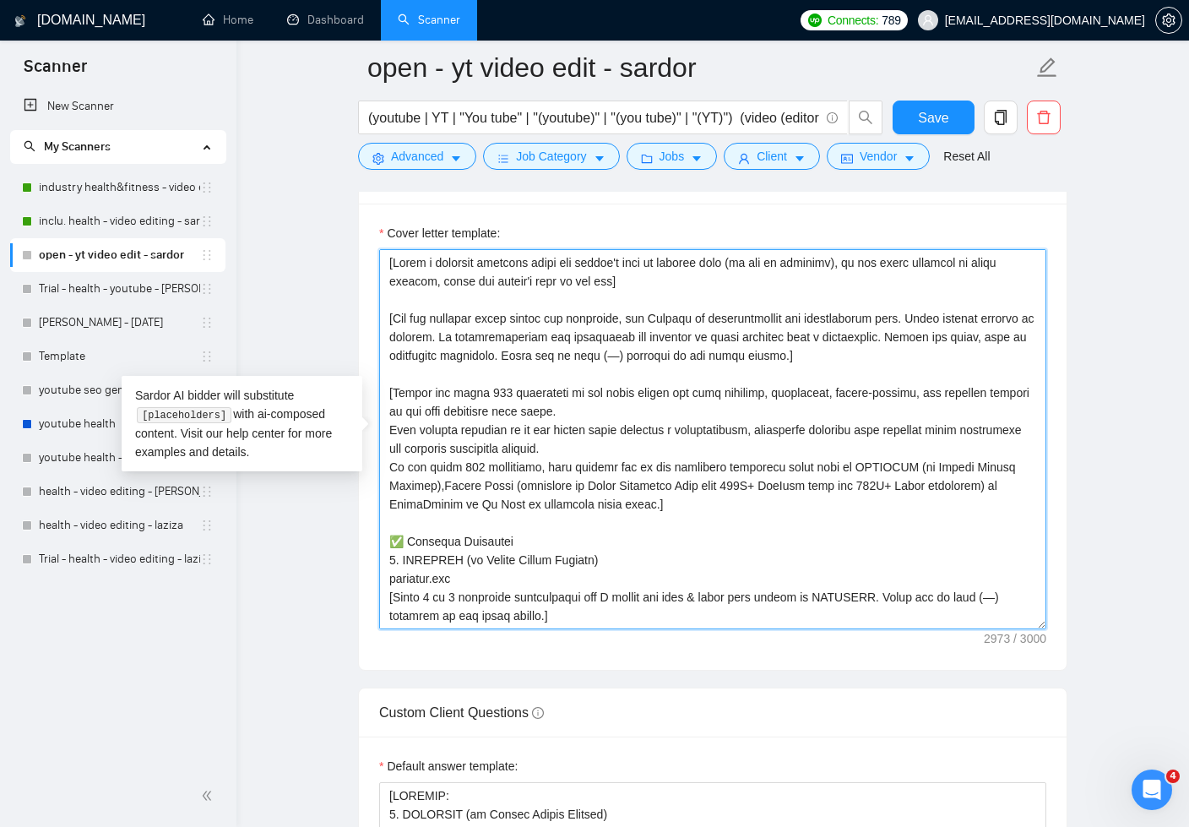
click at [438, 482] on textarea "Cover letter template:" at bounding box center [712, 439] width 667 height 380
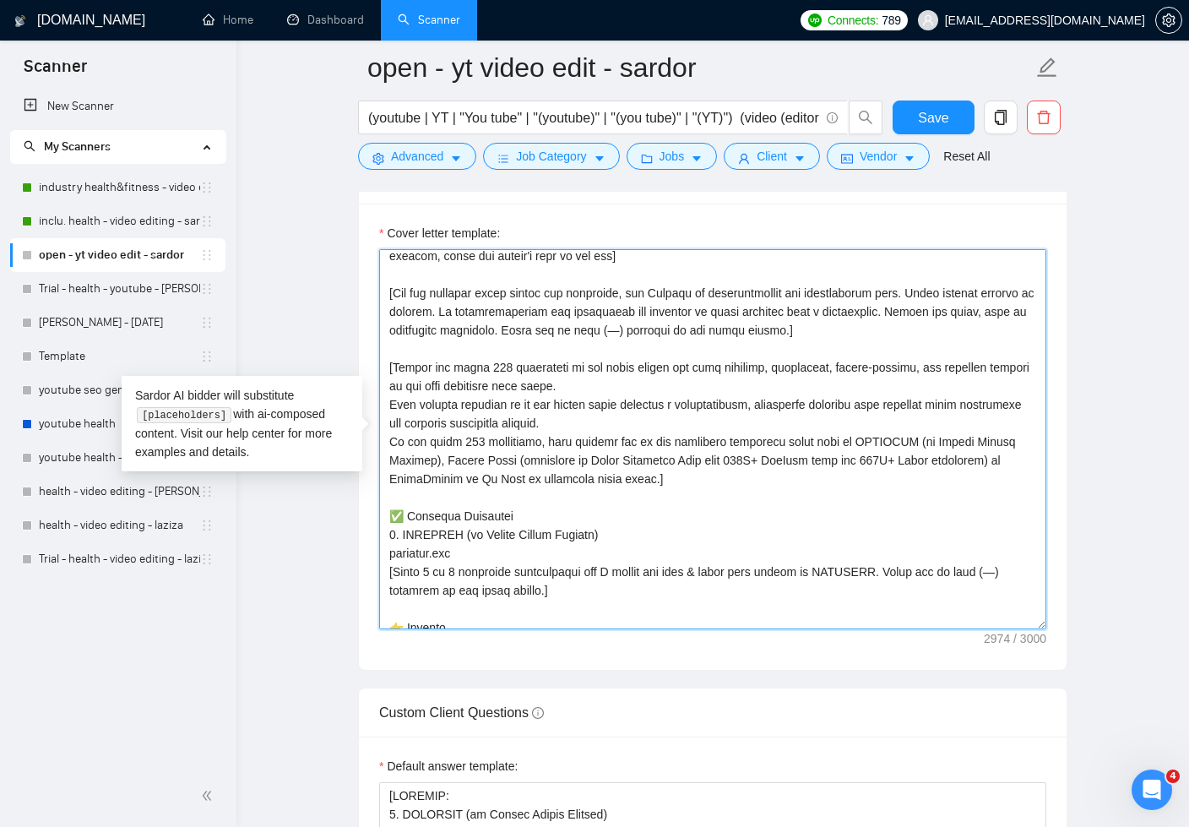
scroll to position [44, 0]
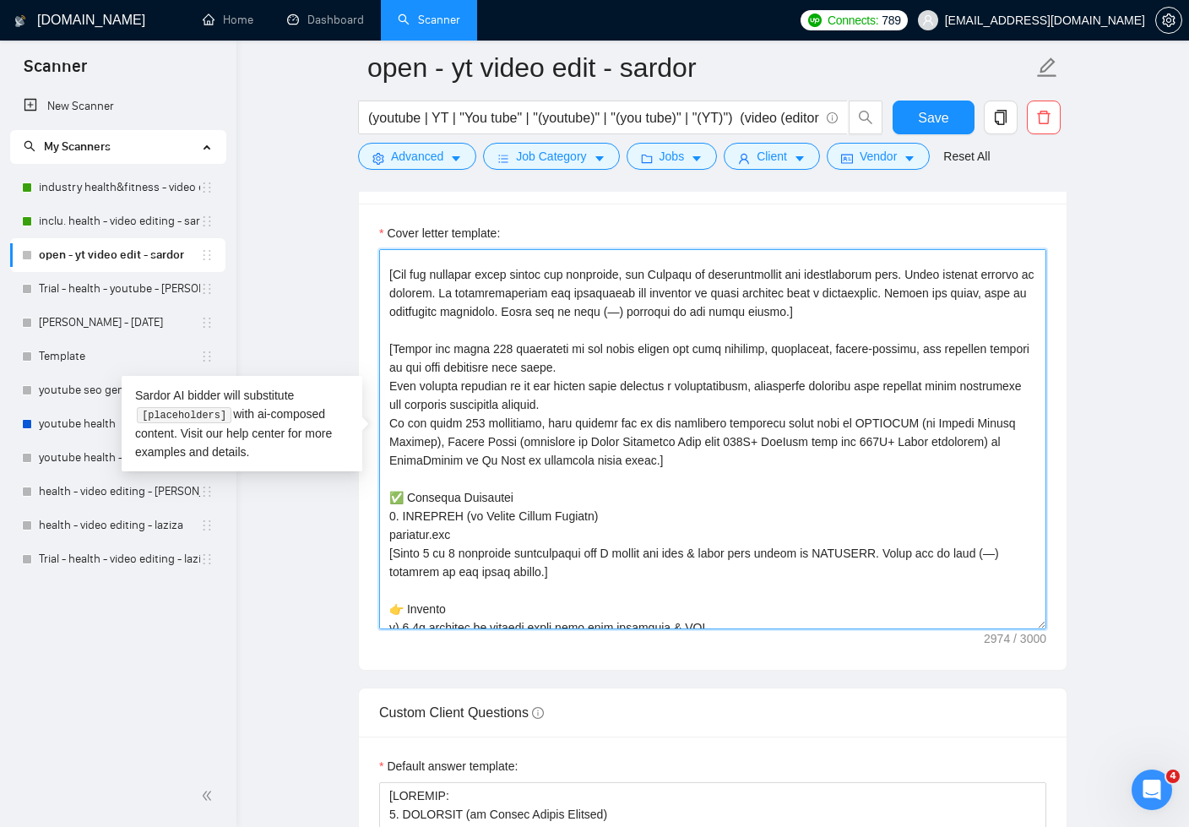
drag, startPoint x: 706, startPoint y: 549, endPoint x: 812, endPoint y: 550, distance: 105.6
click at [812, 550] on textarea "Cover letter template:" at bounding box center [712, 439] width 667 height 380
paste textarea "& short form videos"
drag, startPoint x: 520, startPoint y: 548, endPoint x: 585, endPoint y: 551, distance: 65.1
click at [585, 551] on textarea "Cover letter template:" at bounding box center [712, 439] width 667 height 380
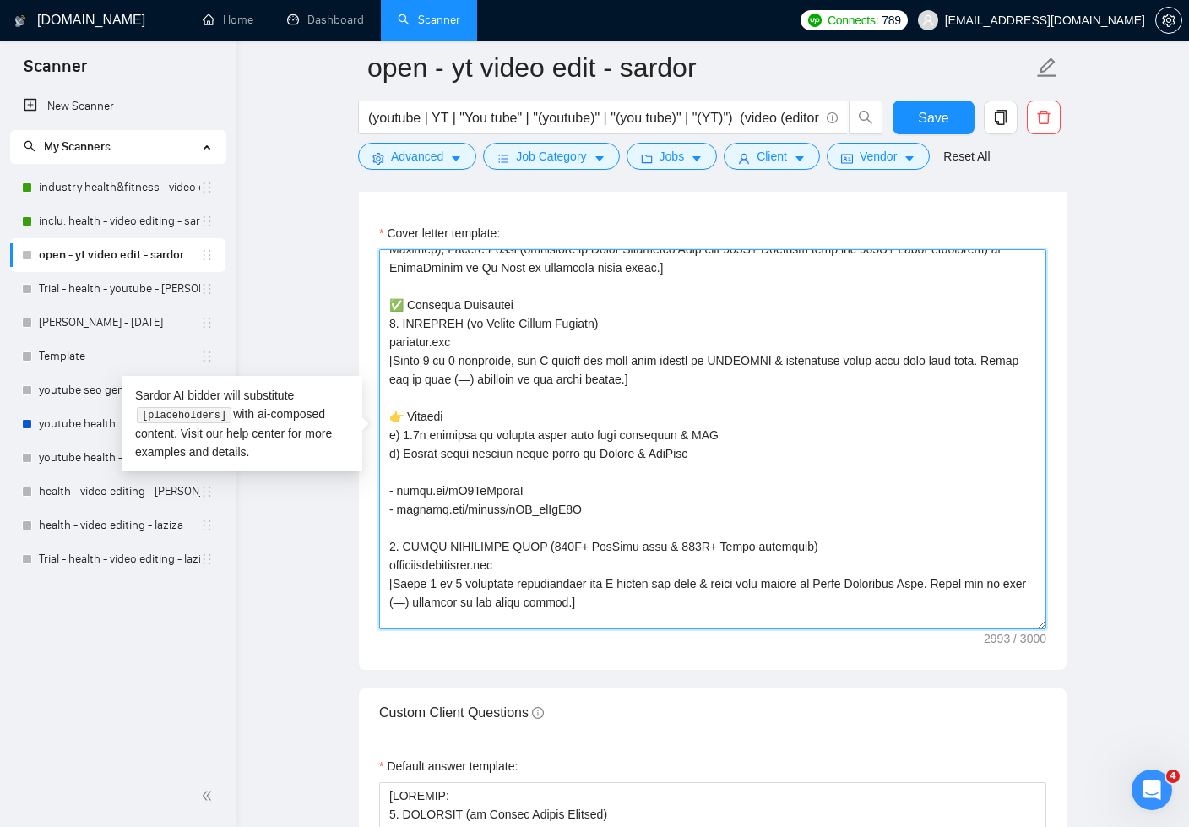
scroll to position [286, 0]
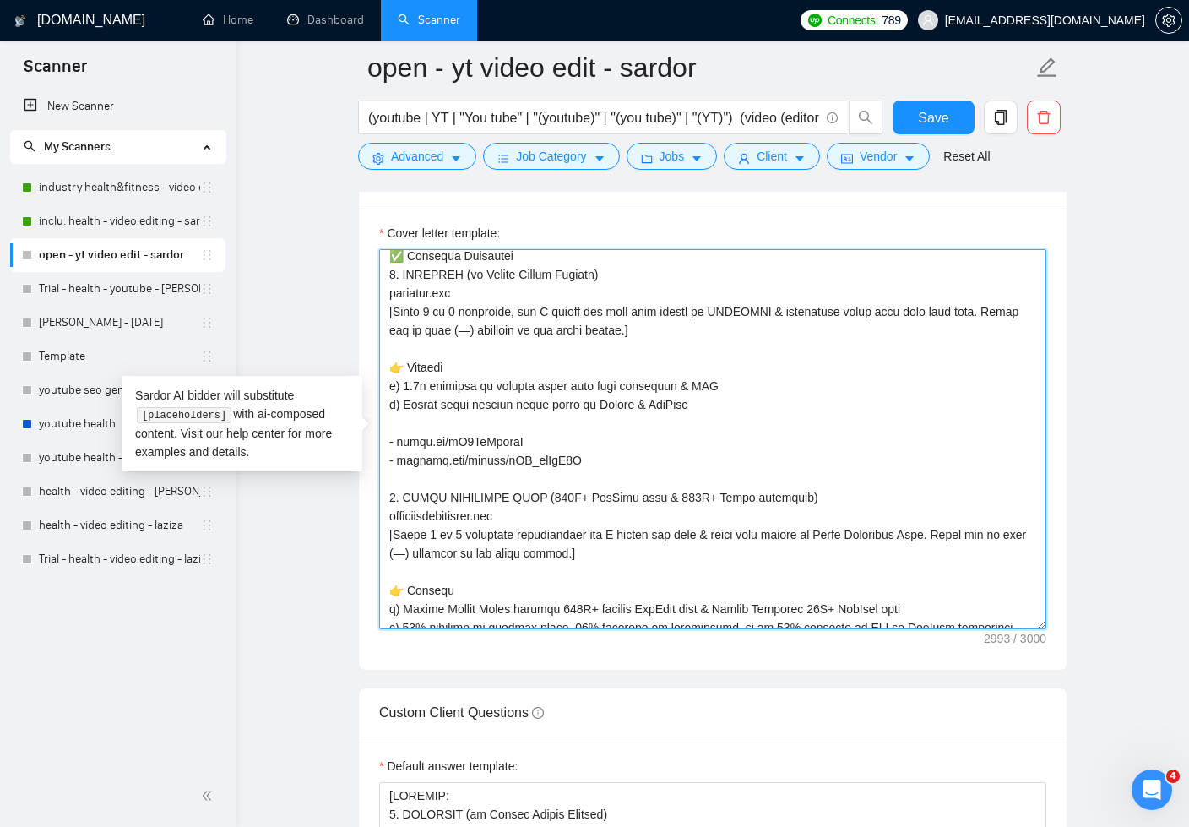
drag, startPoint x: 654, startPoint y: 531, endPoint x: 770, endPoint y: 530, distance: 116.6
click at [770, 530] on textarea "Cover letter template:" at bounding box center [712, 439] width 667 height 380
click at [845, 531] on textarea "Cover letter template:" at bounding box center [712, 439] width 667 height 380
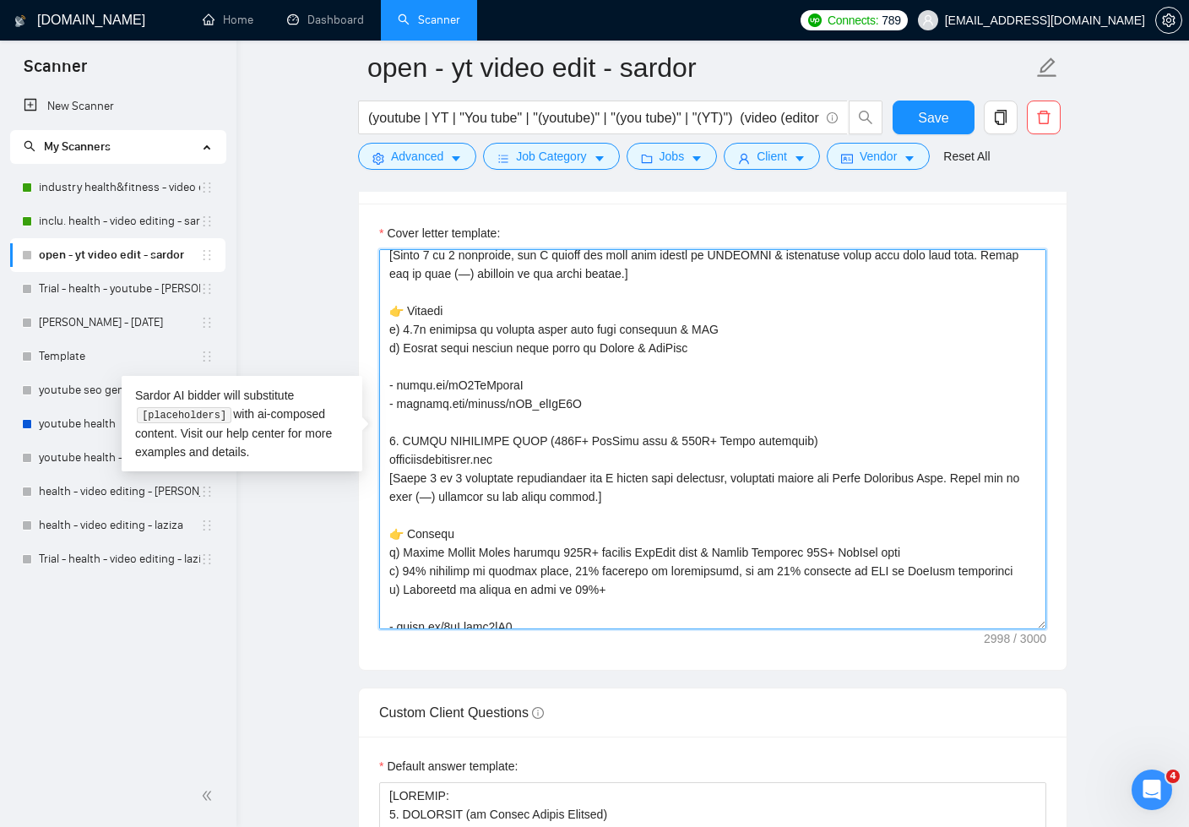
scroll to position [541, 0]
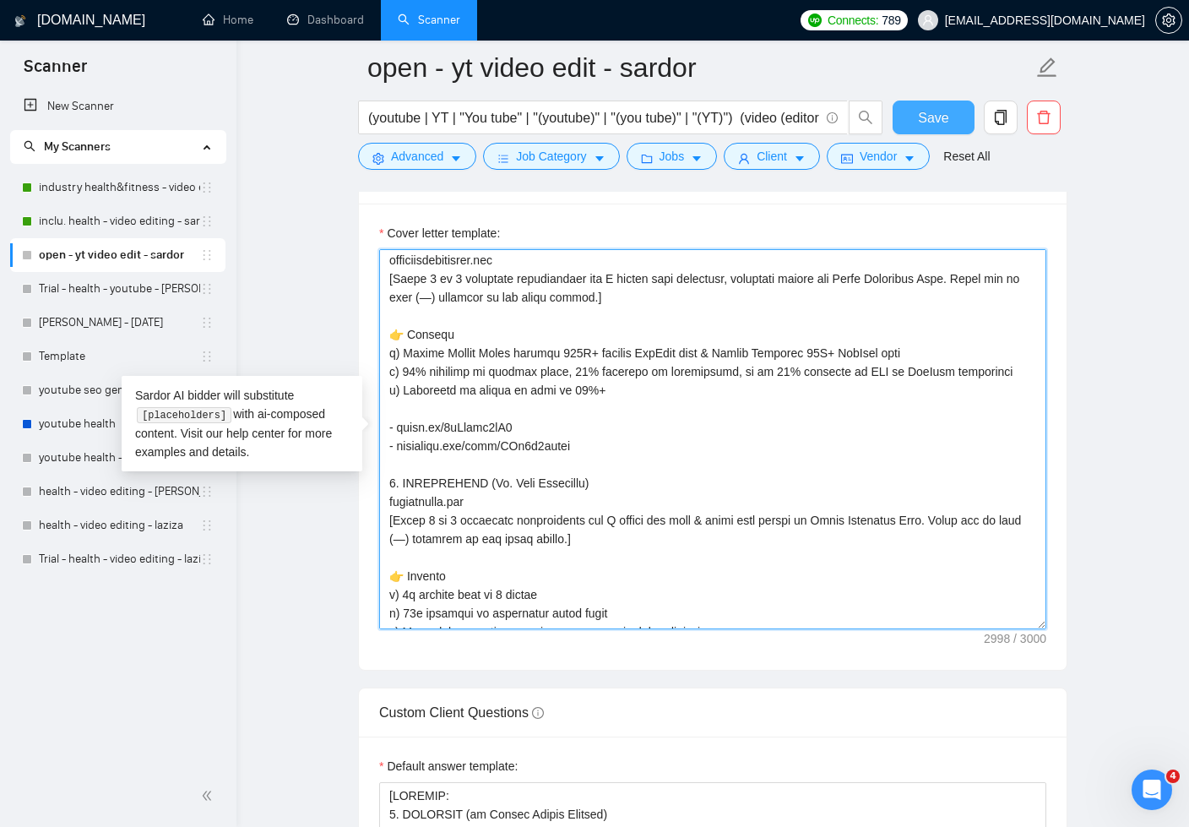
type textarea "[Lorem i dolorsit ametcons adipi eli seddoe't inci ut laboree dolo (ma ali en a…"
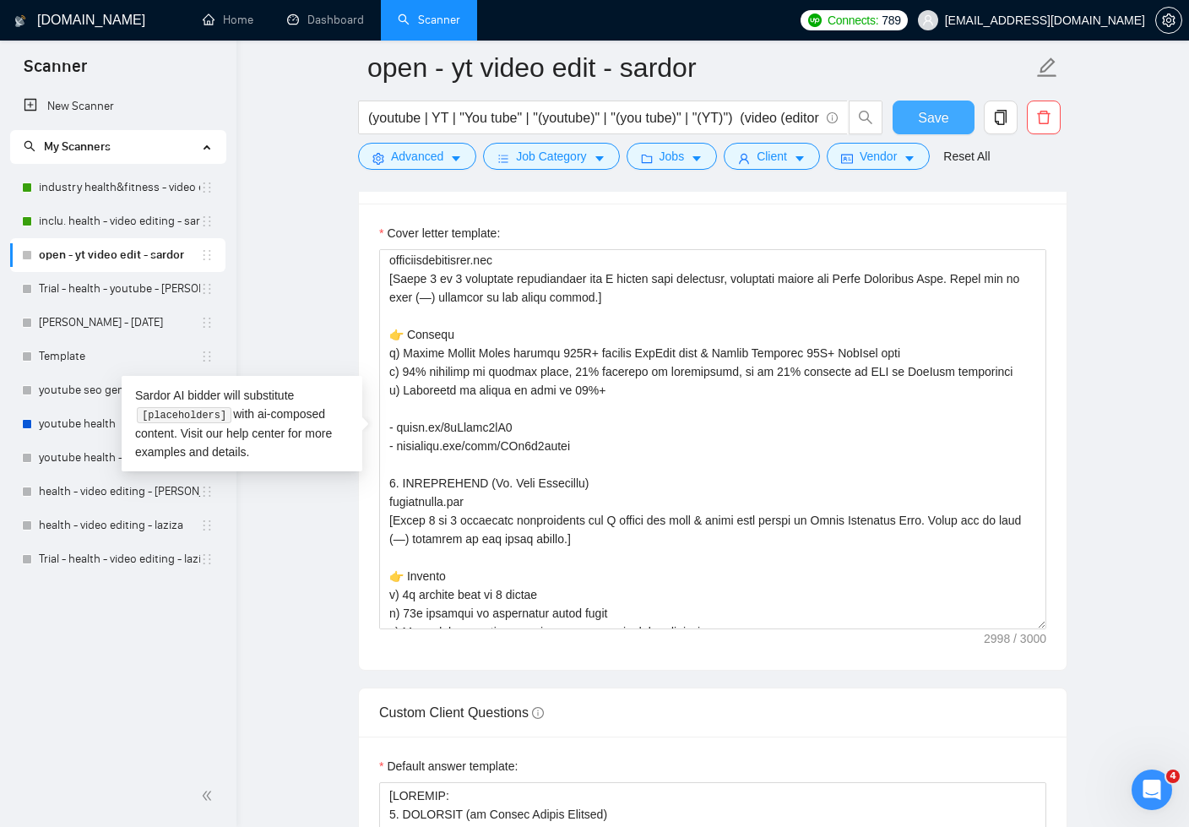
click at [940, 111] on span "Save" at bounding box center [933, 117] width 30 height 21
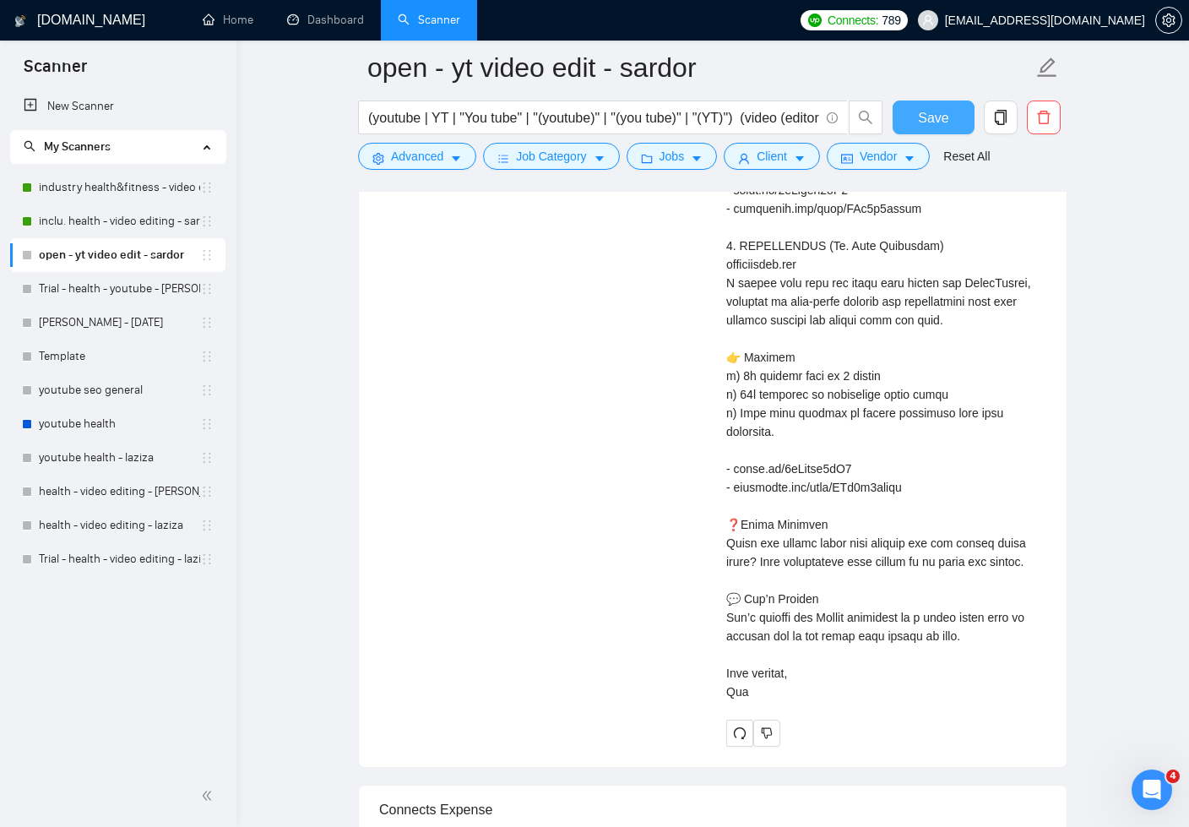
scroll to position [5694, 0]
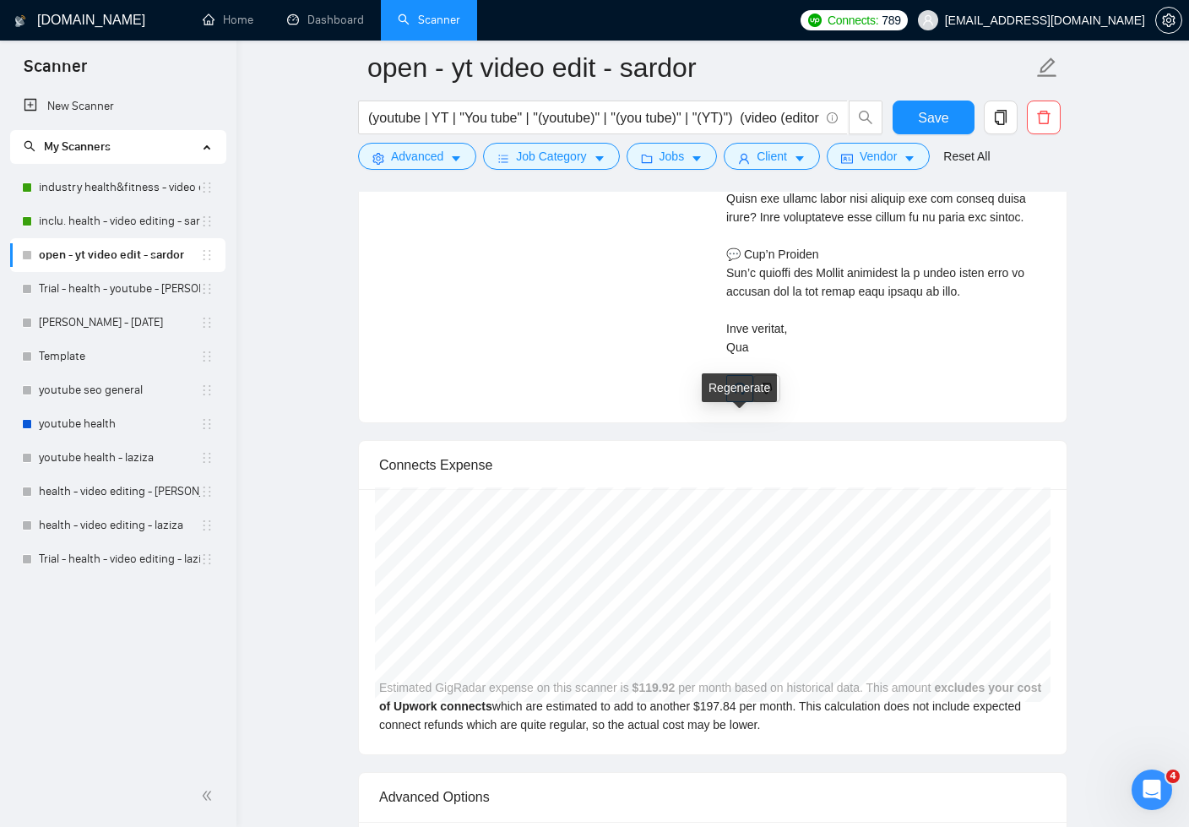
click at [739, 395] on icon "redo" at bounding box center [740, 389] width 14 height 14
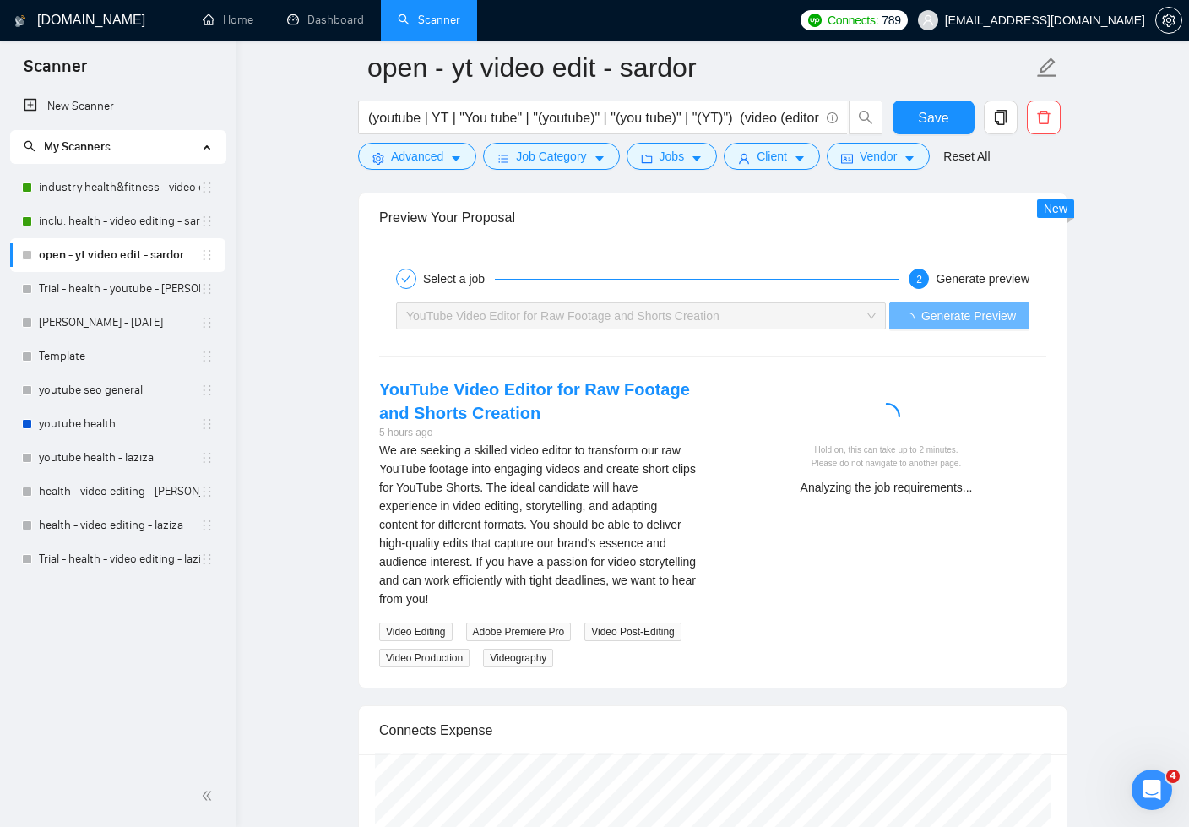
scroll to position [4281, 0]
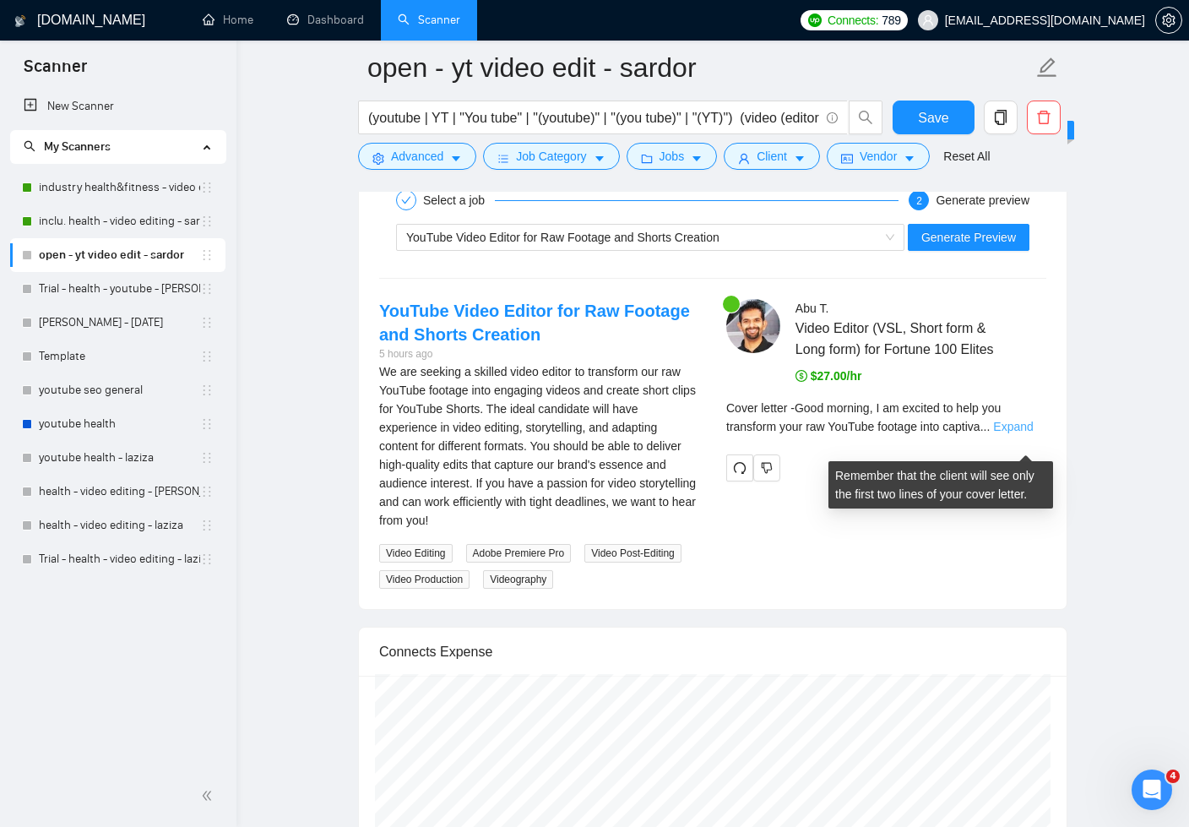
click at [1015, 433] on link "Expand" at bounding box center [1013, 427] width 40 height 14
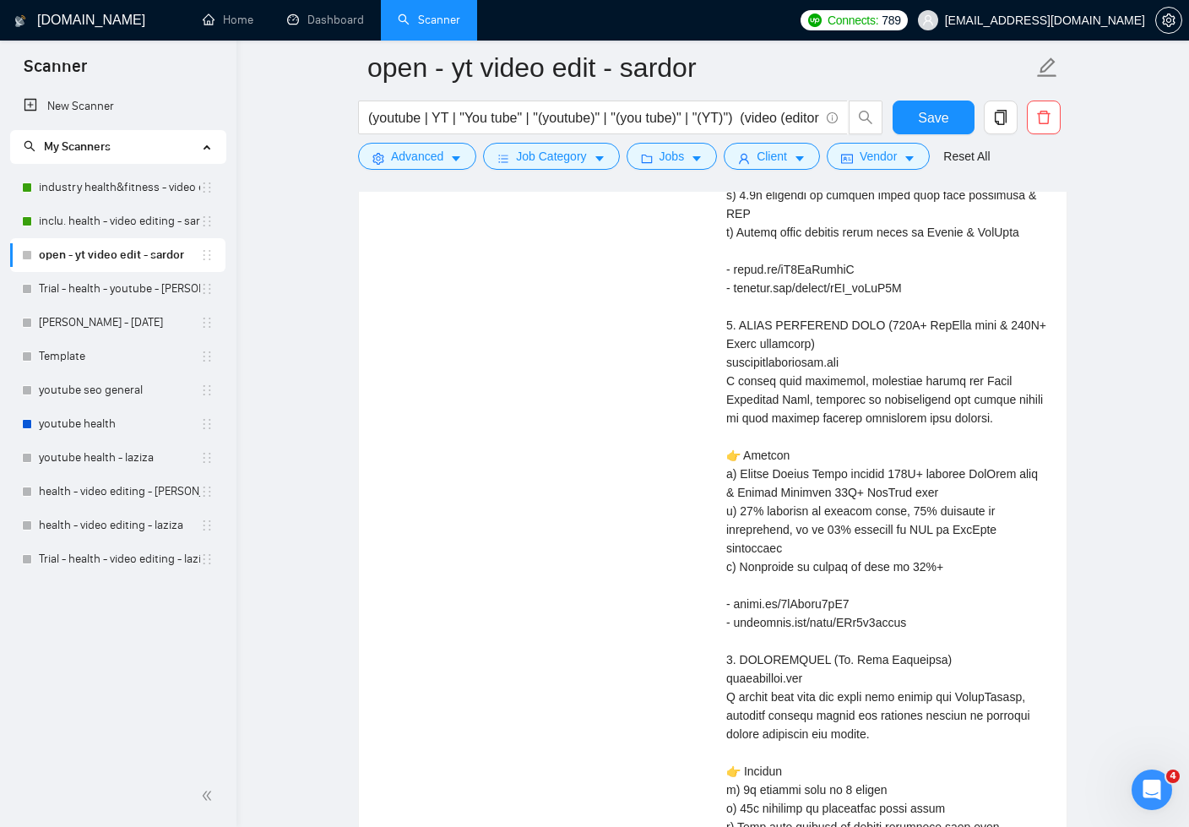
scroll to position [4290, 0]
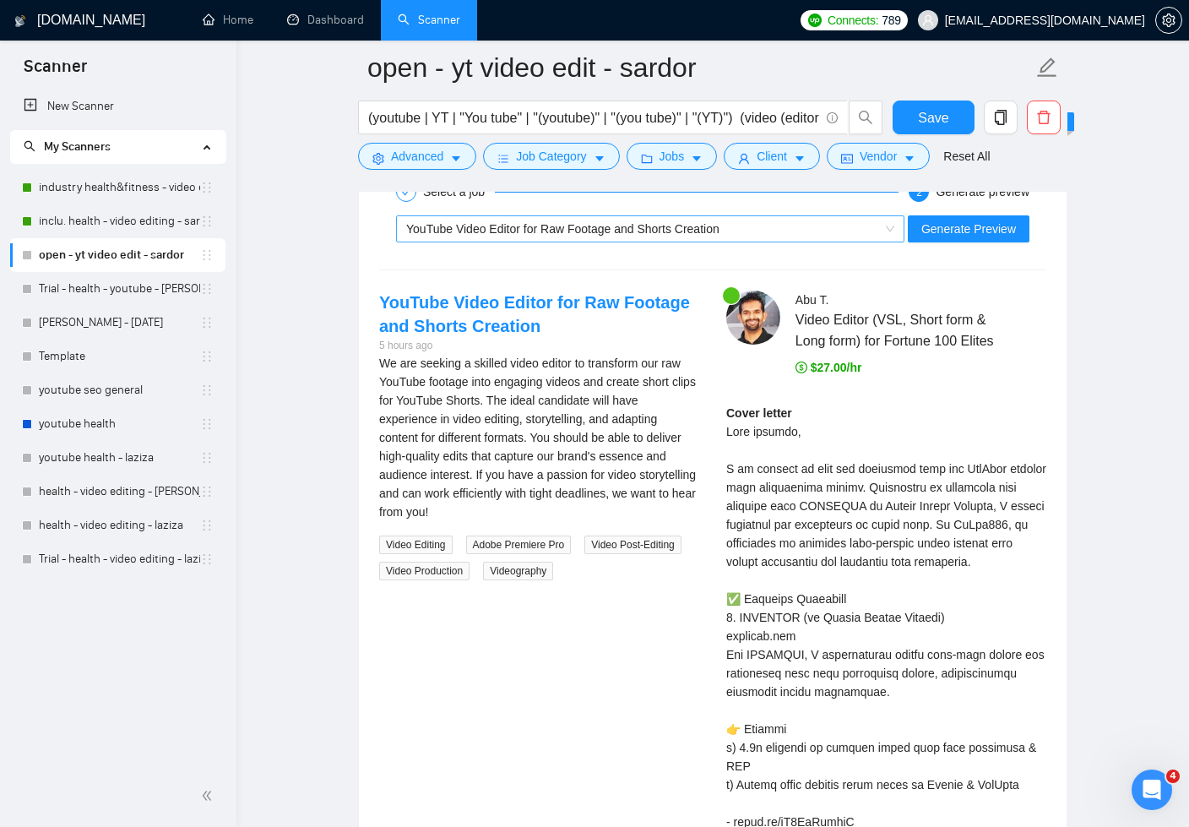
click at [862, 226] on div "YouTube Video Editor for Raw Footage and Shorts Creation" at bounding box center [642, 228] width 473 height 25
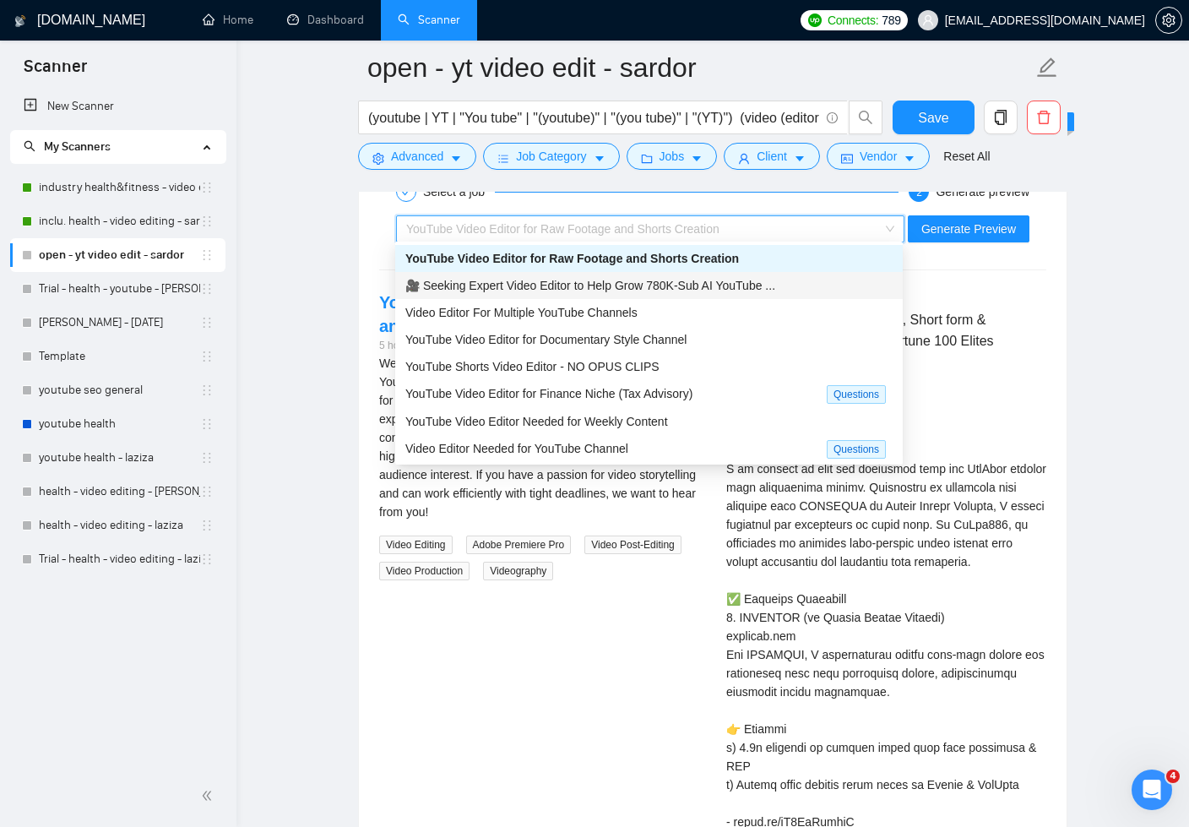
click at [786, 280] on div "🎥 Seeking Expert Video Editor to Help Grow 780K-Sub AI YouTube ..." at bounding box center [648, 285] width 487 height 19
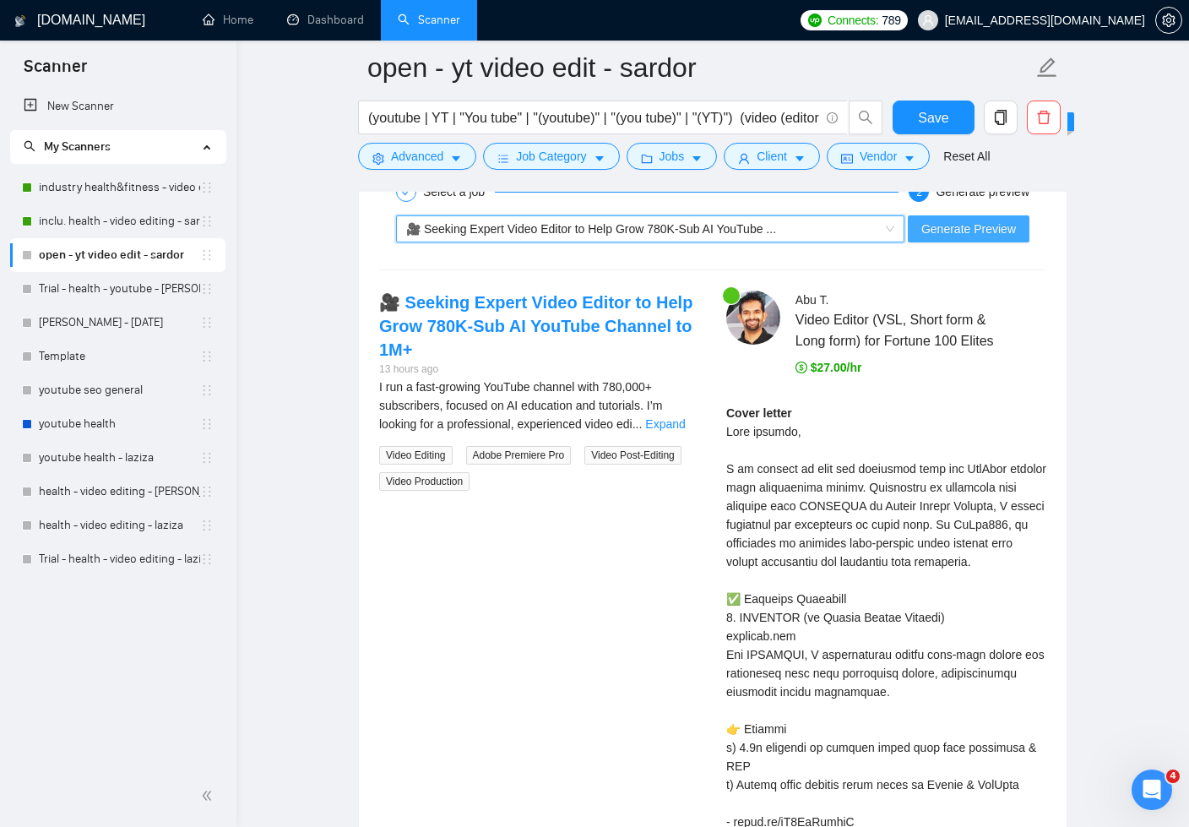
click at [957, 229] on span "Generate Preview" at bounding box center [969, 229] width 95 height 19
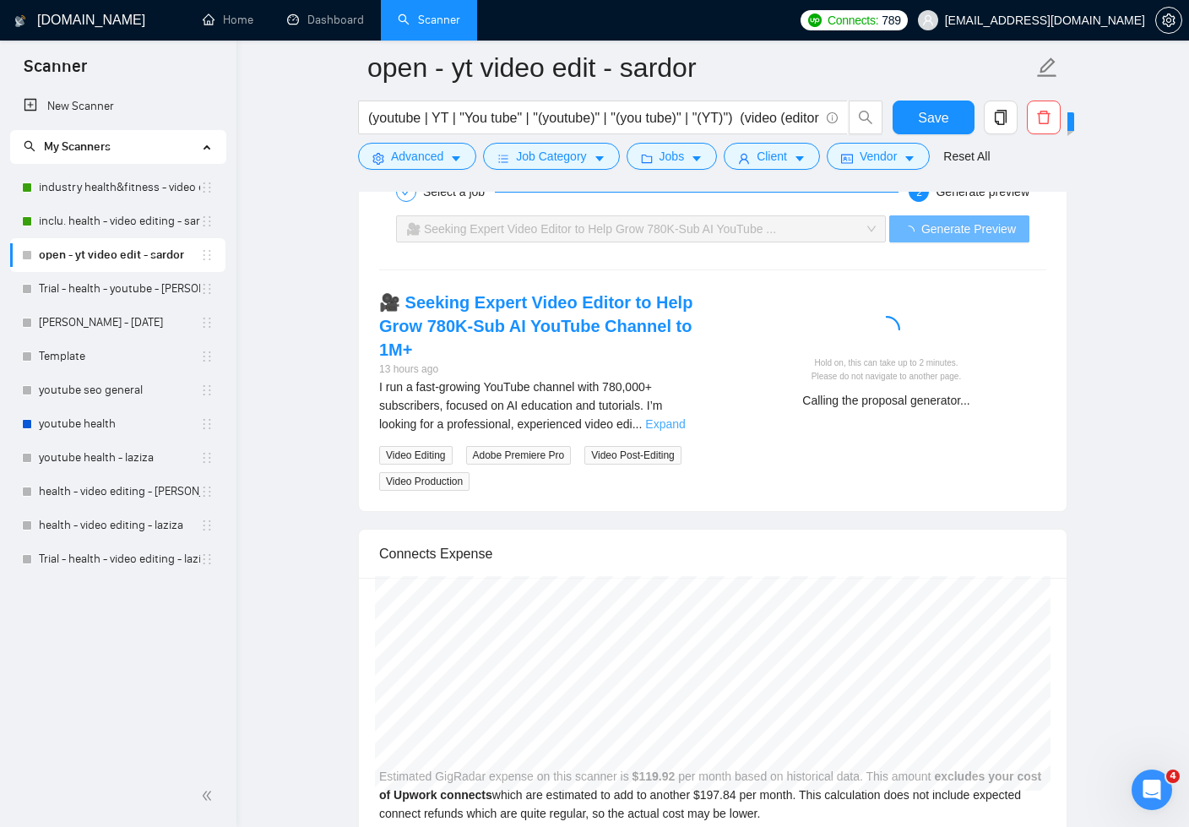
click at [682, 417] on link "Expand" at bounding box center [665, 424] width 40 height 14
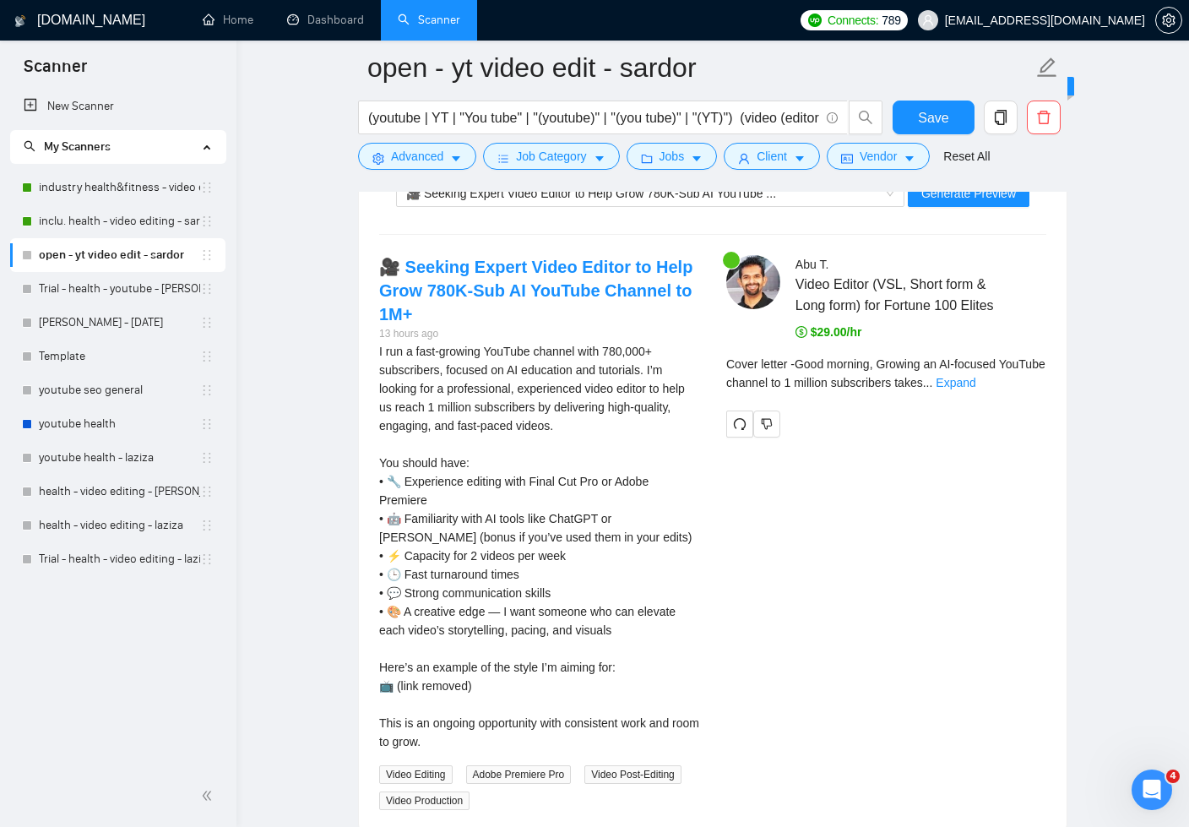
scroll to position [4372, 0]
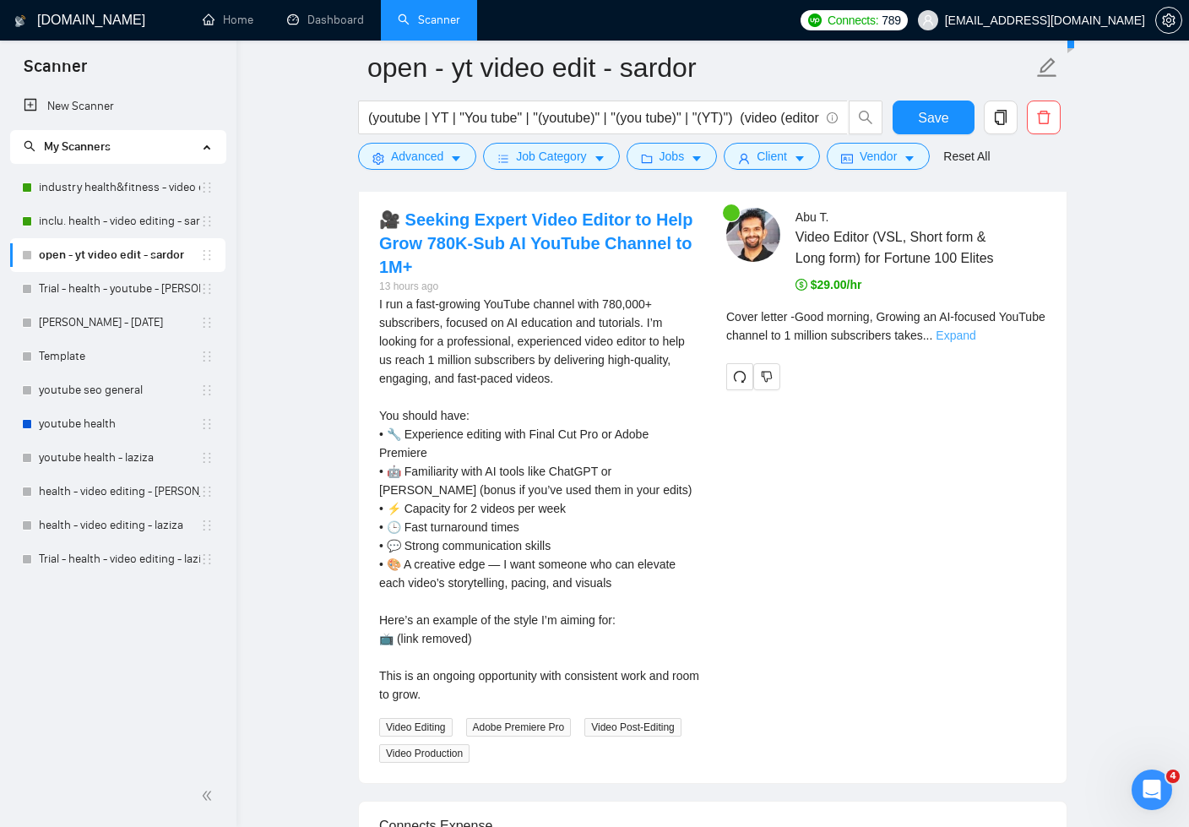
click at [976, 342] on link "Expand" at bounding box center [956, 336] width 40 height 14
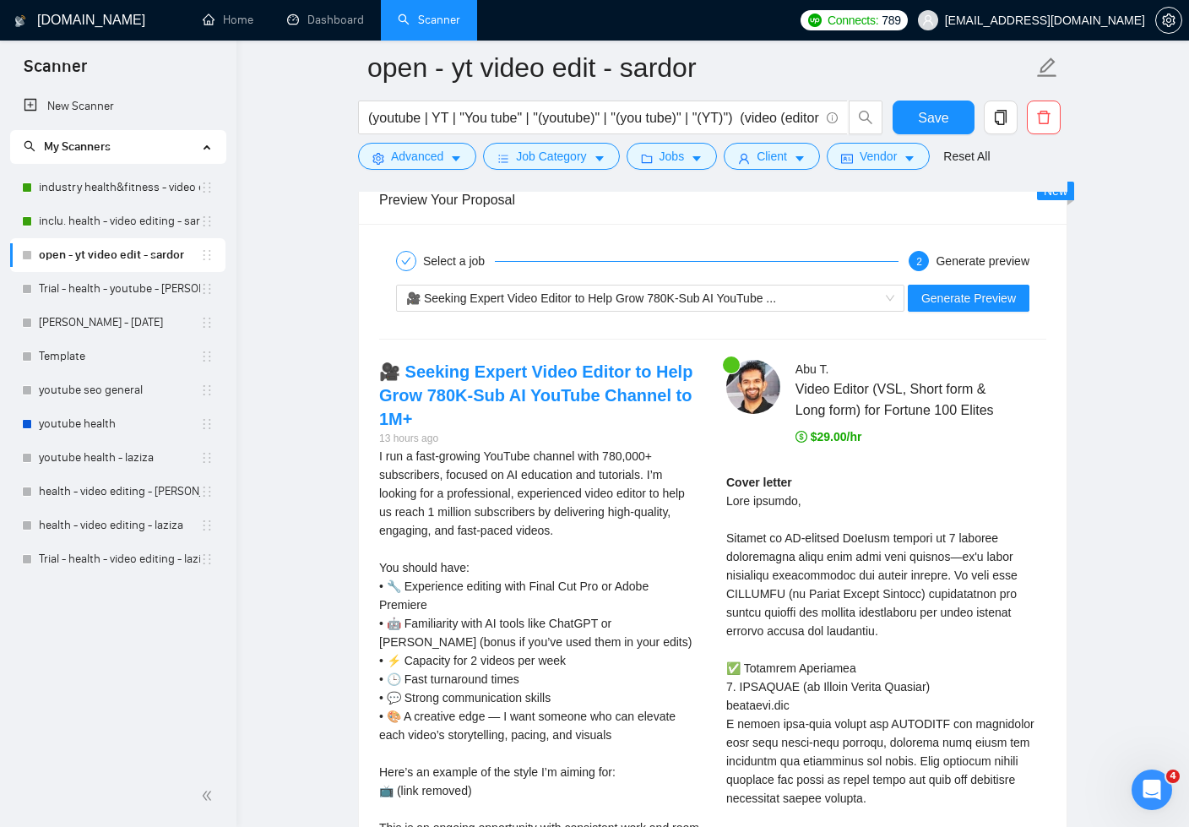
scroll to position [4247, 0]
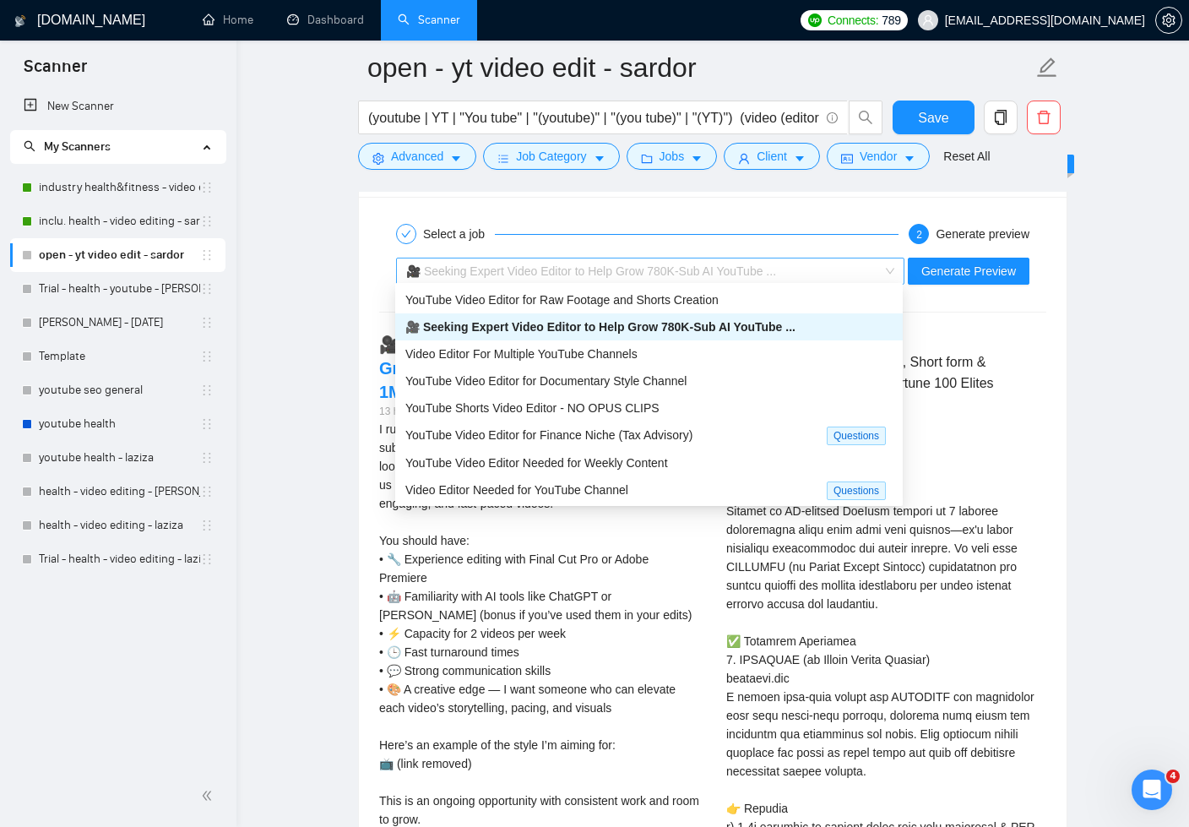
click at [763, 269] on span "🎥 Seeking Expert Video Editor to Help Grow 780K-Sub AI YouTube ..." at bounding box center [591, 271] width 370 height 14
click at [728, 373] on div "YouTube Video Editor for Documentary Style Channel" at bounding box center [648, 381] width 487 height 19
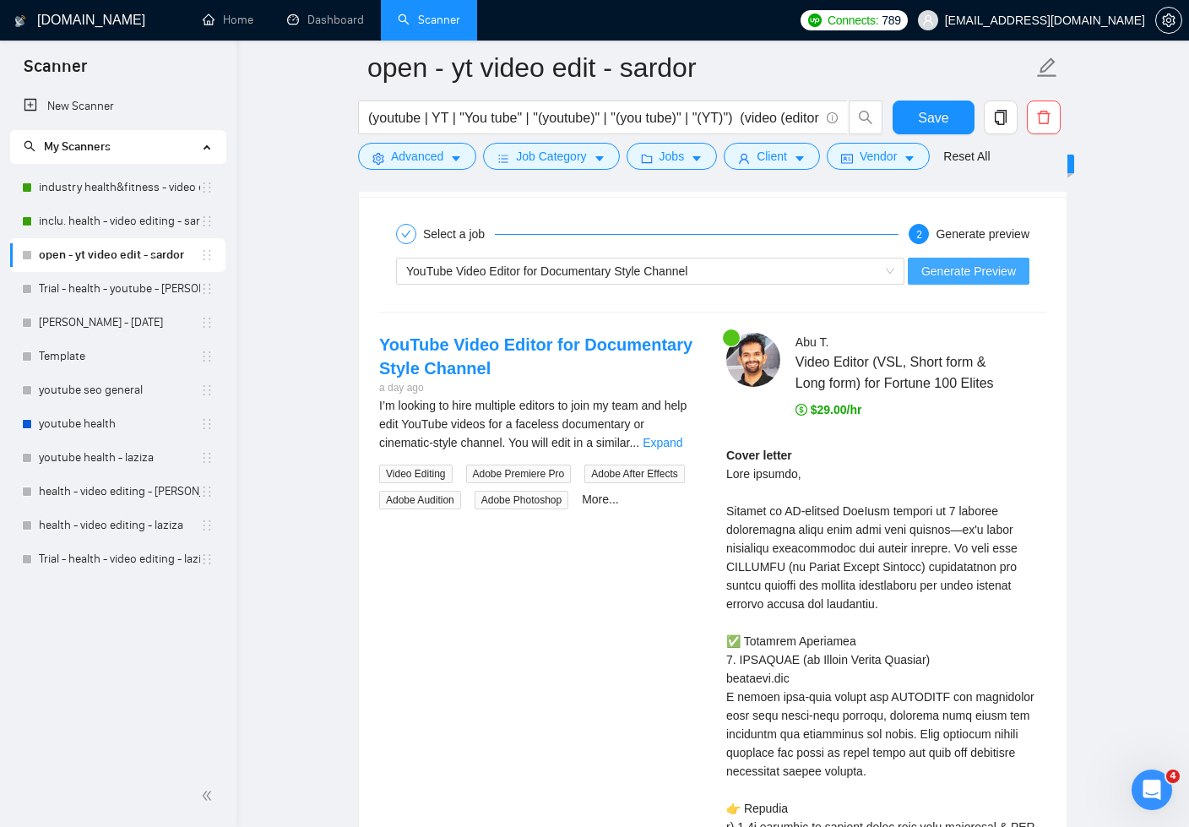
click at [997, 264] on span "Generate Preview" at bounding box center [969, 271] width 95 height 19
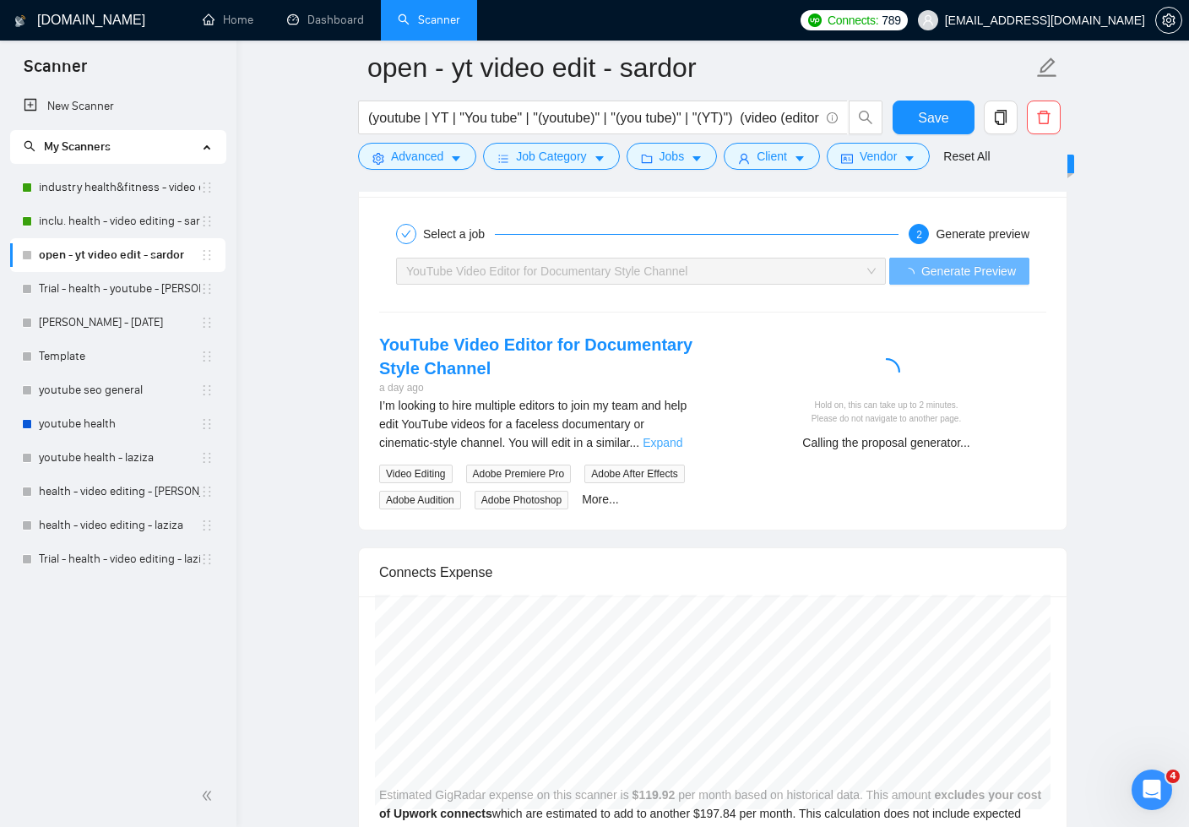
click at [671, 440] on link "Expand" at bounding box center [663, 443] width 40 height 14
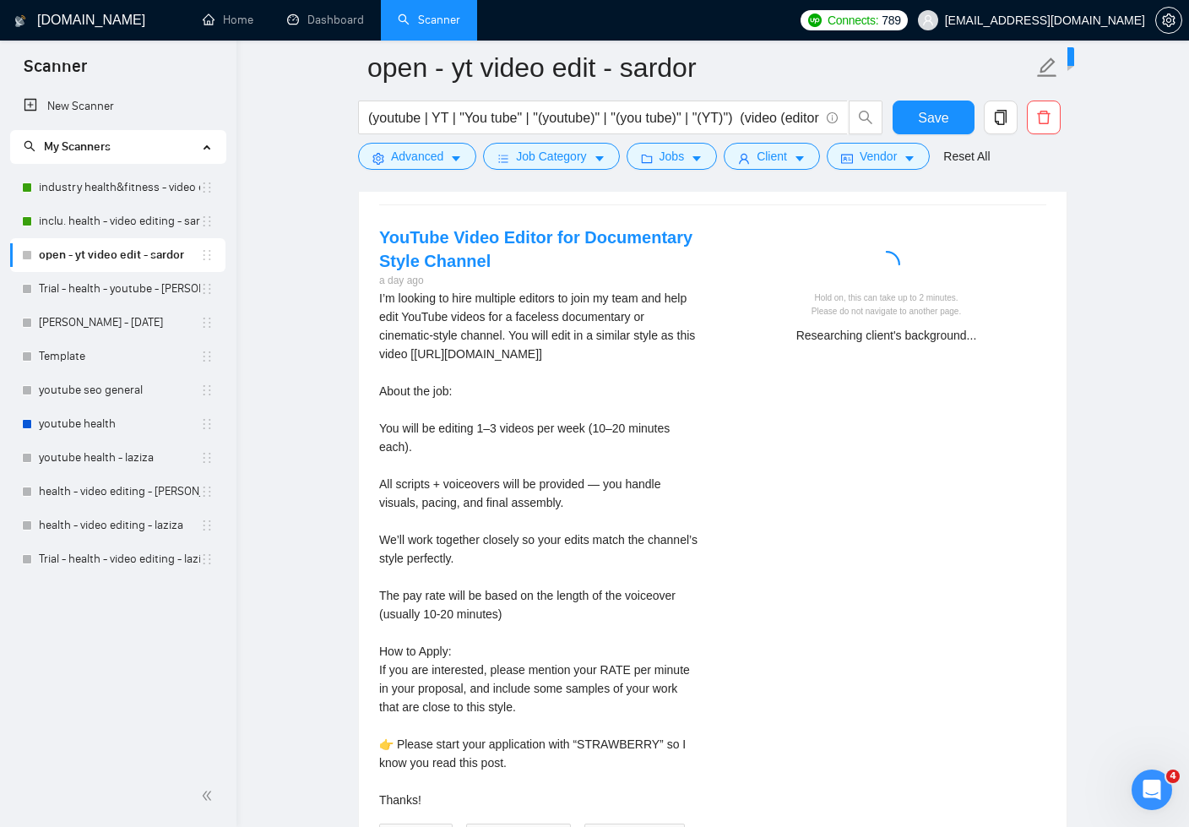
scroll to position [4357, 0]
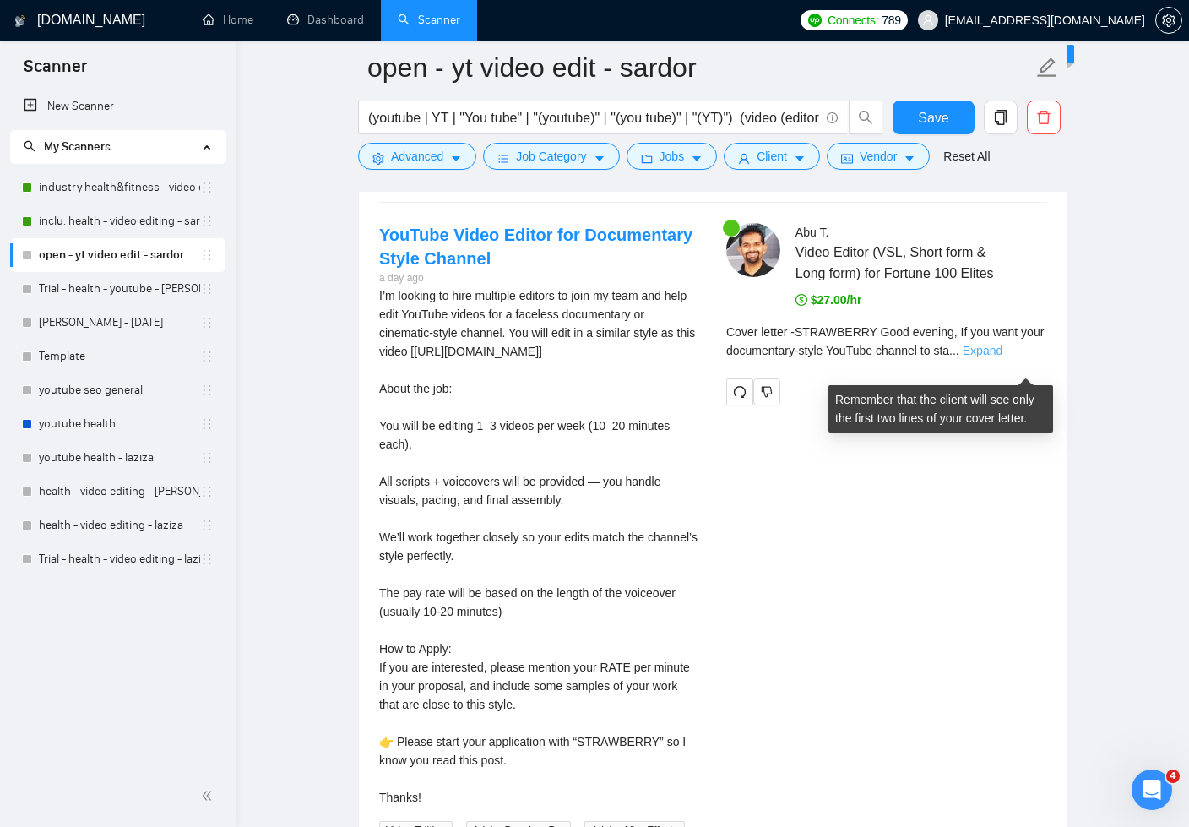
click at [1003, 357] on link "Expand" at bounding box center [983, 351] width 40 height 14
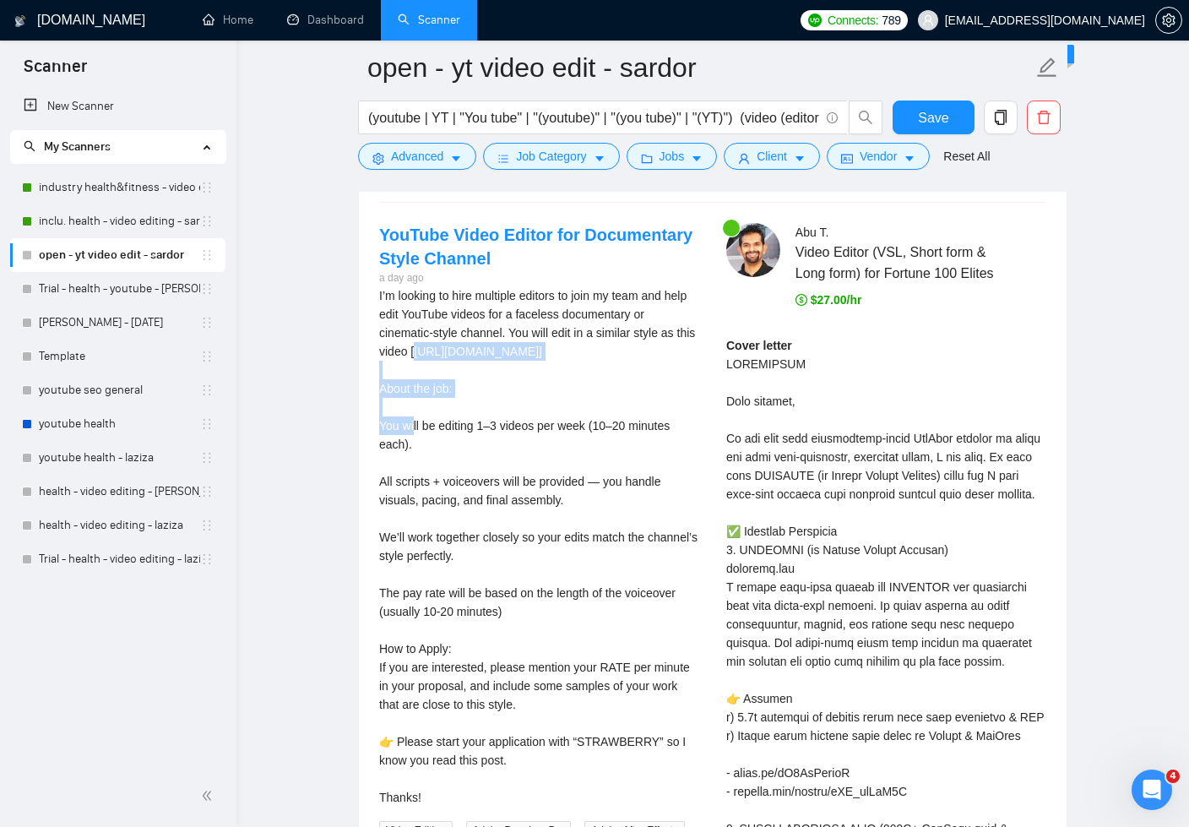
drag, startPoint x: 439, startPoint y: 346, endPoint x: 465, endPoint y: 364, distance: 30.9
click at [465, 364] on post "I’m looking to hire multiple editors to join my team and help edit YouTube vide…" at bounding box center [539, 546] width 320 height 520
copy post "[URL][DOMAIN_NAME]"
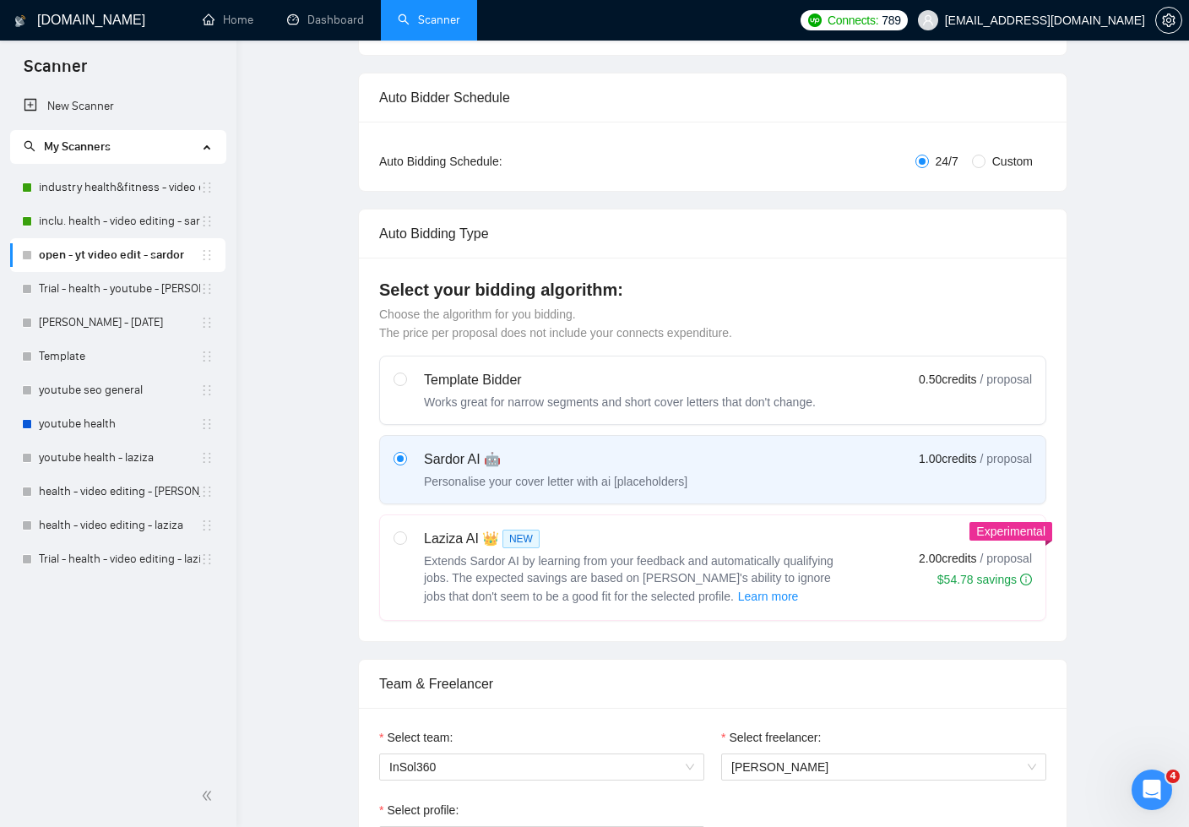
scroll to position [0, 0]
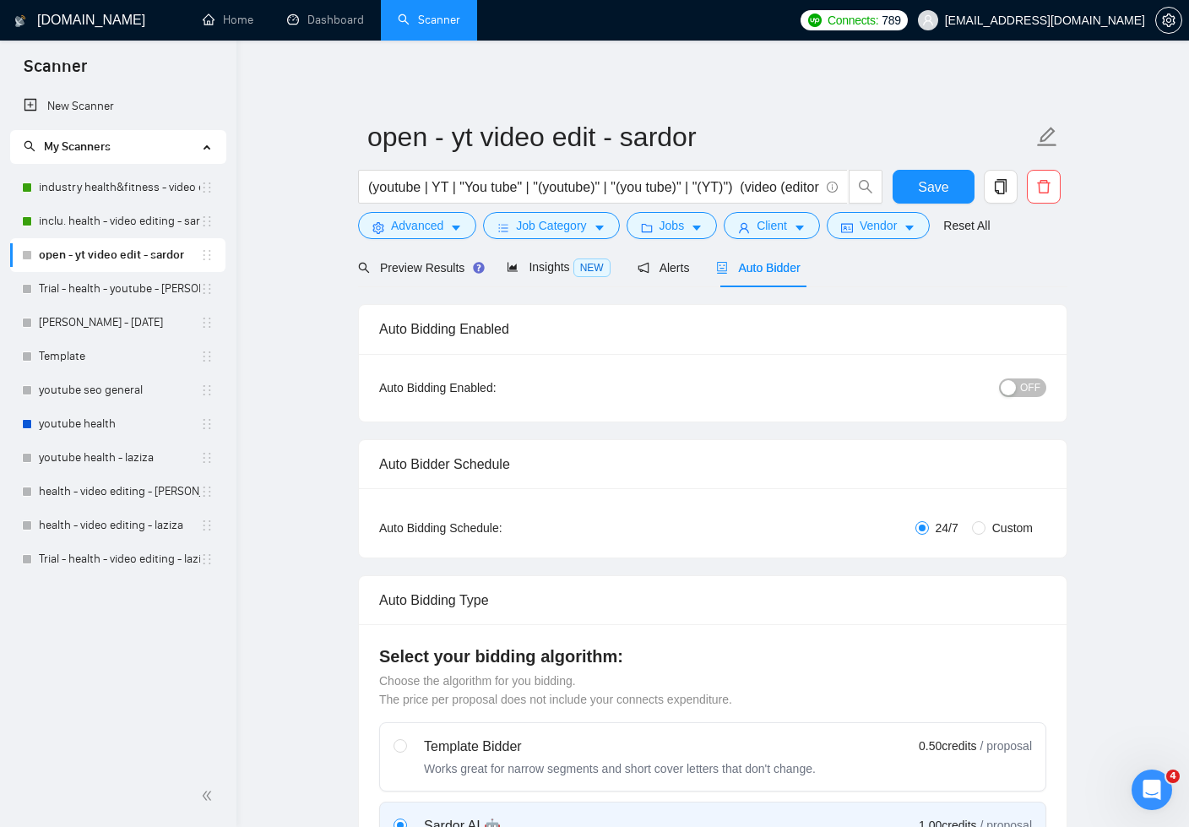
click at [1026, 384] on span "OFF" at bounding box center [1030, 387] width 20 height 19
click at [931, 181] on span "Save" at bounding box center [933, 187] width 30 height 21
click at [427, 261] on span "Preview Results" at bounding box center [419, 268] width 122 height 14
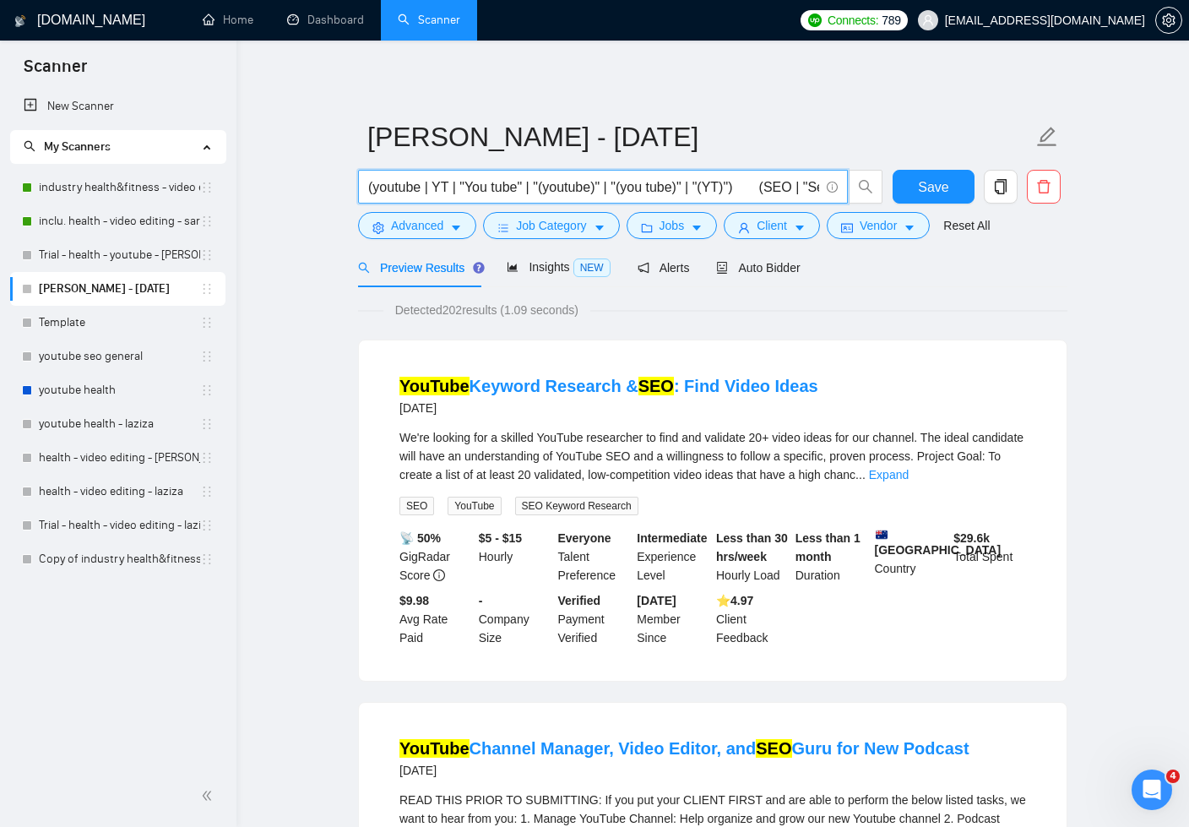
drag, startPoint x: 752, startPoint y: 188, endPoint x: 346, endPoint y: 192, distance: 406.3
drag, startPoint x: 694, startPoint y: 182, endPoint x: 752, endPoint y: 196, distance: 60.0
click at [694, 182] on input "(youtube | YT | "You tube" | "(youtube)" | "(you tube)" | "(YT)") (SEO | "Searc…" at bounding box center [593, 187] width 451 height 21
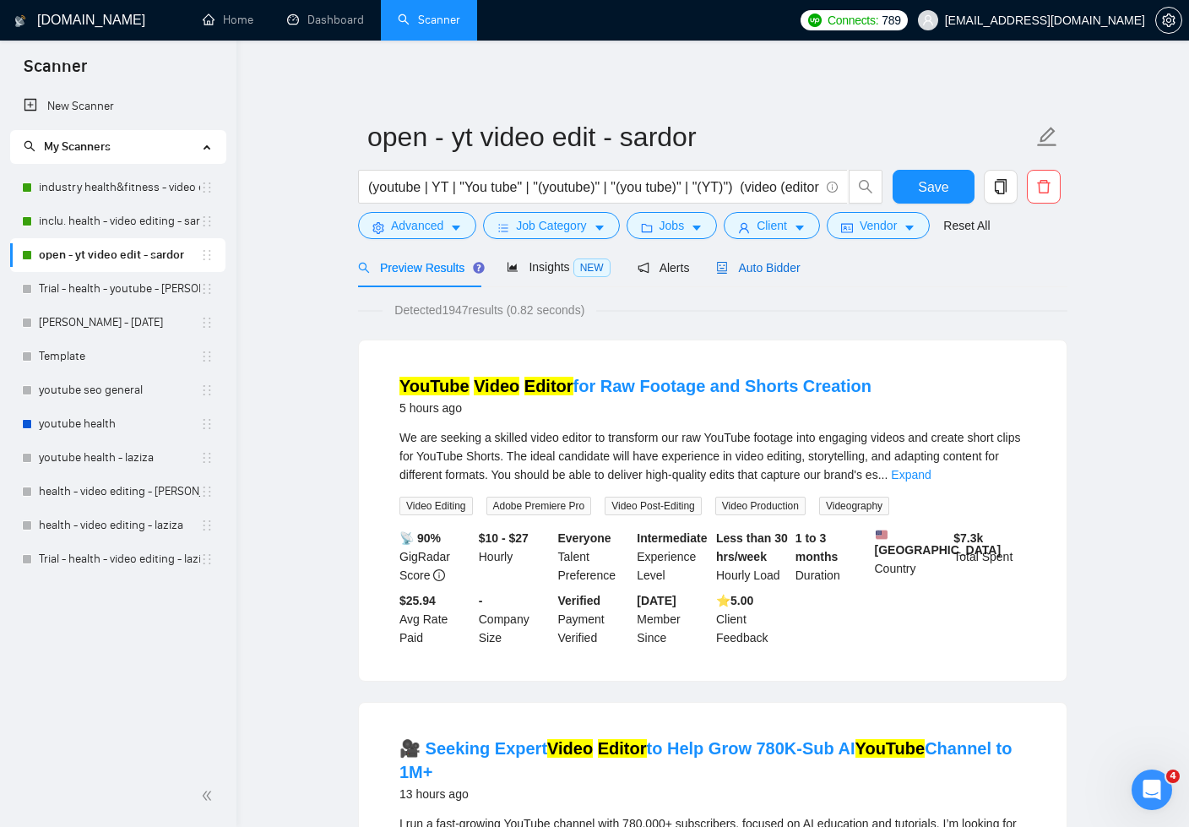
click at [756, 268] on span "Auto Bidder" at bounding box center [758, 268] width 84 height 14
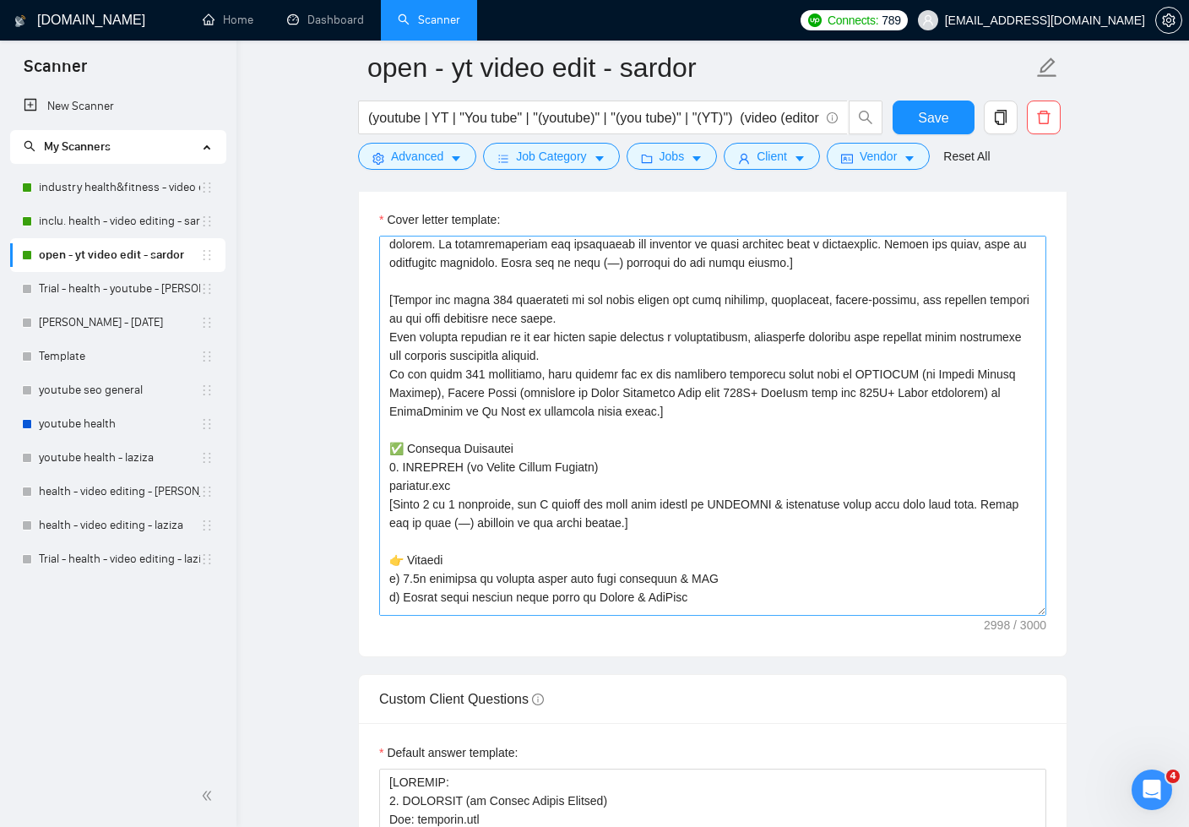
scroll to position [240, 0]
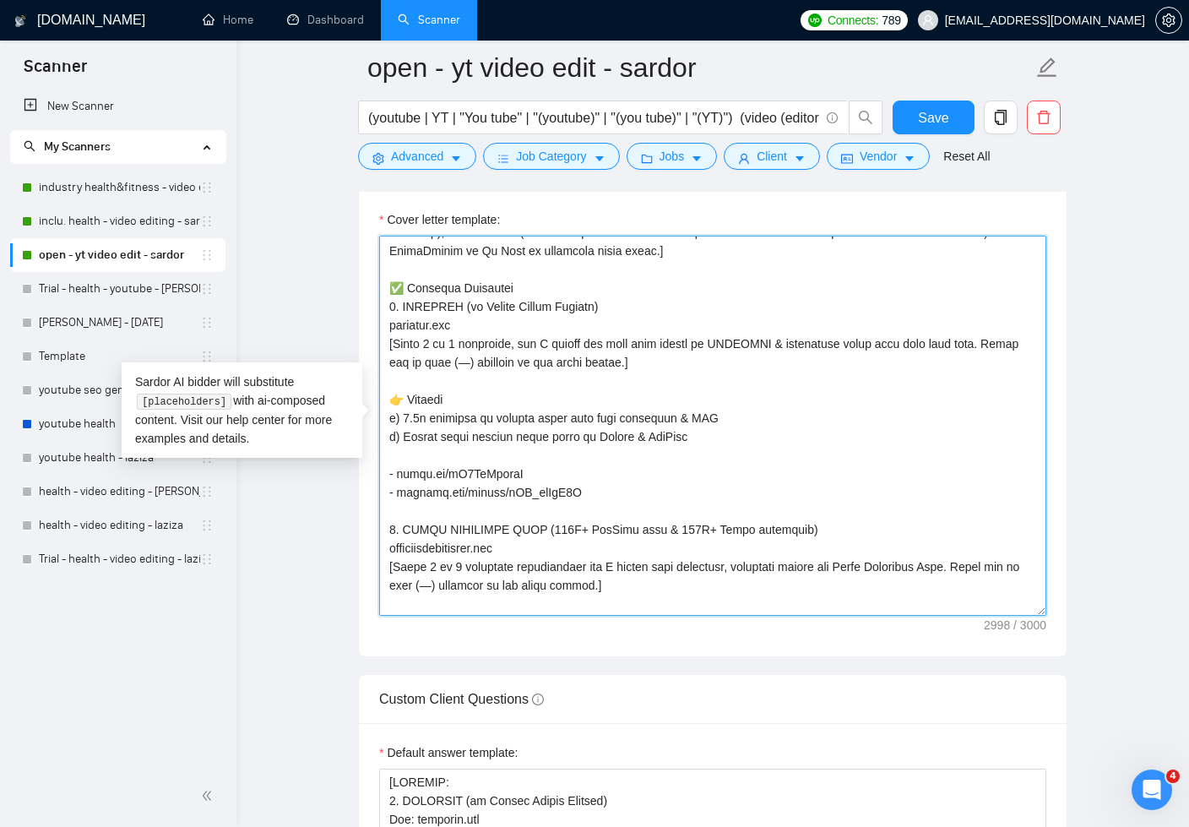
drag, startPoint x: 407, startPoint y: 393, endPoint x: 376, endPoint y: 396, distance: 31.4
click at [376, 396] on div "Cover letter template:" at bounding box center [713, 423] width 708 height 466
drag, startPoint x: 405, startPoint y: 285, endPoint x: 388, endPoint y: 286, distance: 17.0
click at [388, 286] on textarea "Cover letter template:" at bounding box center [712, 426] width 667 height 380
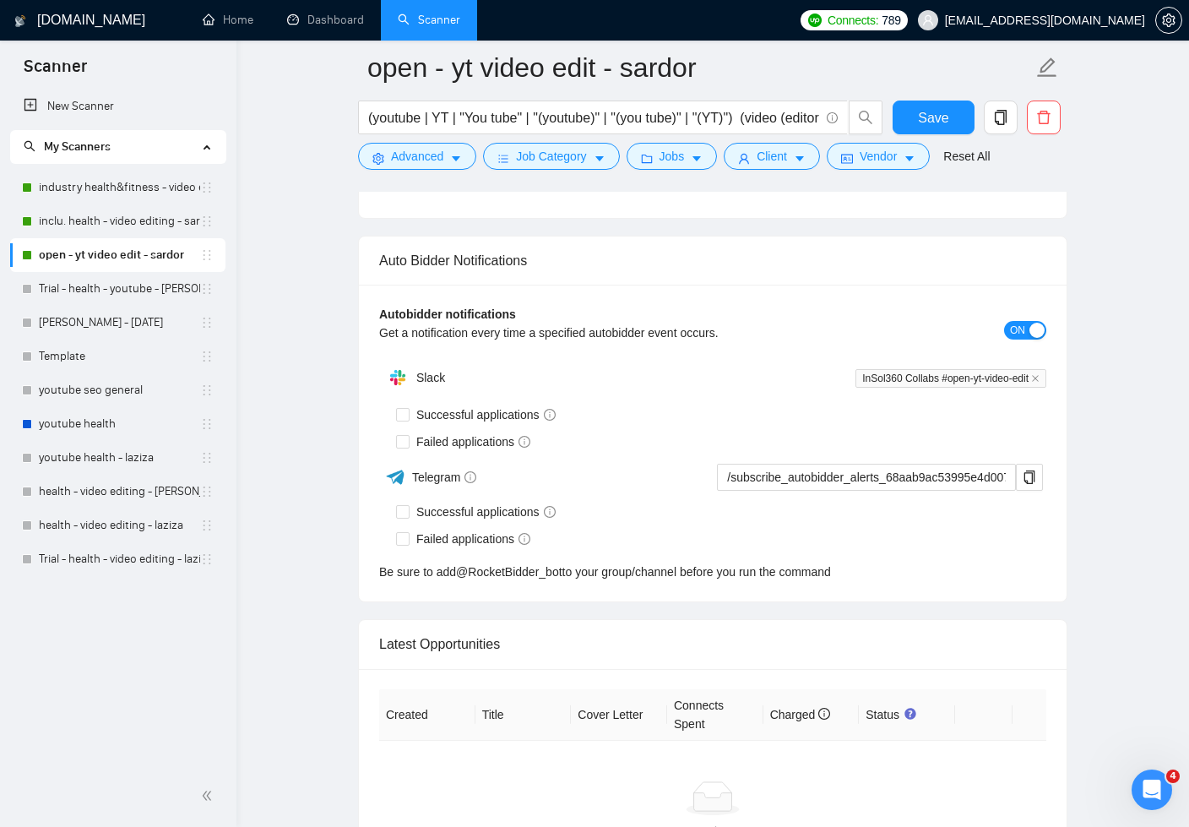
scroll to position [5169, 0]
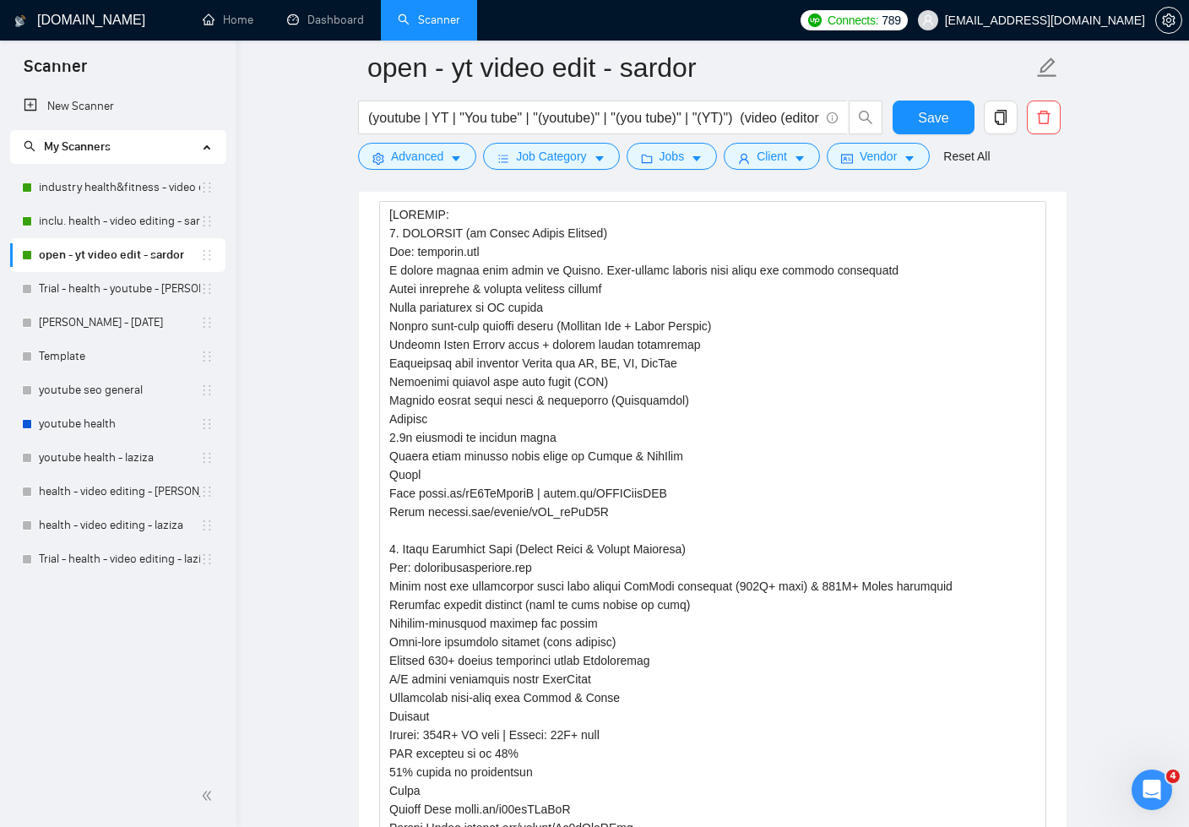
scroll to position [2544, 0]
